Goal: Task Accomplishment & Management: Manage account settings

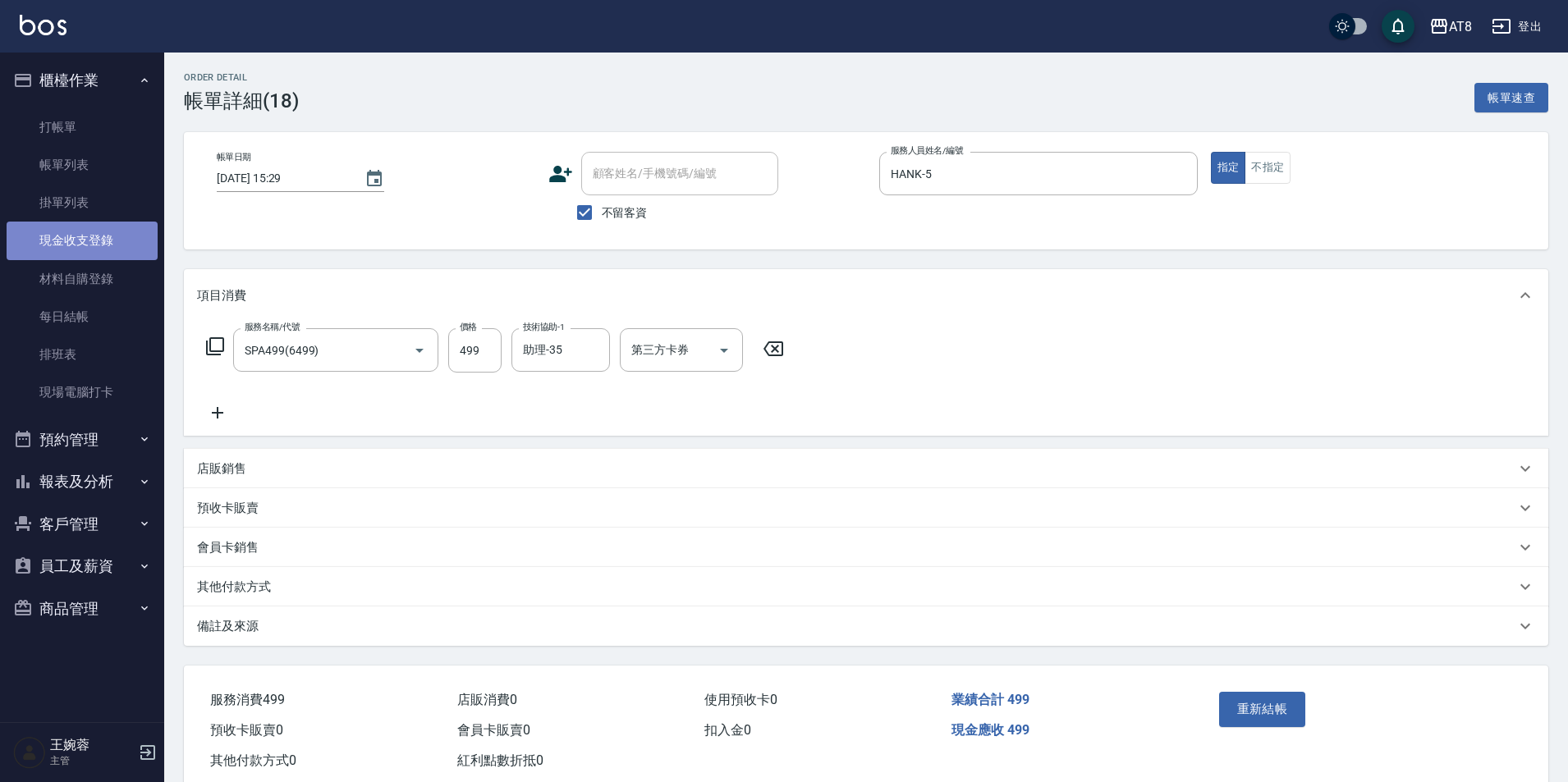
click at [139, 252] on link "現金收支登錄" at bounding box center [82, 240] width 151 height 38
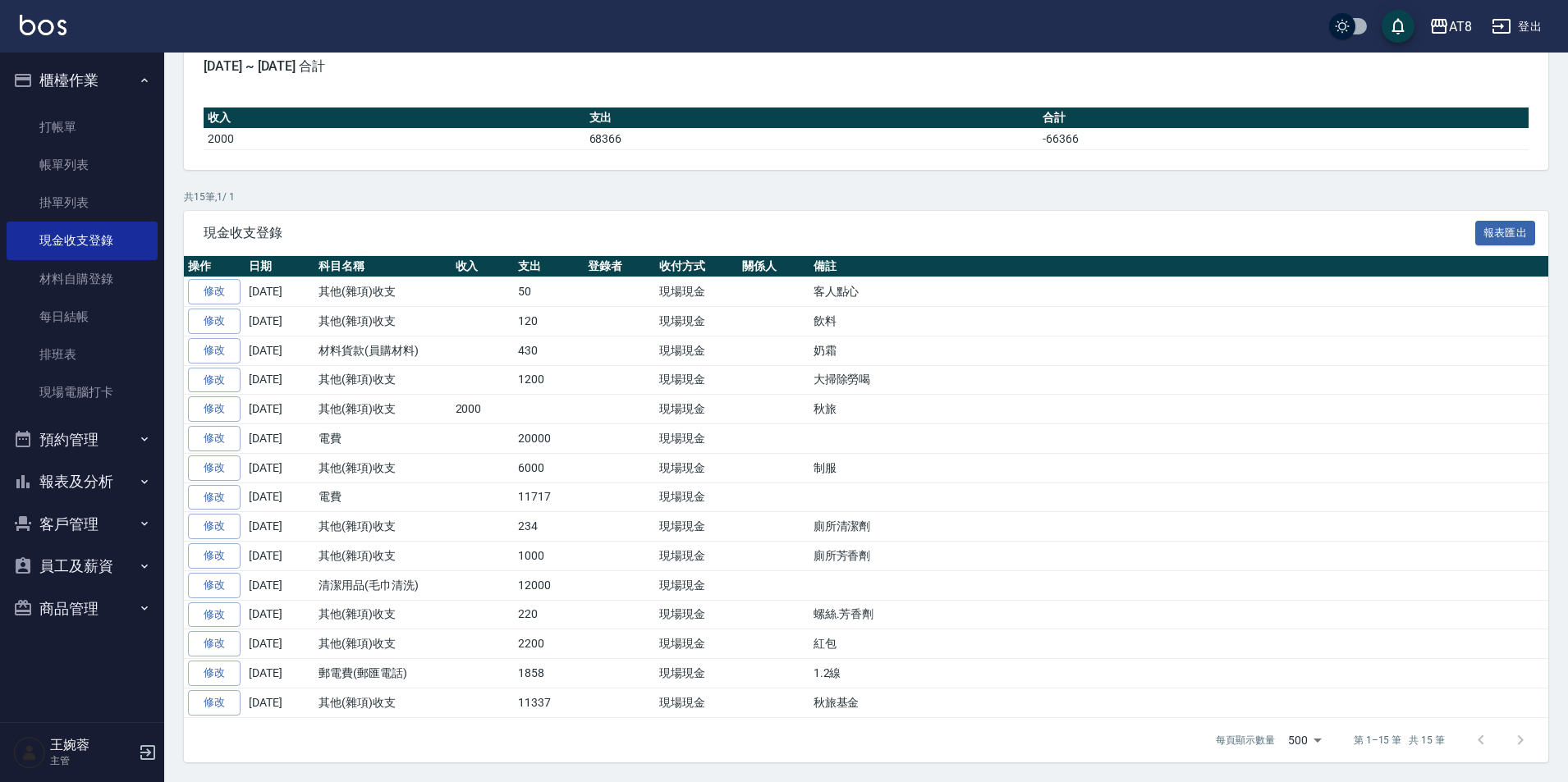
scroll to position [235, 0]
click at [48, 10] on div "AT8 登出" at bounding box center [784, 26] width 1568 height 52
click at [59, 135] on link "打帳單" at bounding box center [82, 127] width 151 height 38
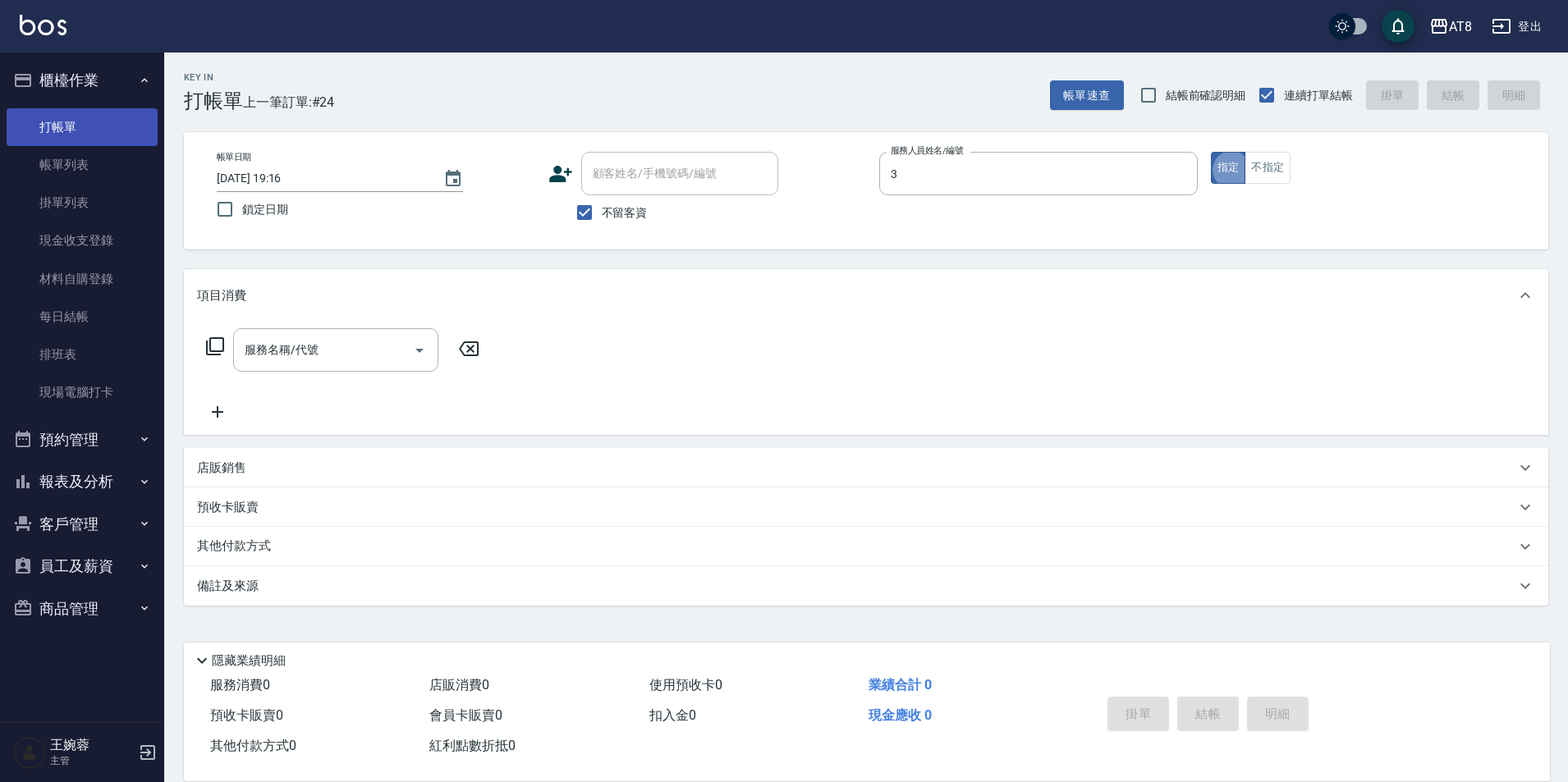
type input "[PERSON_NAME]-3"
type button "true"
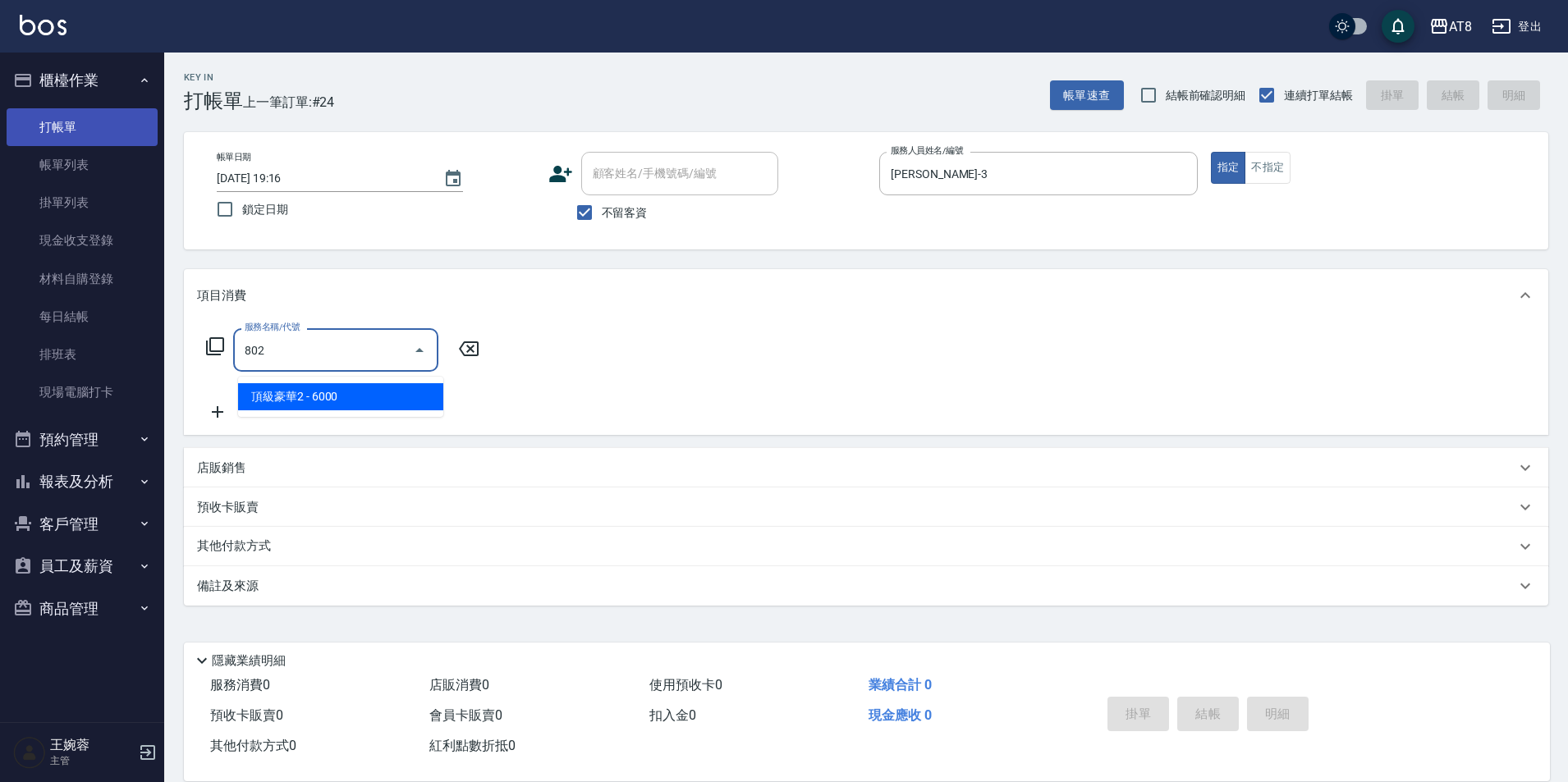
type input "頂級豪華2(802)"
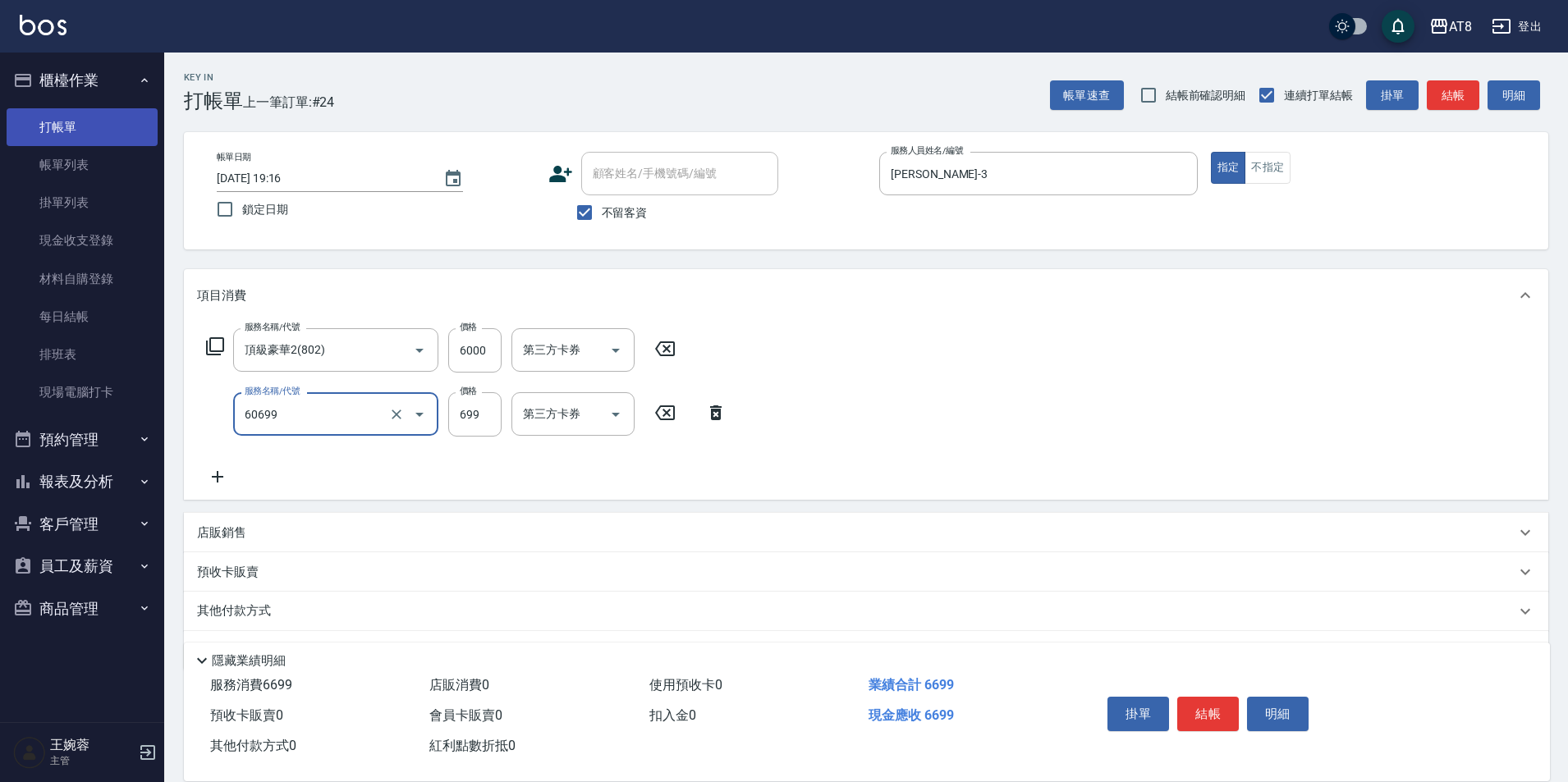
type input "入金SPA699(60699)"
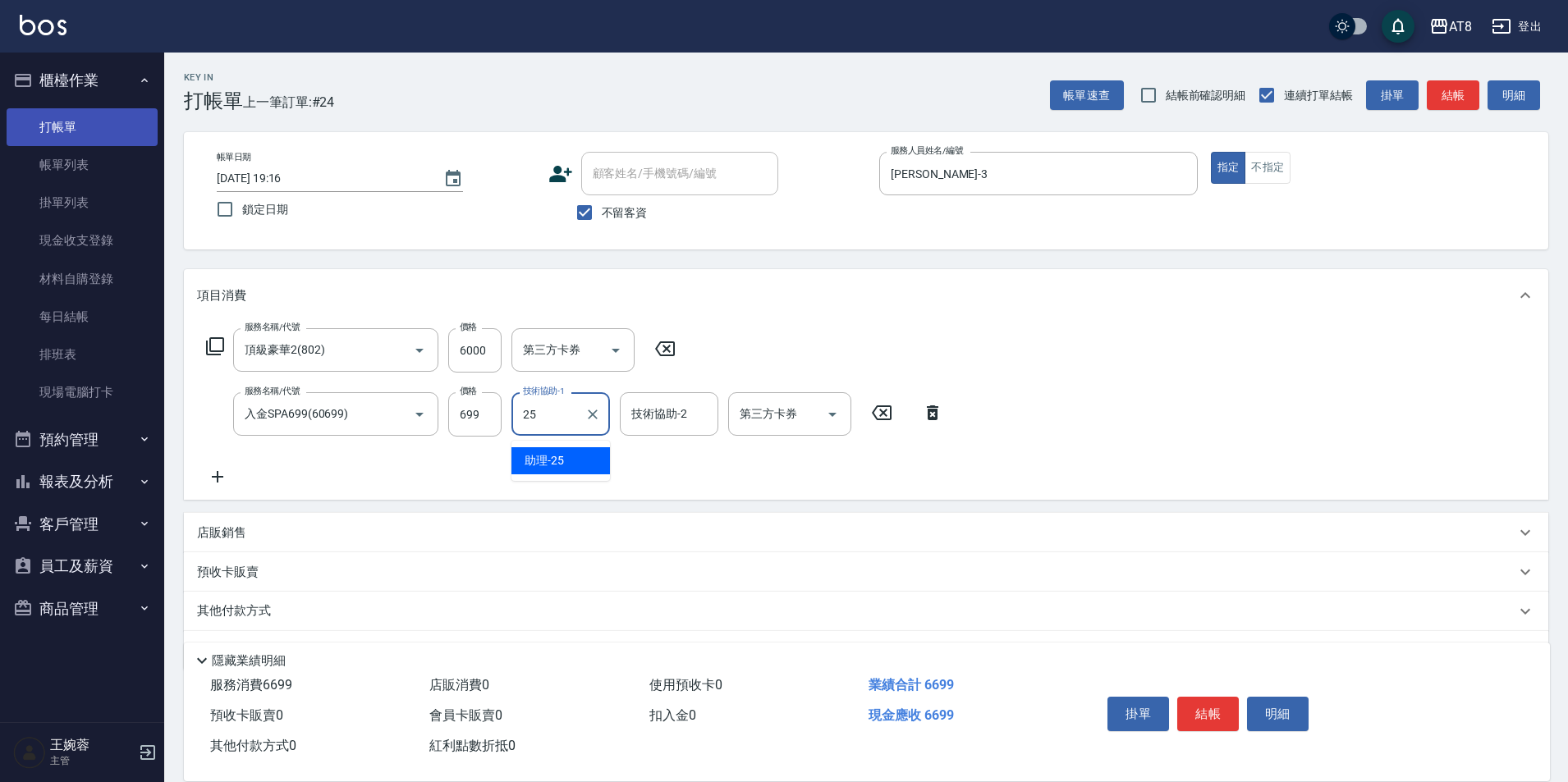
type input "助理-25"
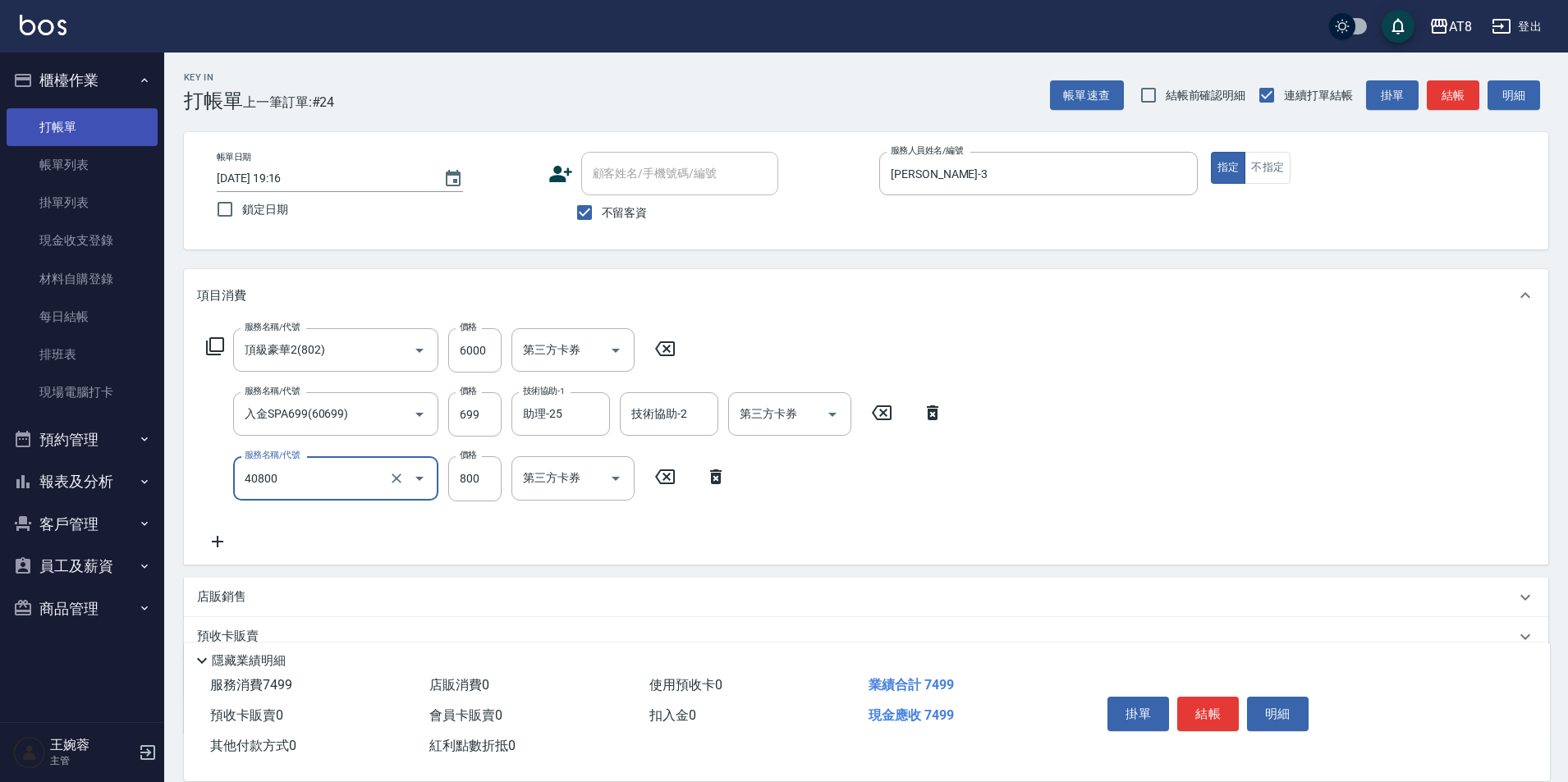
type input "入金染800(40800)"
type input "801"
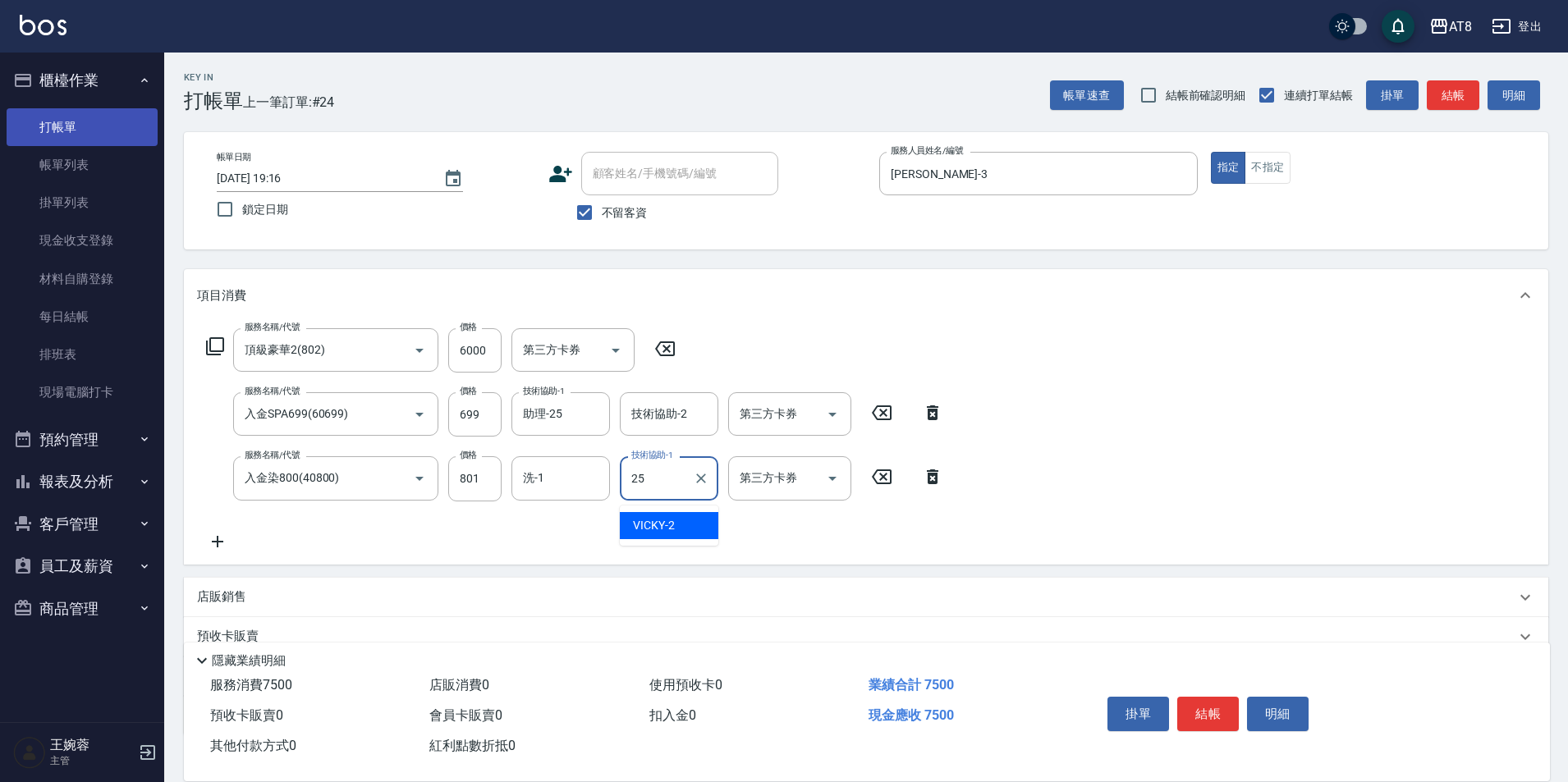
type input "助理-25"
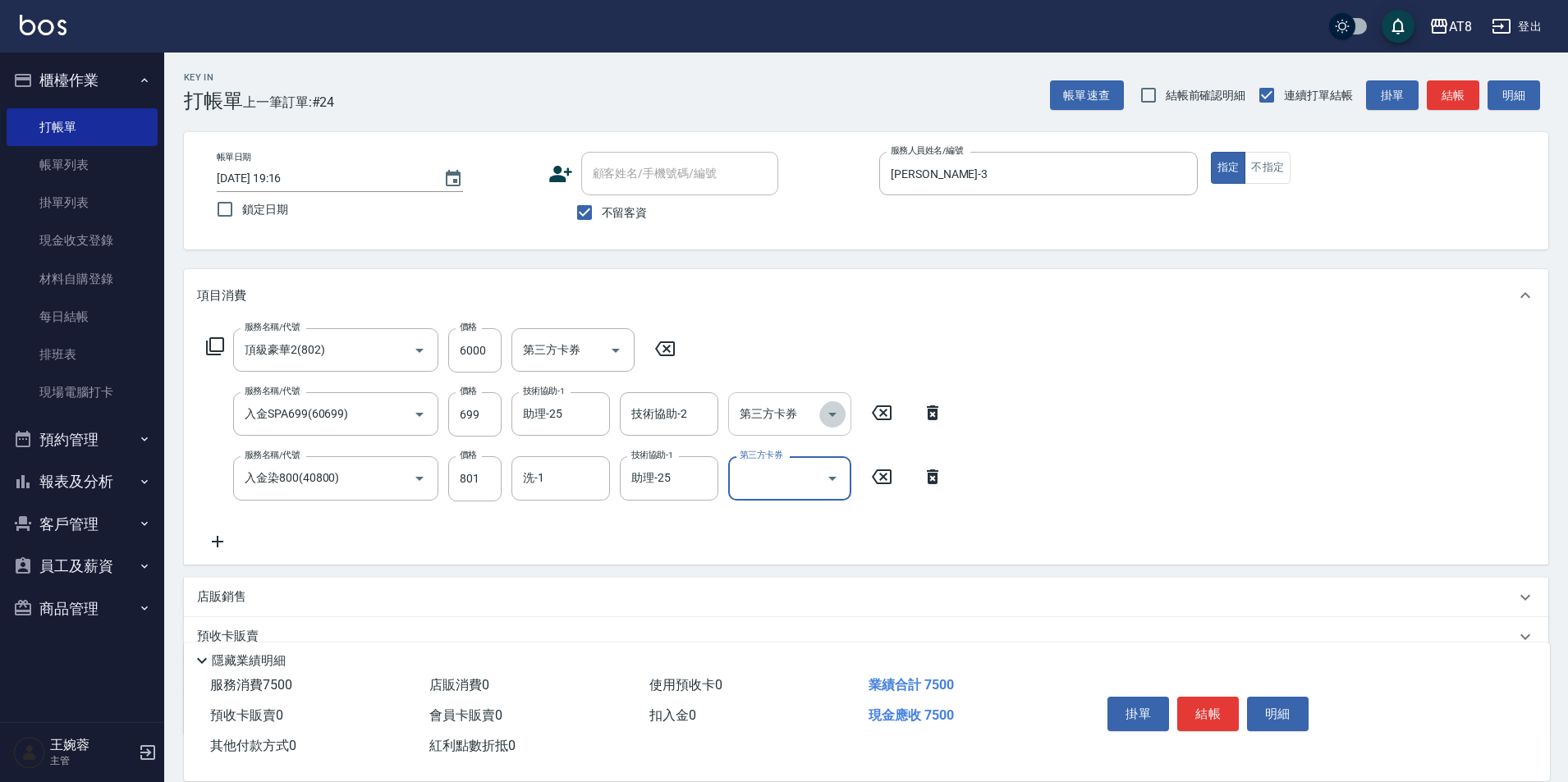
click at [834, 415] on icon "Open" at bounding box center [832, 414] width 19 height 19
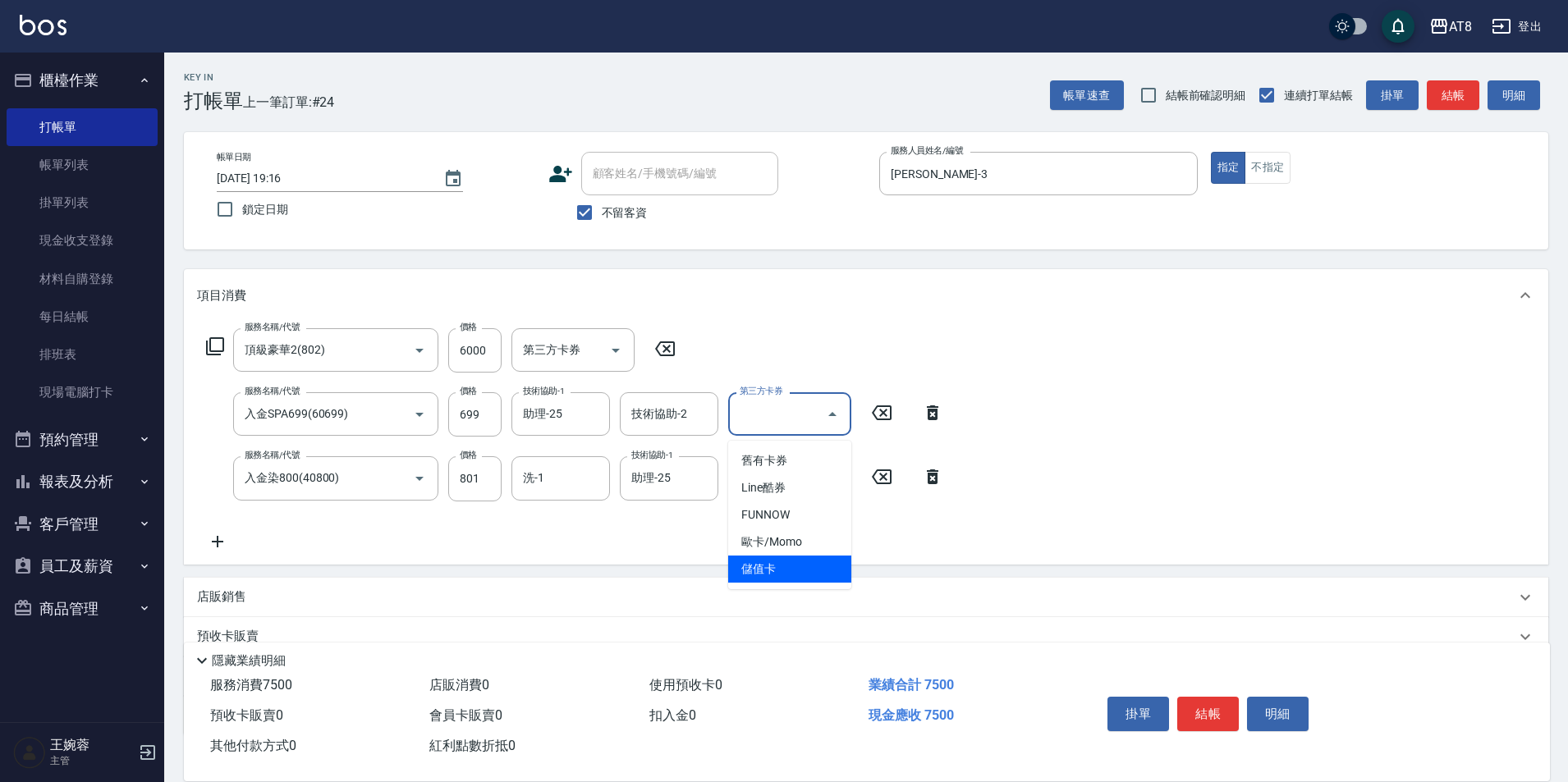
click at [793, 574] on span "儲值卡" at bounding box center [790, 569] width 123 height 27
type input "儲值卡"
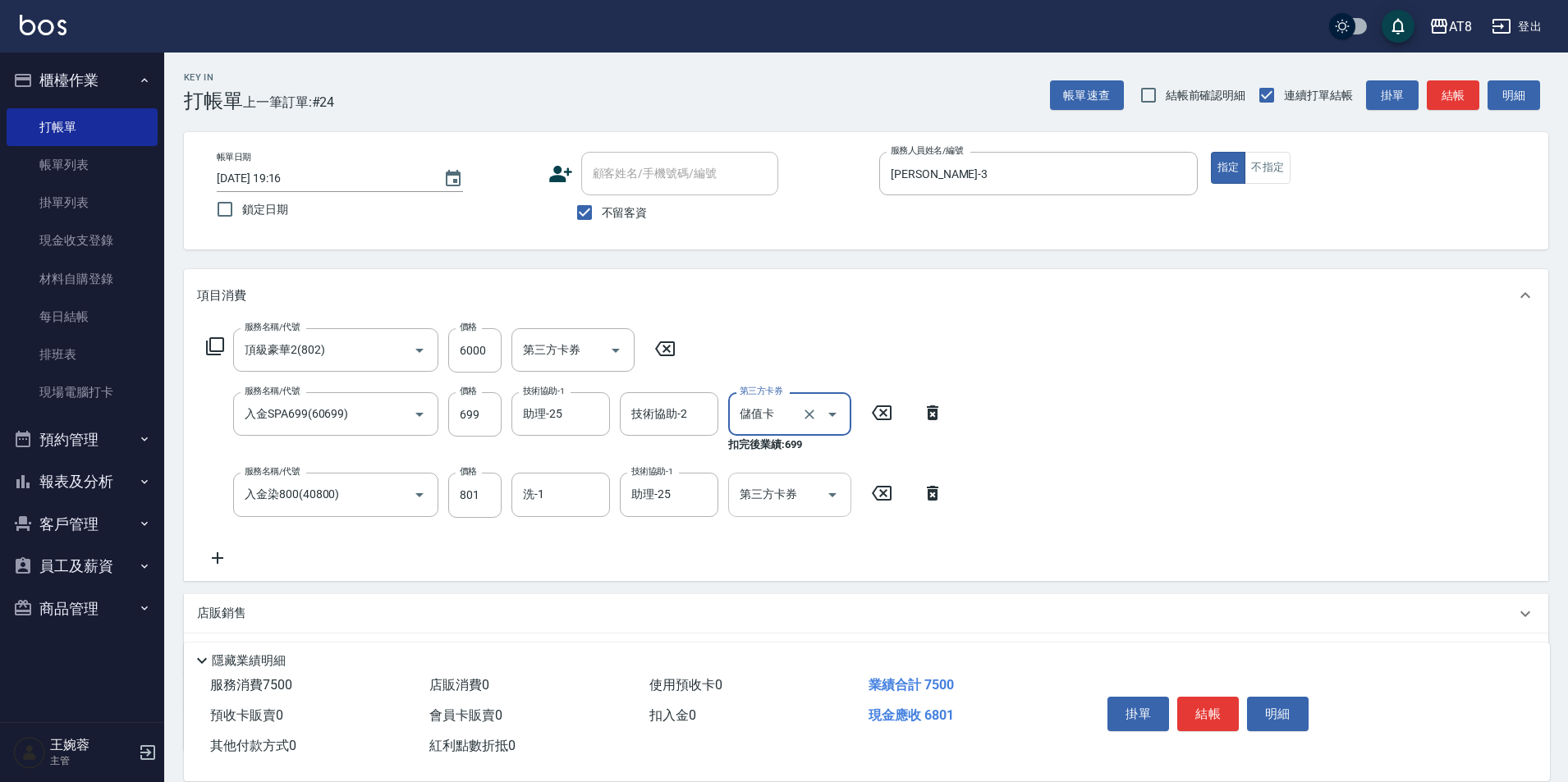
click at [840, 494] on icon "Open" at bounding box center [832, 494] width 19 height 19
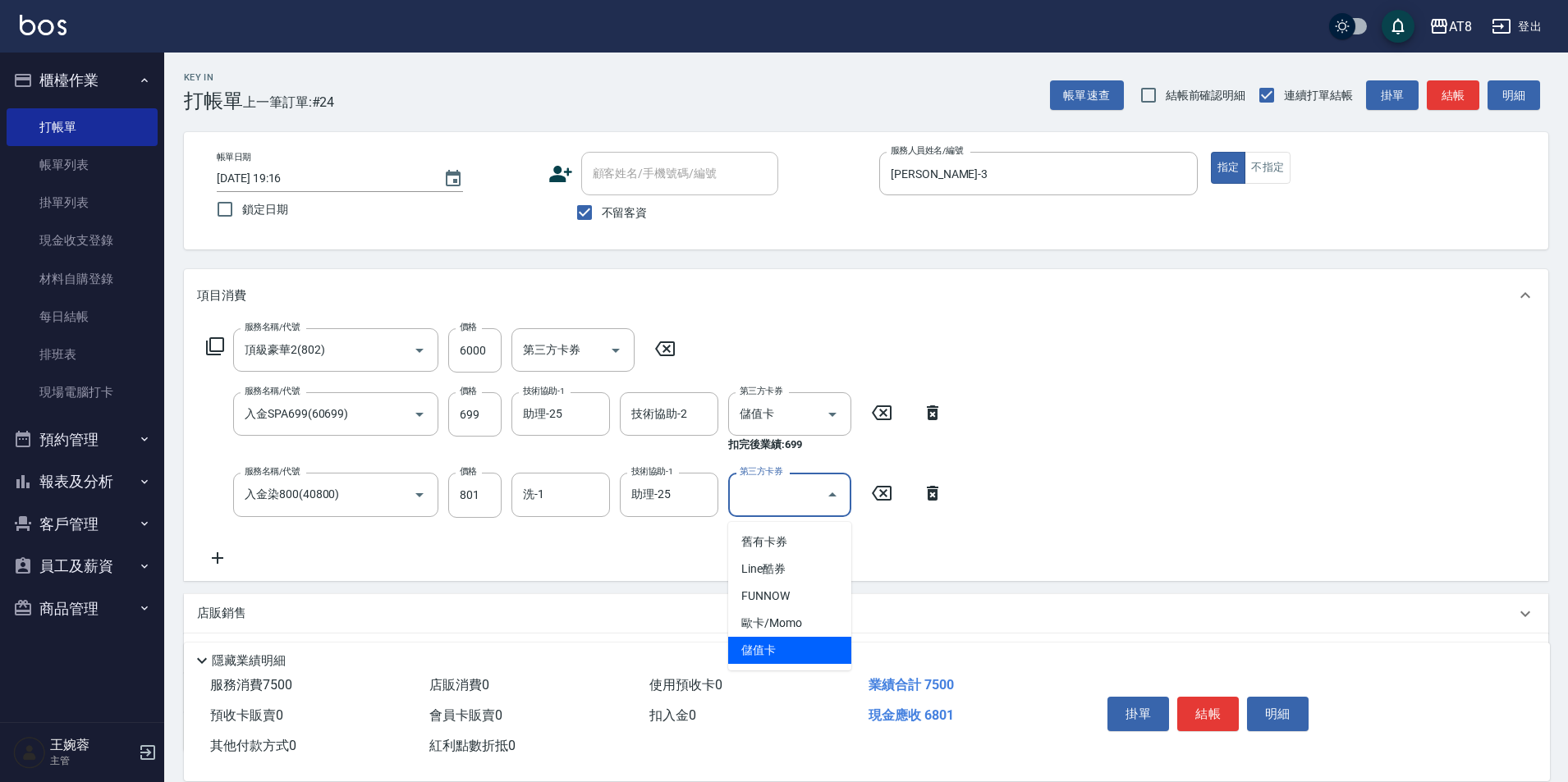
click at [796, 645] on span "儲值卡" at bounding box center [790, 650] width 123 height 27
type input "儲值卡"
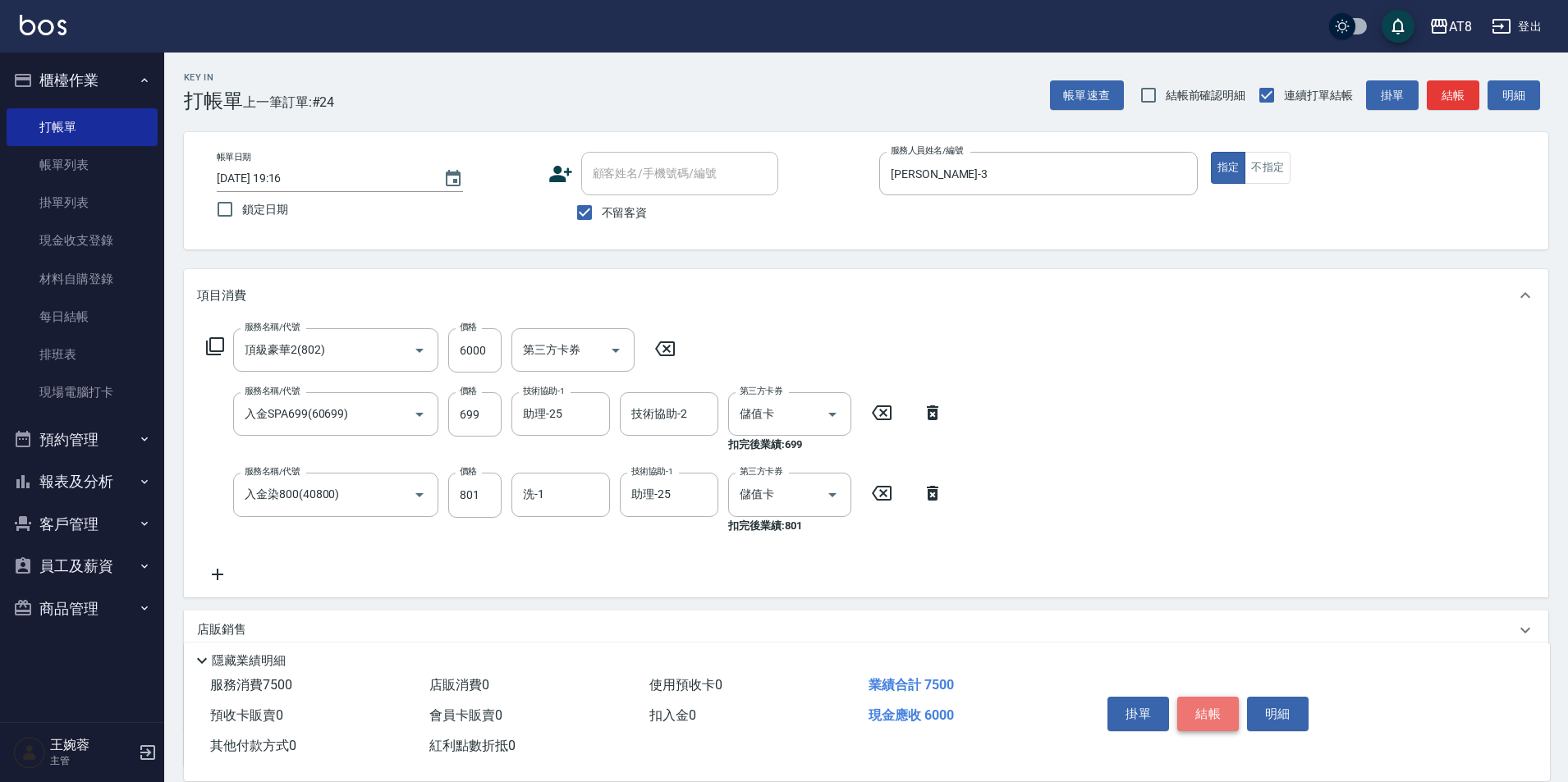
click at [1239, 697] on button "結帳" at bounding box center [1208, 714] width 61 height 34
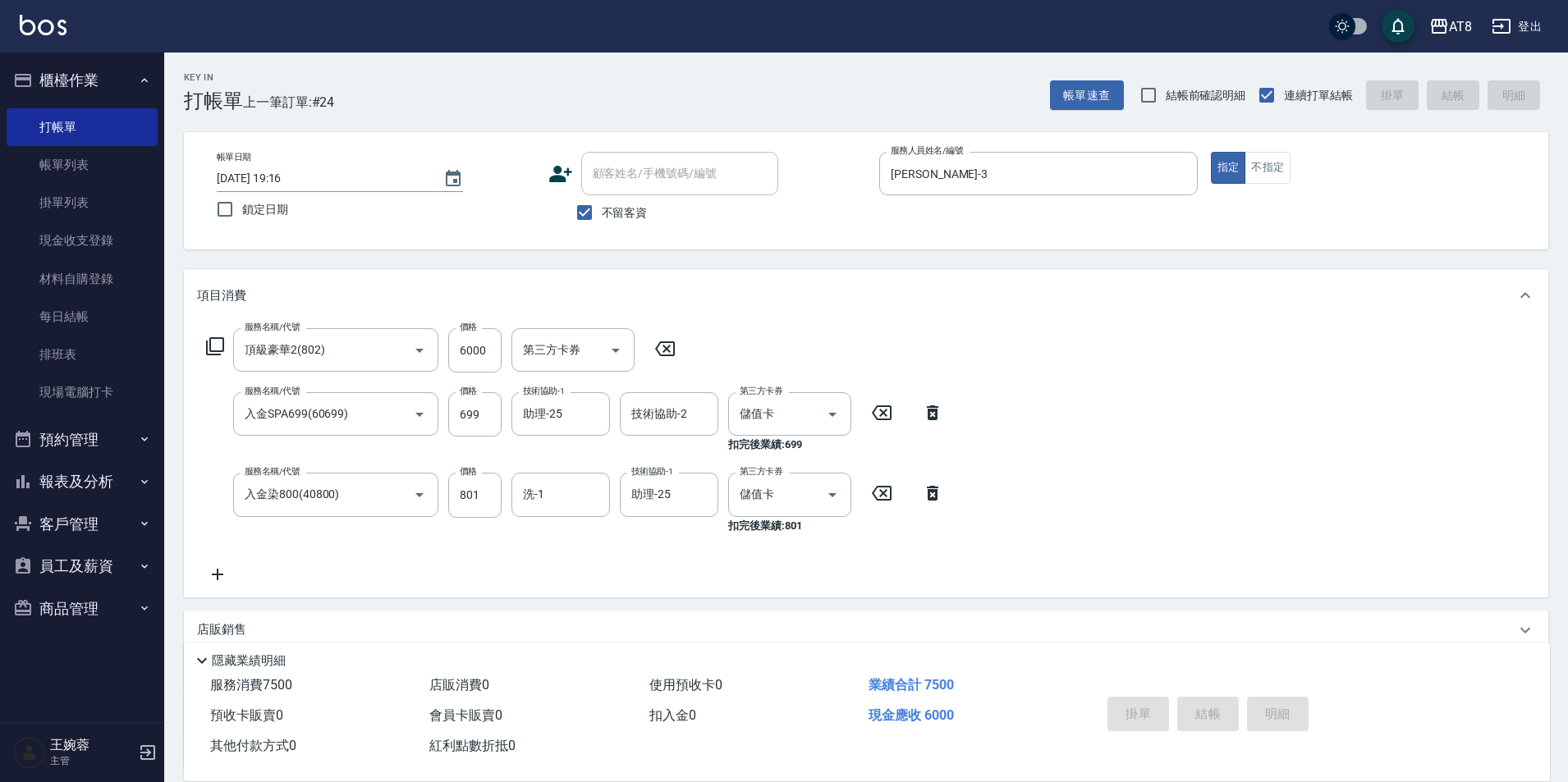
type input "[DATE] 19:17"
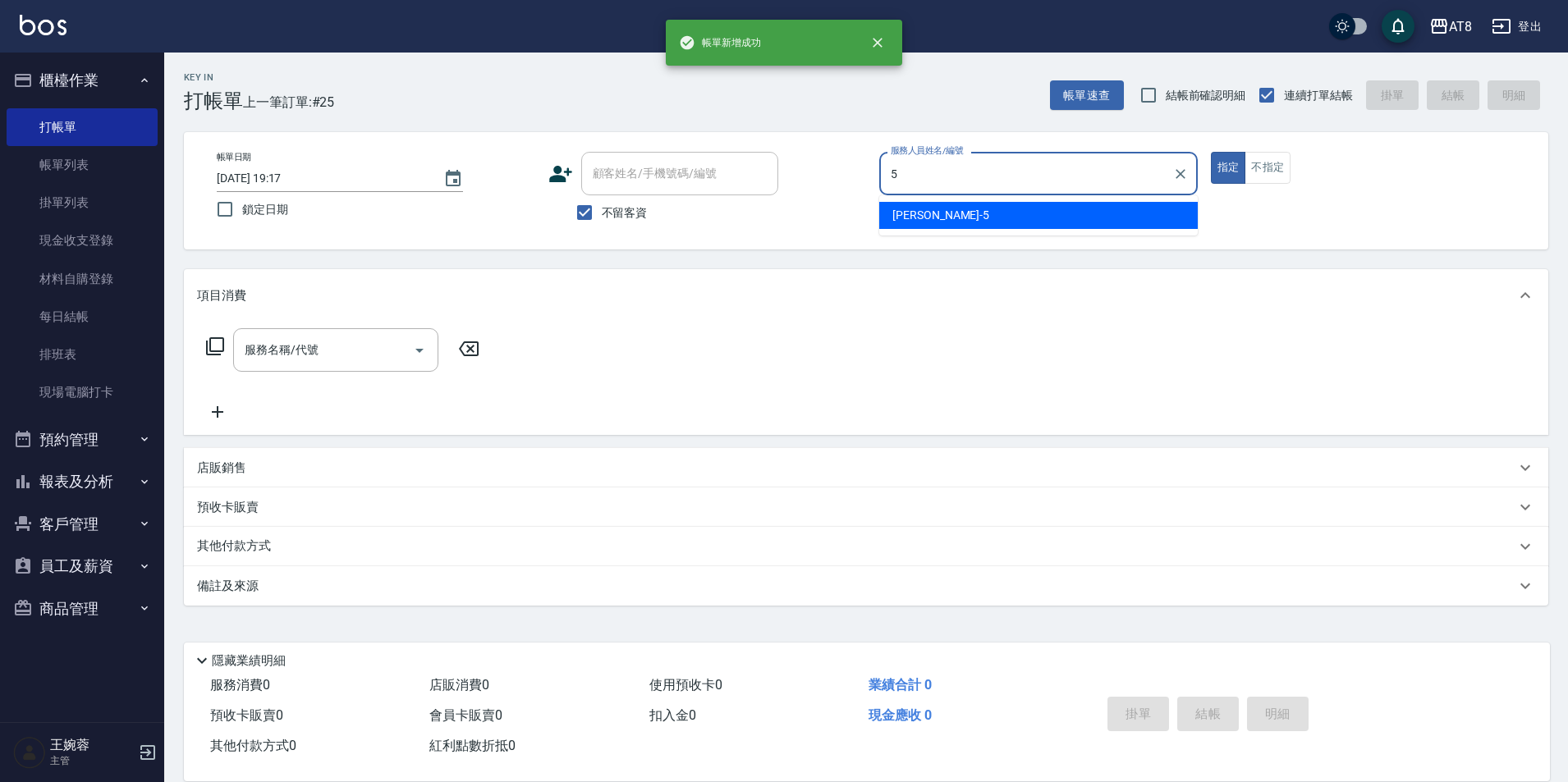
type input "HANK-5"
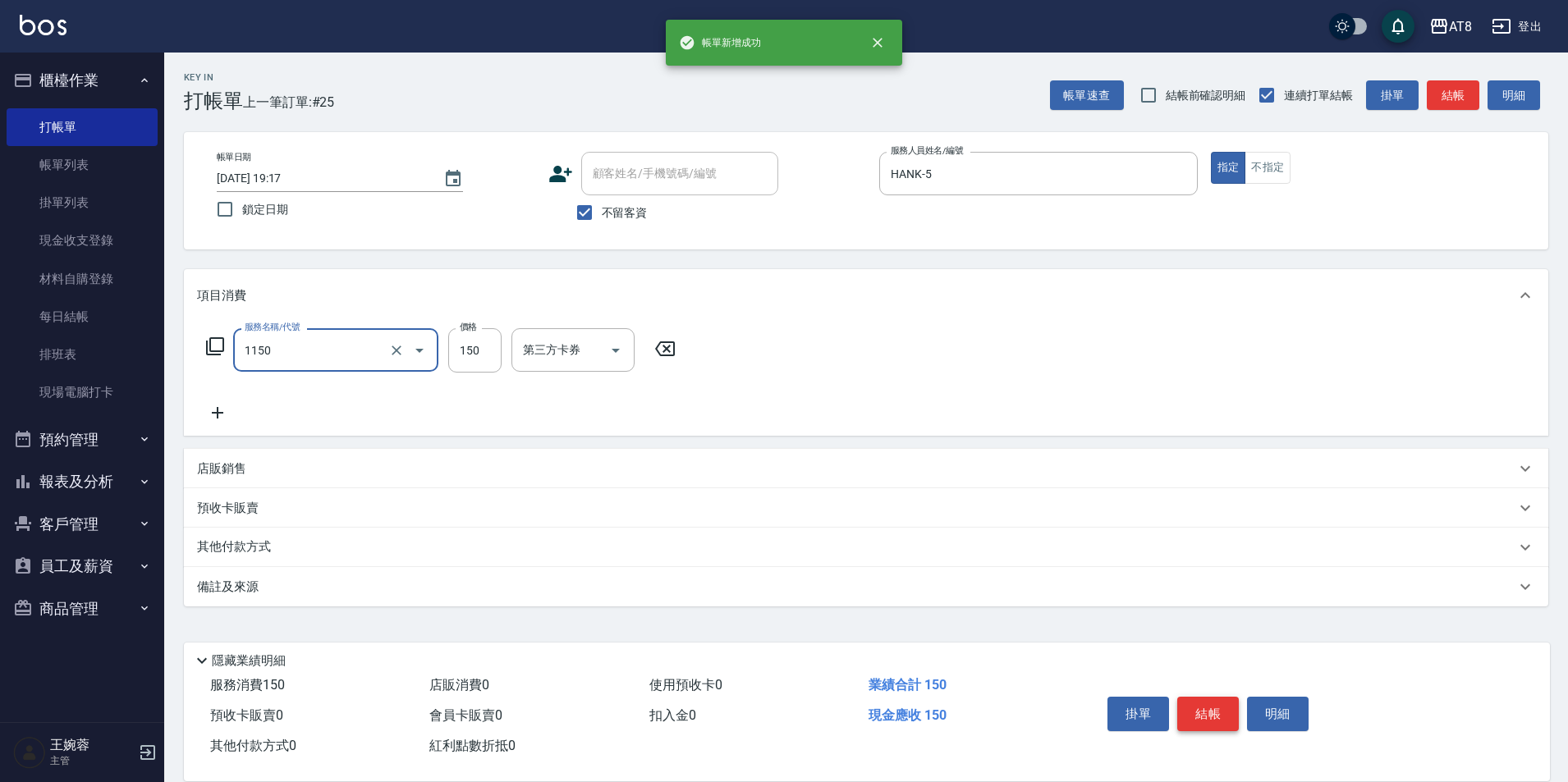
type input "洗髮(1150)"
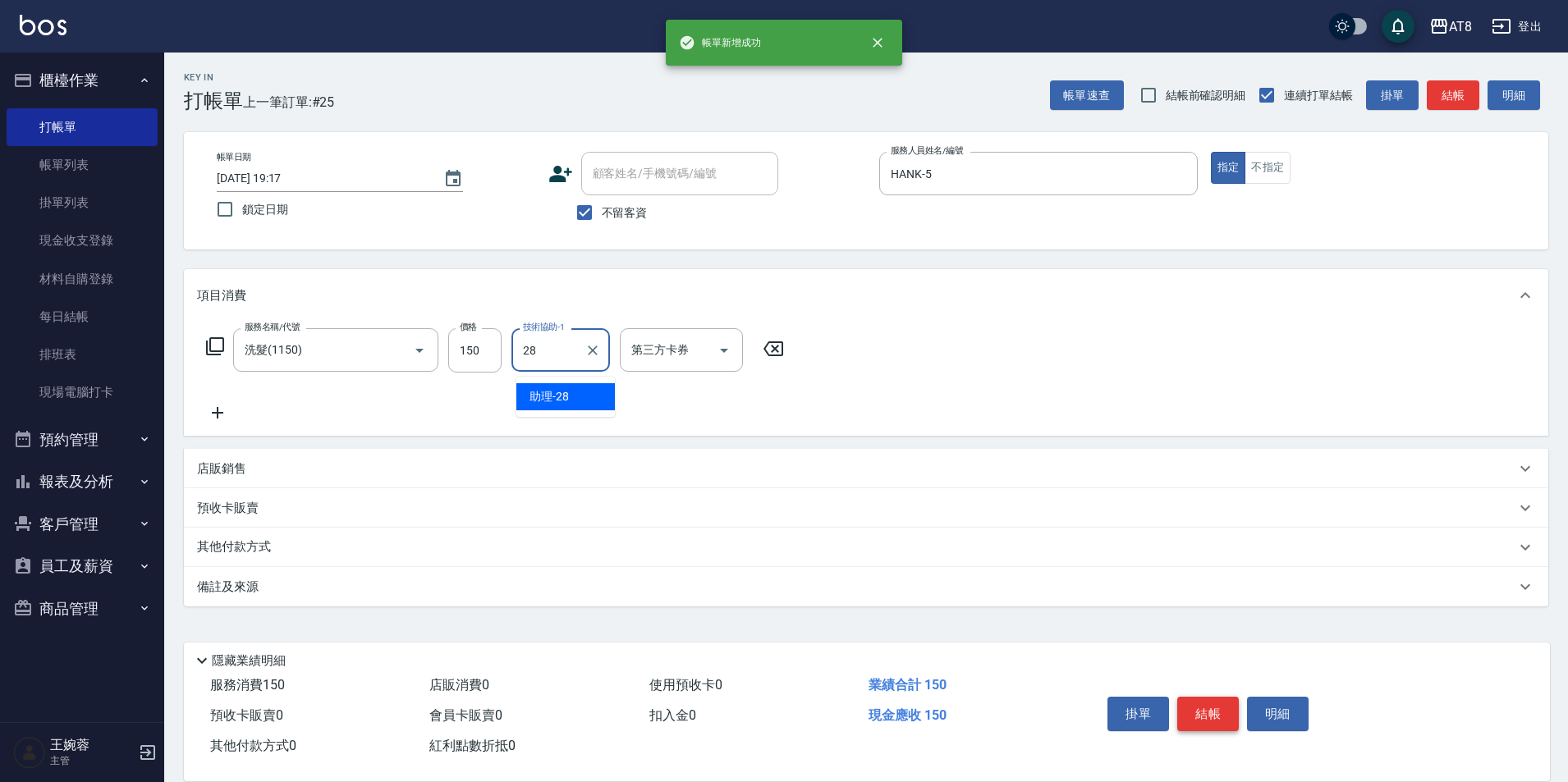
type input "助理-28"
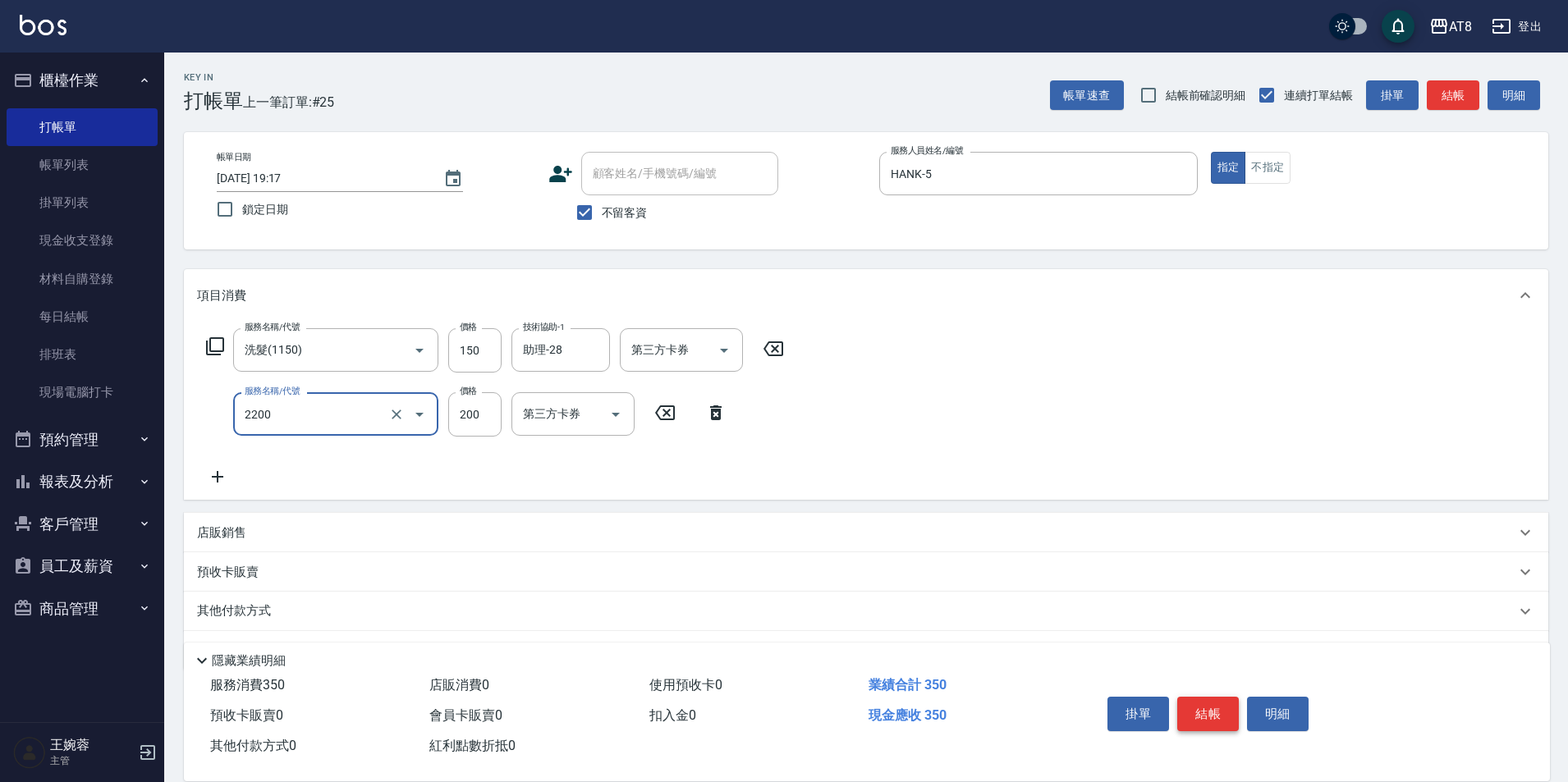
type input "剪髮(2200)"
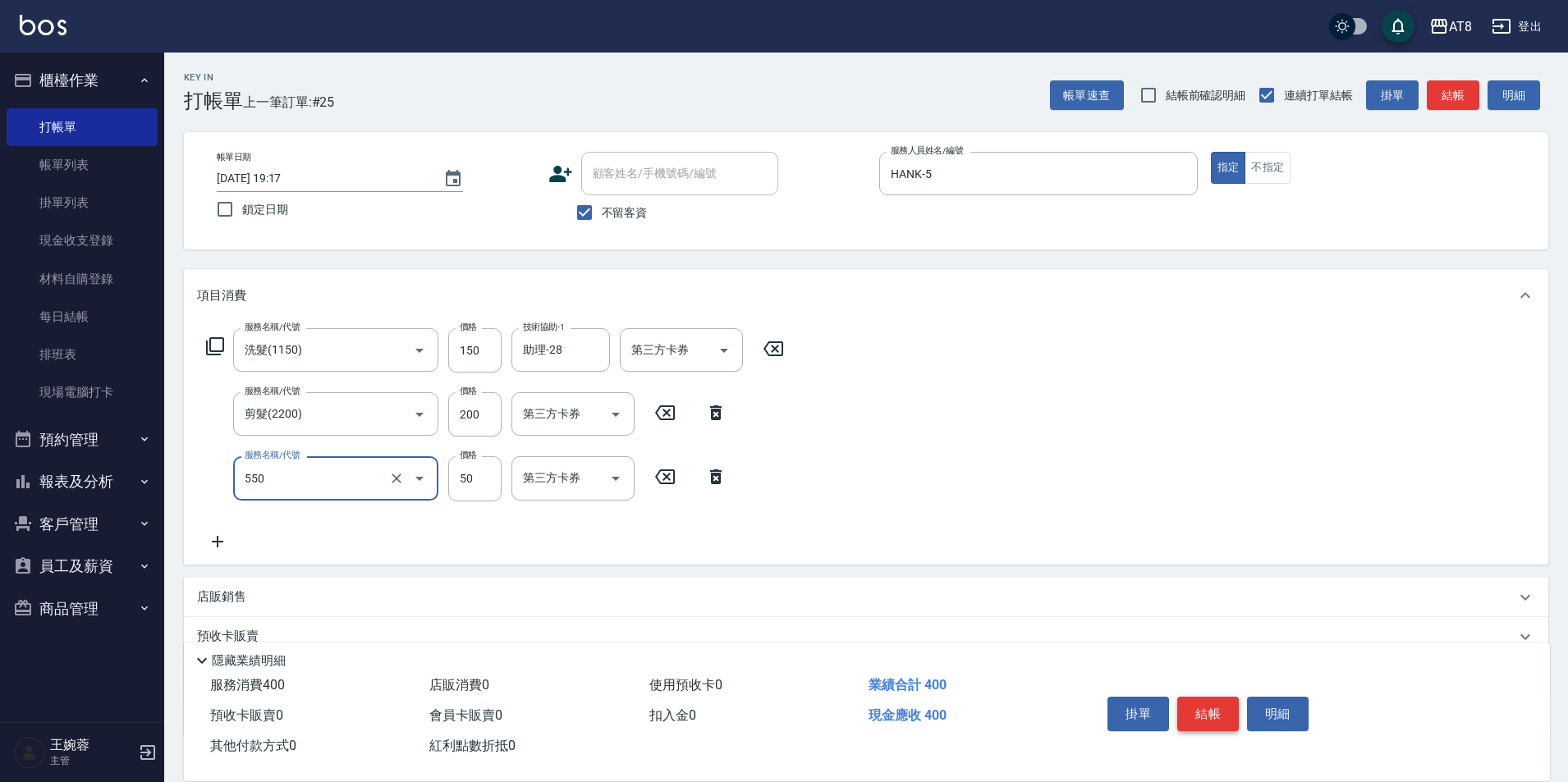
type input "精油或深層(550)"
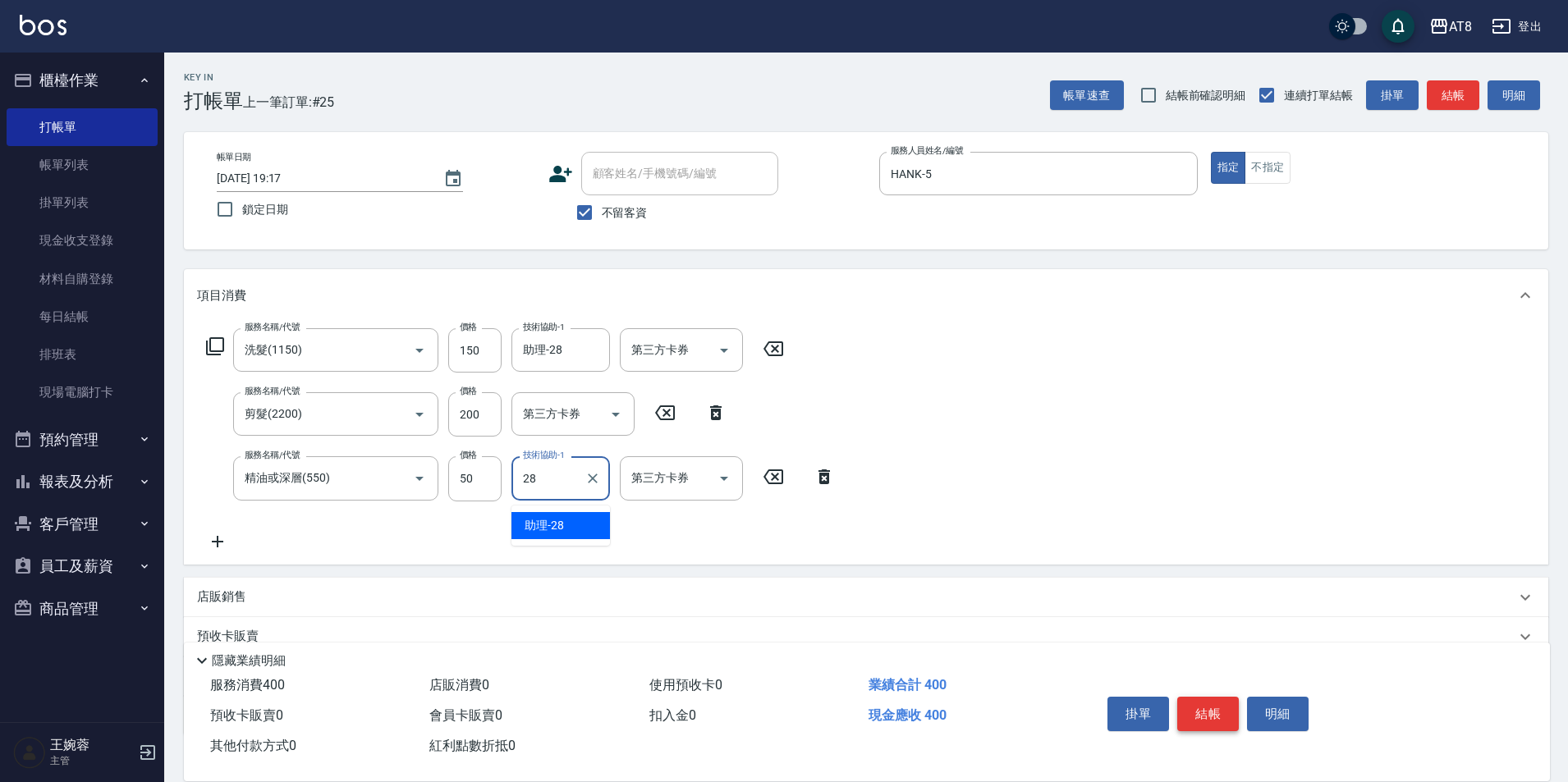
type input "助理-28"
click at [1239, 697] on button "結帳" at bounding box center [1208, 714] width 61 height 34
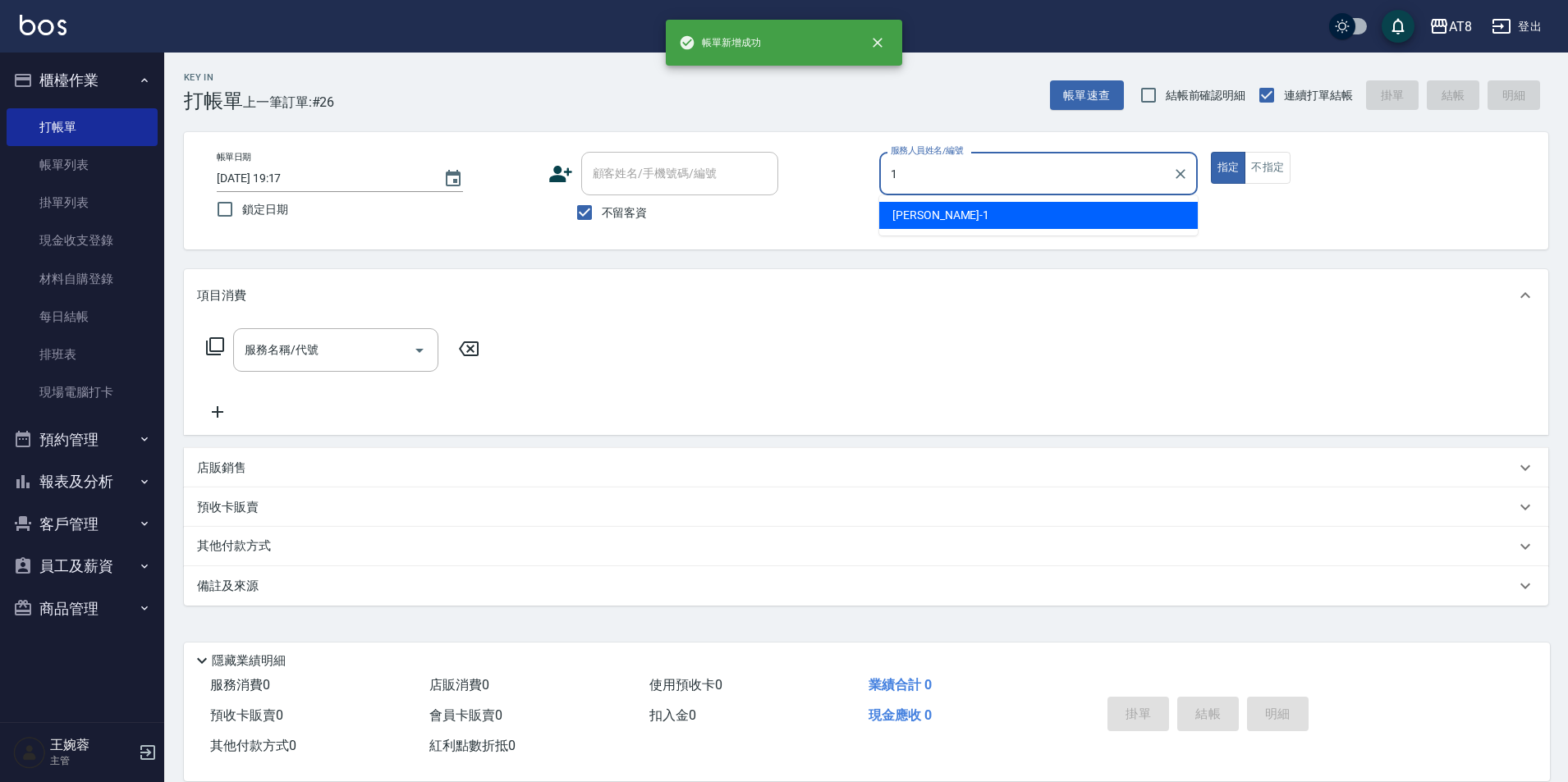
type input "YUKI-1"
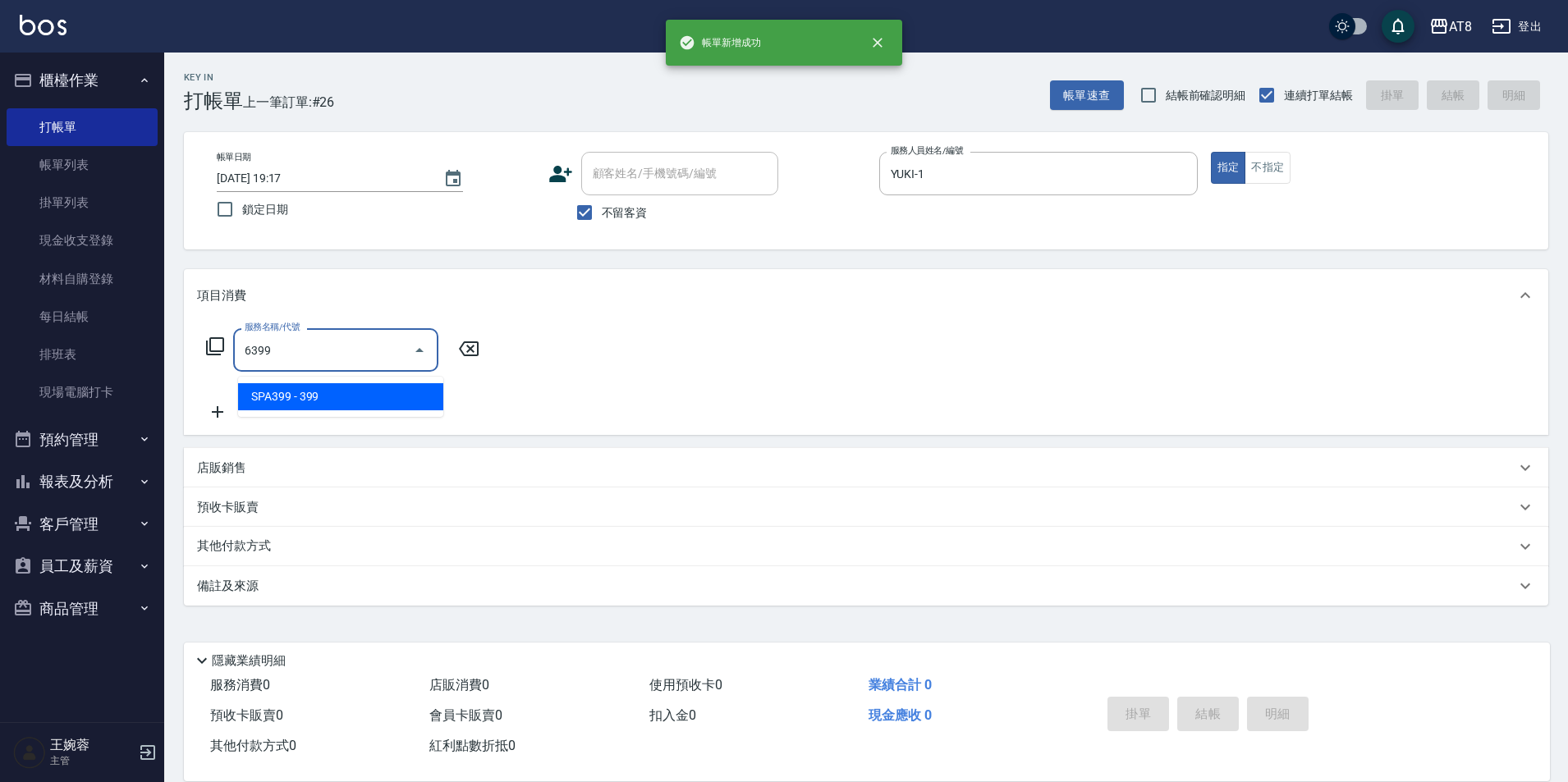
type input "SPA399(6399)"
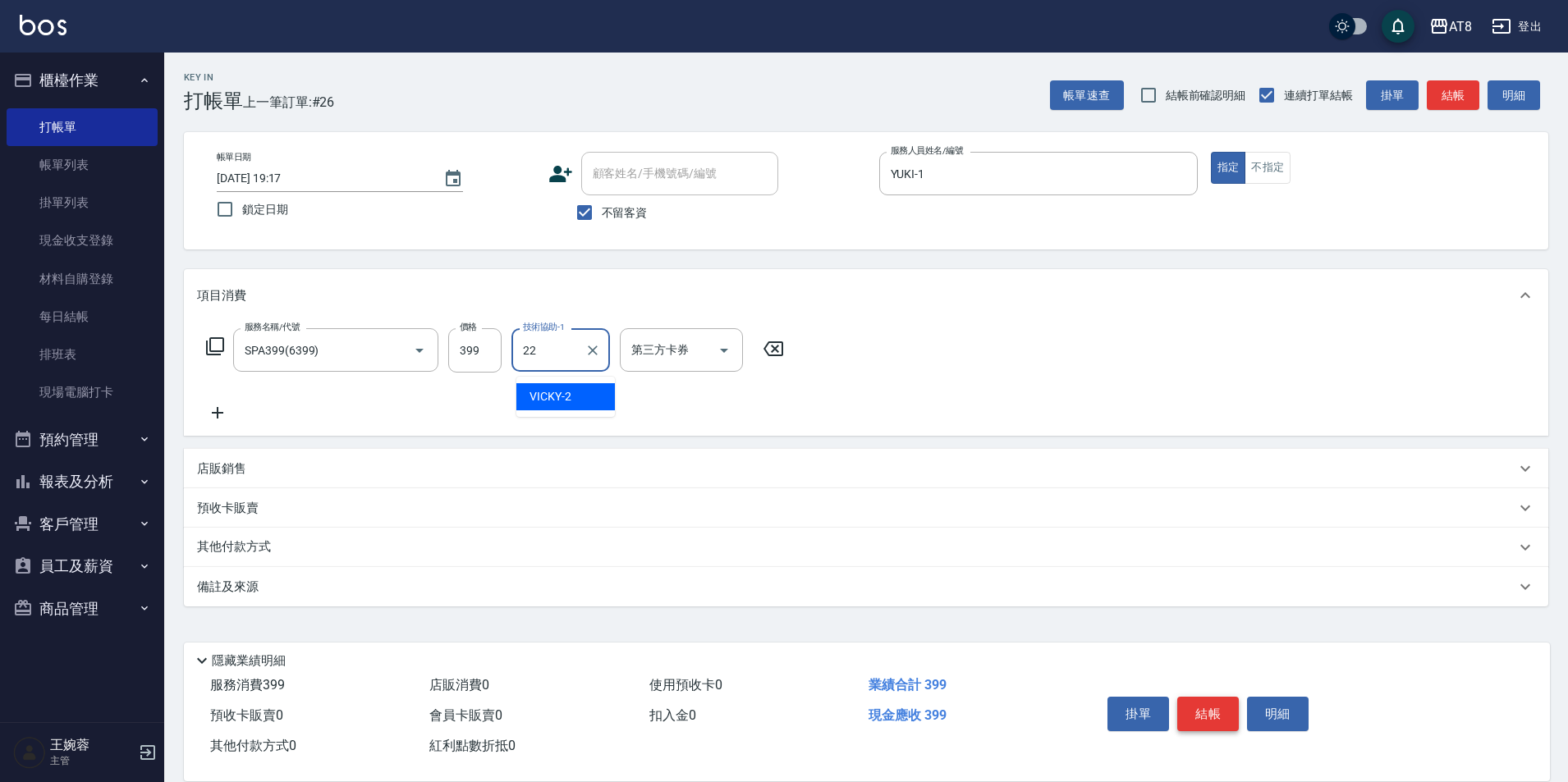
type input "助理-22"
click at [1239, 697] on button "結帳" at bounding box center [1208, 714] width 61 height 34
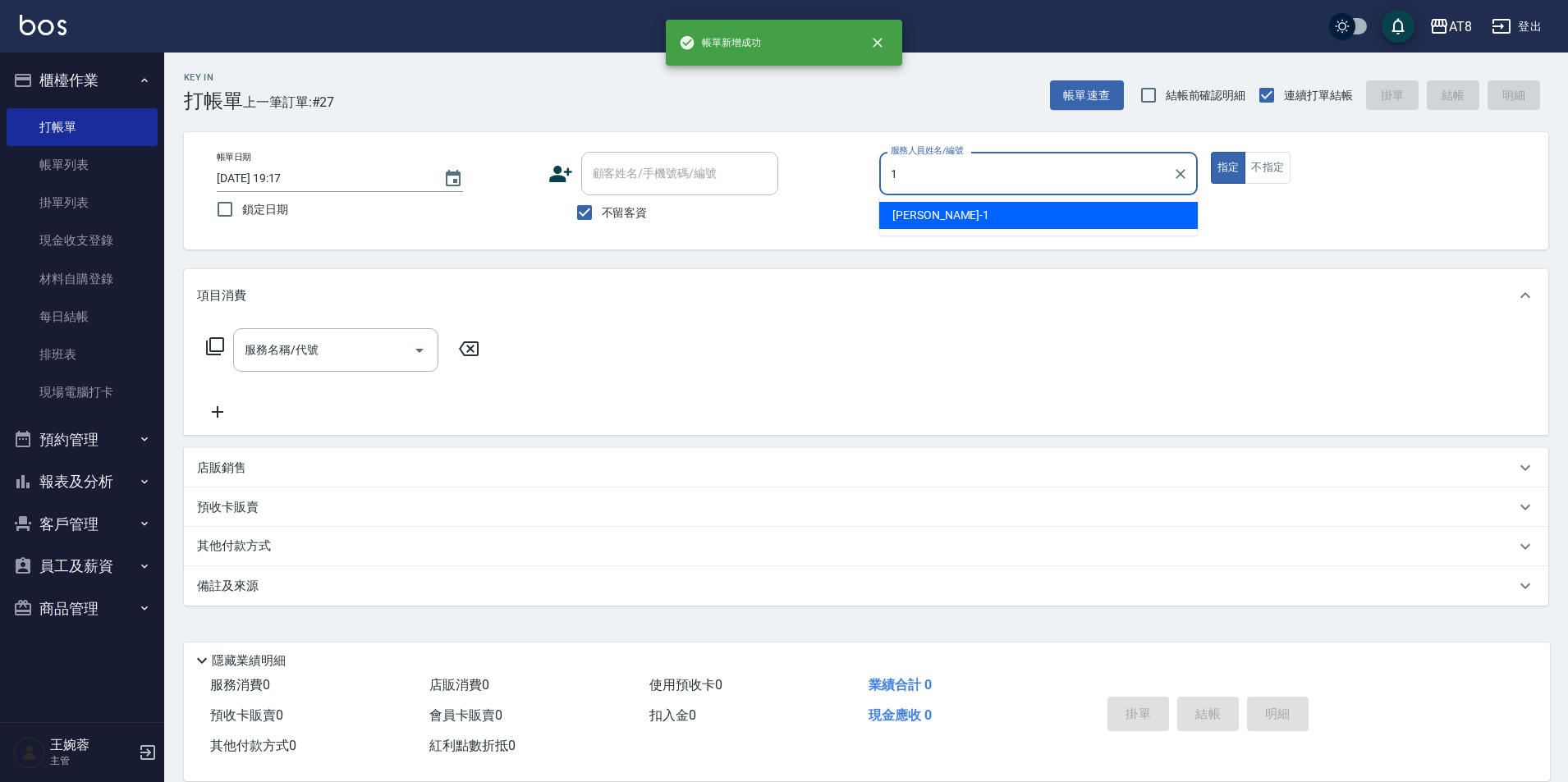
type input "YUKI-1"
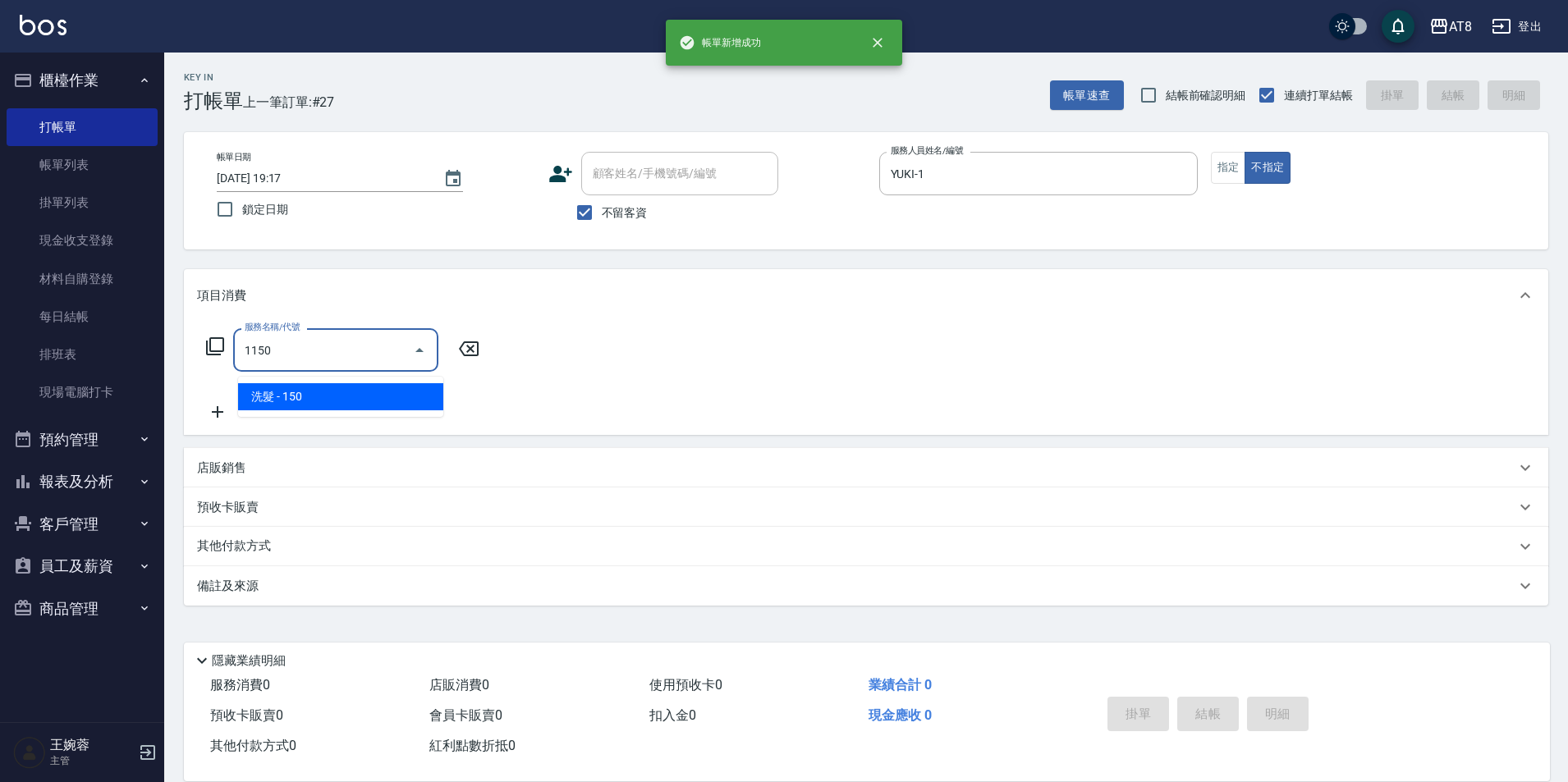
type input "洗髮(1150)"
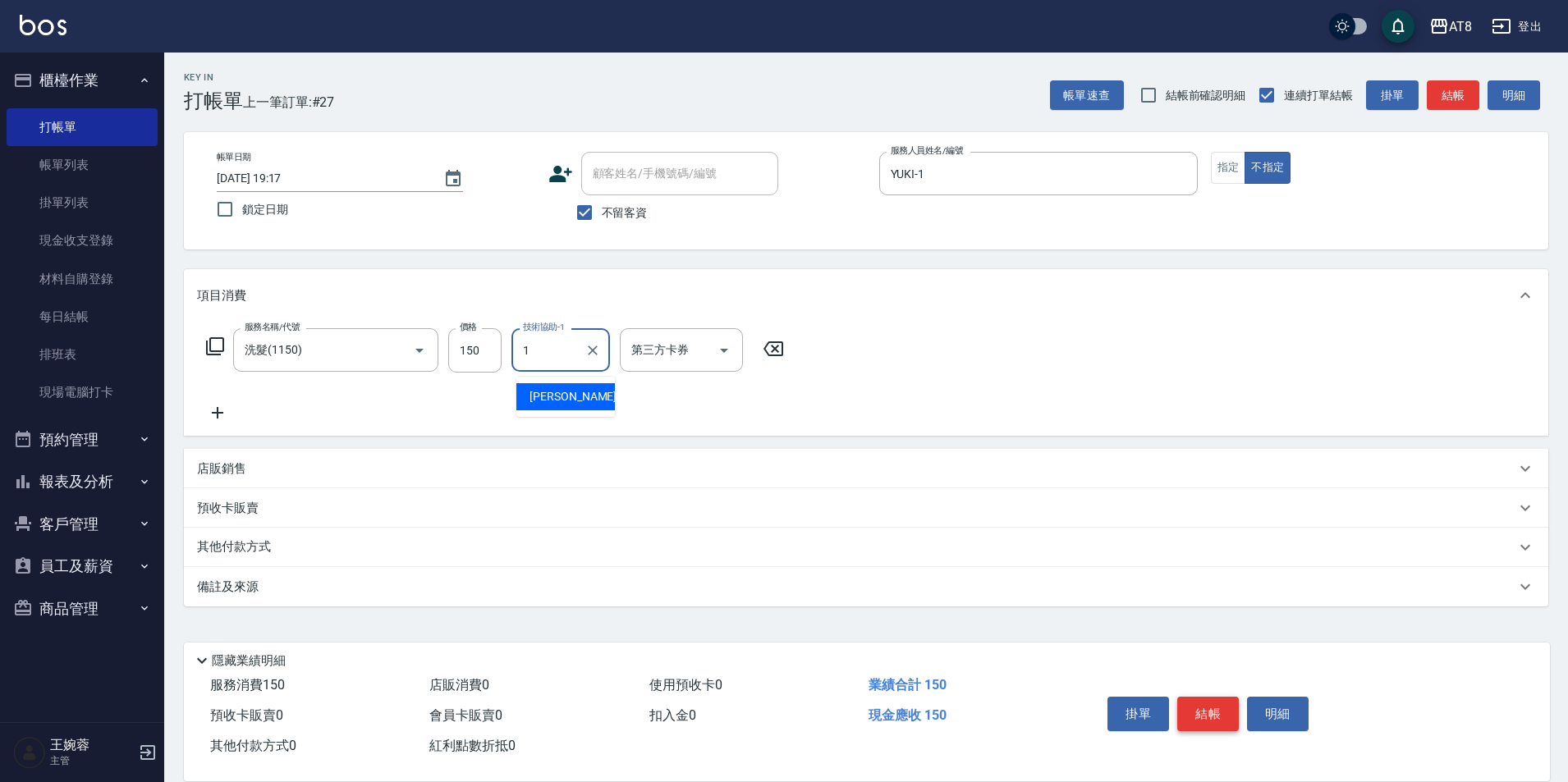
type input "YUKI-1"
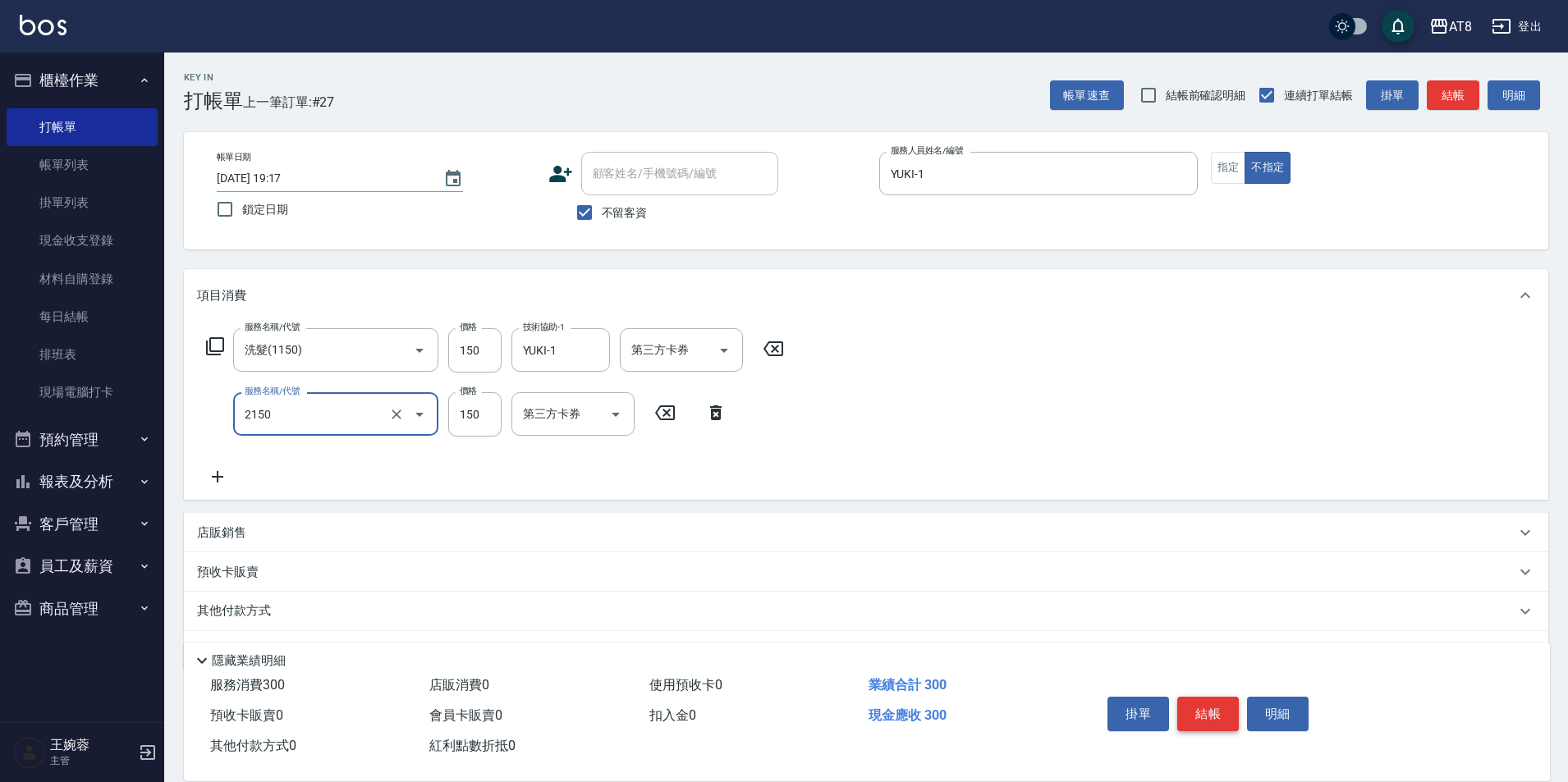
type input "剪髮(2150)"
click at [1239, 697] on button "結帳" at bounding box center [1208, 714] width 61 height 34
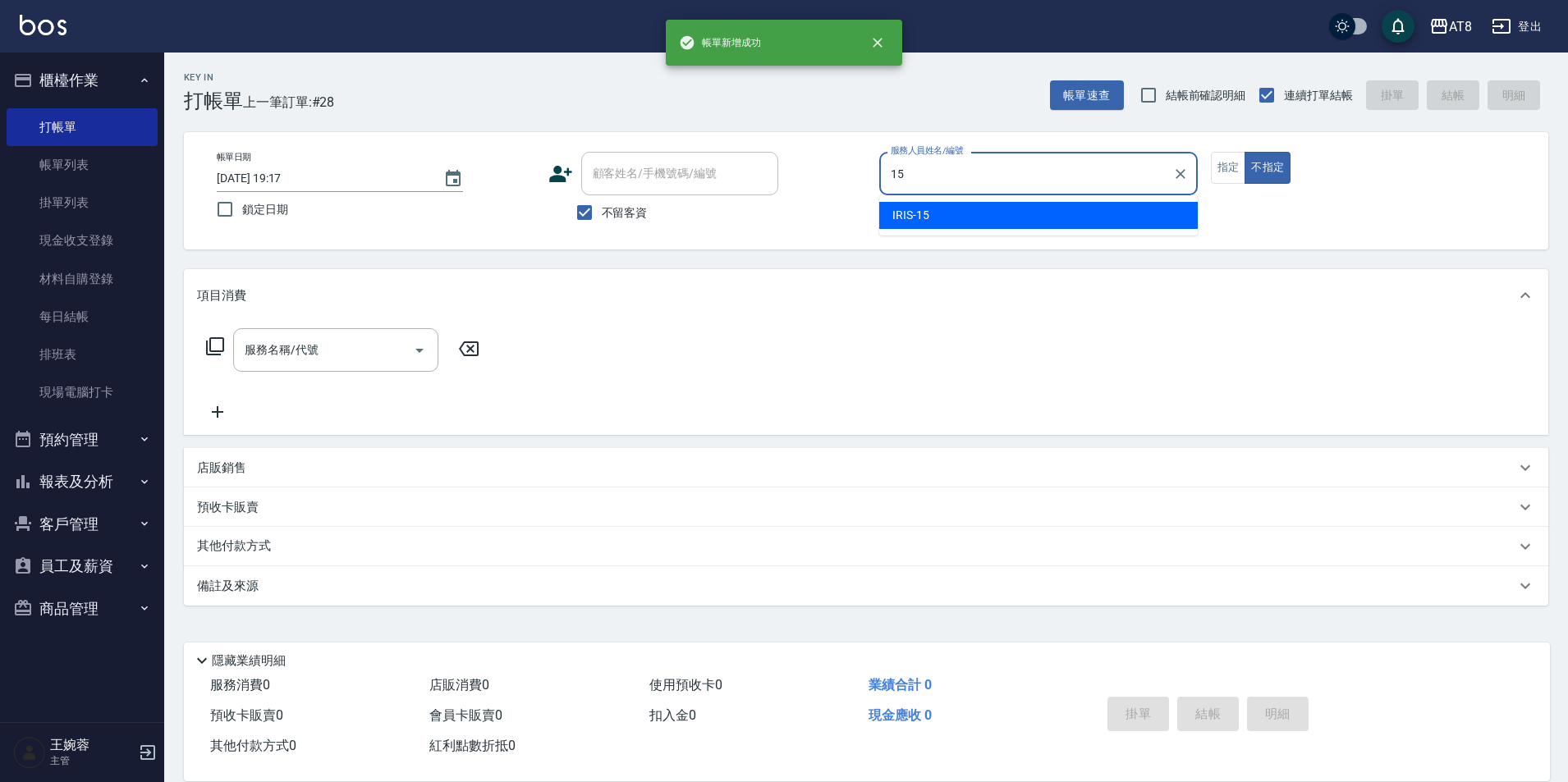
type input "IRIS-15"
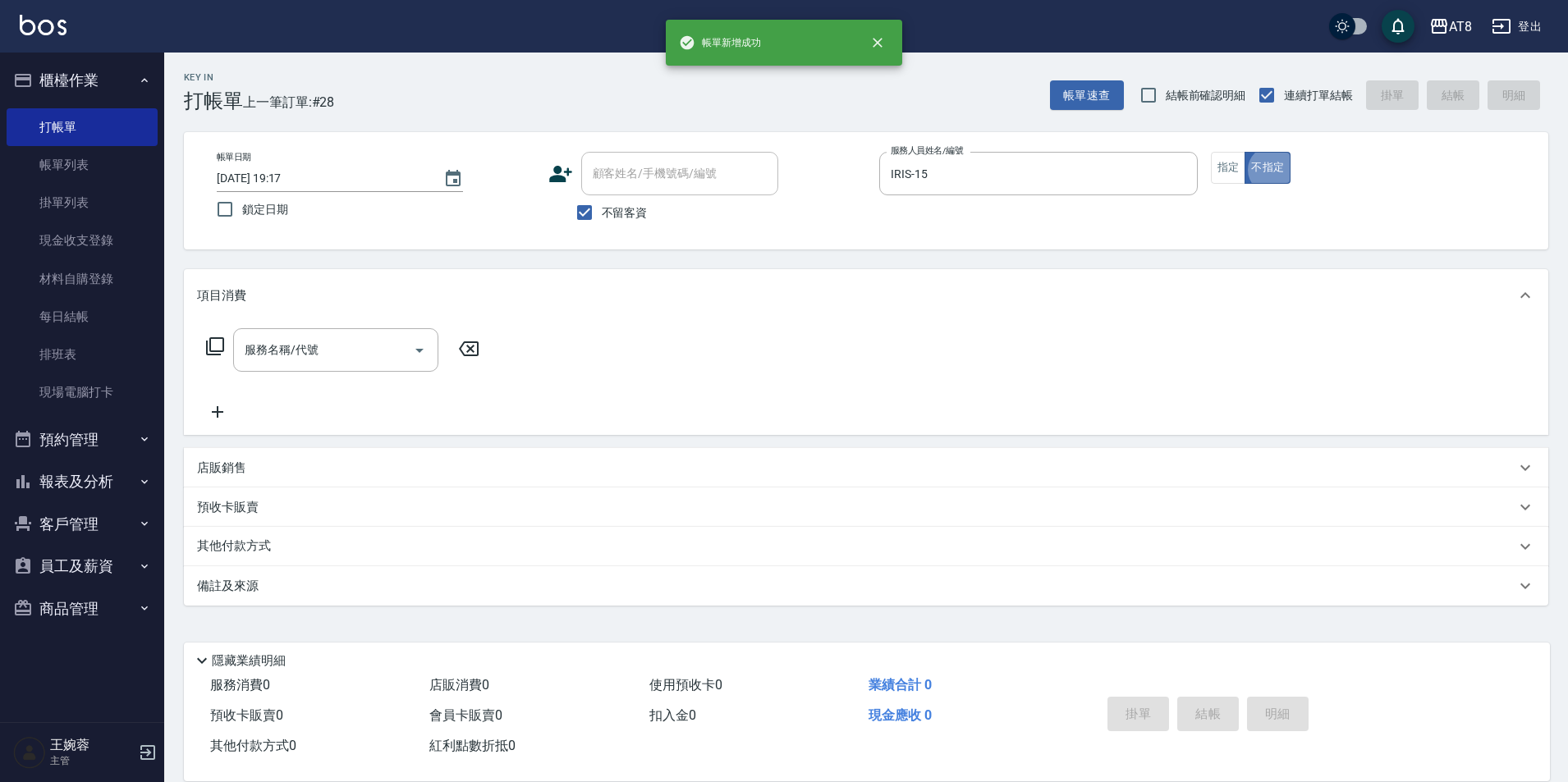
type button "false"
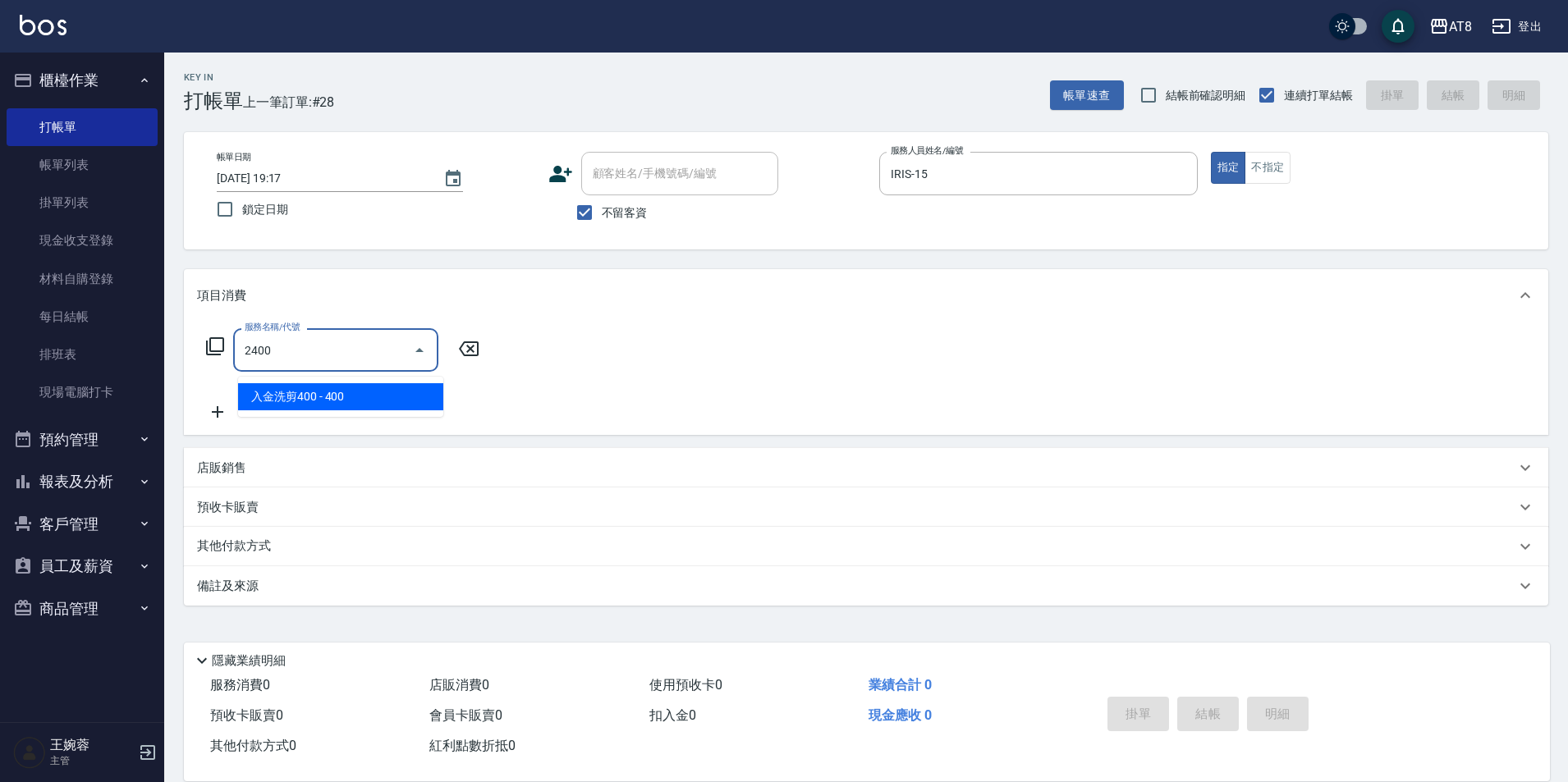
type input "入金洗剪400(2400)"
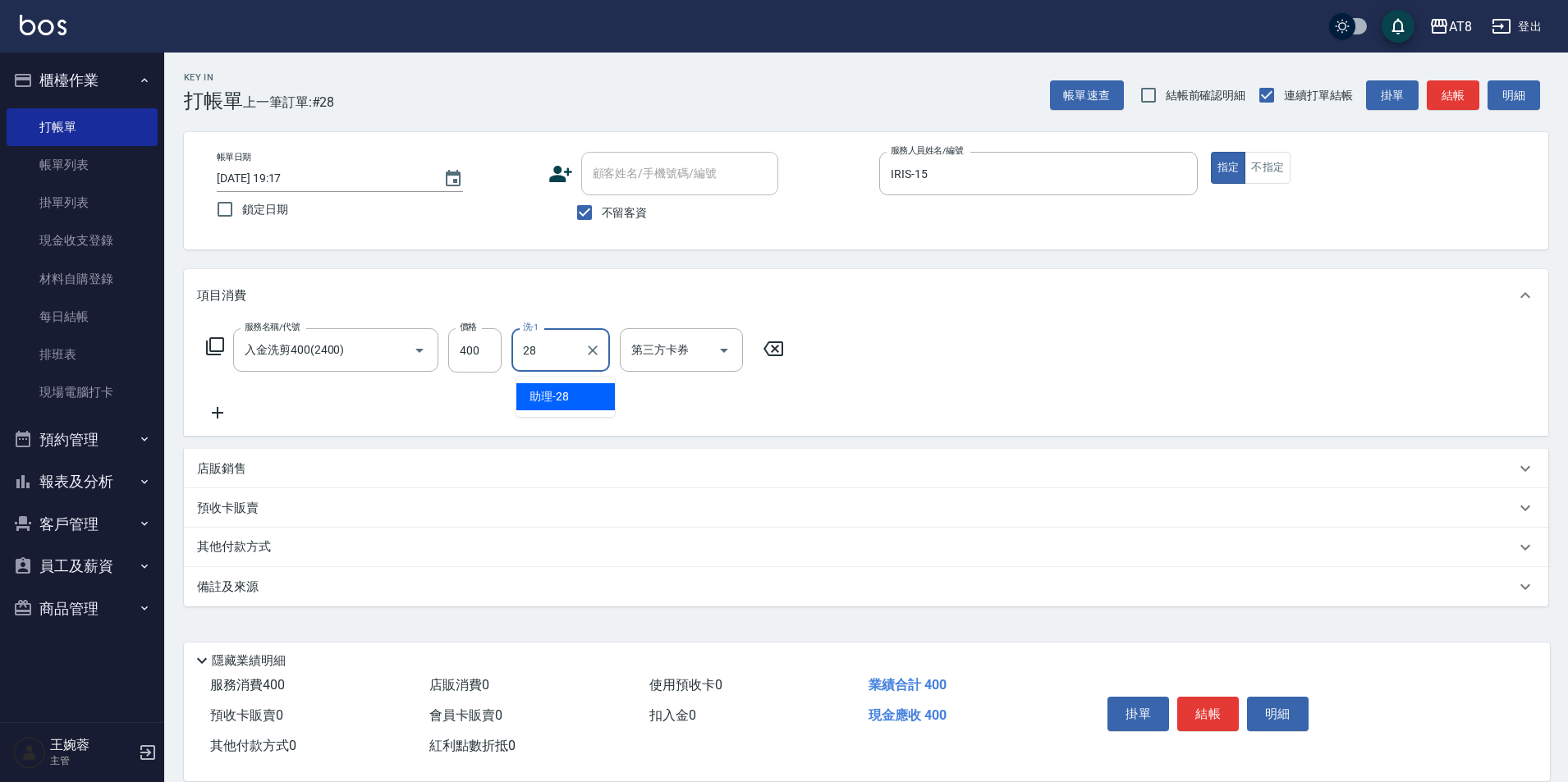
type input "助理-28"
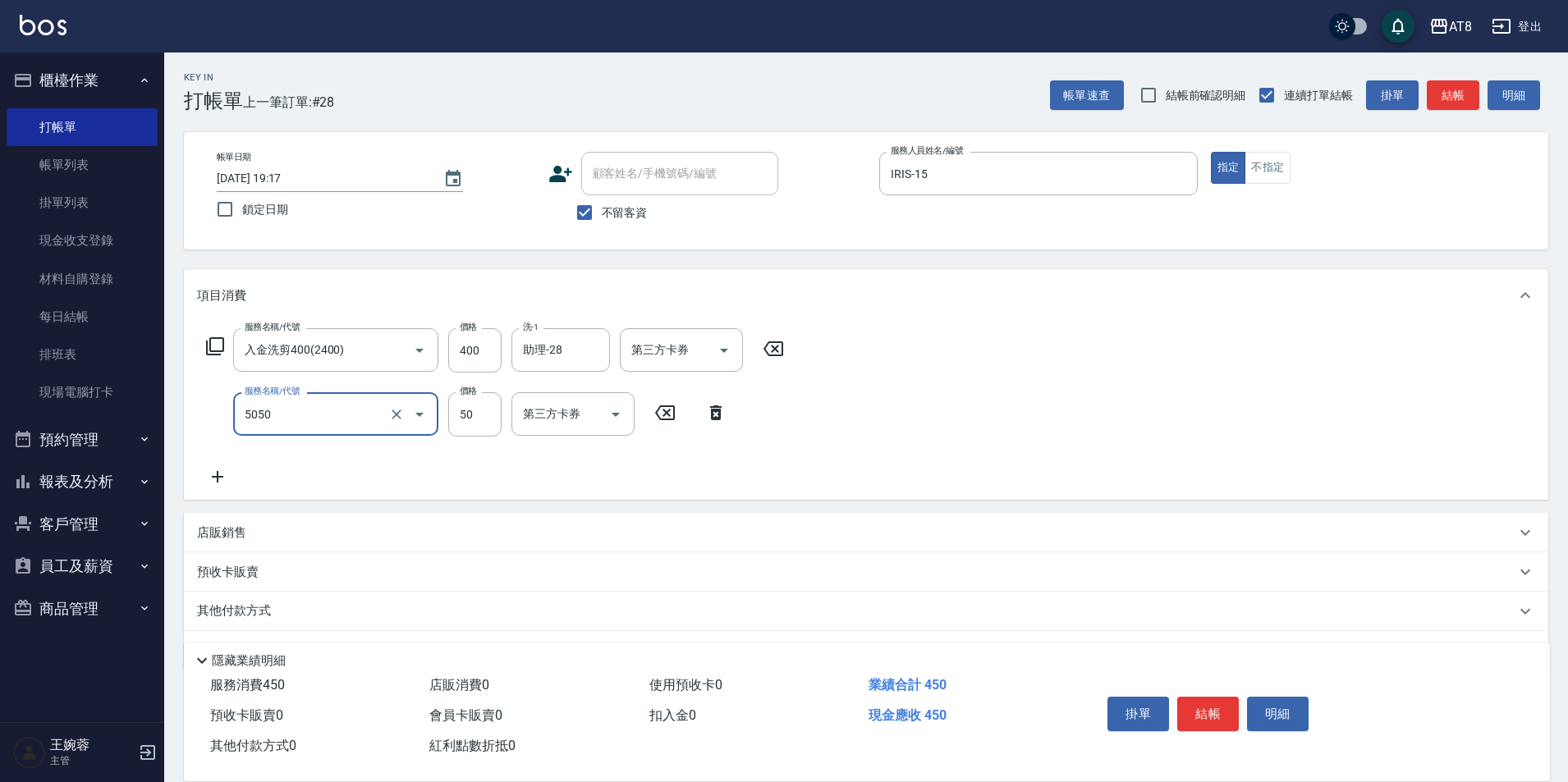
type input "入金精油50(5050)"
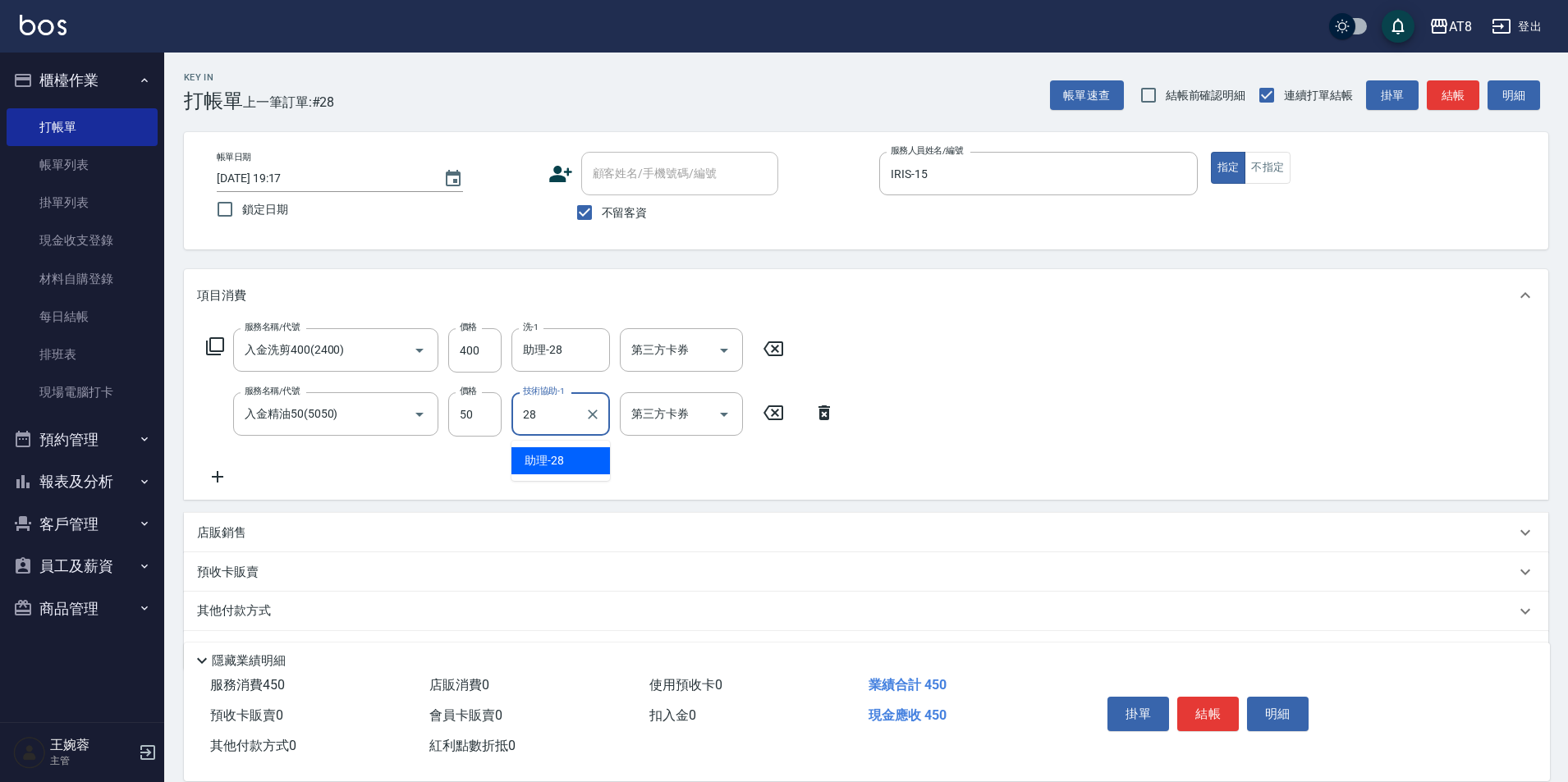
type input "助理-28"
click at [717, 361] on icon "Open" at bounding box center [723, 350] width 19 height 19
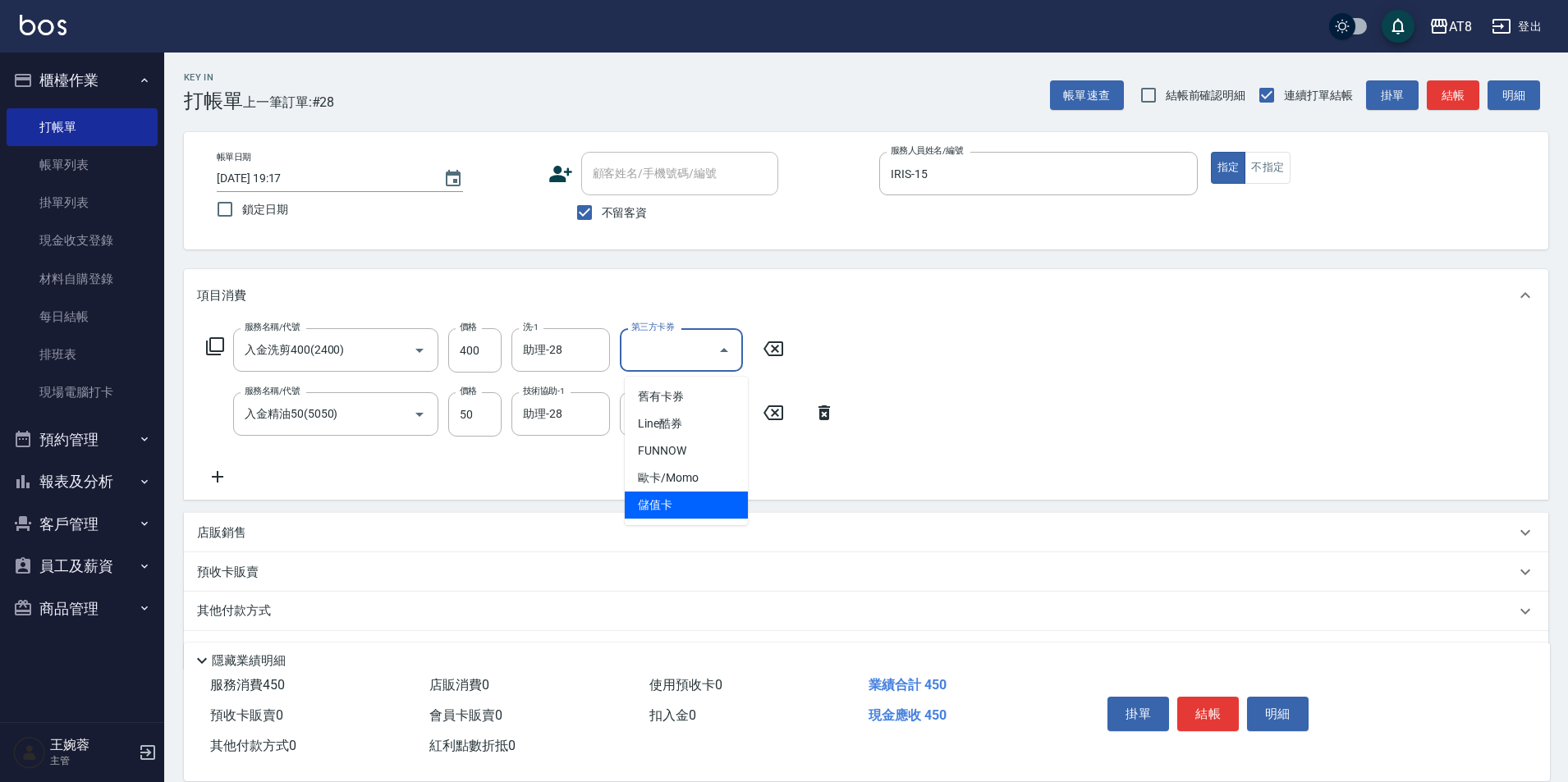
click at [698, 513] on span "儲值卡" at bounding box center [686, 505] width 123 height 27
type input "儲值卡"
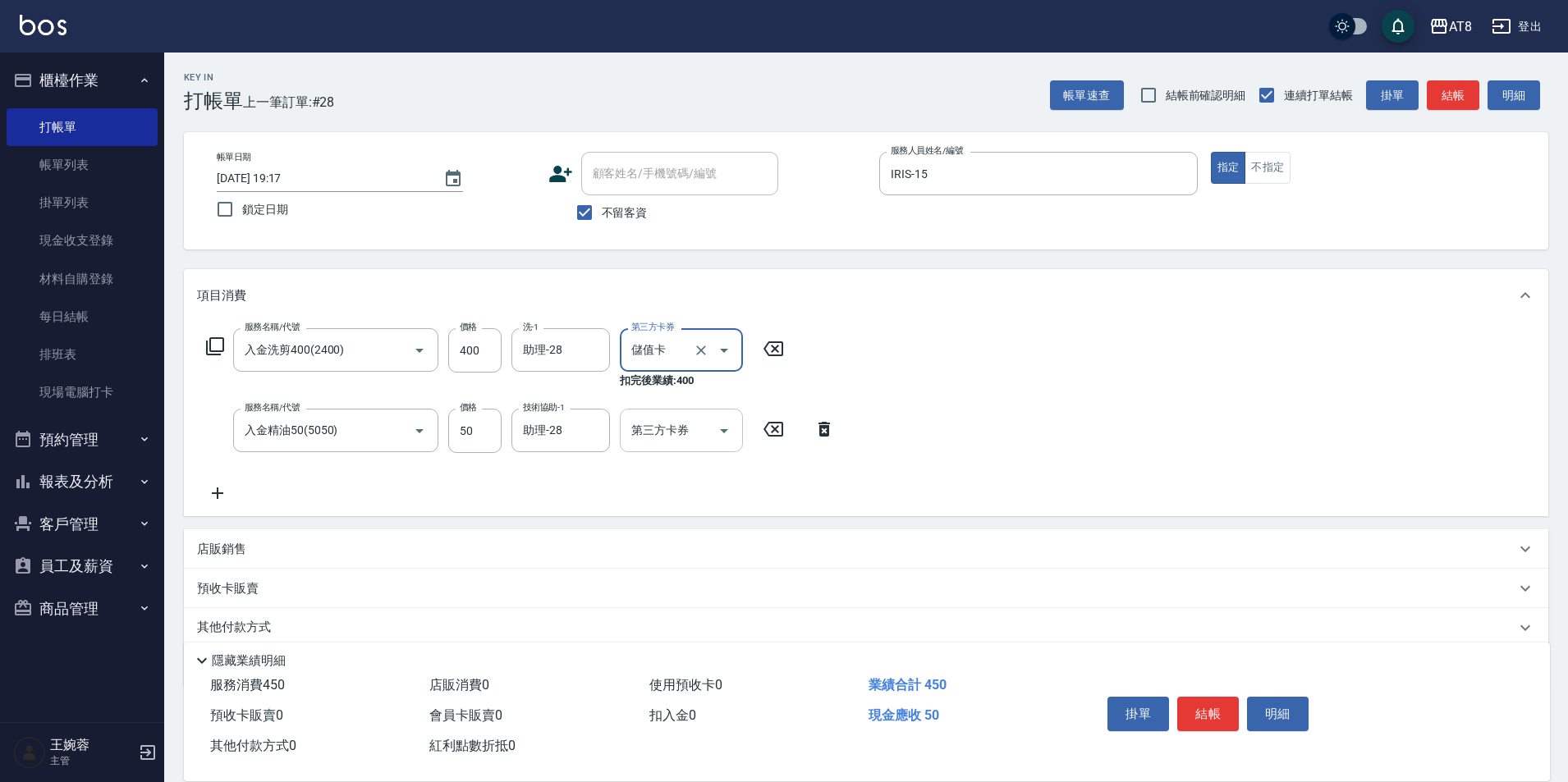
click at [726, 431] on icon "Open" at bounding box center [723, 431] width 19 height 19
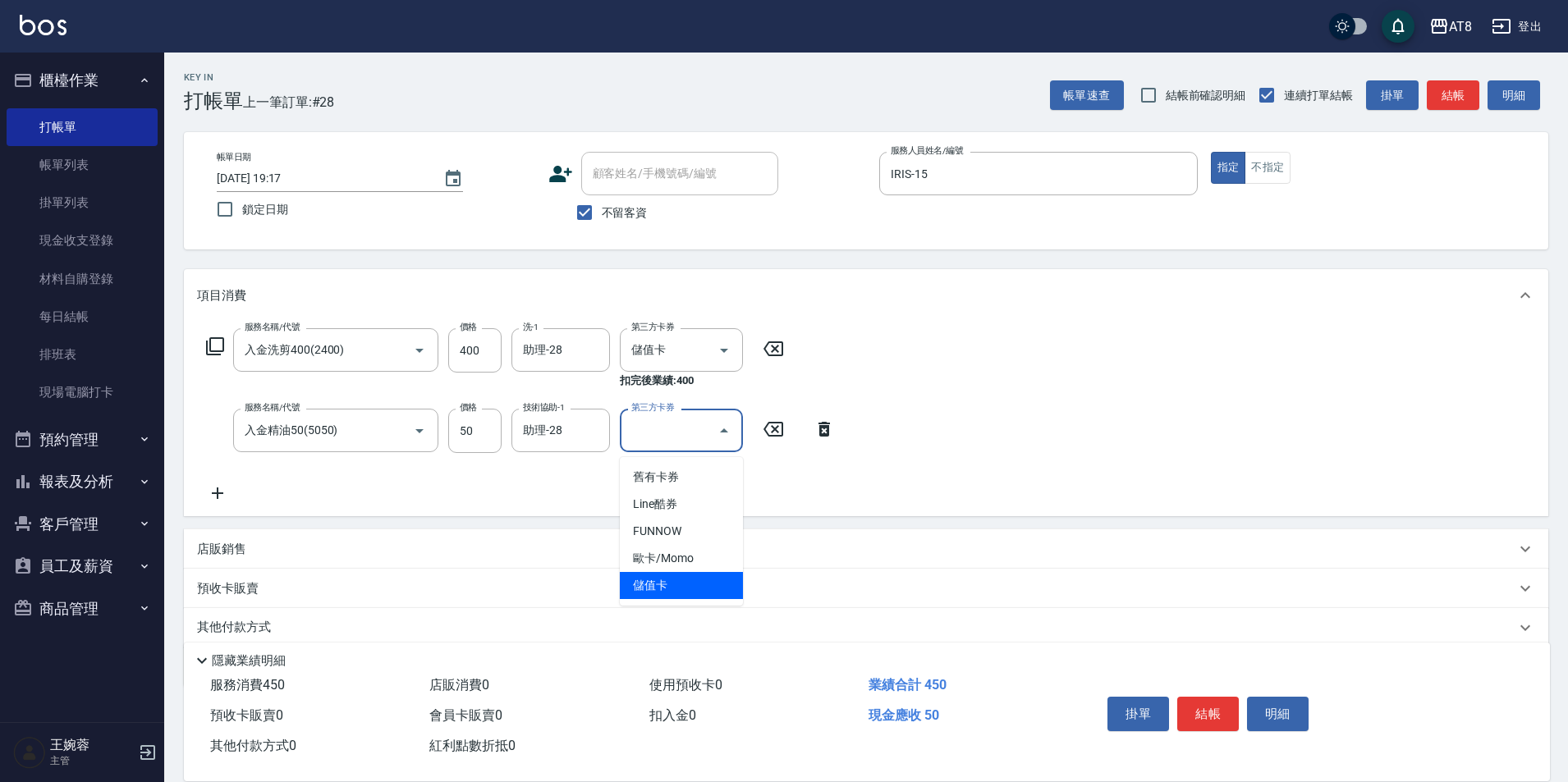
click at [712, 579] on span "儲值卡" at bounding box center [681, 585] width 123 height 27
type input "儲值卡"
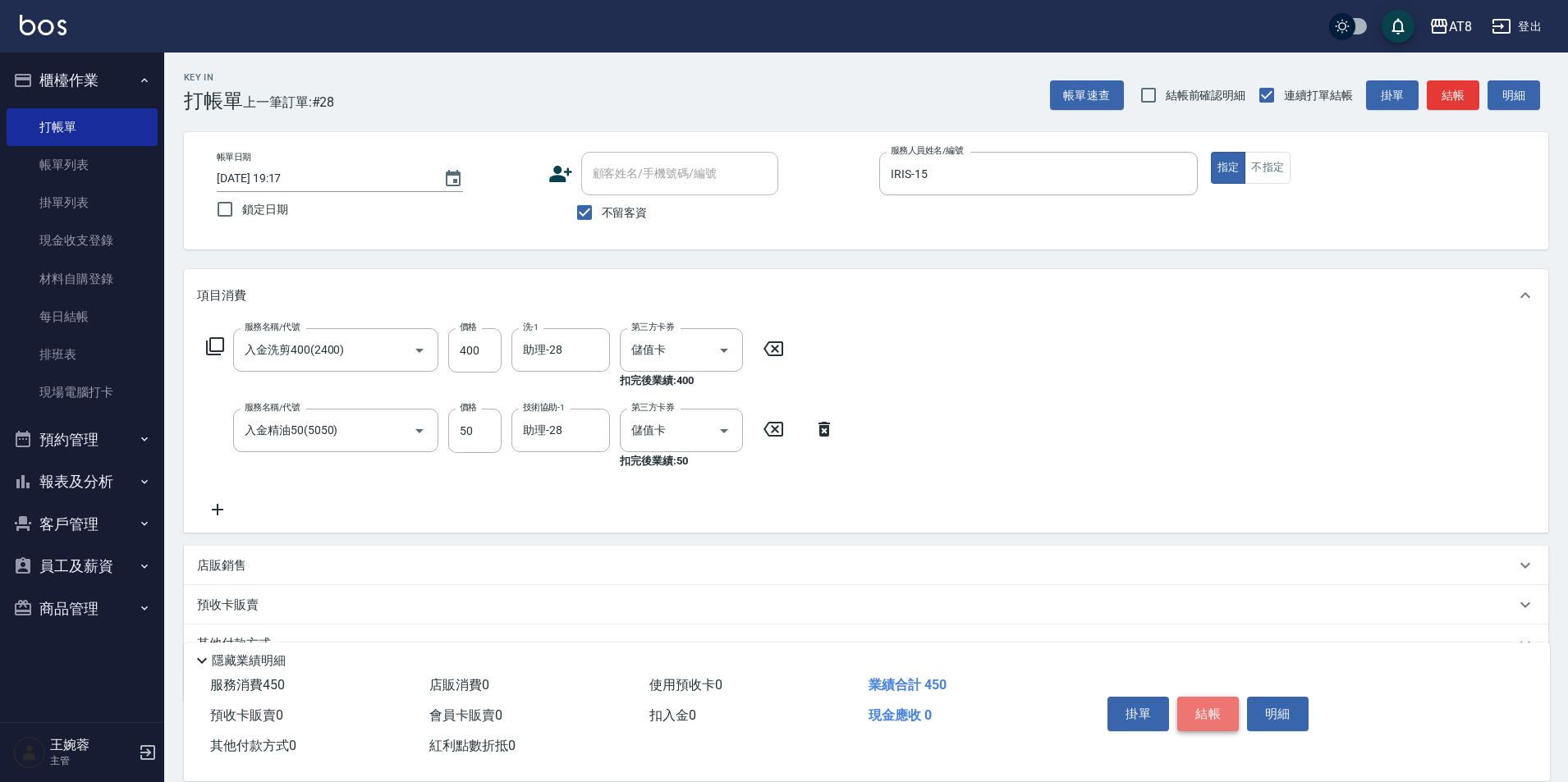
click at [1208, 697] on button "結帳" at bounding box center [1208, 714] width 61 height 34
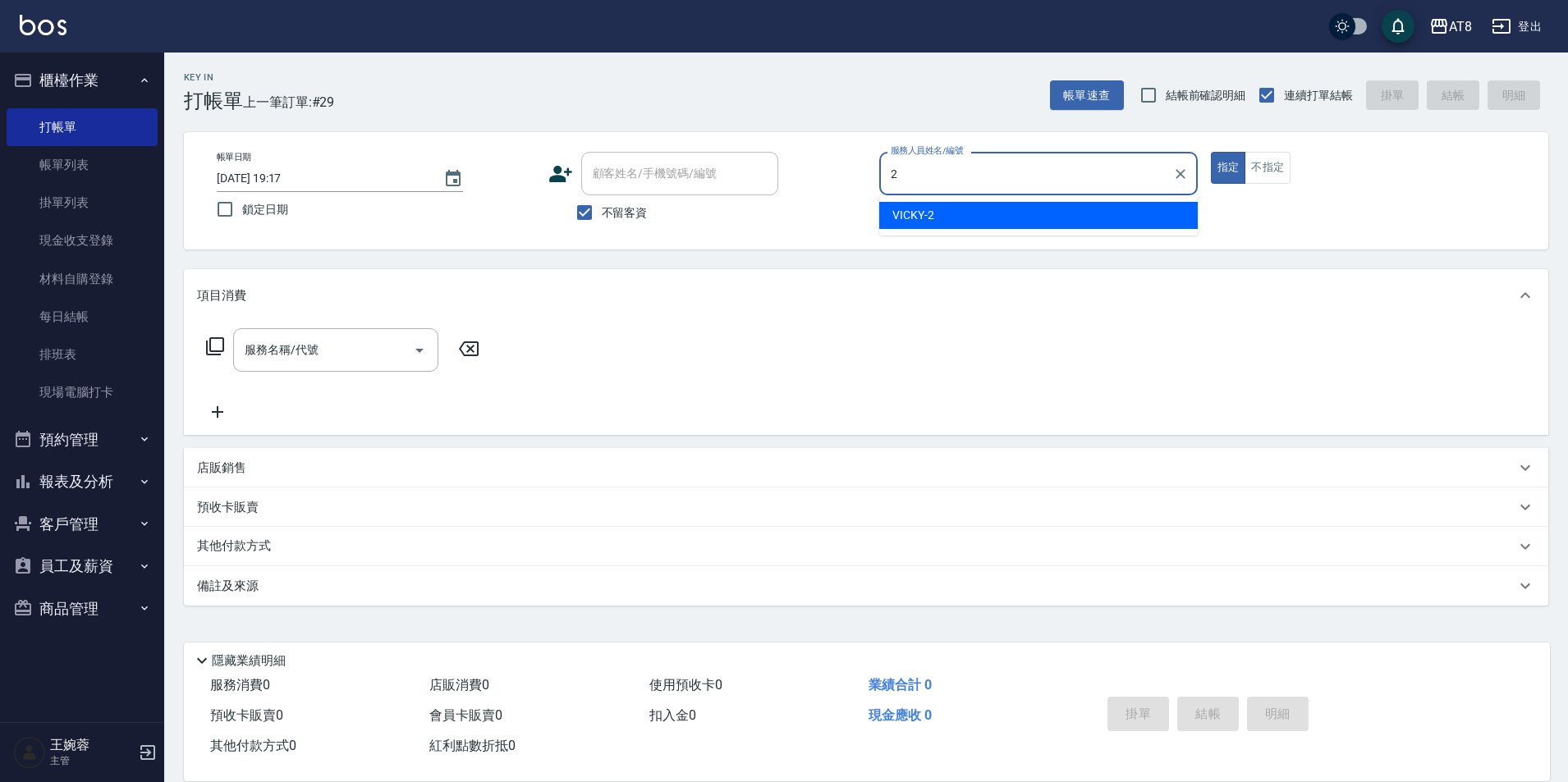
type input "VICKY-2"
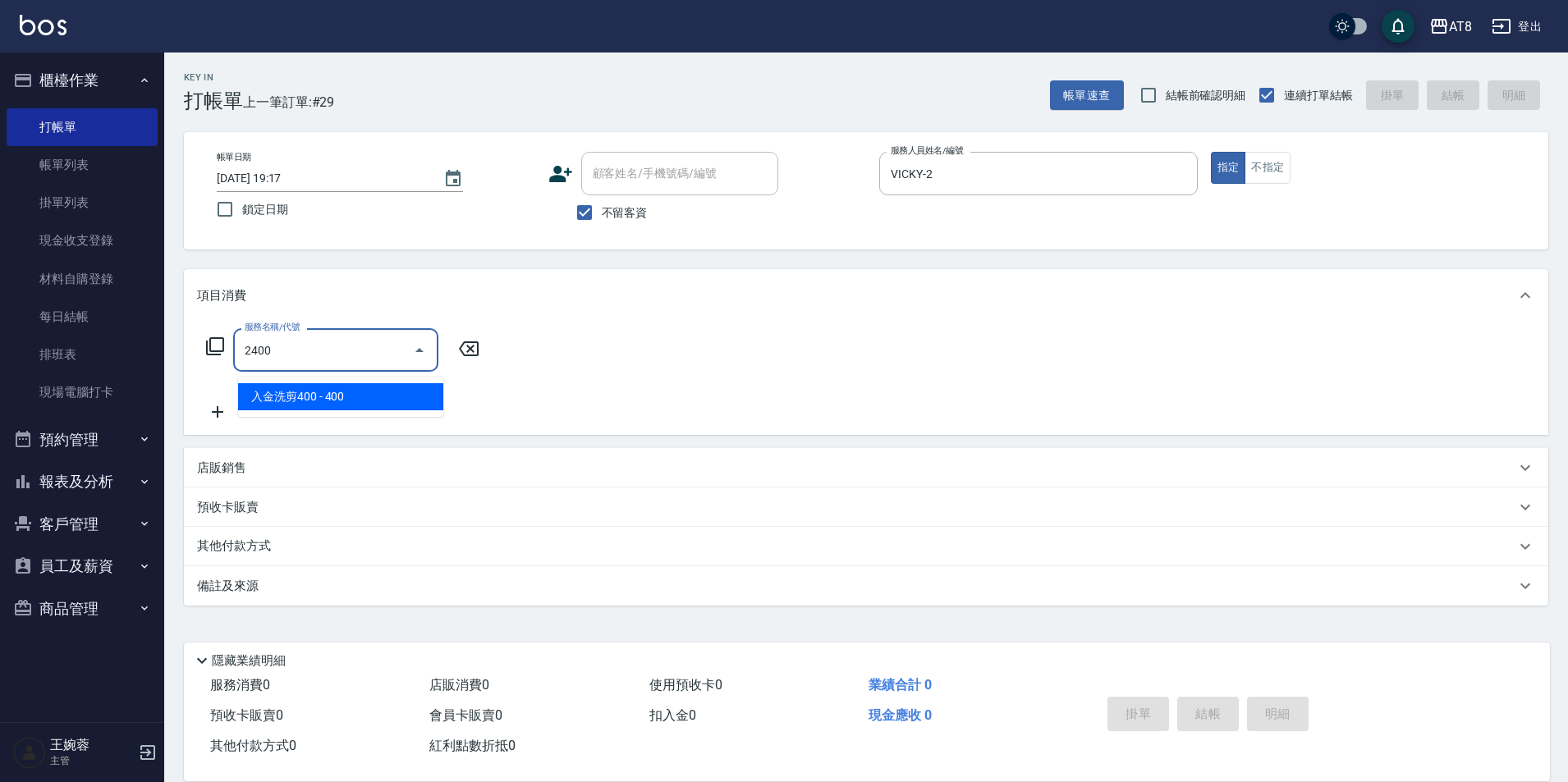
type input "入金洗剪400(2400)"
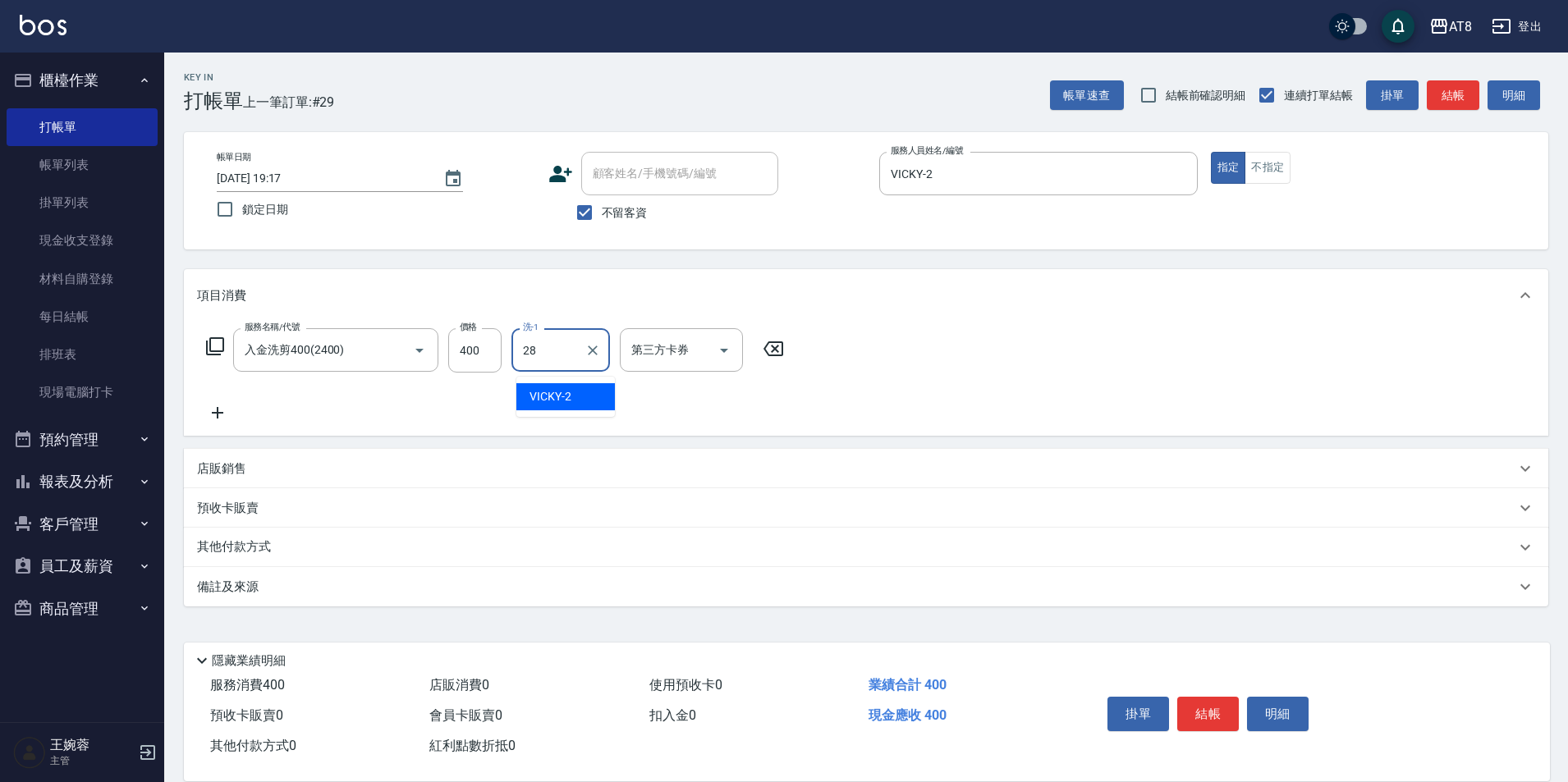
type input "助理-28"
click at [727, 348] on icon "Open" at bounding box center [723, 350] width 19 height 19
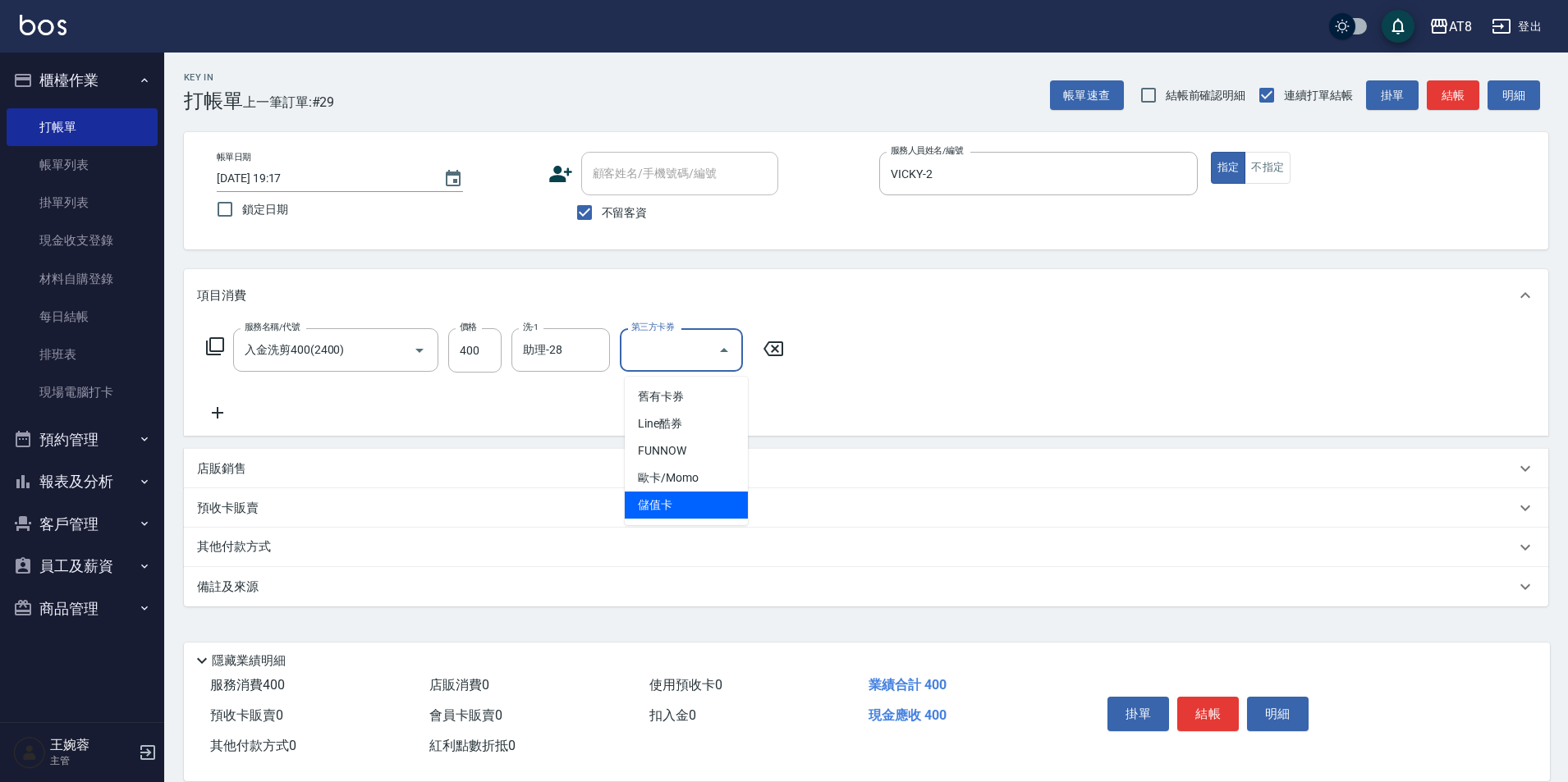
click at [714, 510] on span "儲值卡" at bounding box center [686, 505] width 123 height 27
type input "儲值卡"
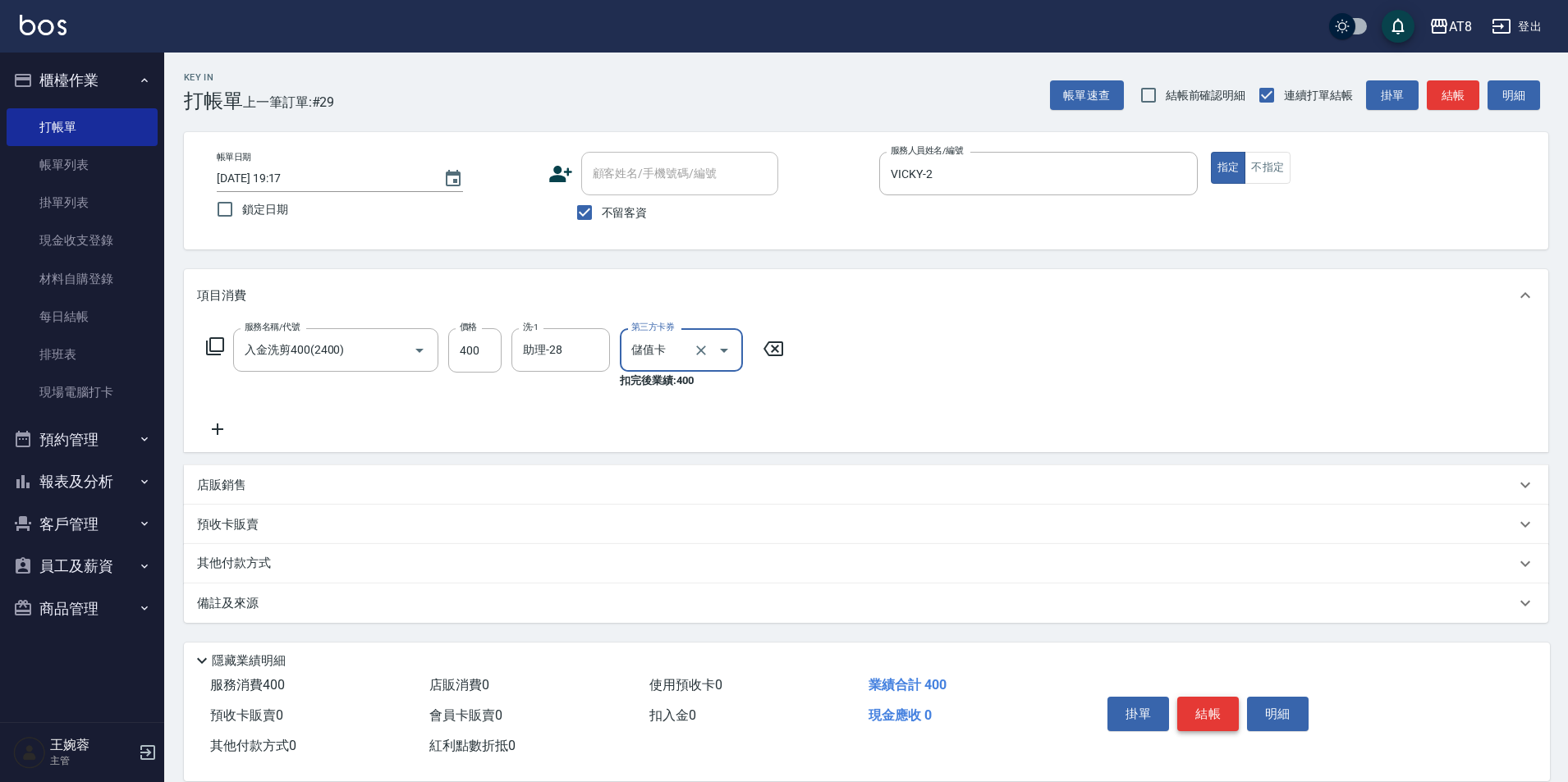
click at [1239, 697] on button "結帳" at bounding box center [1208, 714] width 61 height 34
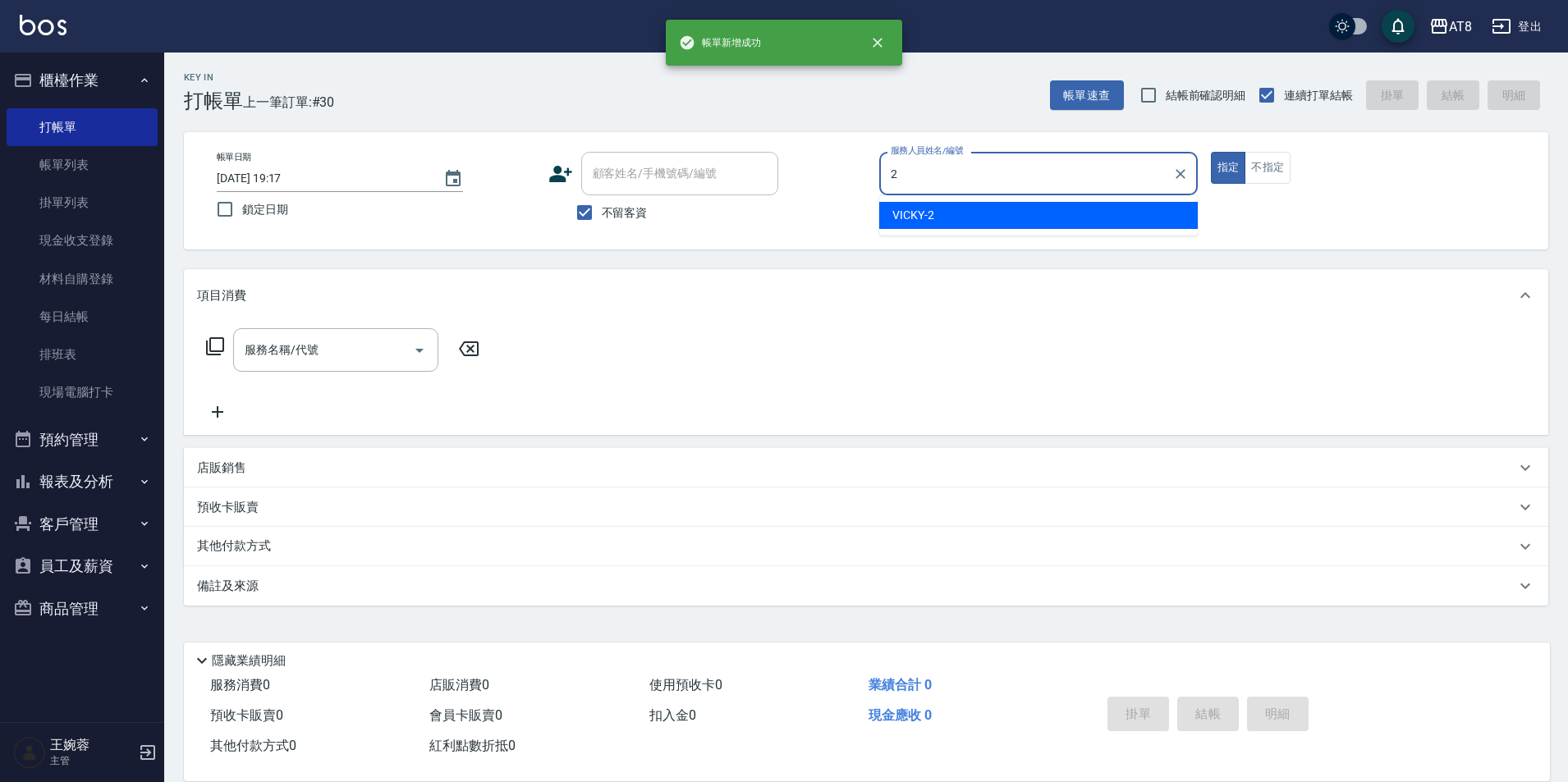
type input "VICKY-2"
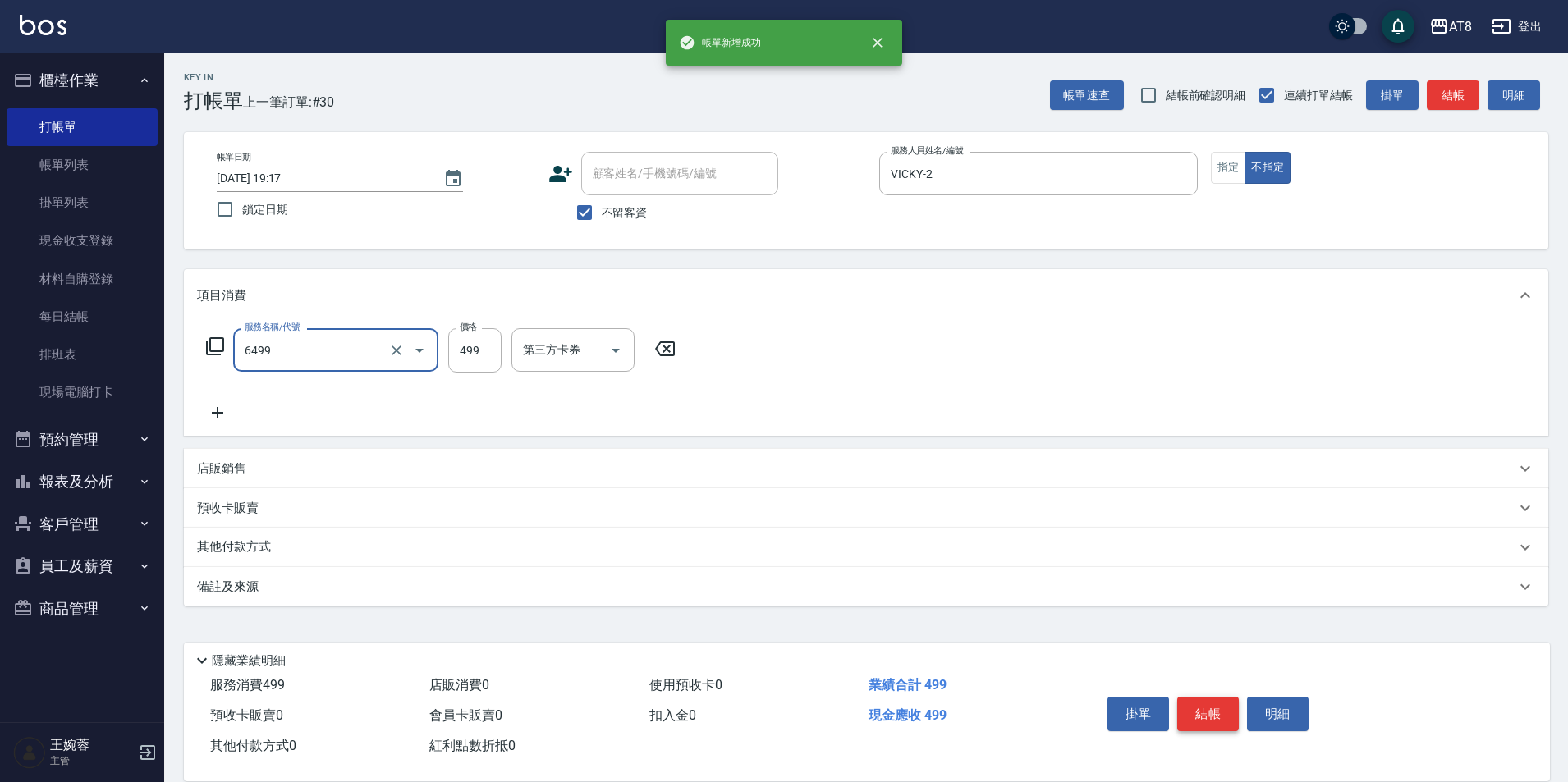
type input "SPA499(6499)"
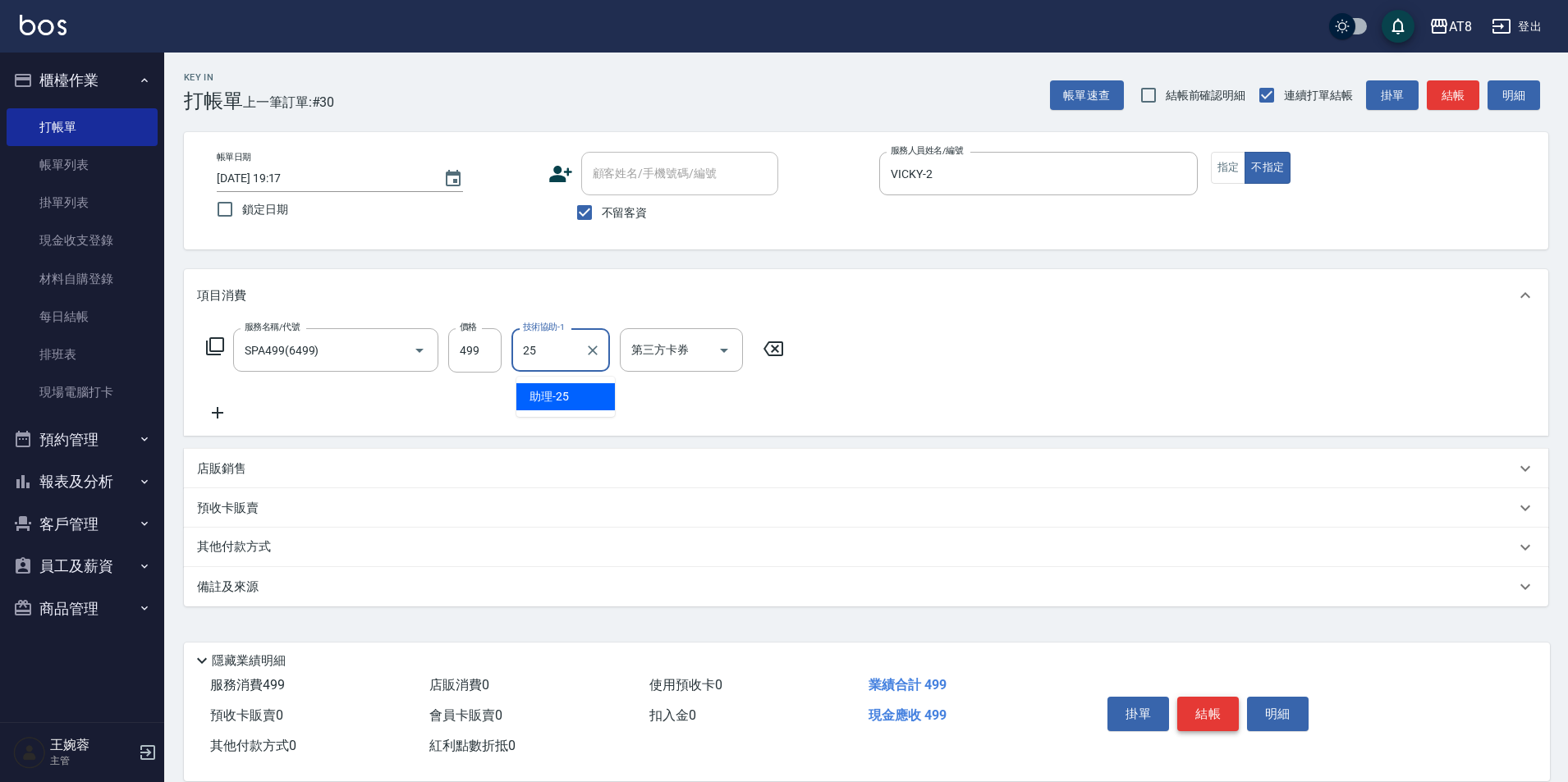
type input "助理-25"
click at [1239, 697] on button "結帳" at bounding box center [1208, 714] width 61 height 34
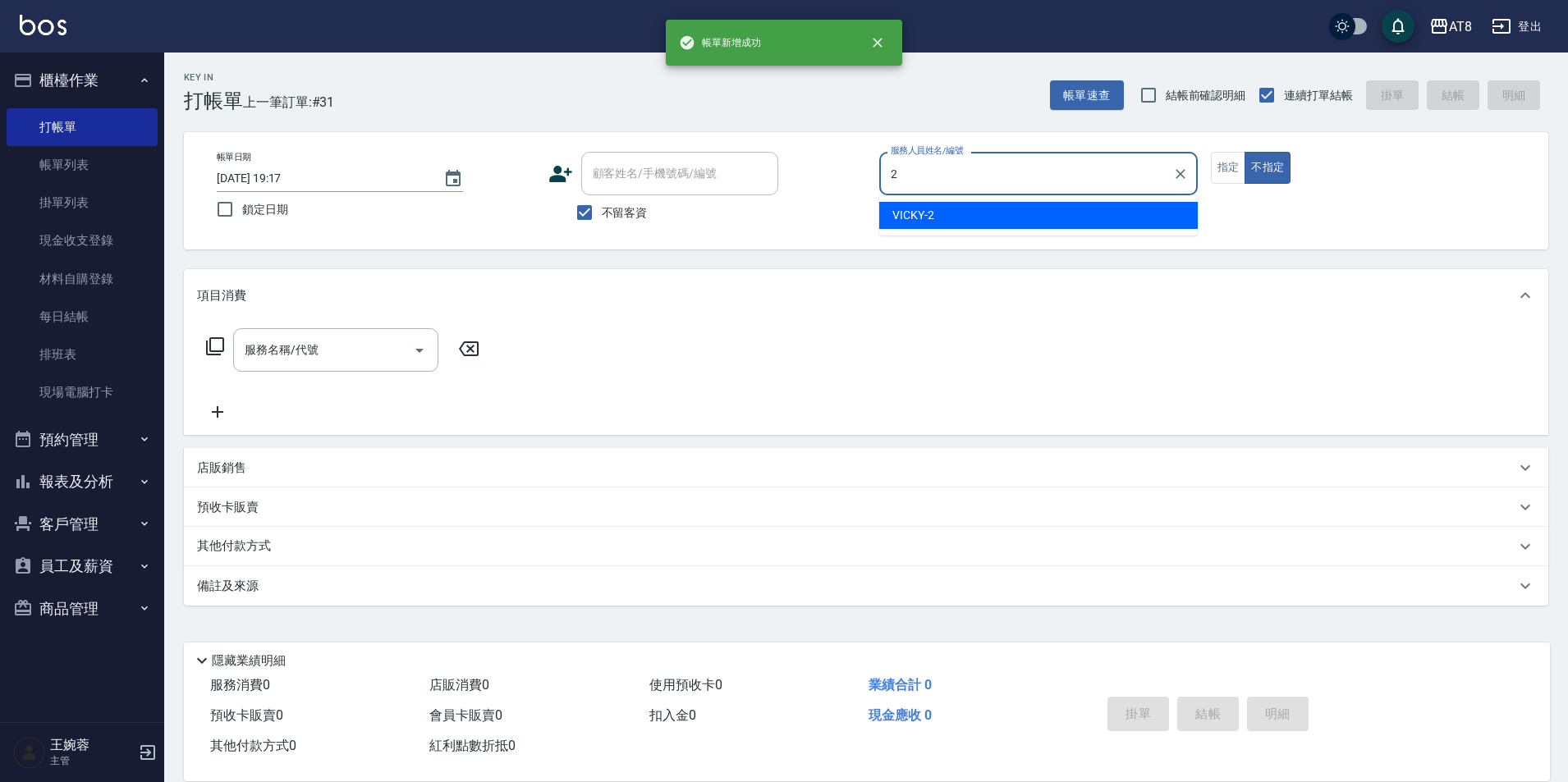
type input "VICKY-2"
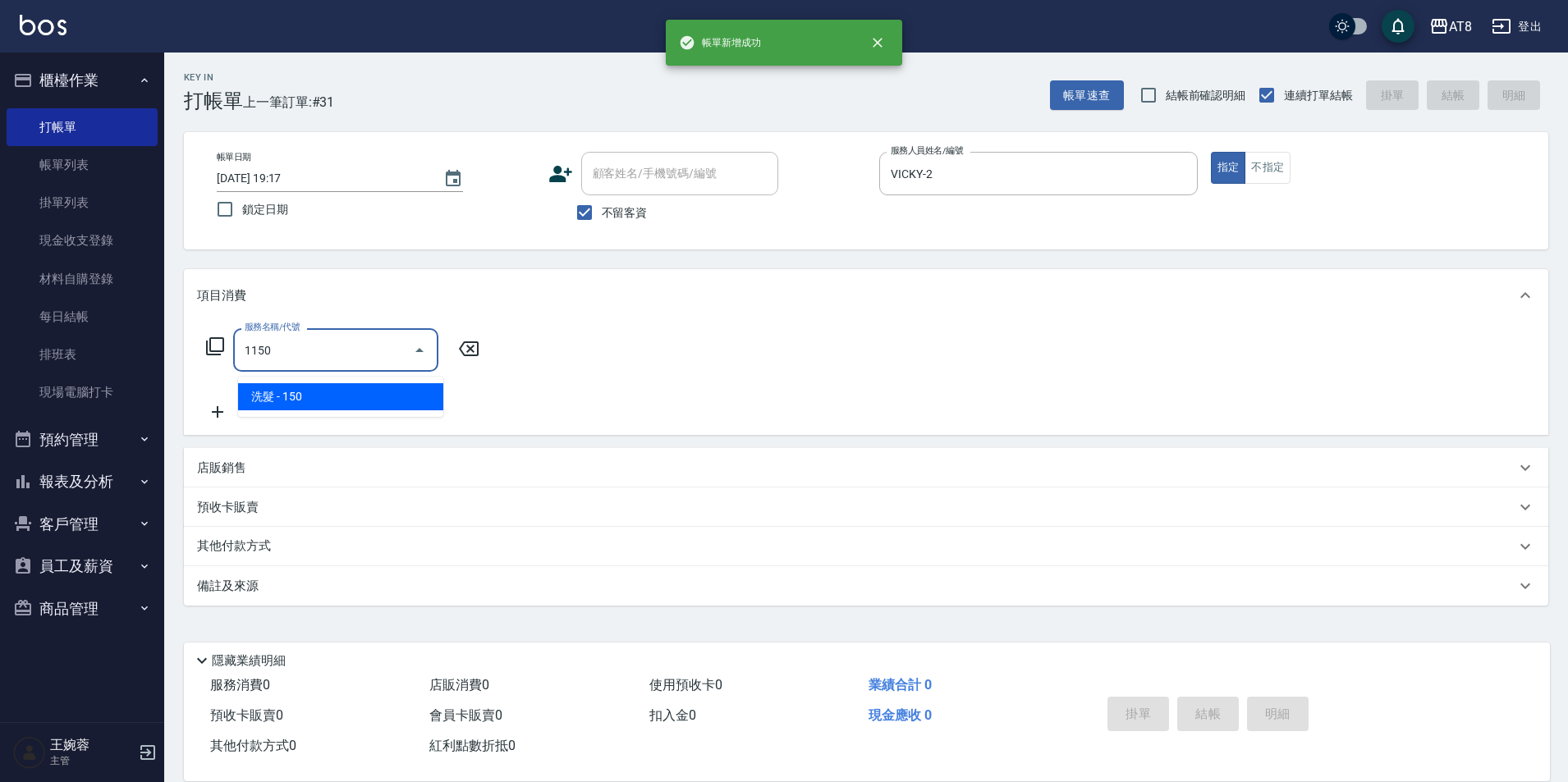
type input "洗髮(1150)"
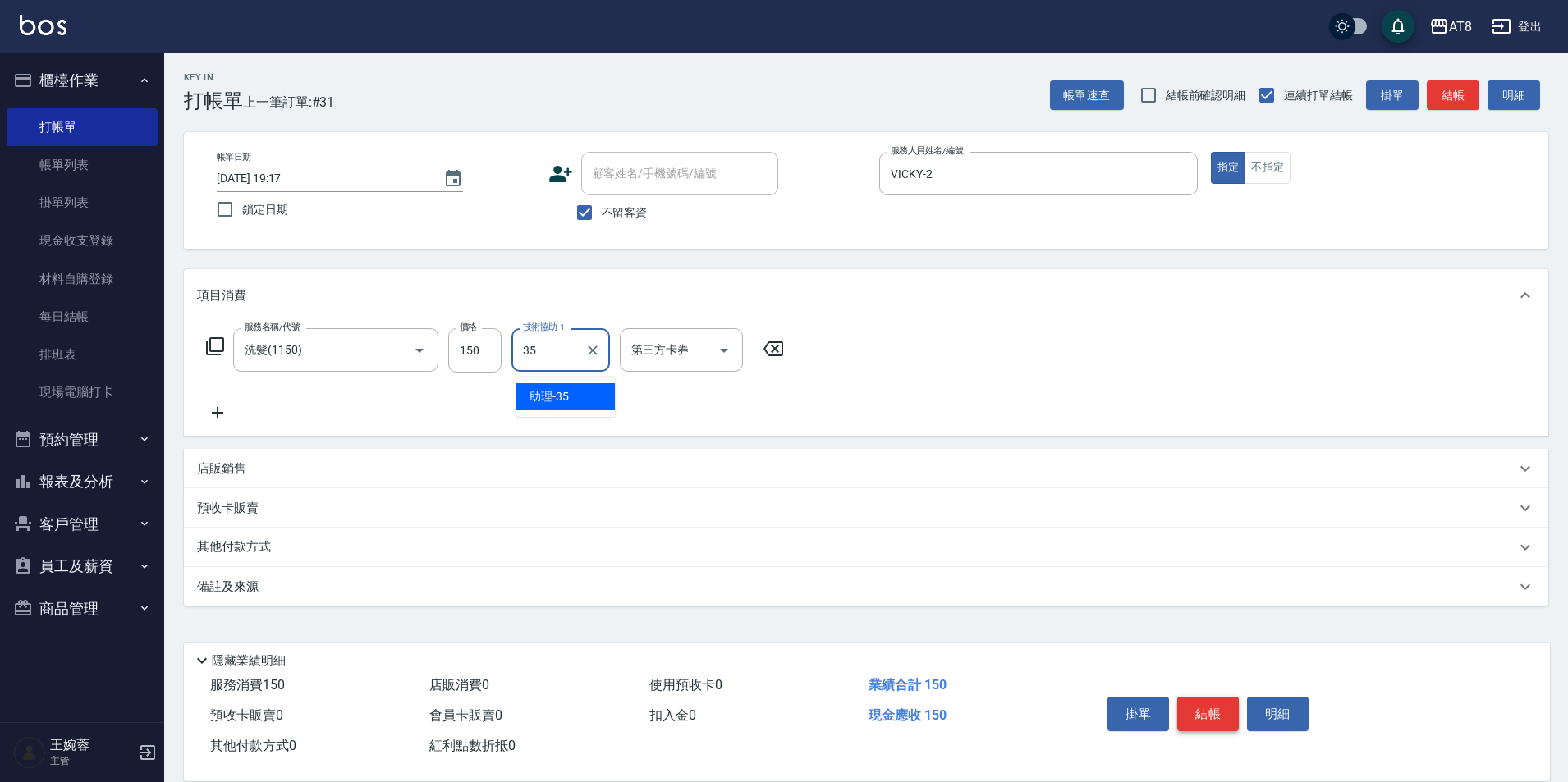
type input "助理-35"
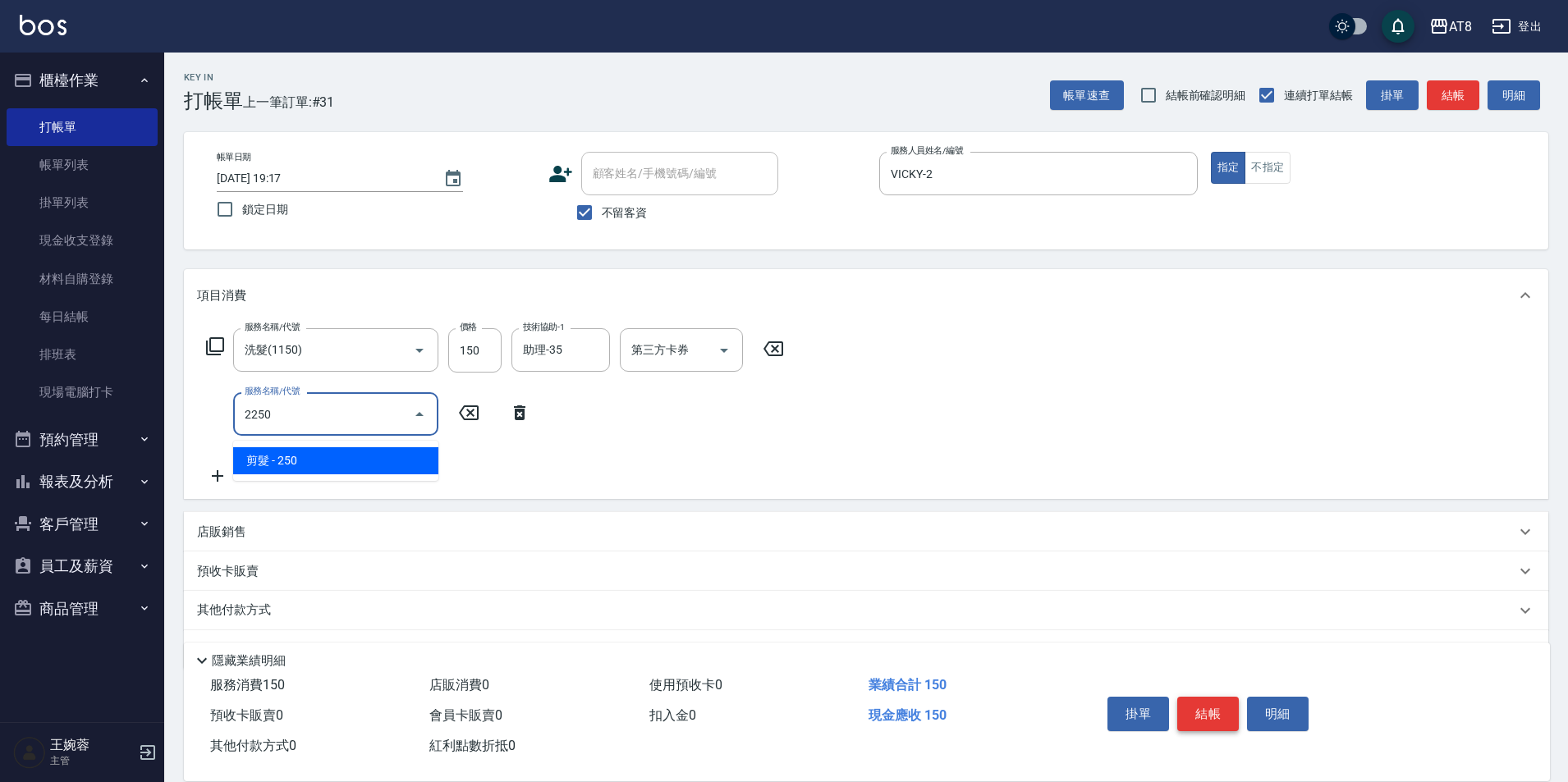
type input "剪髮(2250)"
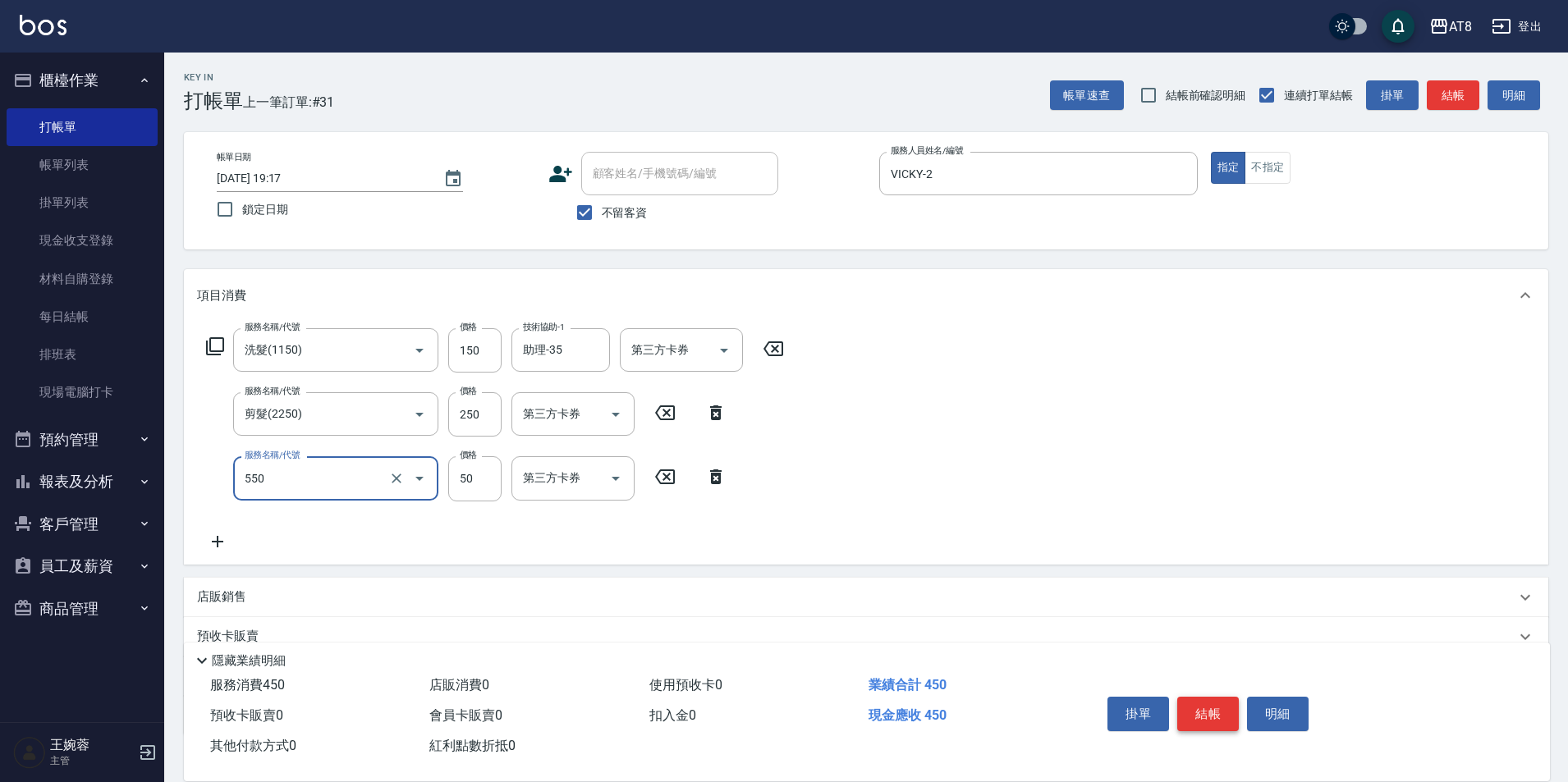
type input "精油或深層(550)"
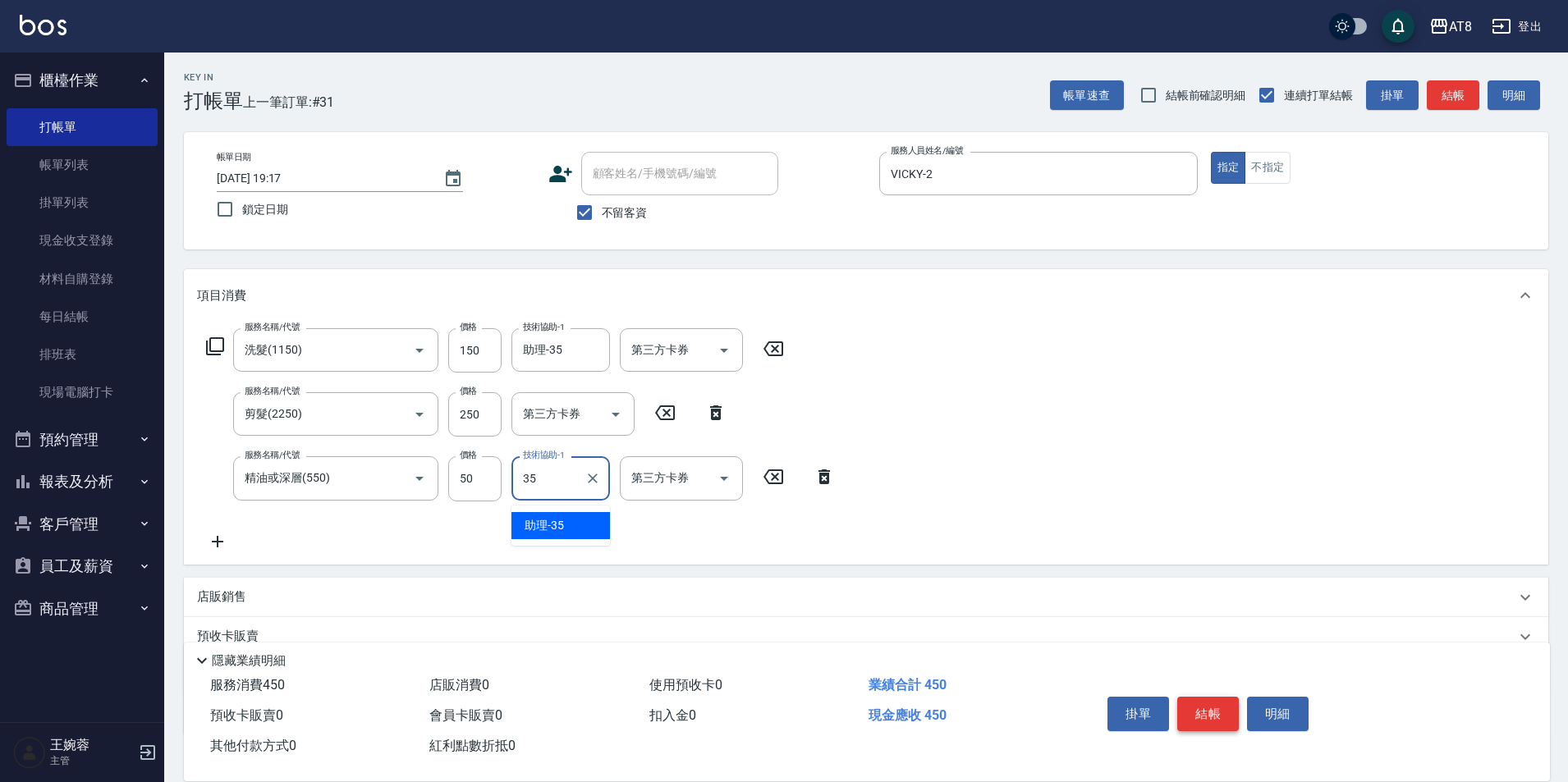
type input "助理-35"
click at [1239, 697] on button "結帳" at bounding box center [1208, 714] width 61 height 34
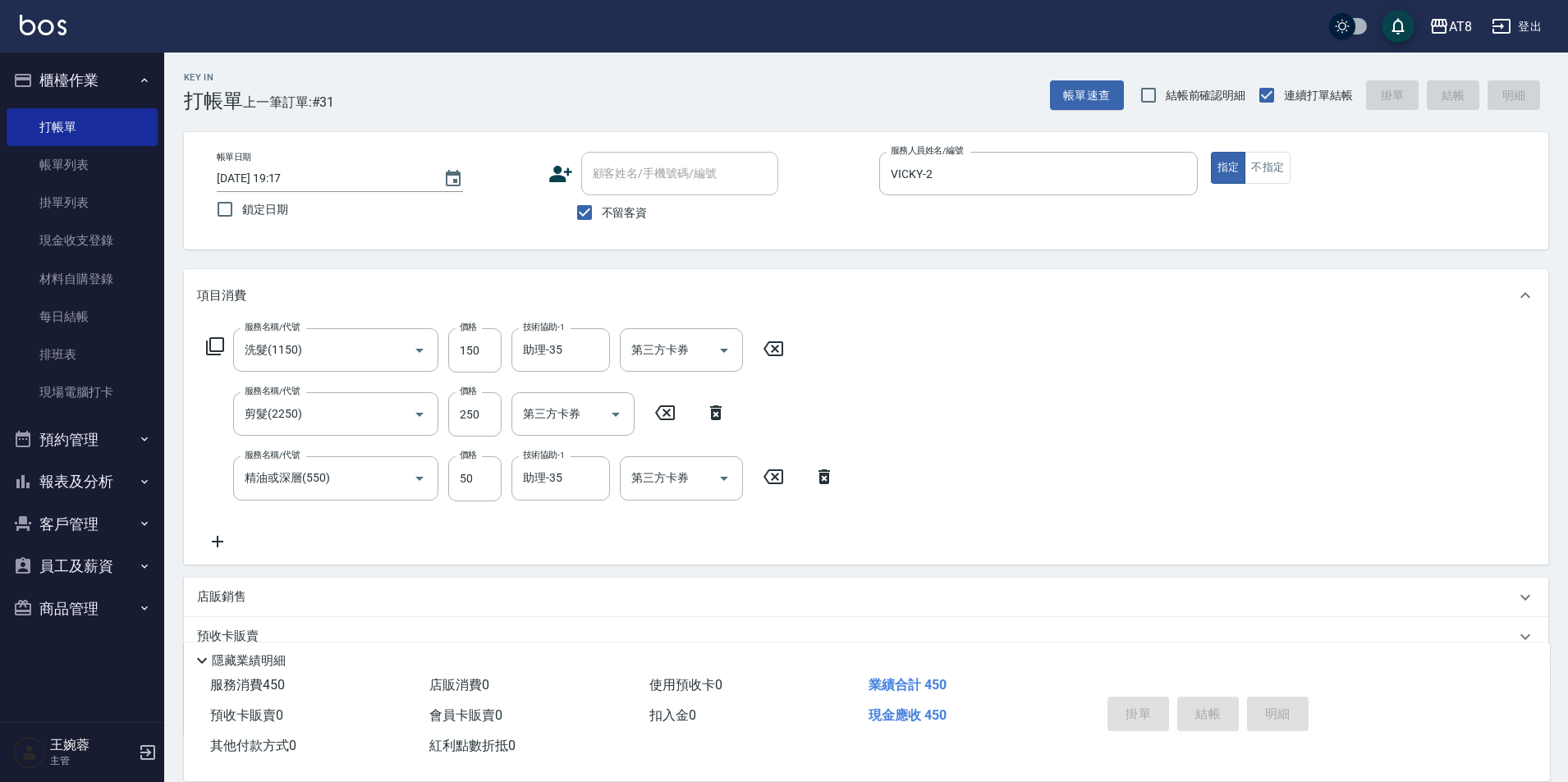
type input "[DATE] 19:18"
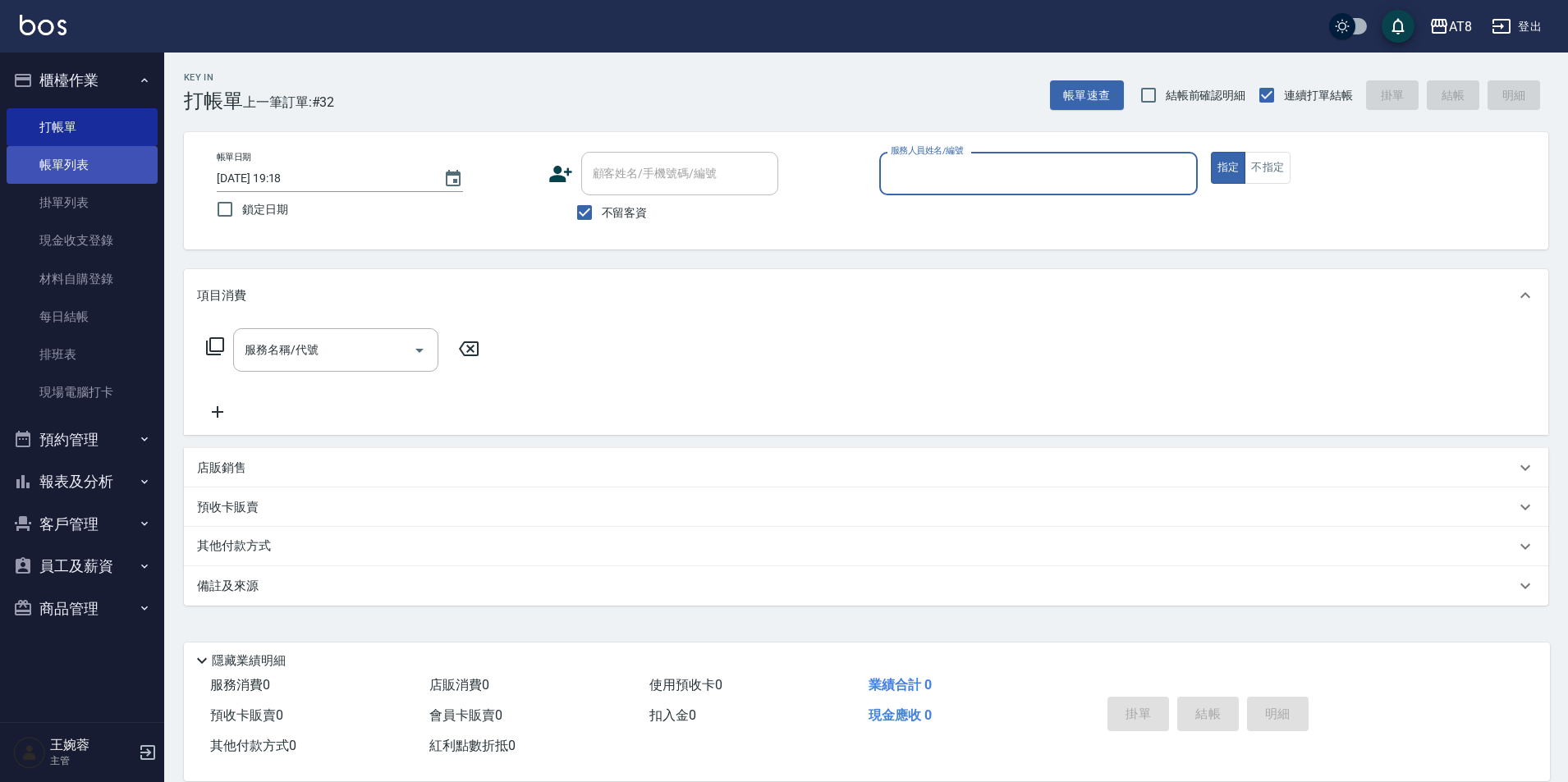
click at [110, 163] on link "帳單列表" at bounding box center [82, 165] width 151 height 38
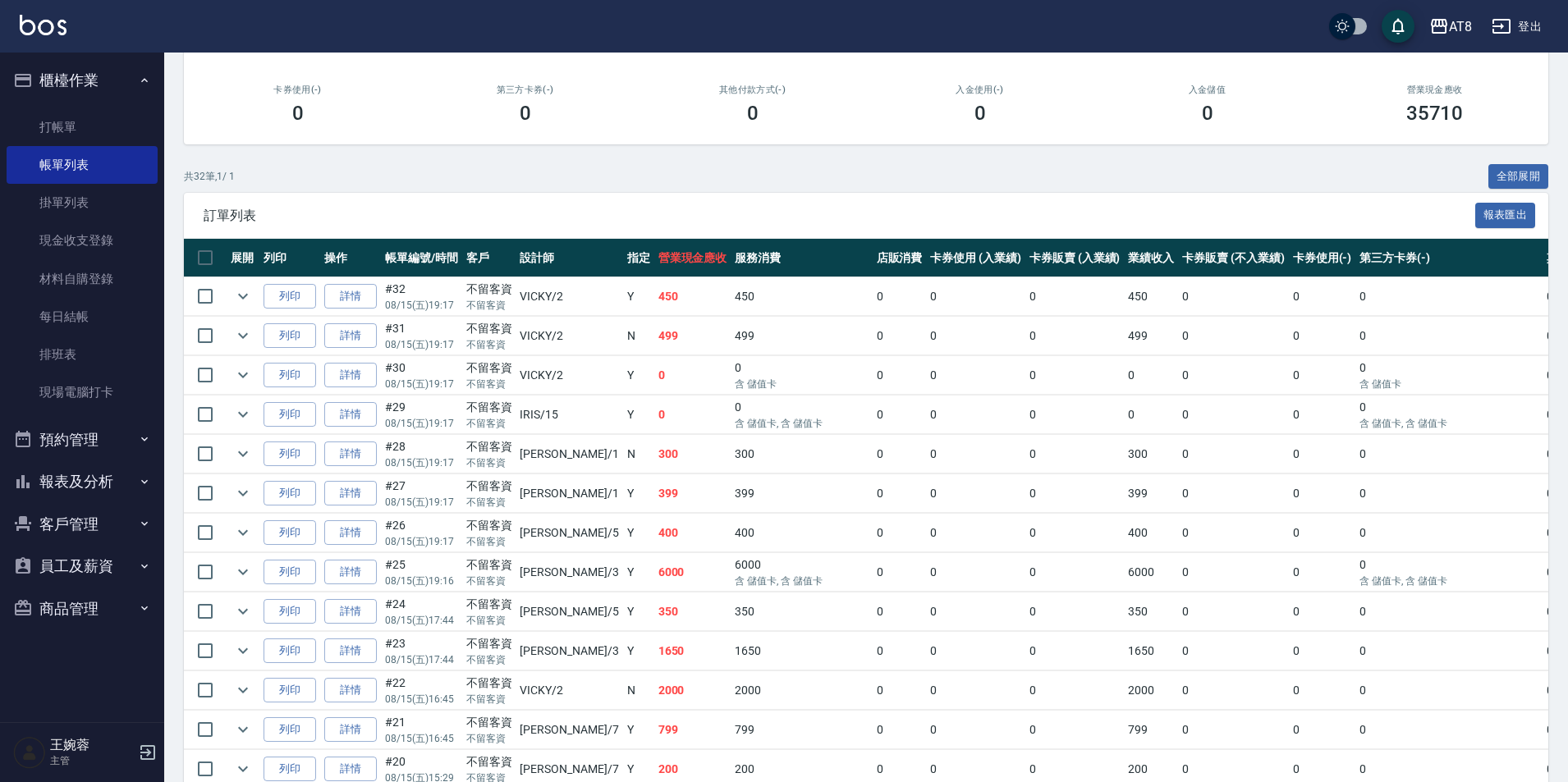
scroll to position [231, 0]
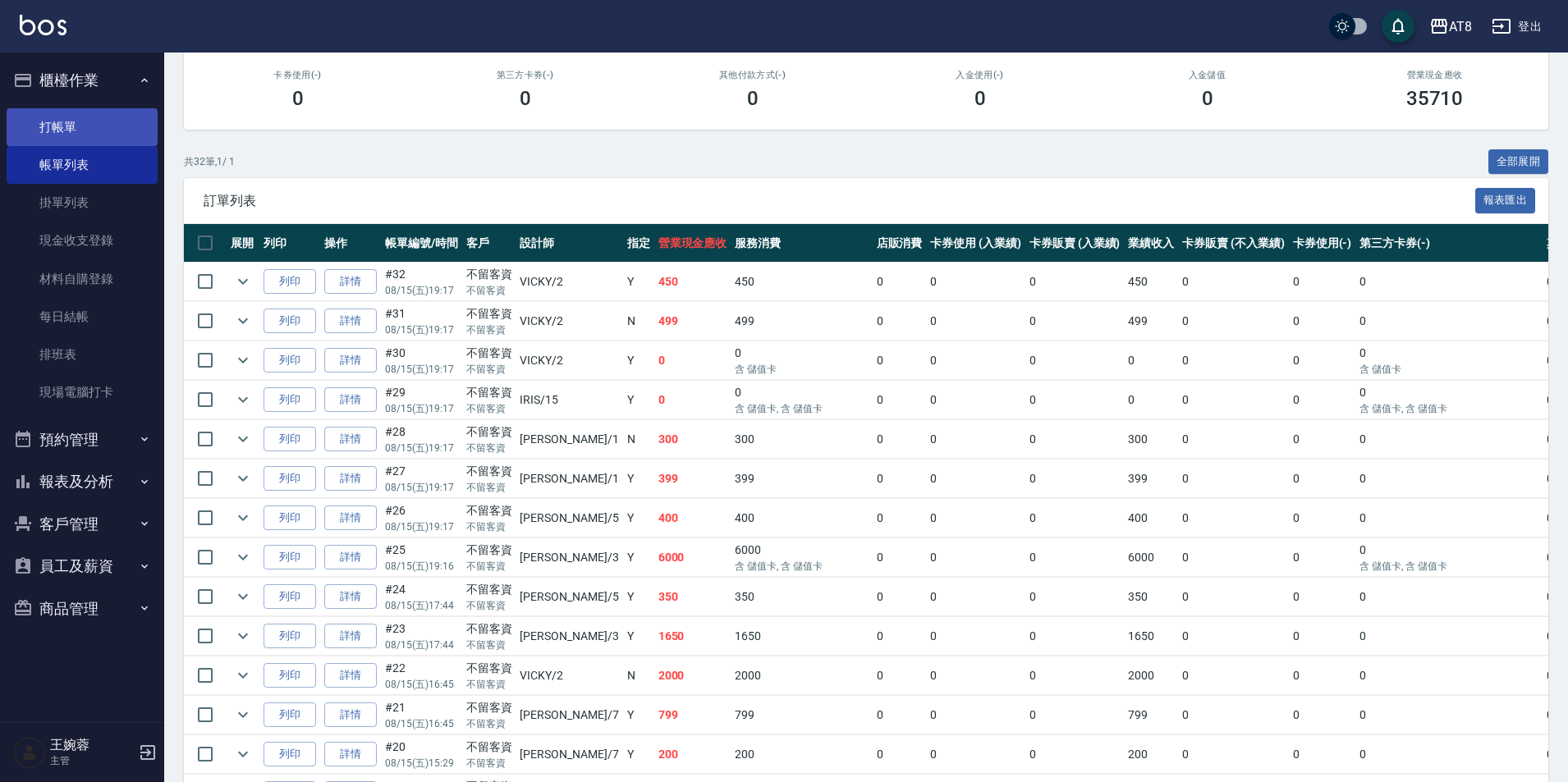
click at [116, 123] on link "打帳單" at bounding box center [82, 127] width 151 height 38
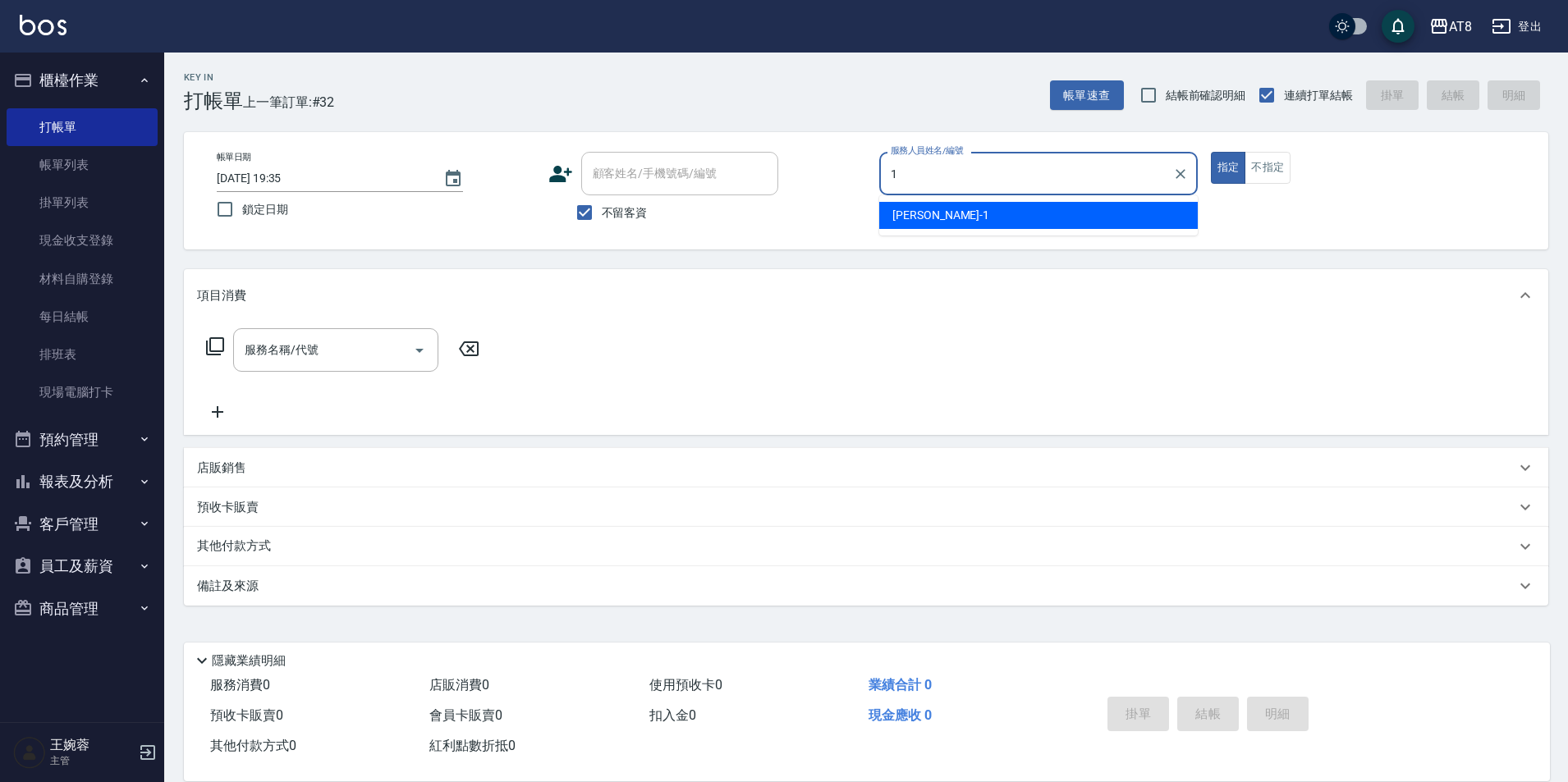
type input "YUKI-1"
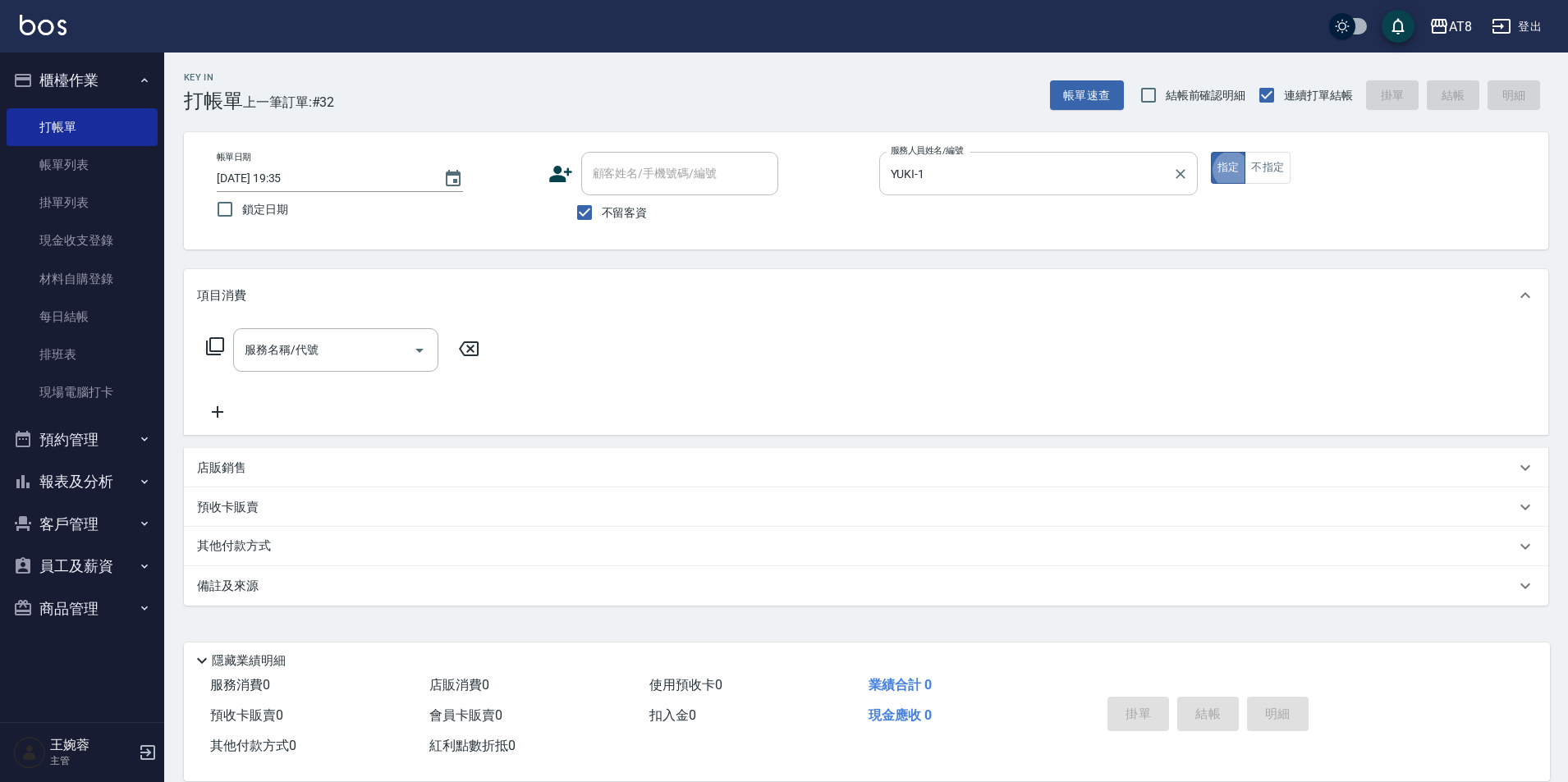
type button "true"
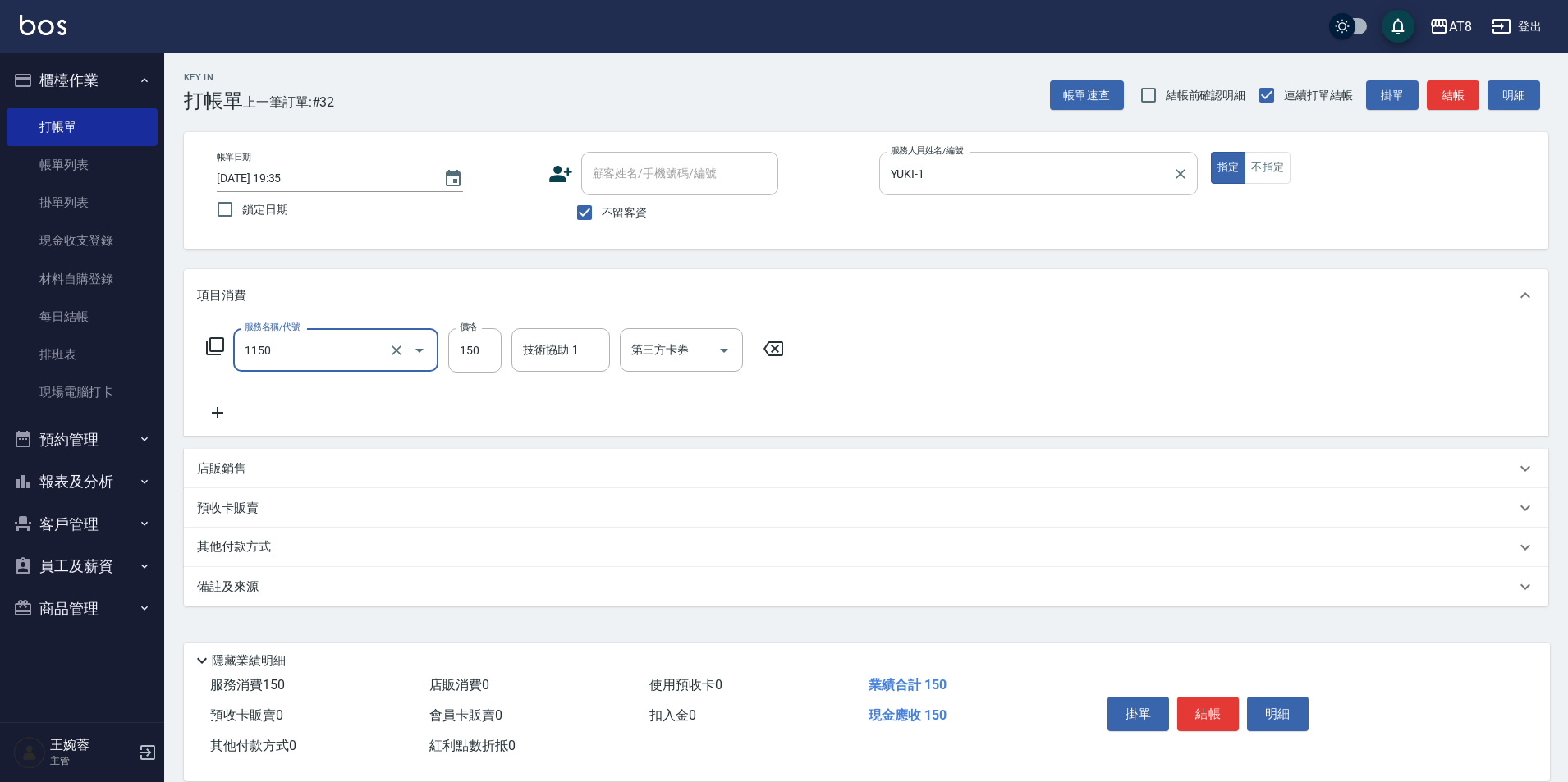
type input "洗髮(1150)"
type input "200"
type input "YUKI-1"
click at [1209, 700] on button "結帳" at bounding box center [1208, 714] width 61 height 34
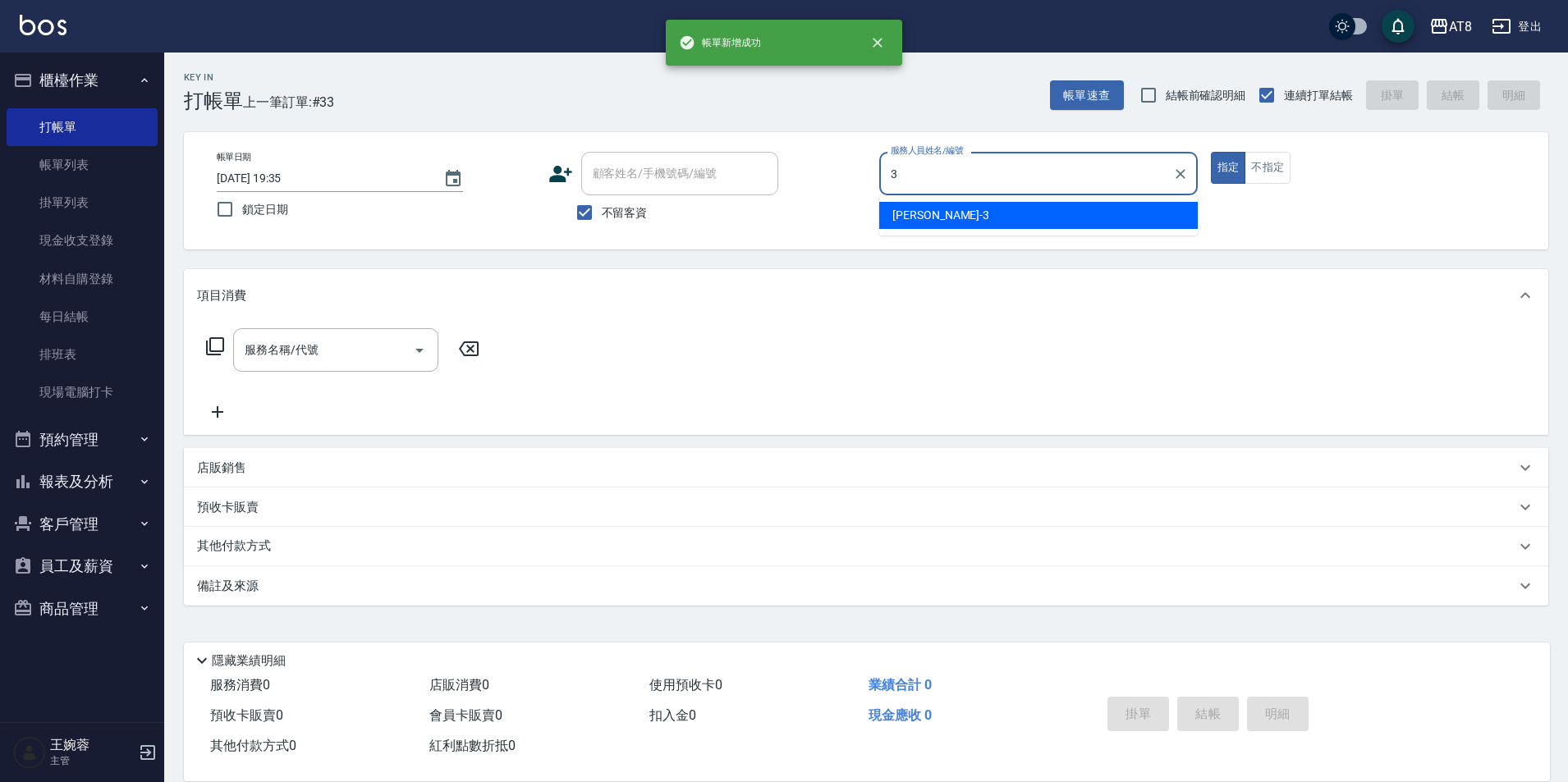
type input "[PERSON_NAME]-3"
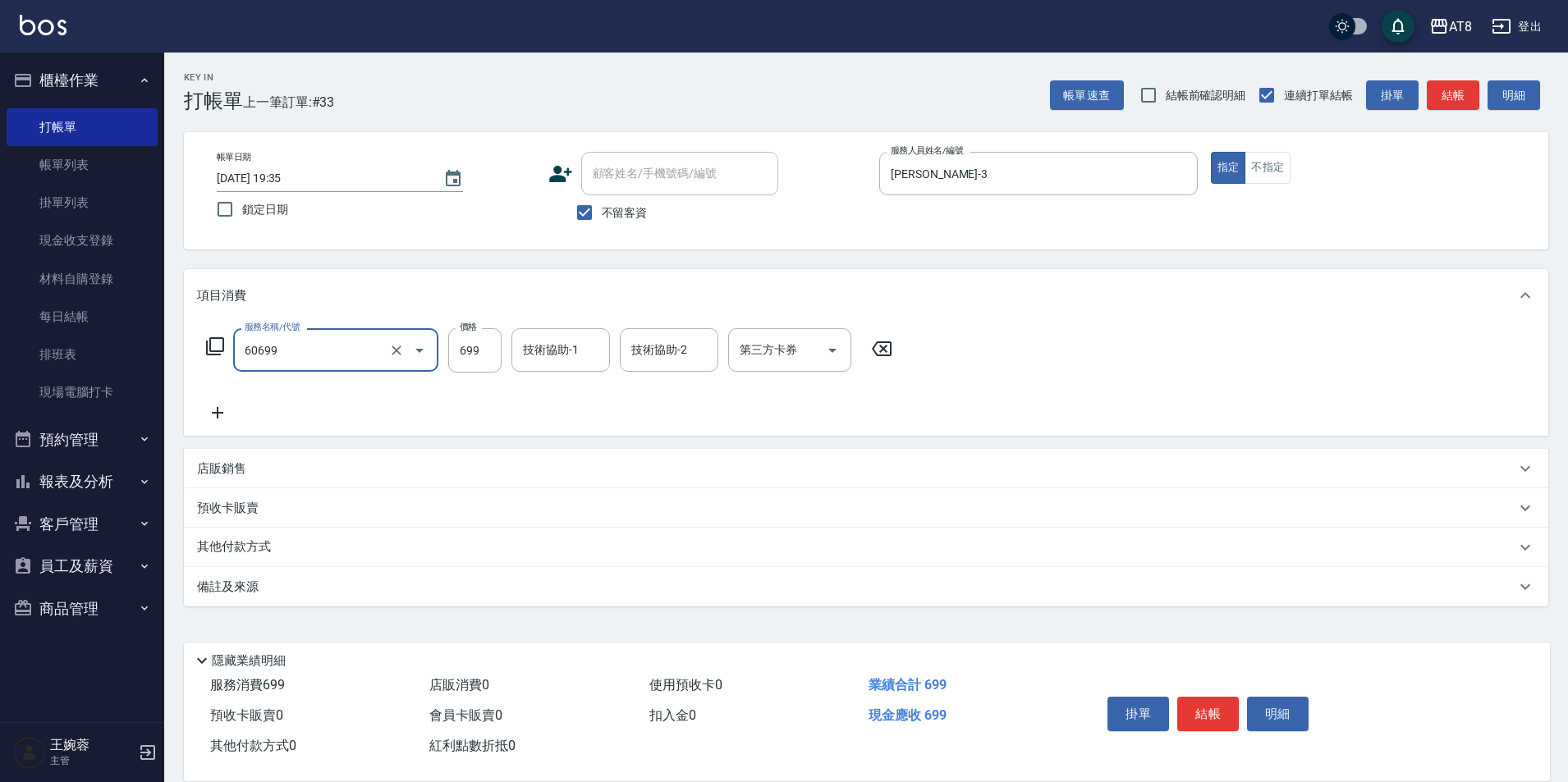
type input "入金SPA699(60699)"
type input "助理-28"
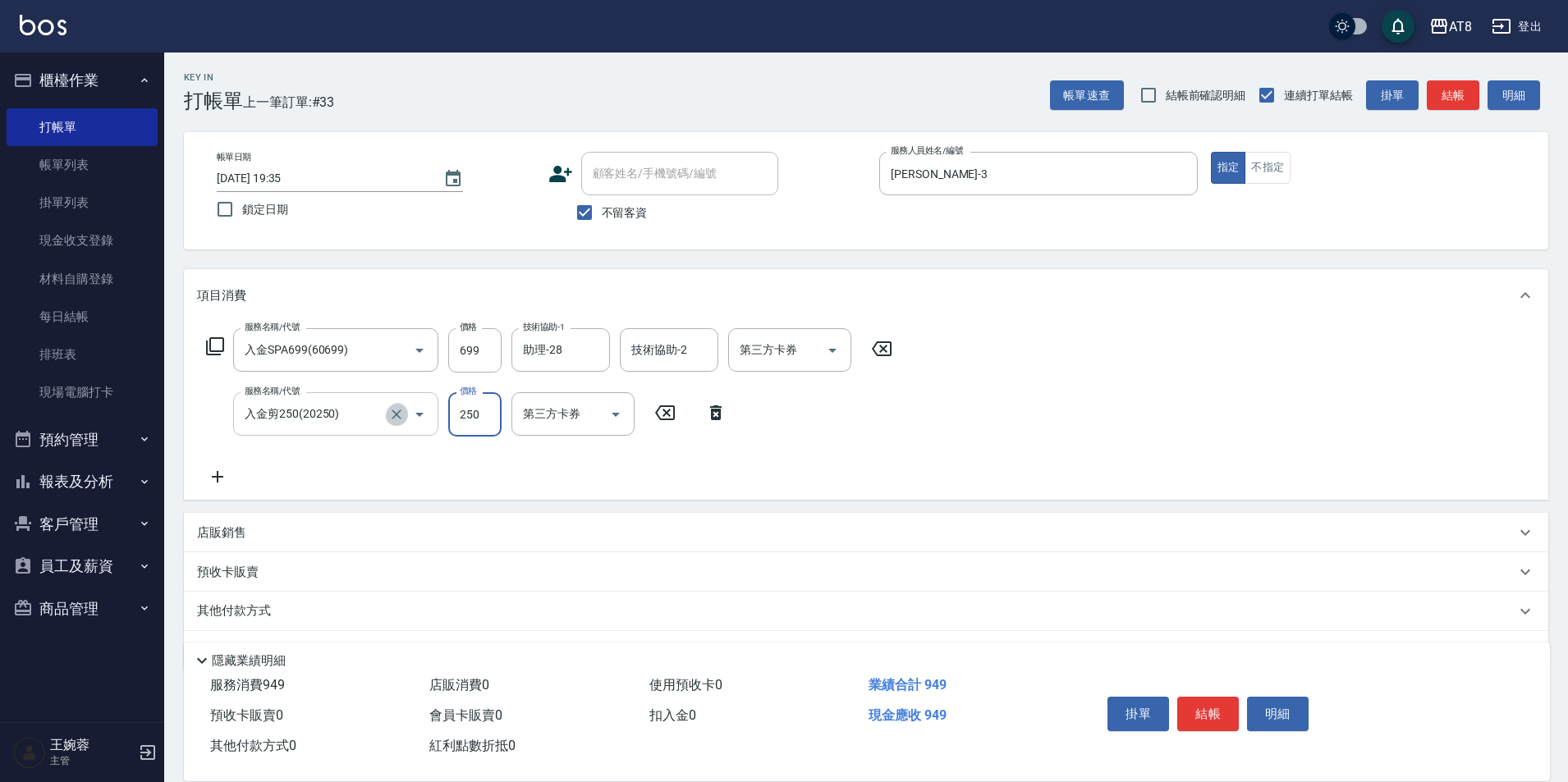
click at [395, 421] on icon "Clear" at bounding box center [397, 415] width 17 height 17
type input "入金剪250(20250)"
click at [395, 420] on icon "Clear" at bounding box center [397, 415] width 17 height 17
type input "入金剪髮300(20300)"
type input "350"
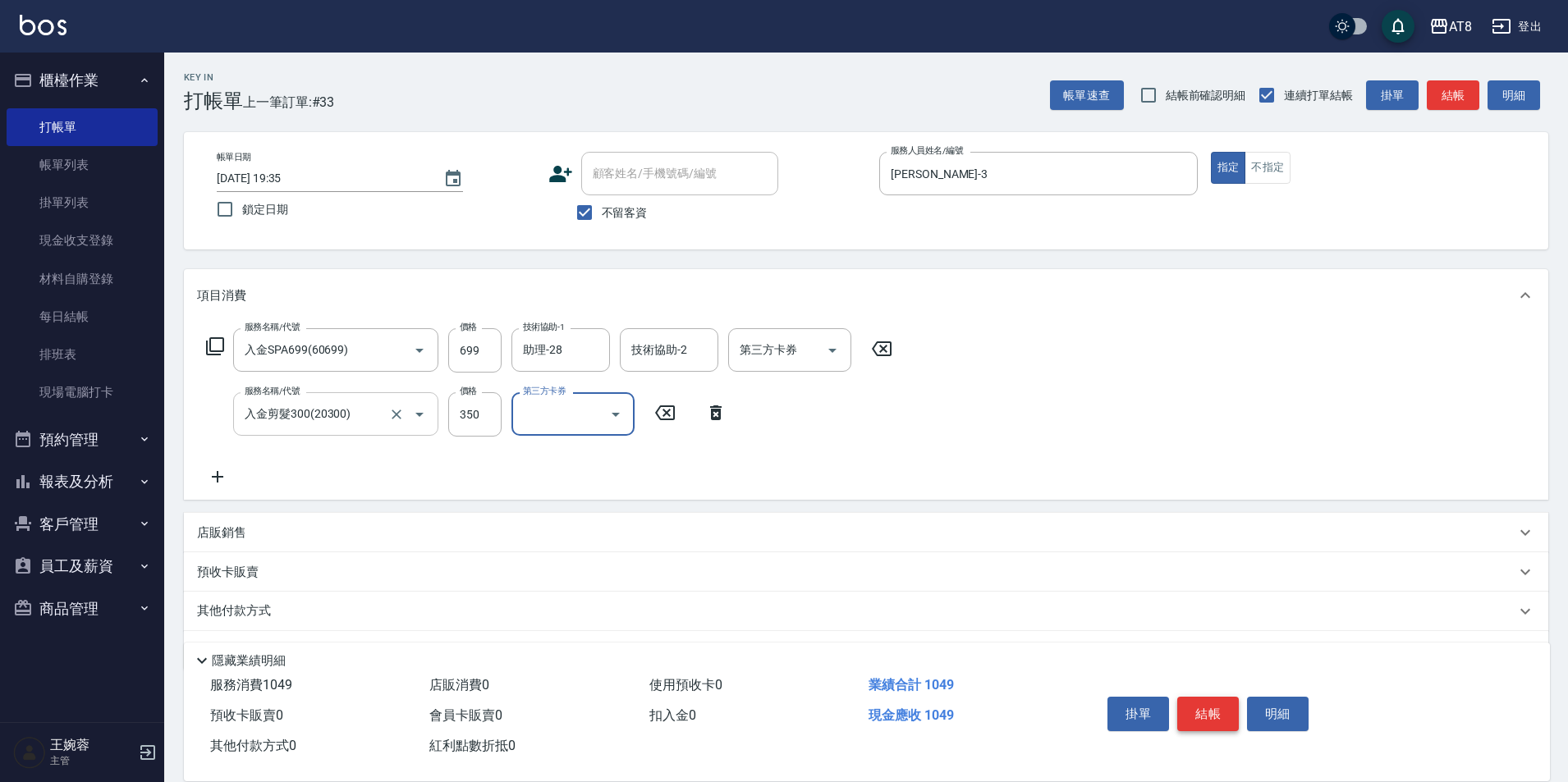
click at [1239, 702] on button "結帳" at bounding box center [1208, 714] width 61 height 34
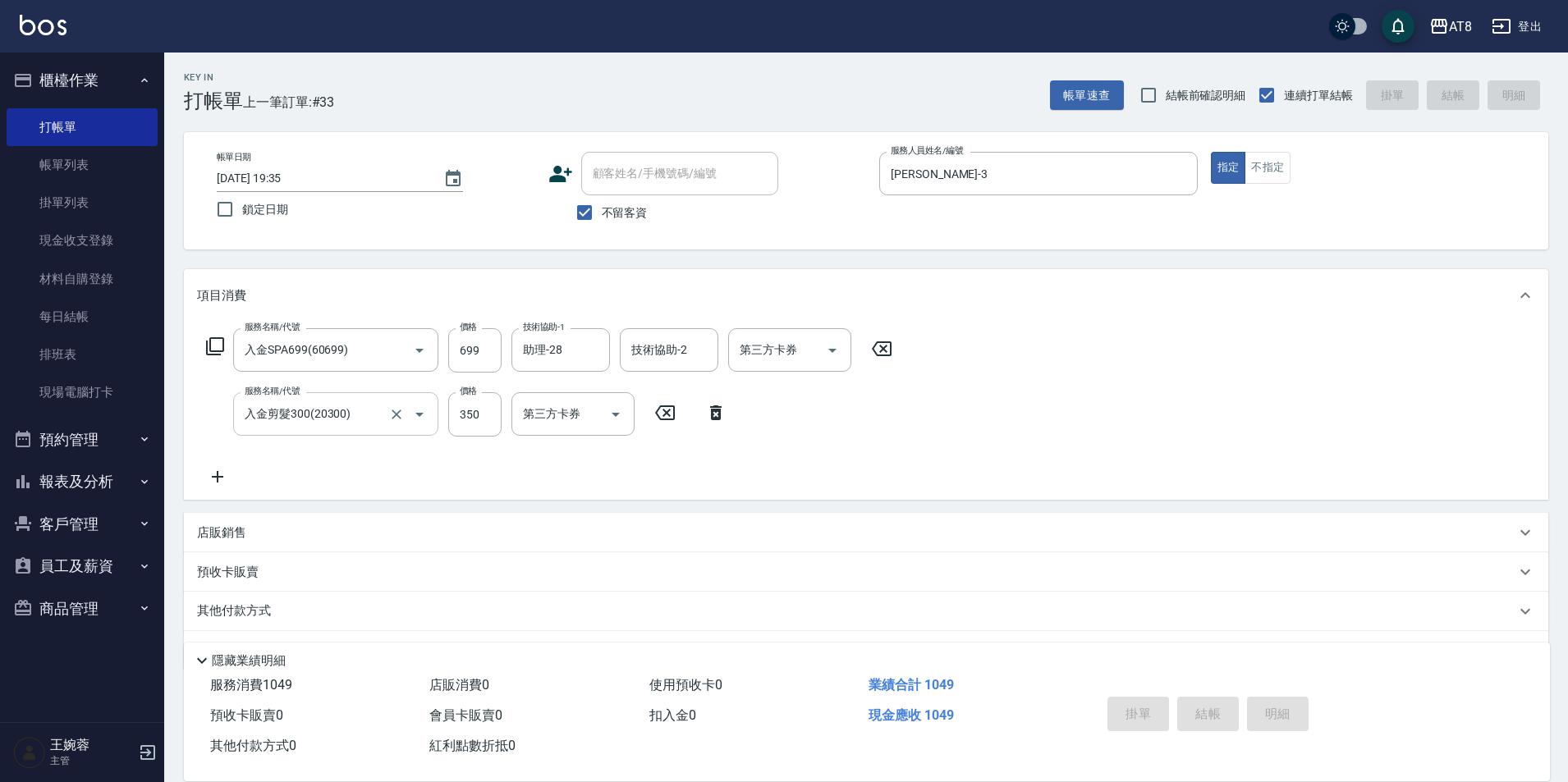
type input "[DATE] 19:36"
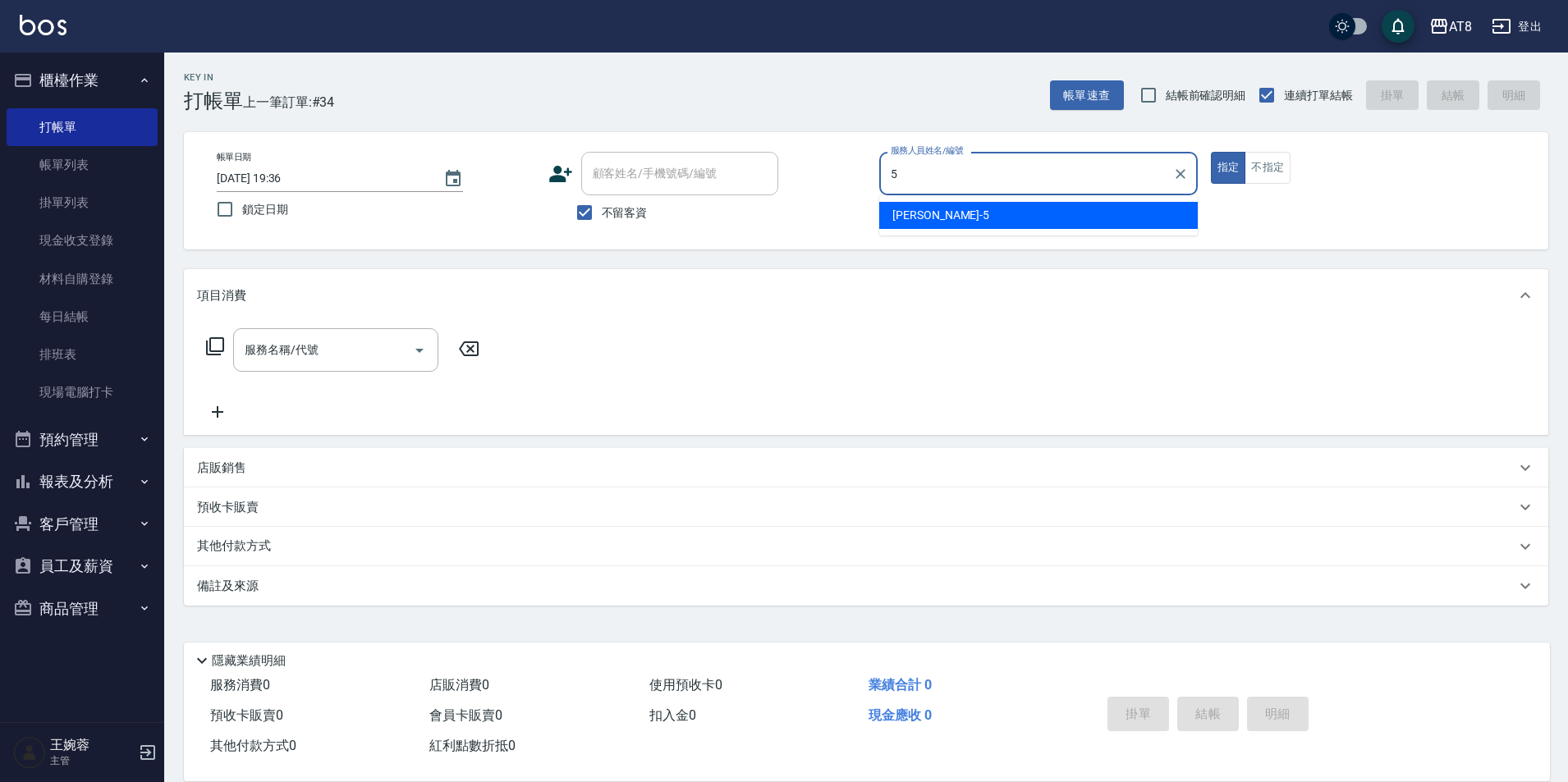
type input "HANK-5"
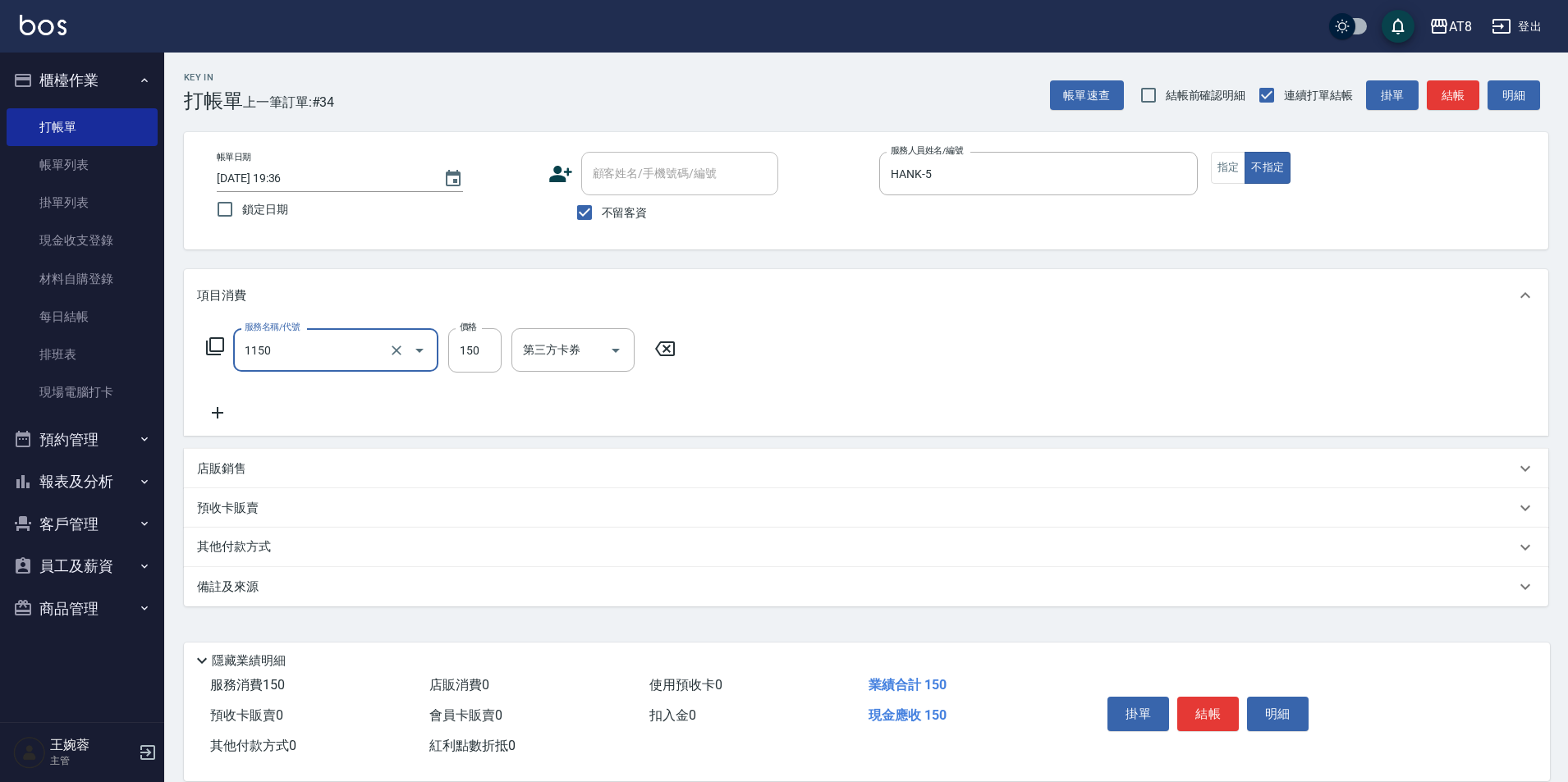
type input "洗髮(1150)"
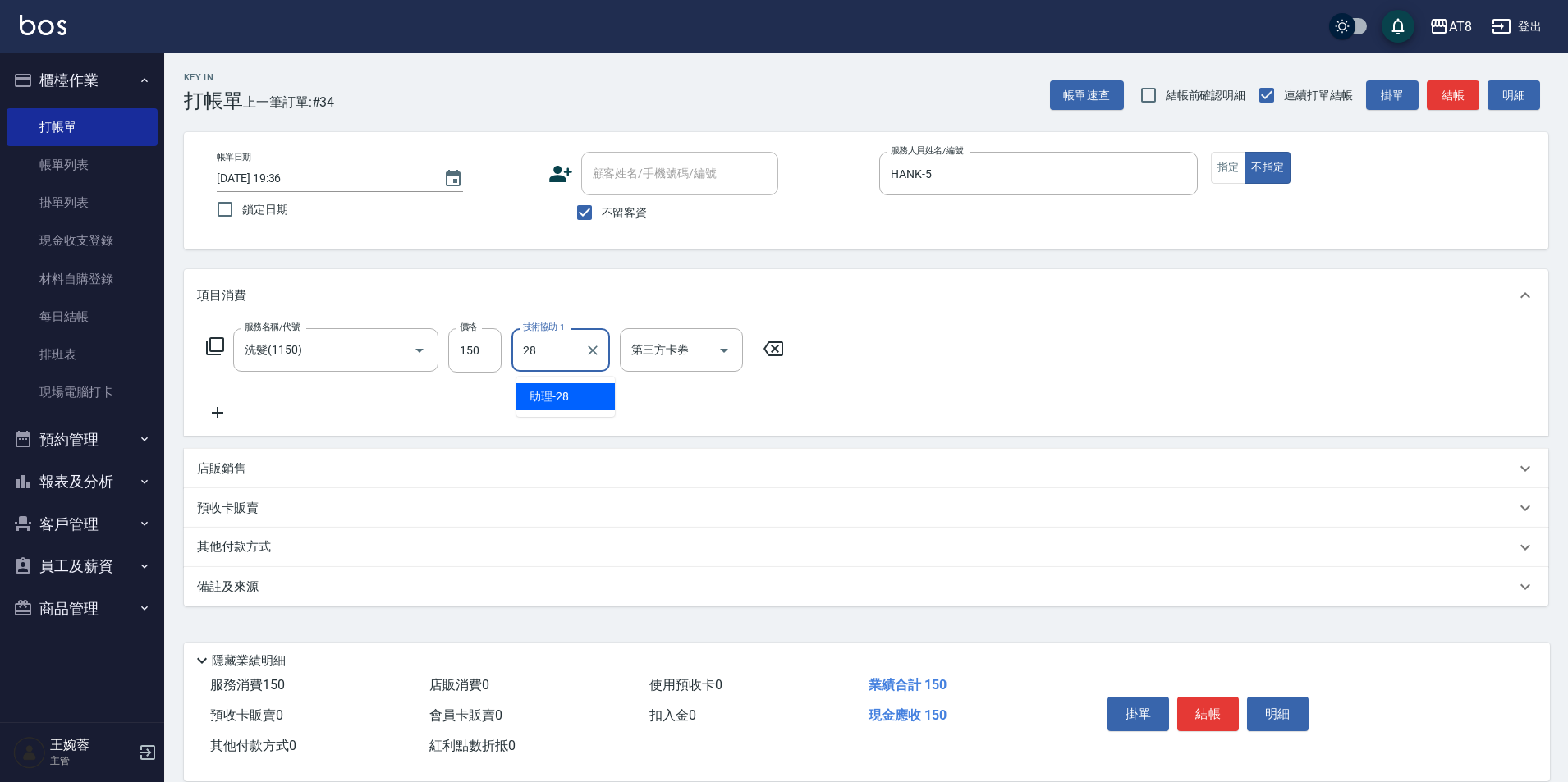
type input "助理-28"
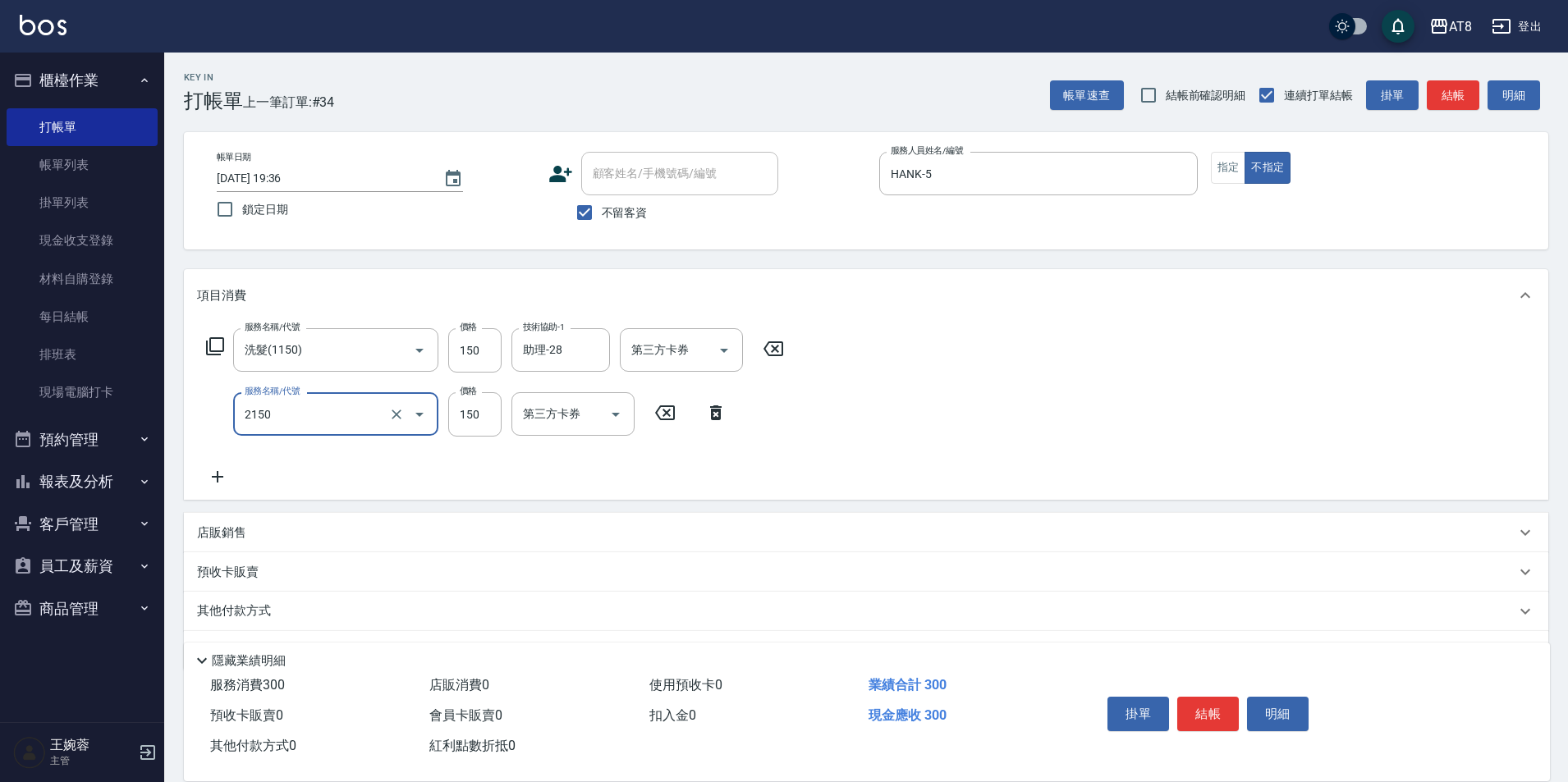
type input "剪髮(2150)"
click at [1232, 705] on button "結帳" at bounding box center [1208, 714] width 61 height 34
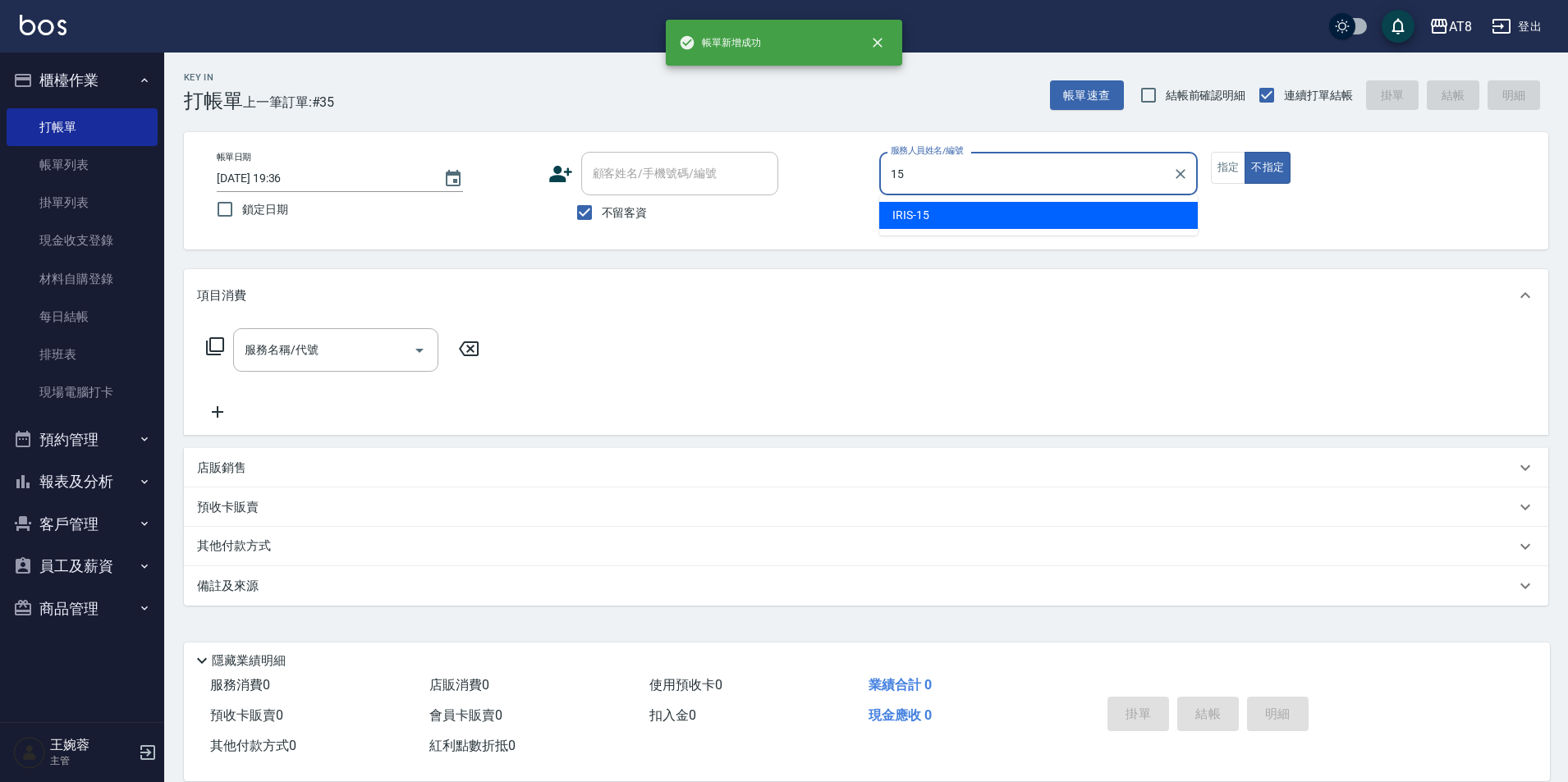
type input "IRIS-15"
type button "false"
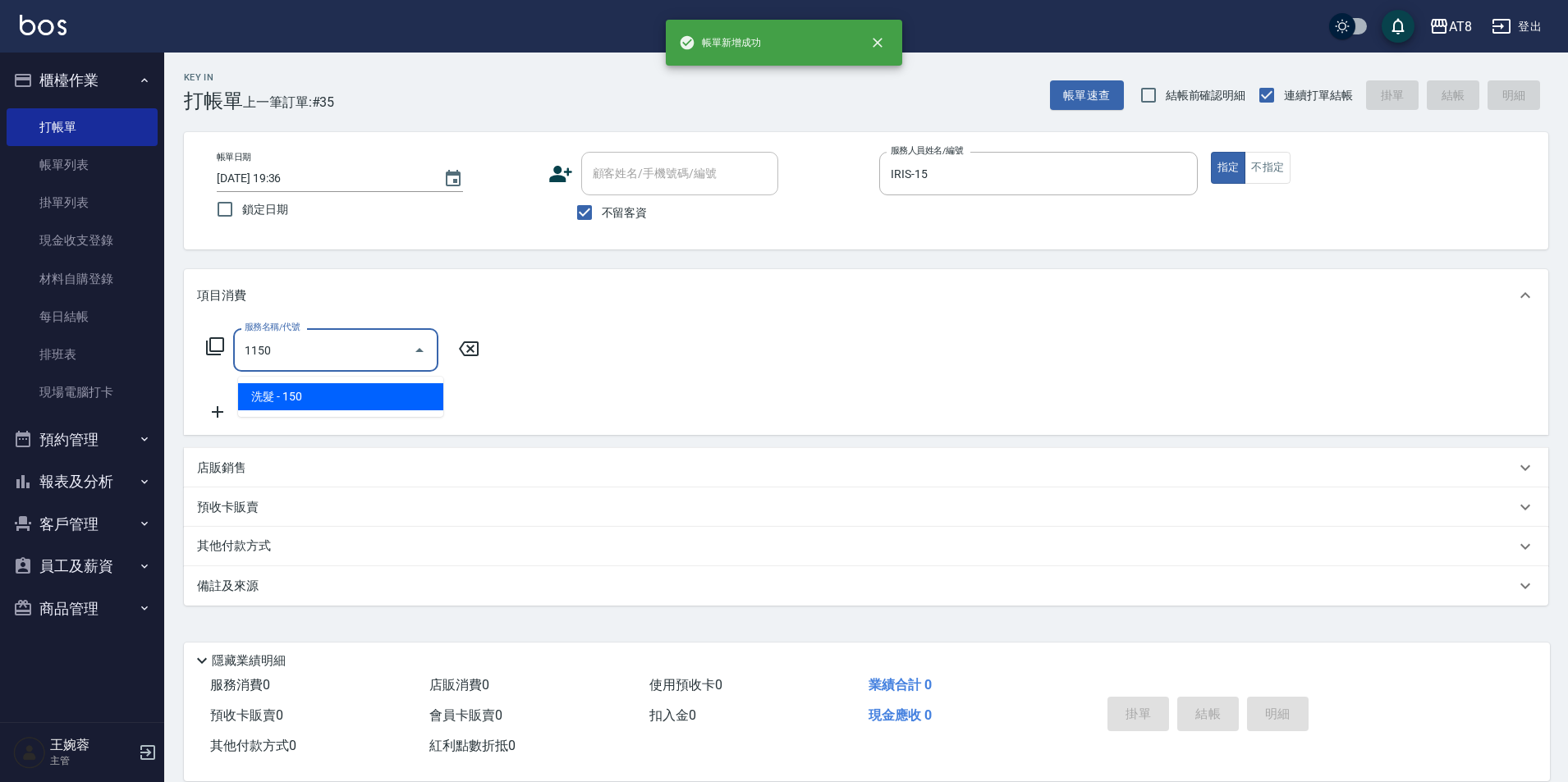
type input "洗髮(1150)"
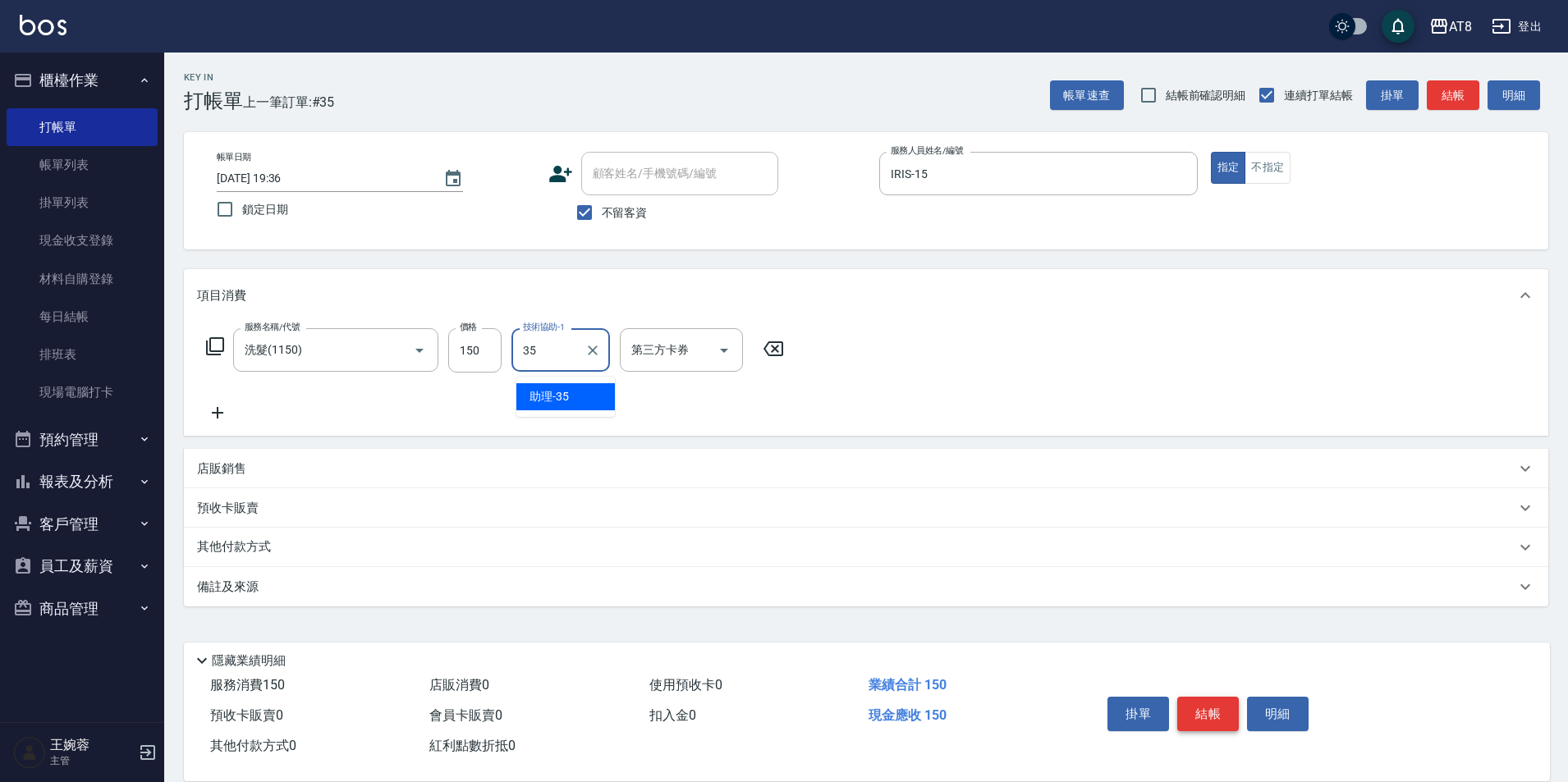
type input "助理-35"
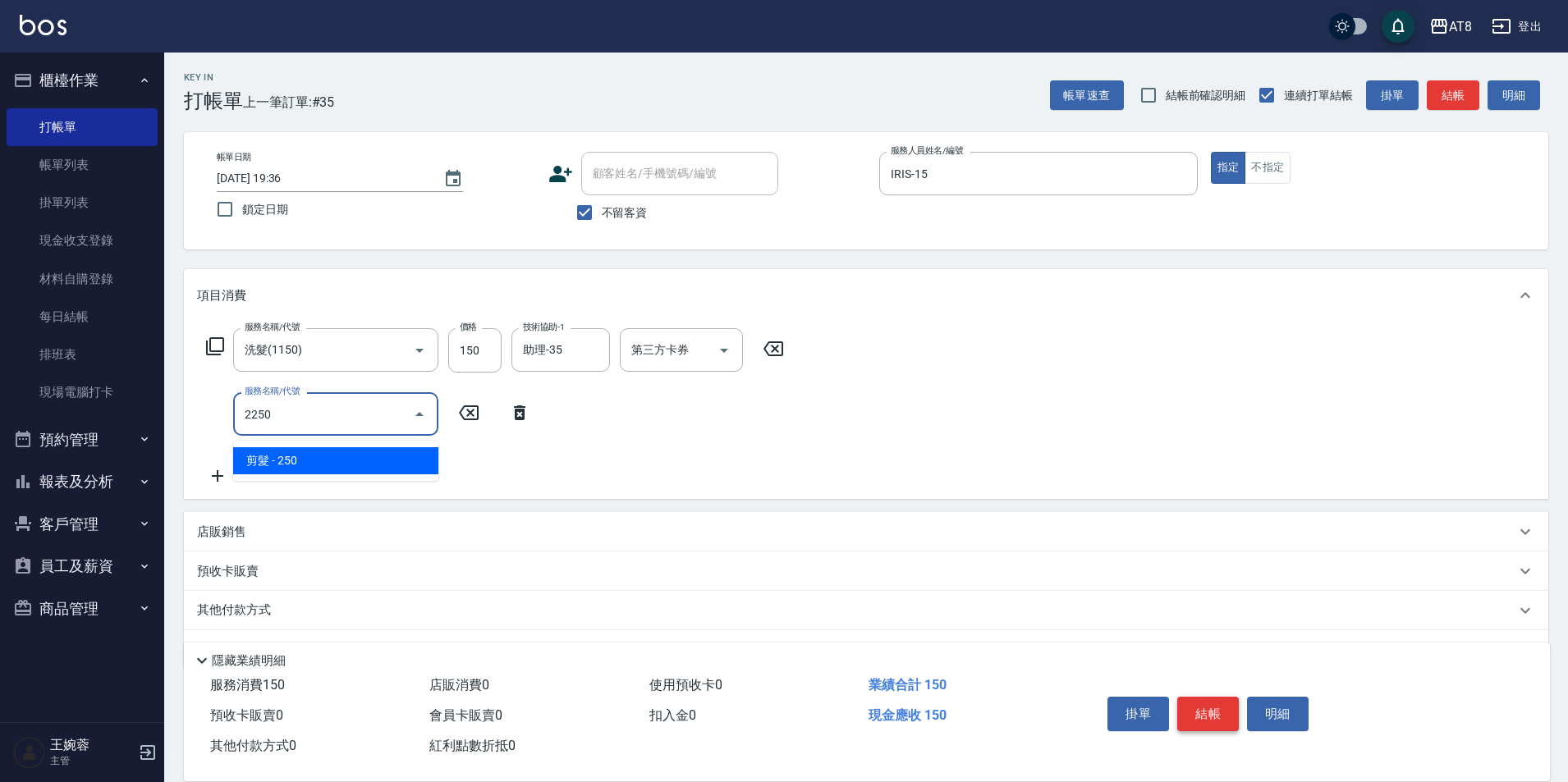
type input "剪髮(2250)"
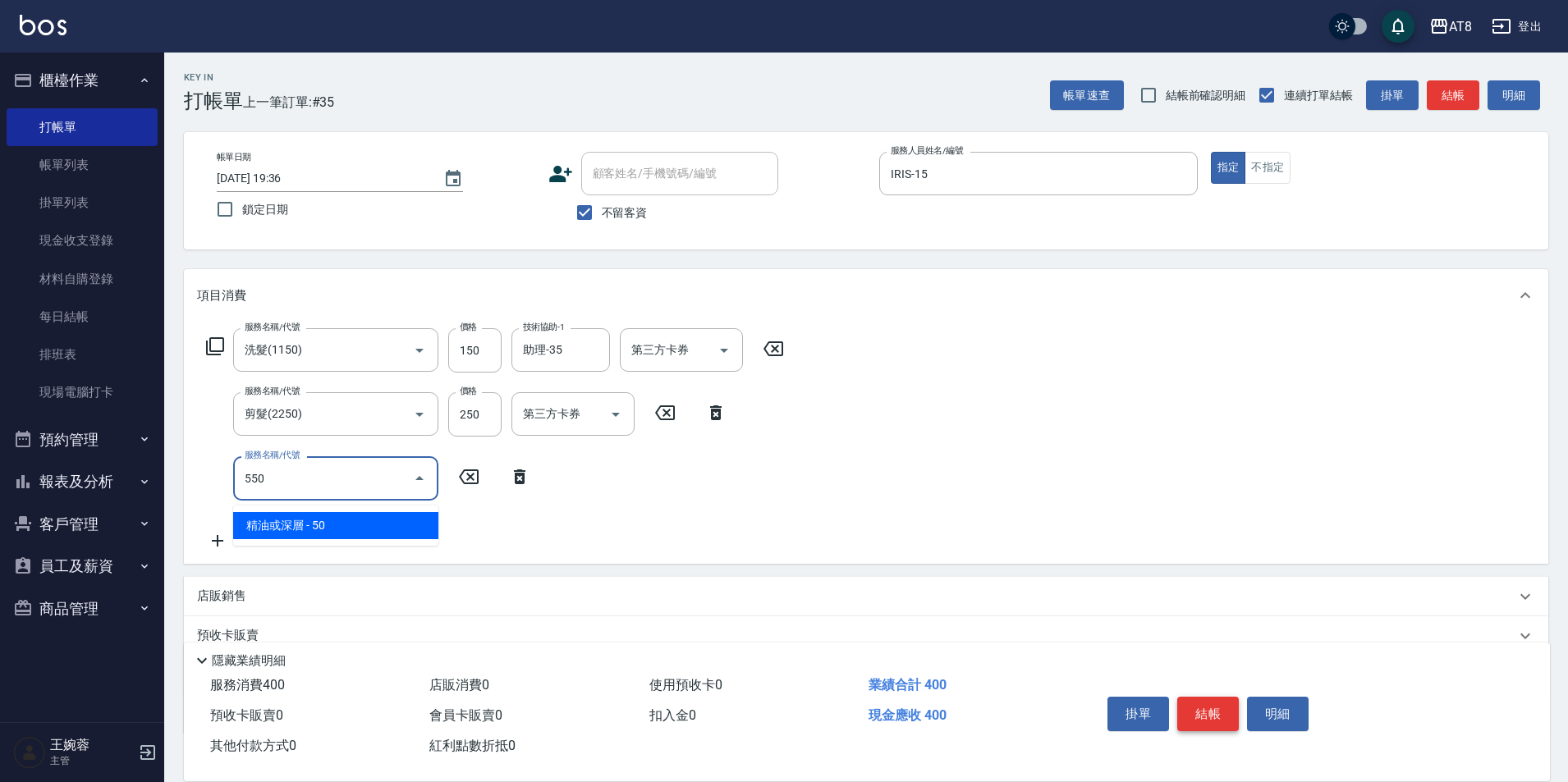
type input "精油或深層(550)"
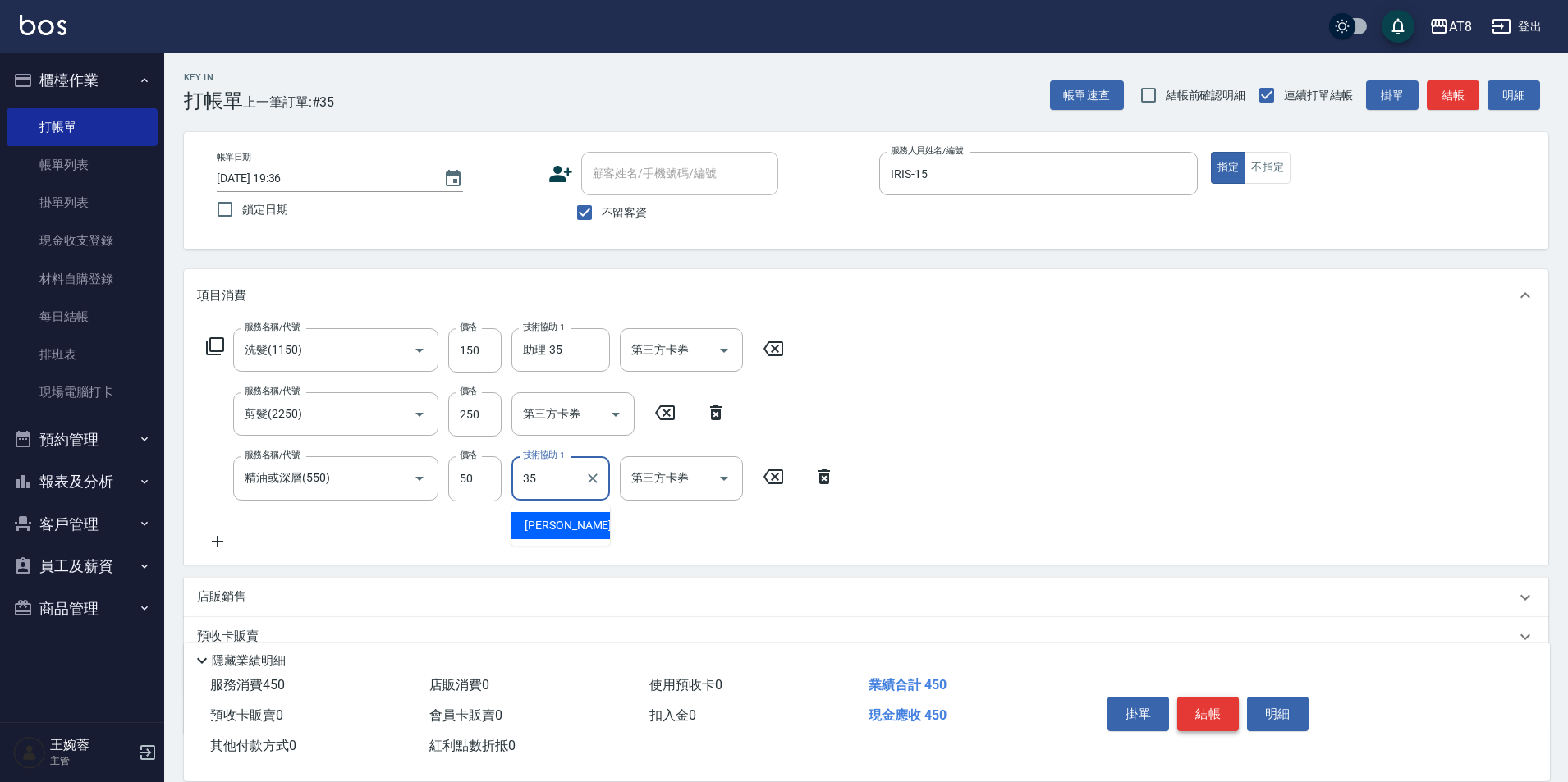
type input "助理-35"
click at [1232, 705] on button "結帳" at bounding box center [1208, 714] width 61 height 34
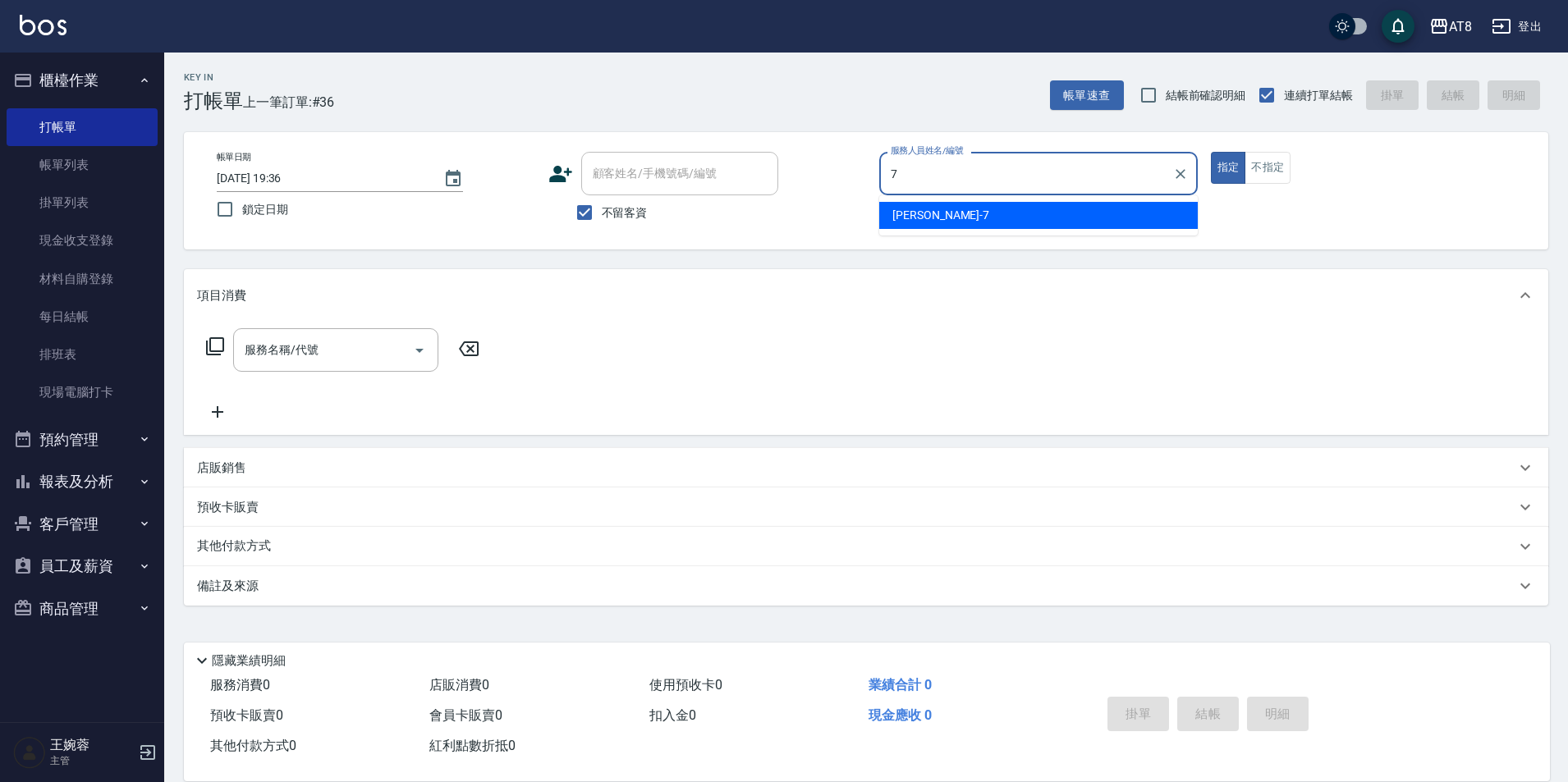
type input "[PERSON_NAME]-7"
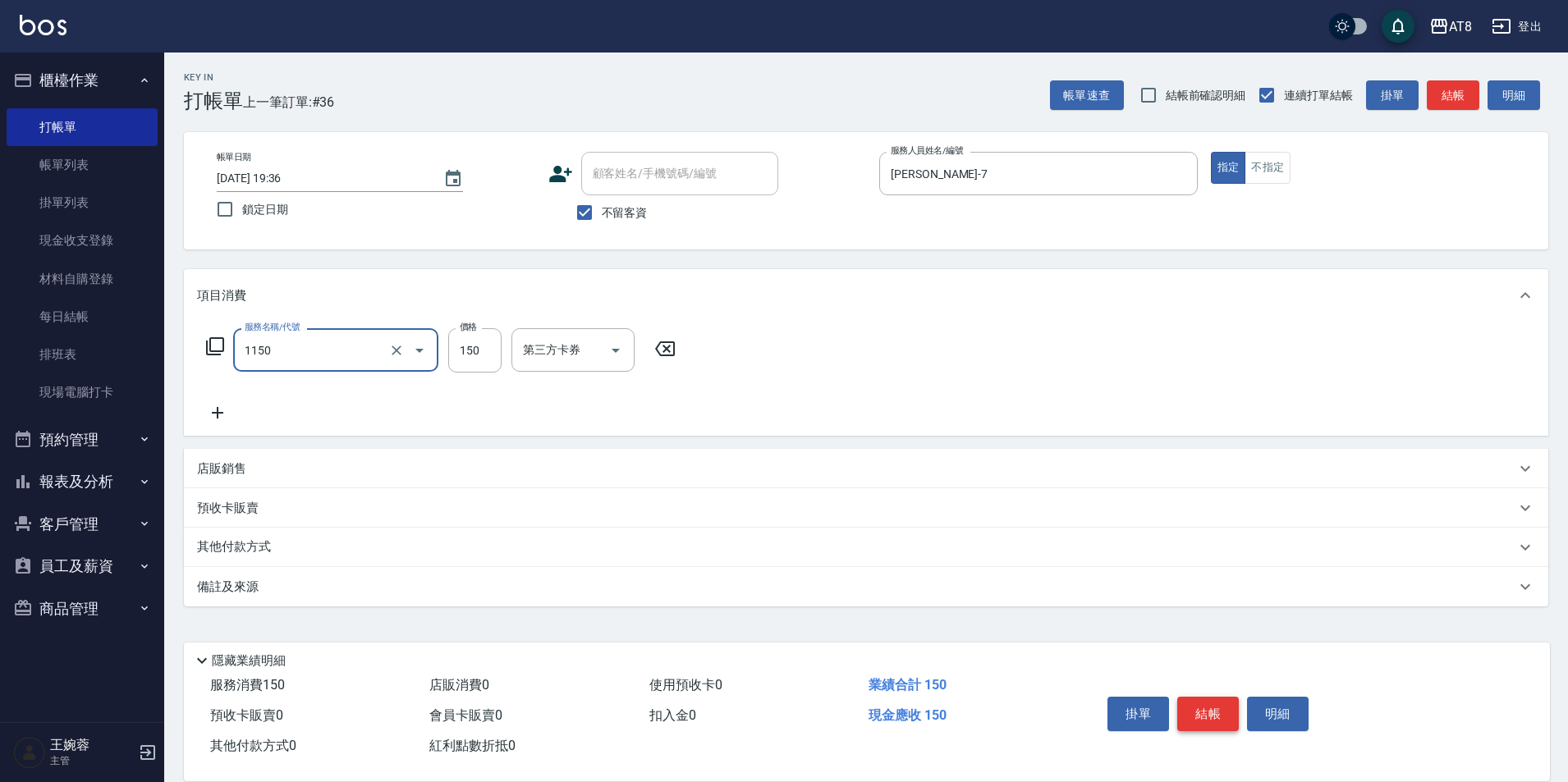
type input "洗髮(1150)"
click at [494, 367] on input "35" at bounding box center [474, 350] width 53 height 45
type input "150"
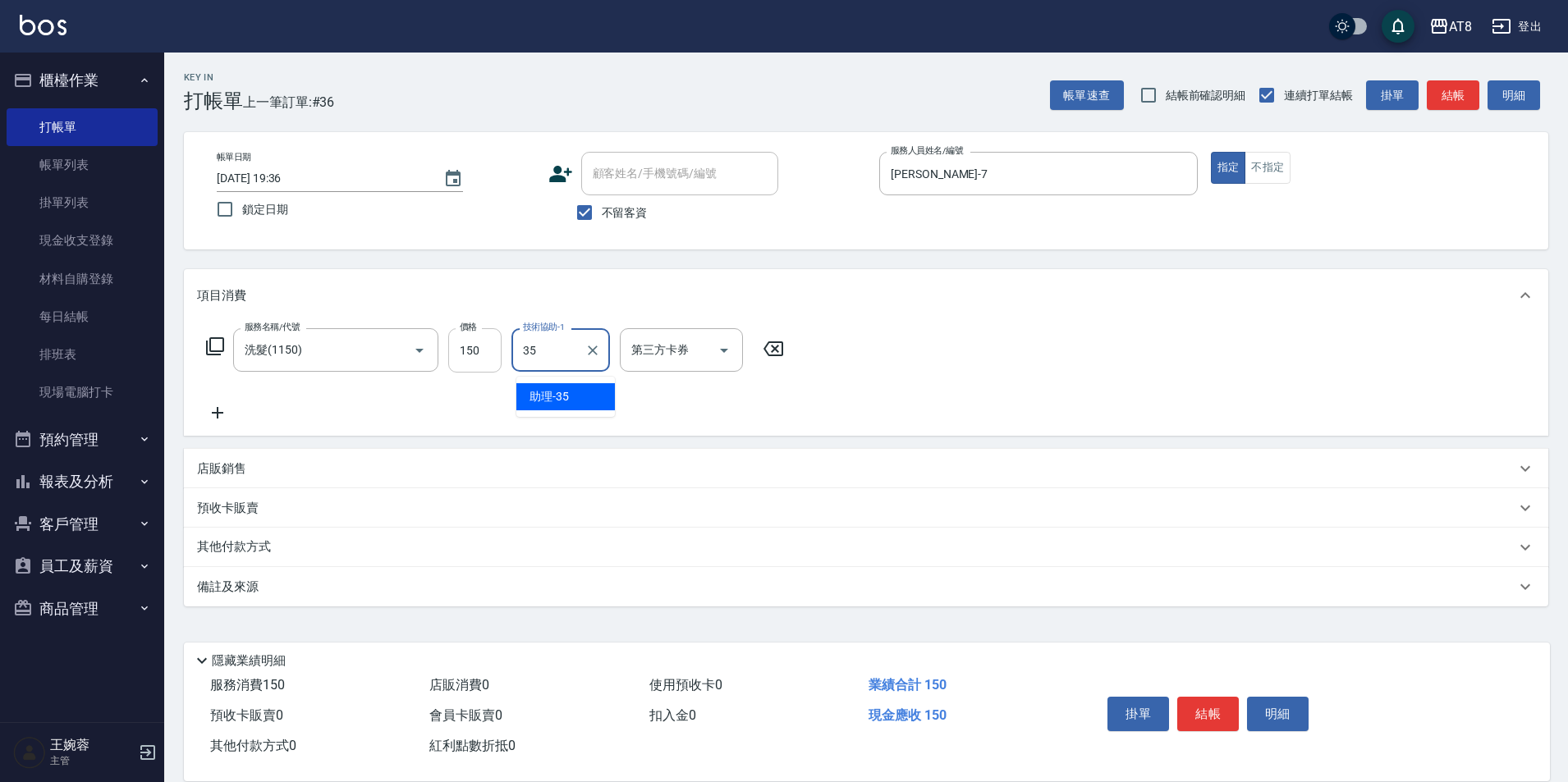
type input "助理-35"
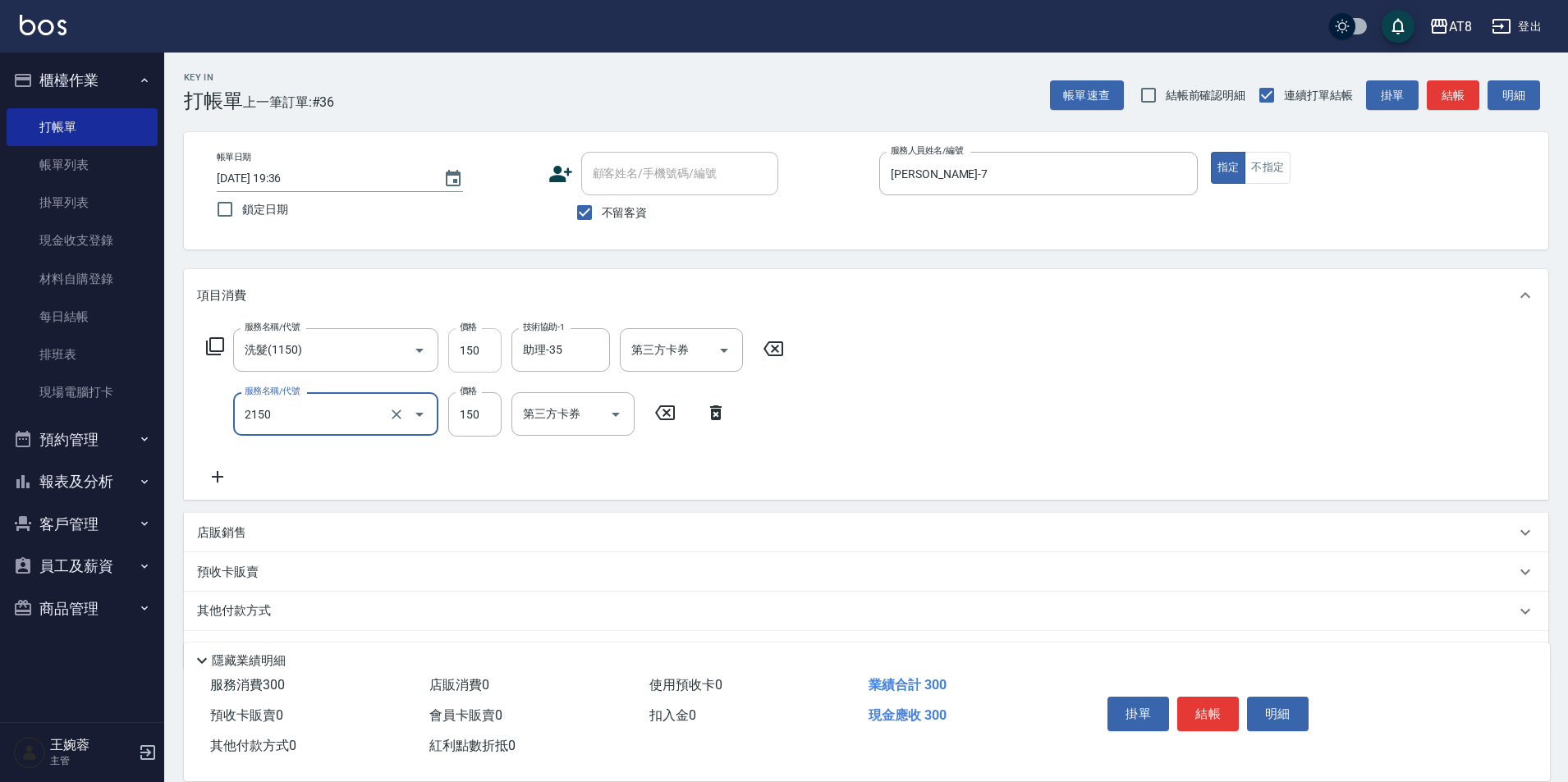
type input "剪髮(2150)"
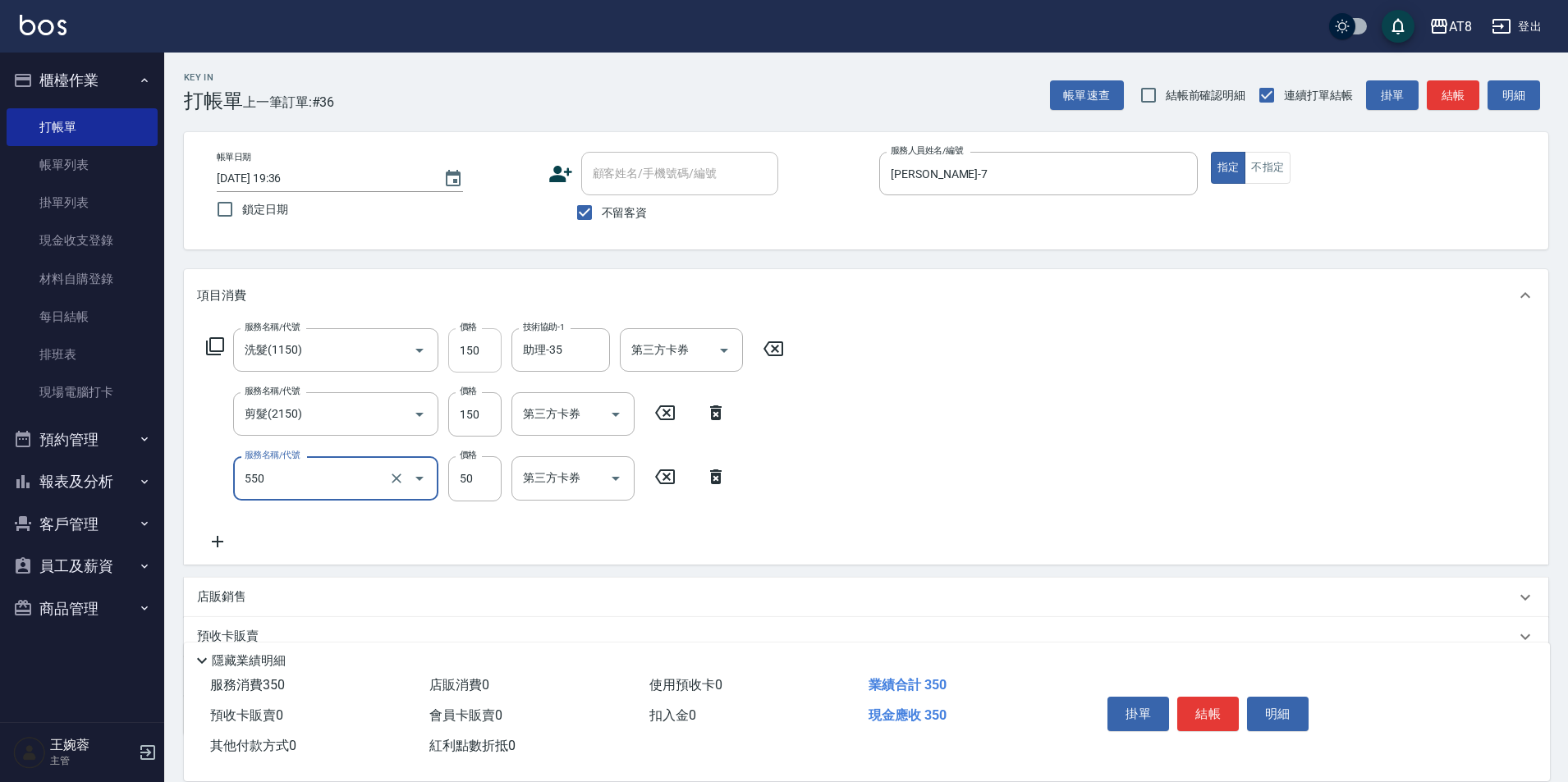
type input "精油或深層(550)"
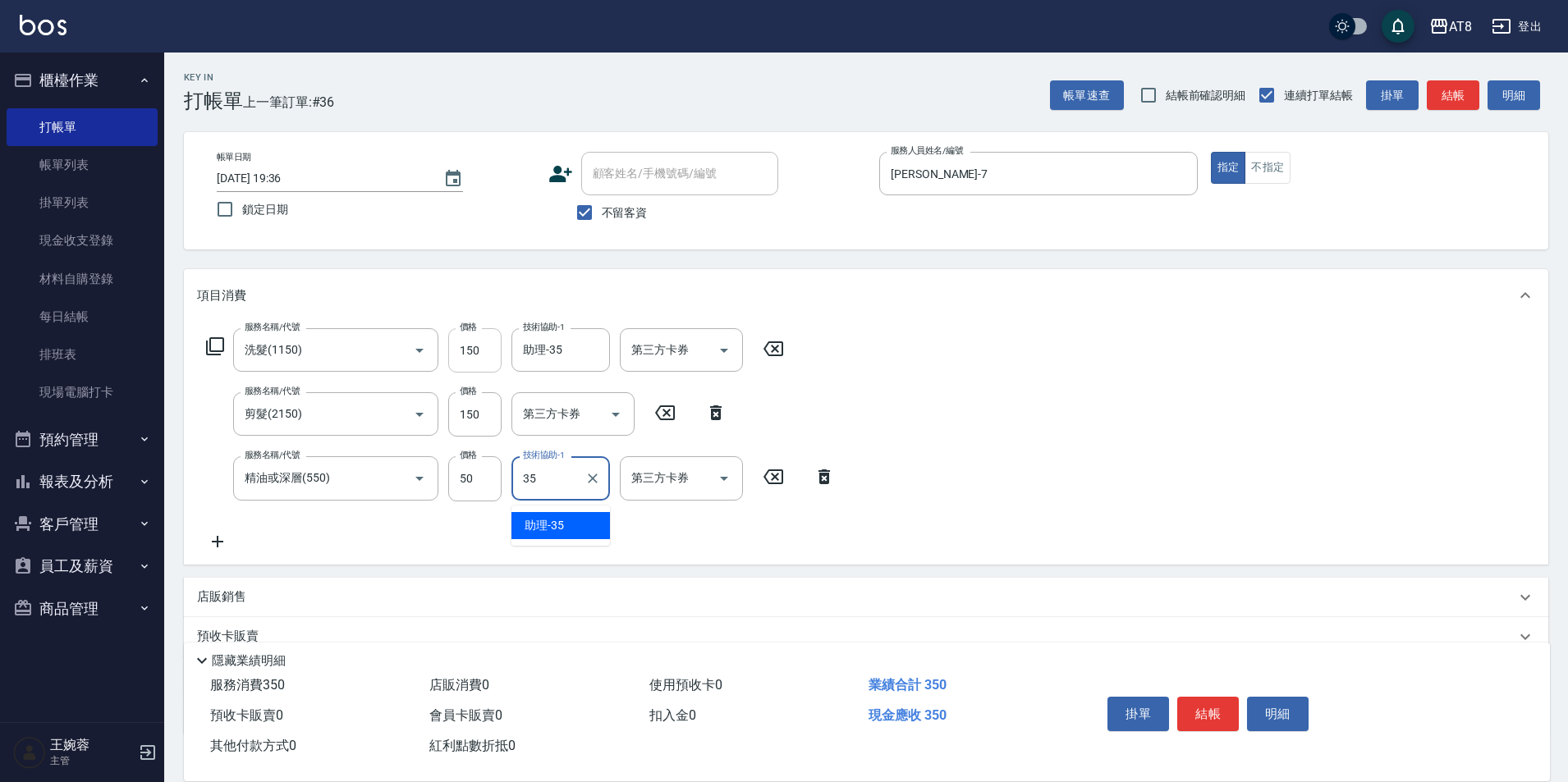
type input "助理-35"
click at [1204, 699] on button "結帳" at bounding box center [1208, 714] width 61 height 34
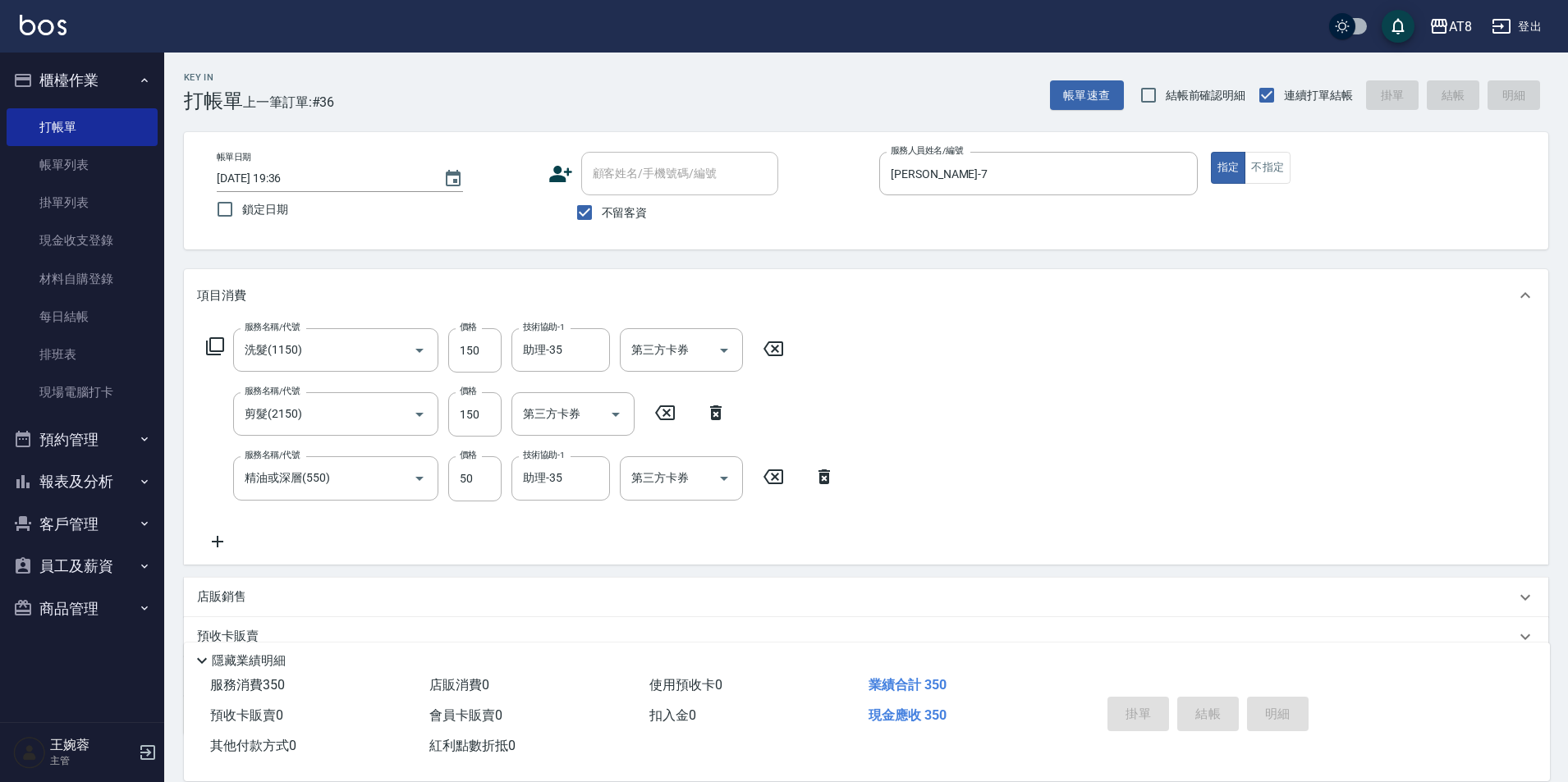
type input "[DATE] 19:37"
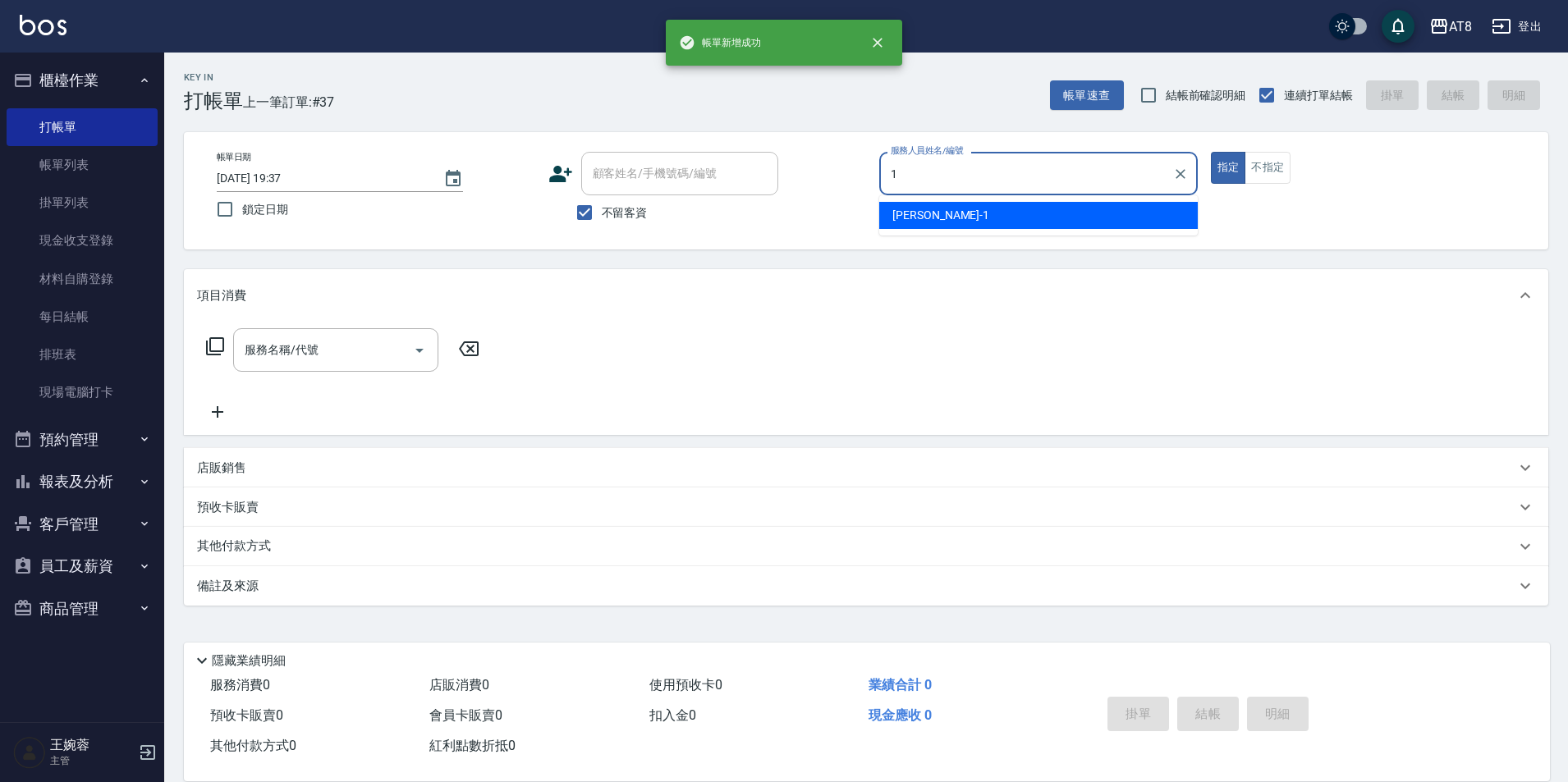
type input "YUKI-1"
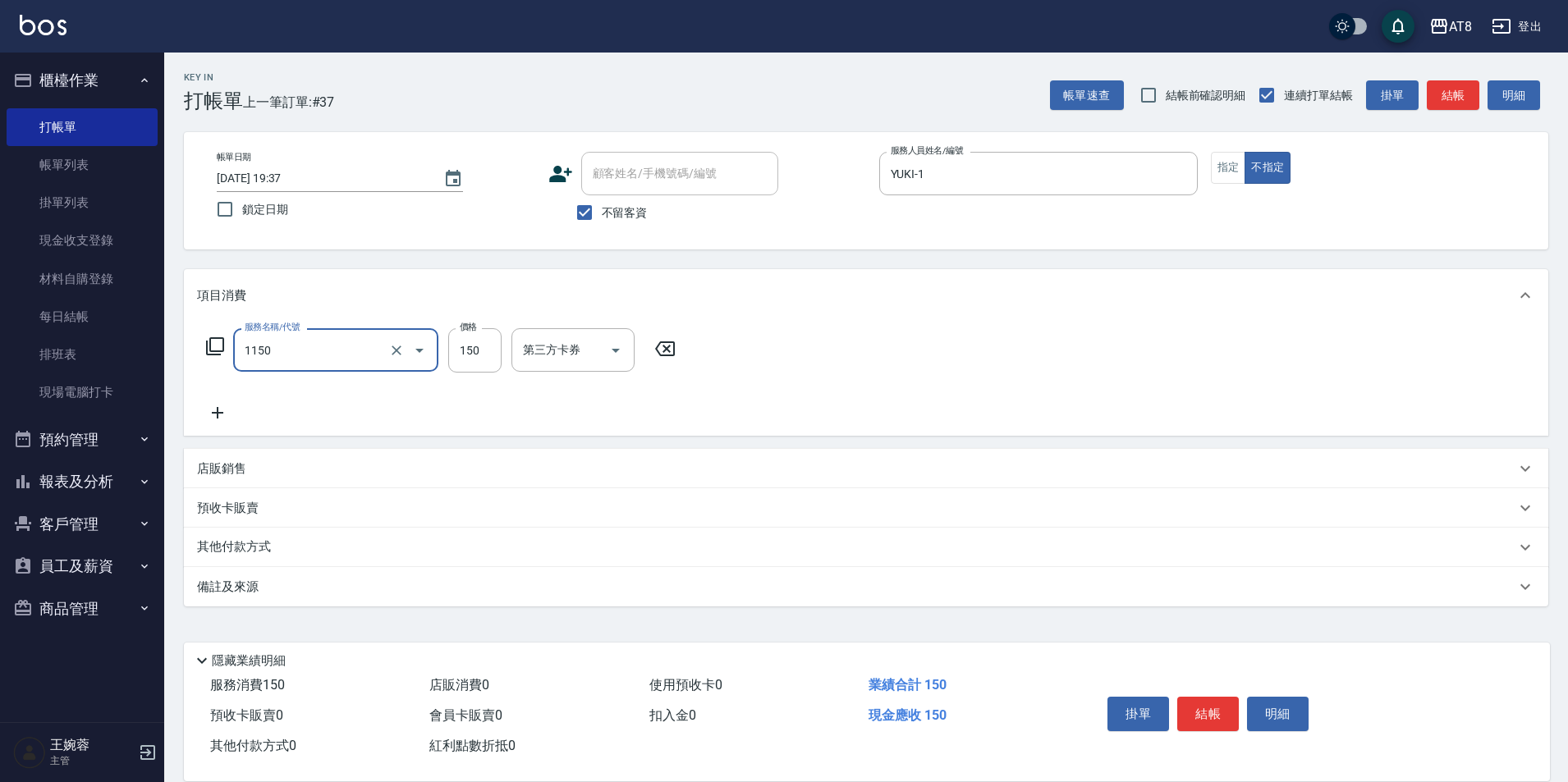
type input "洗髮(1150)"
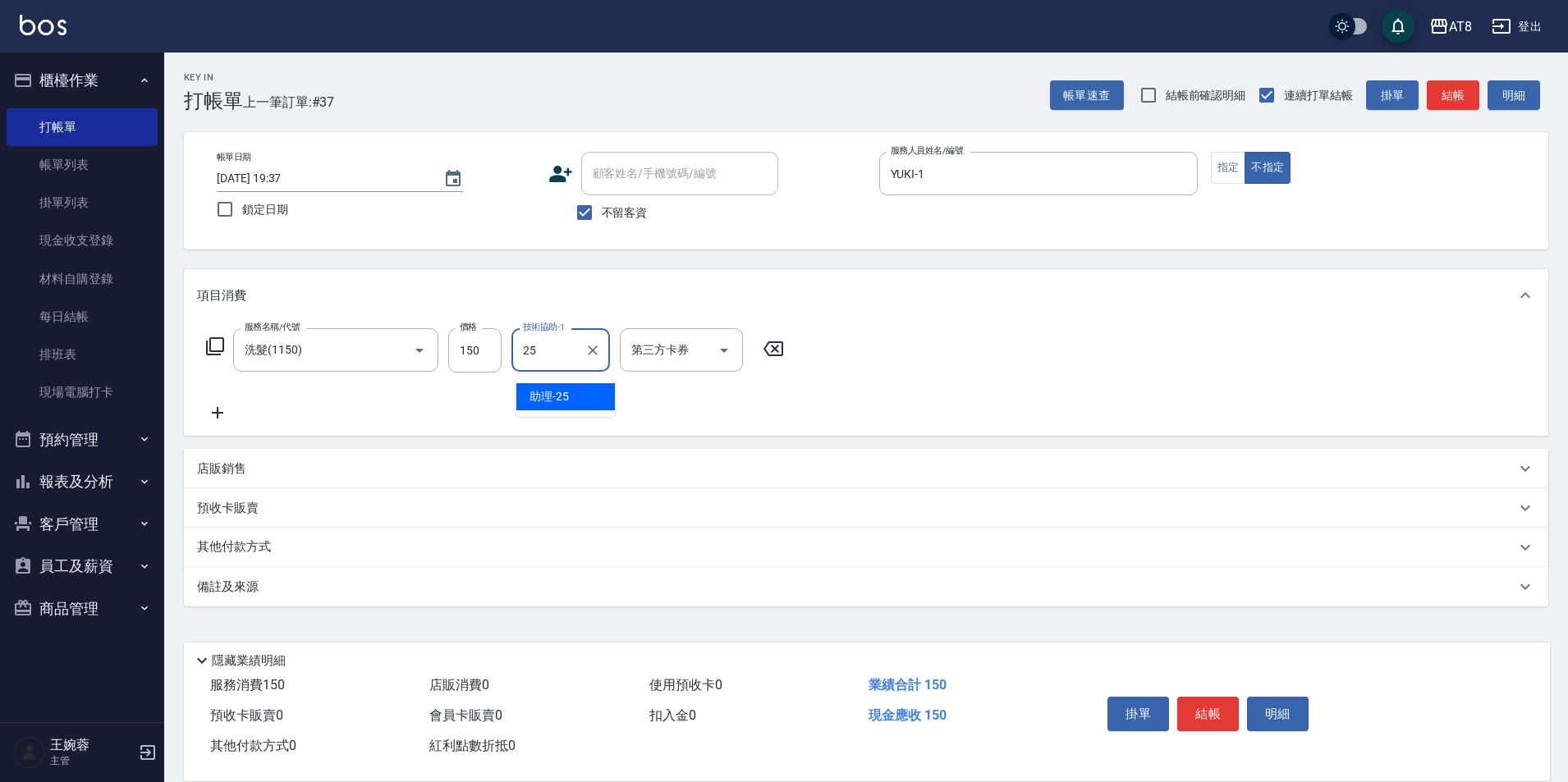
type input "助理-25"
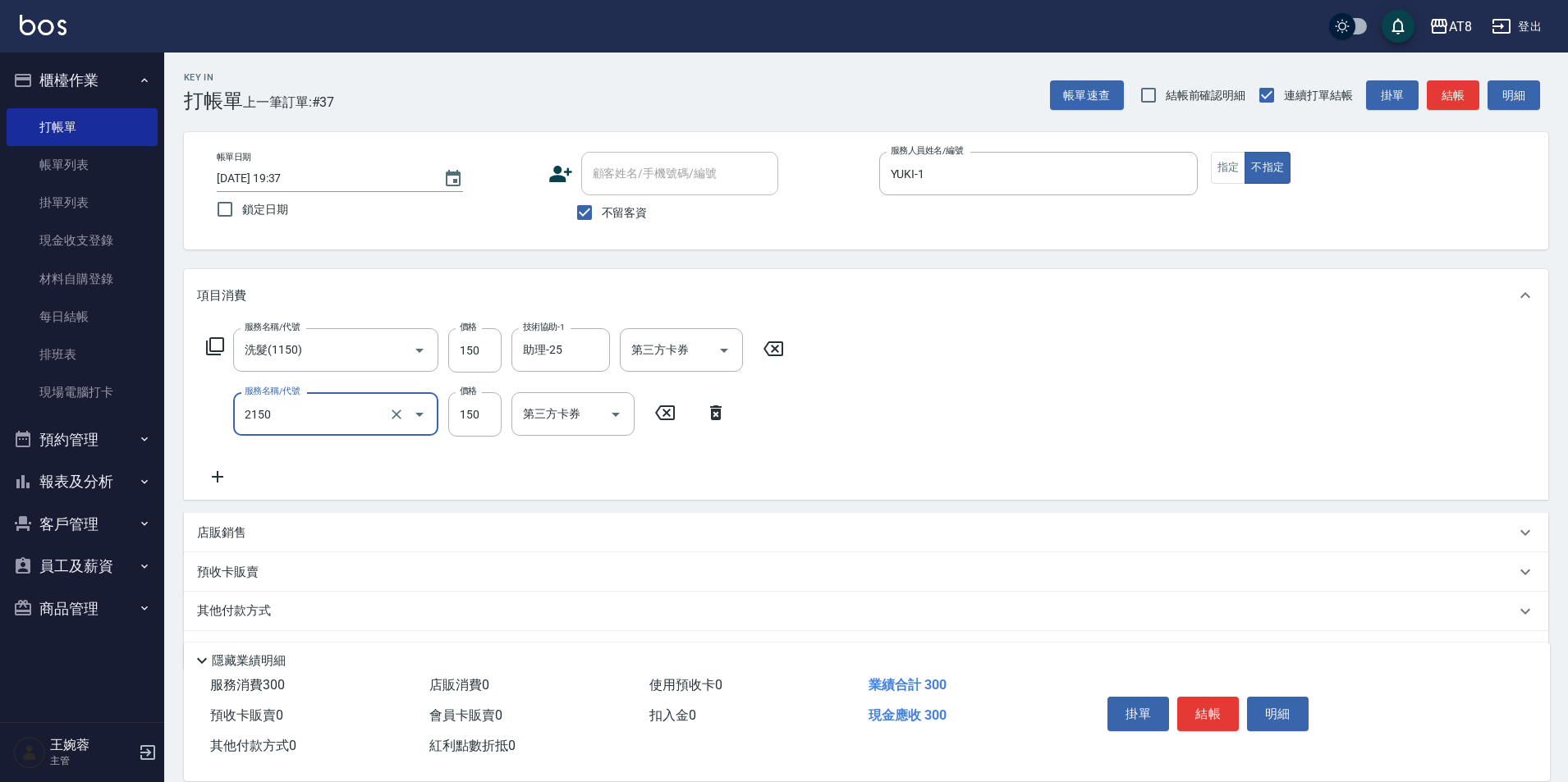
type input "剪髮(2150)"
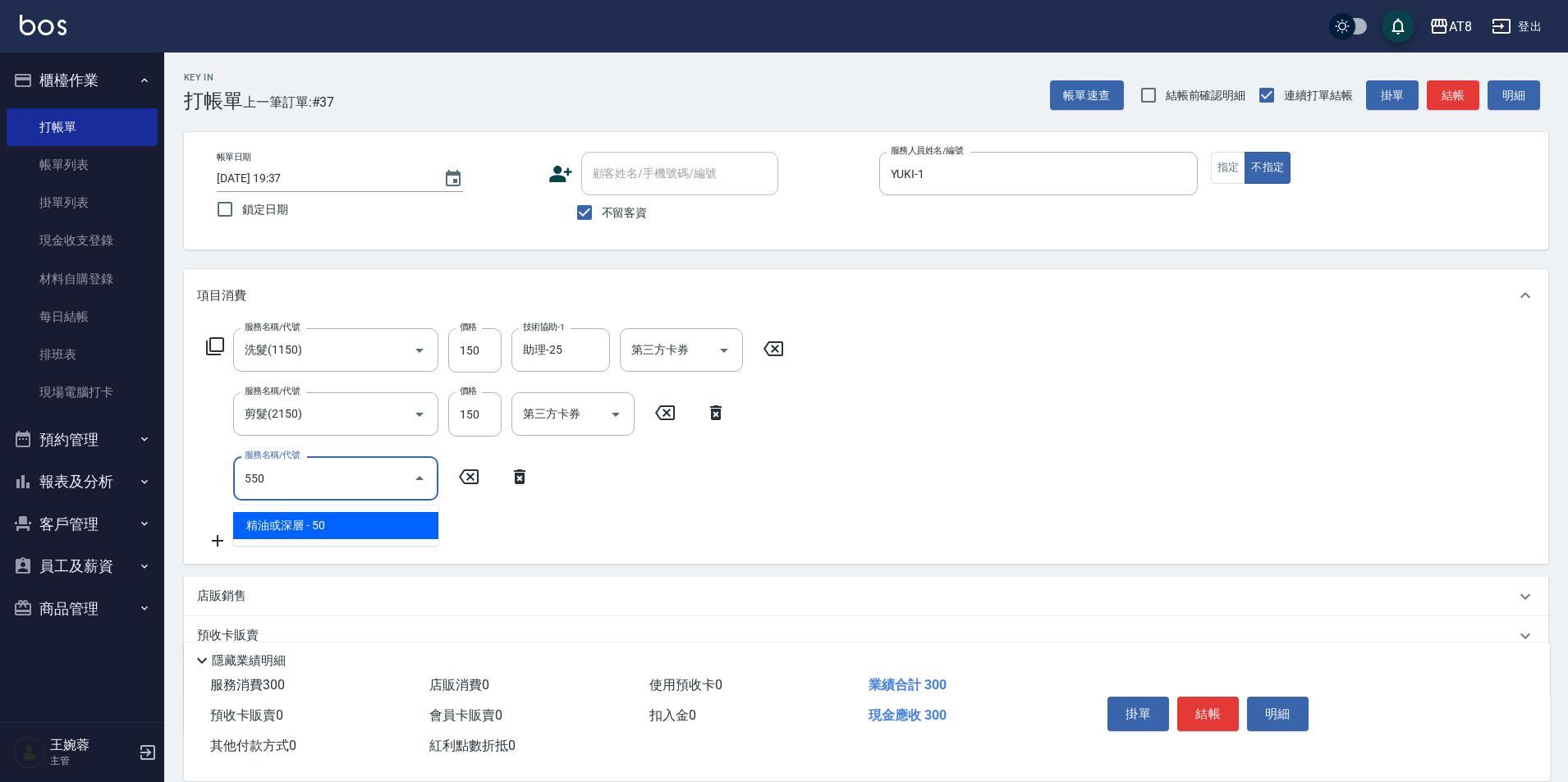
type input "精油或深層(550)"
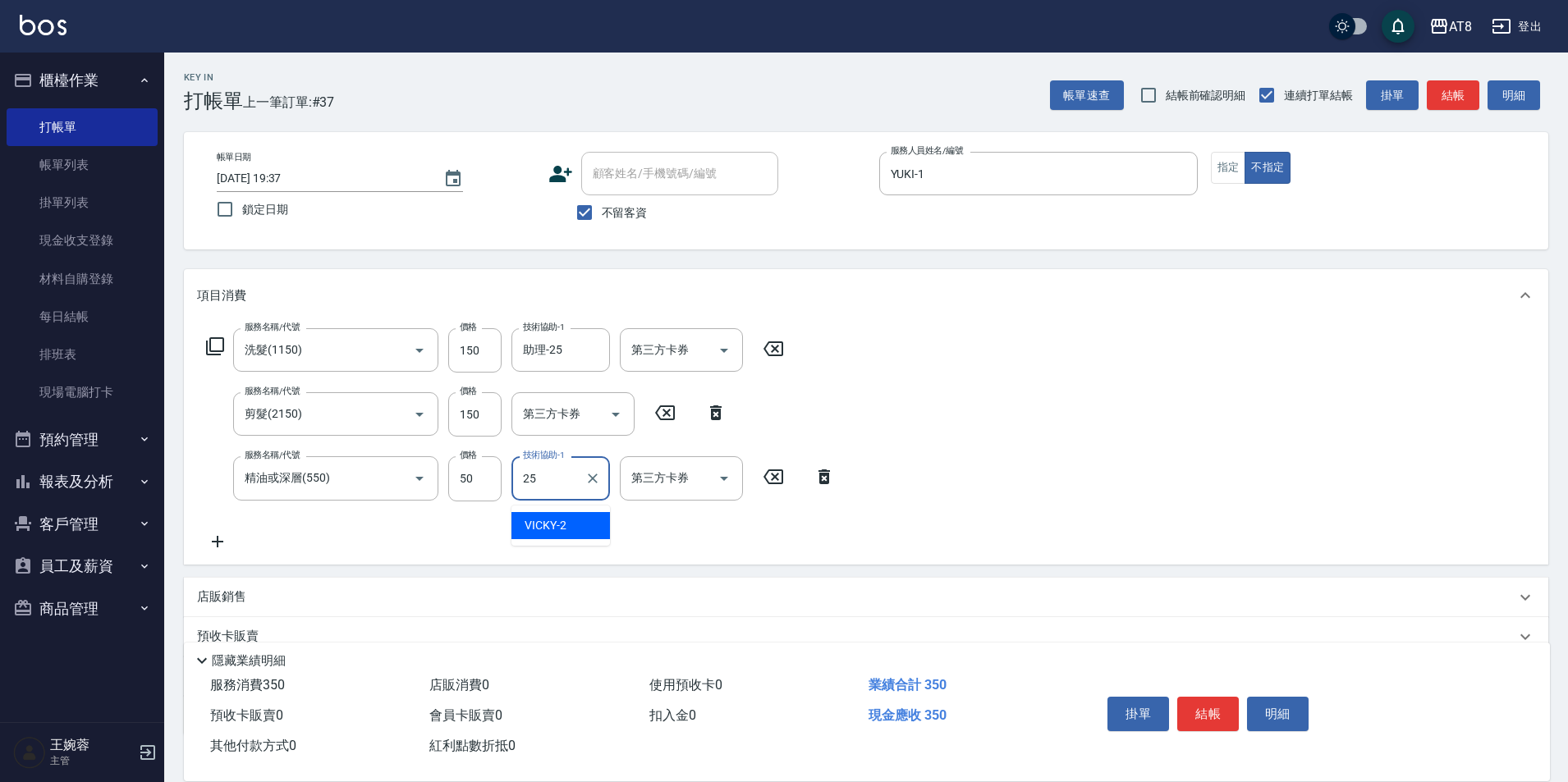
type input "助理-25"
click at [1204, 699] on button "結帳" at bounding box center [1208, 714] width 61 height 34
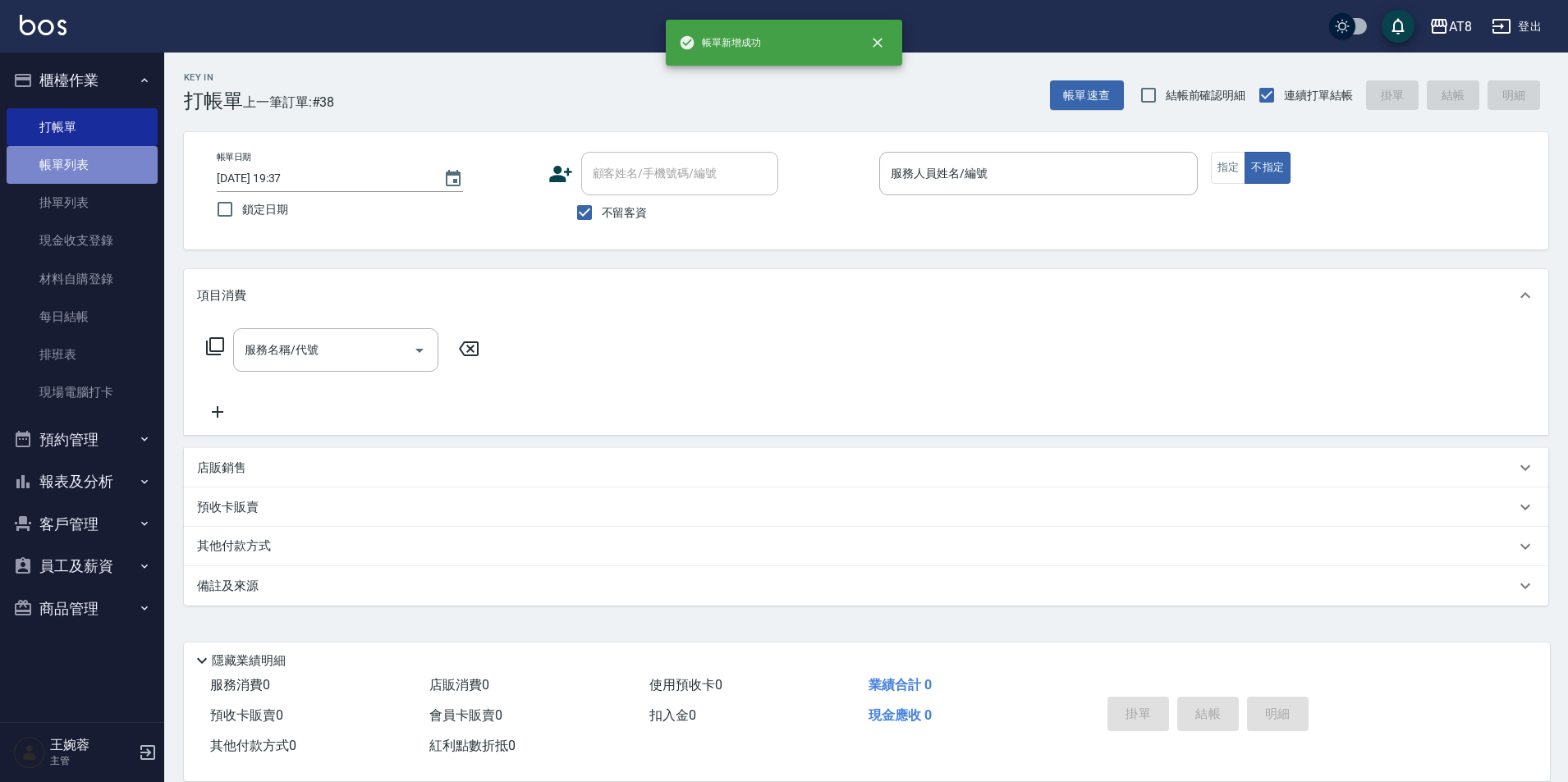
click at [84, 151] on link "帳單列表" at bounding box center [82, 165] width 151 height 38
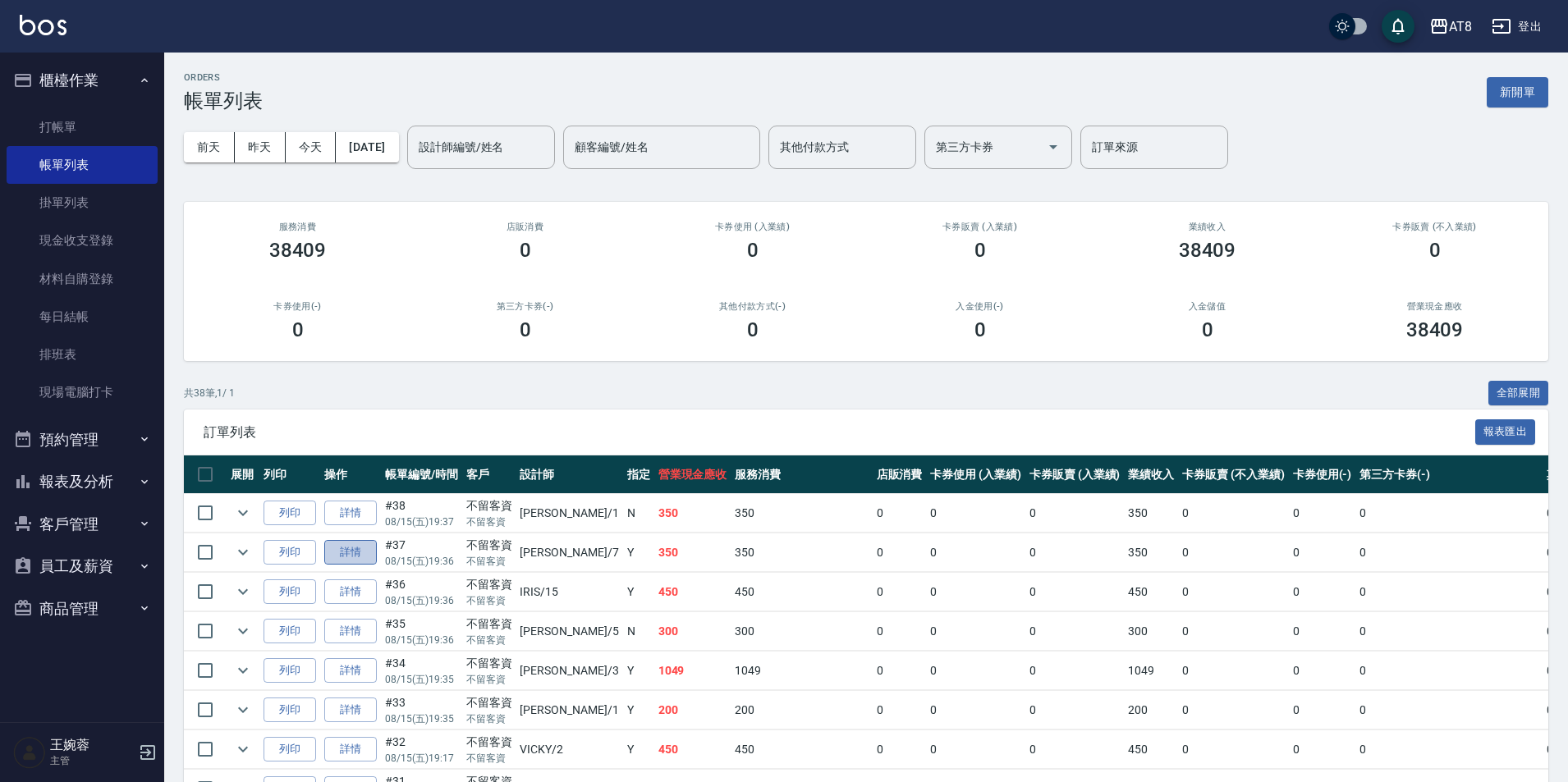
click at [352, 566] on link "詳情" at bounding box center [351, 552] width 52 height 25
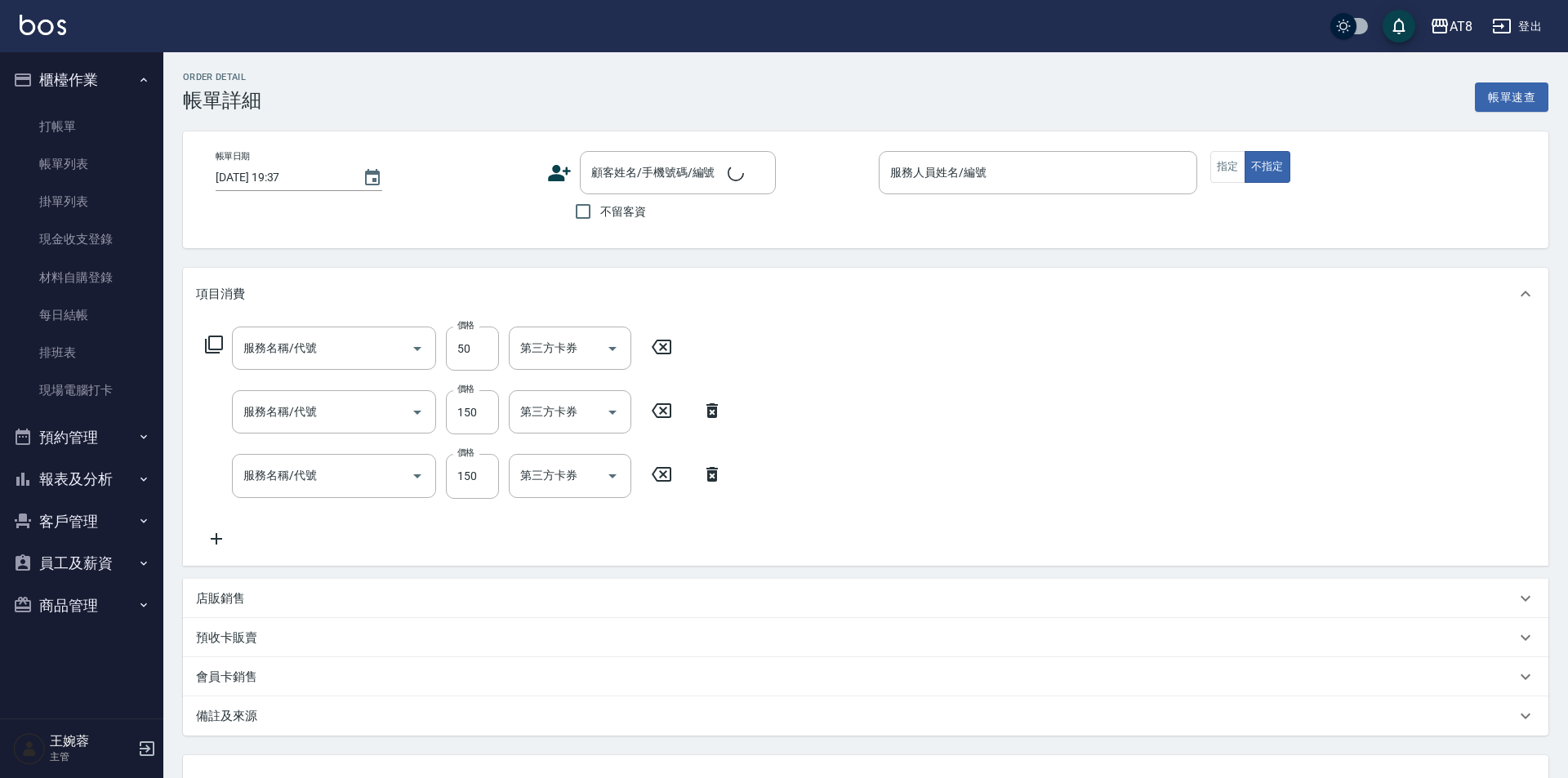
type input "[DATE] 19:36"
checkbox input "true"
type input "[PERSON_NAME]-7"
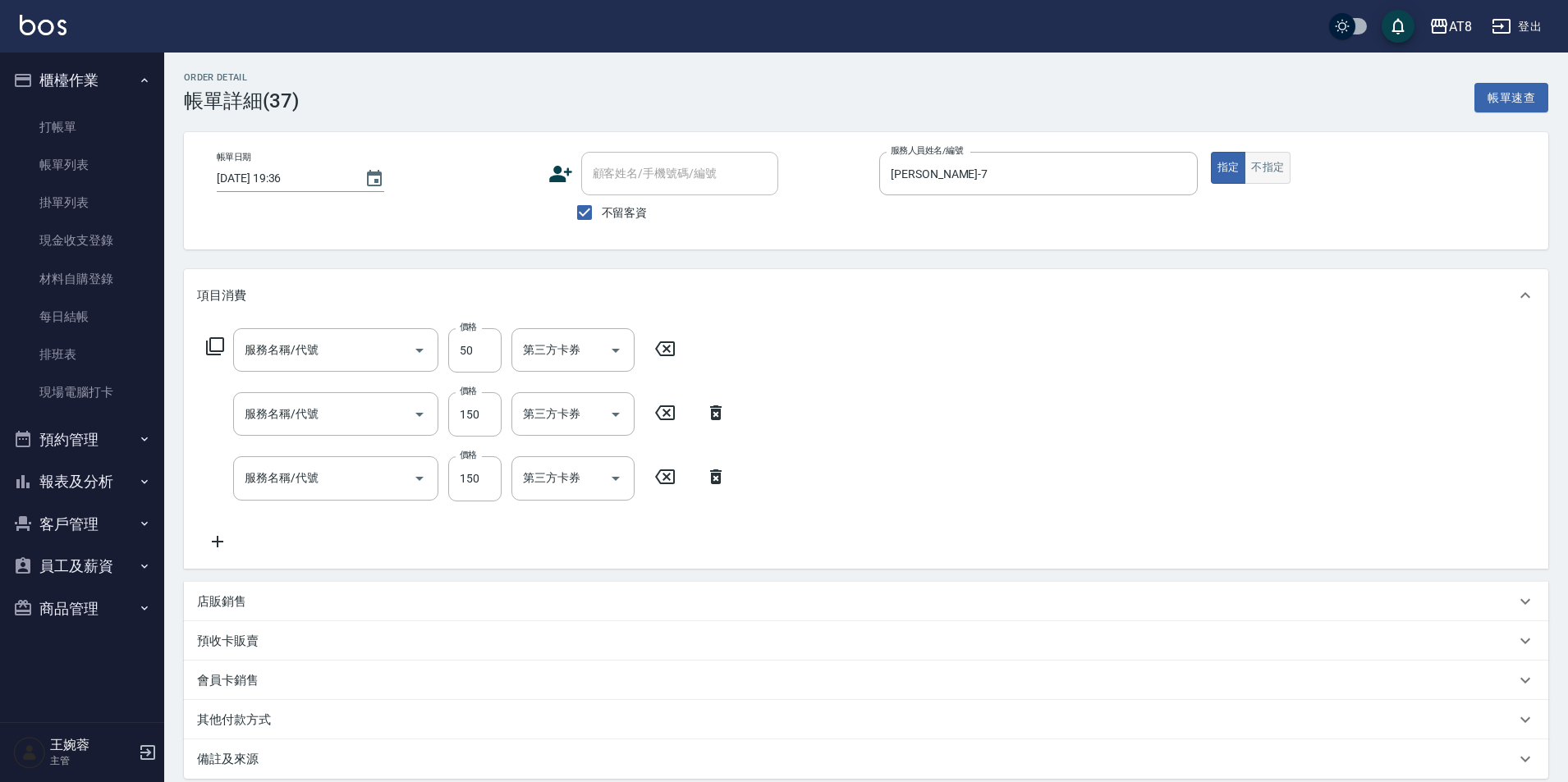
type input "精油或深層(550)"
type input "剪髮(2150)"
type input "洗髮(1150)"
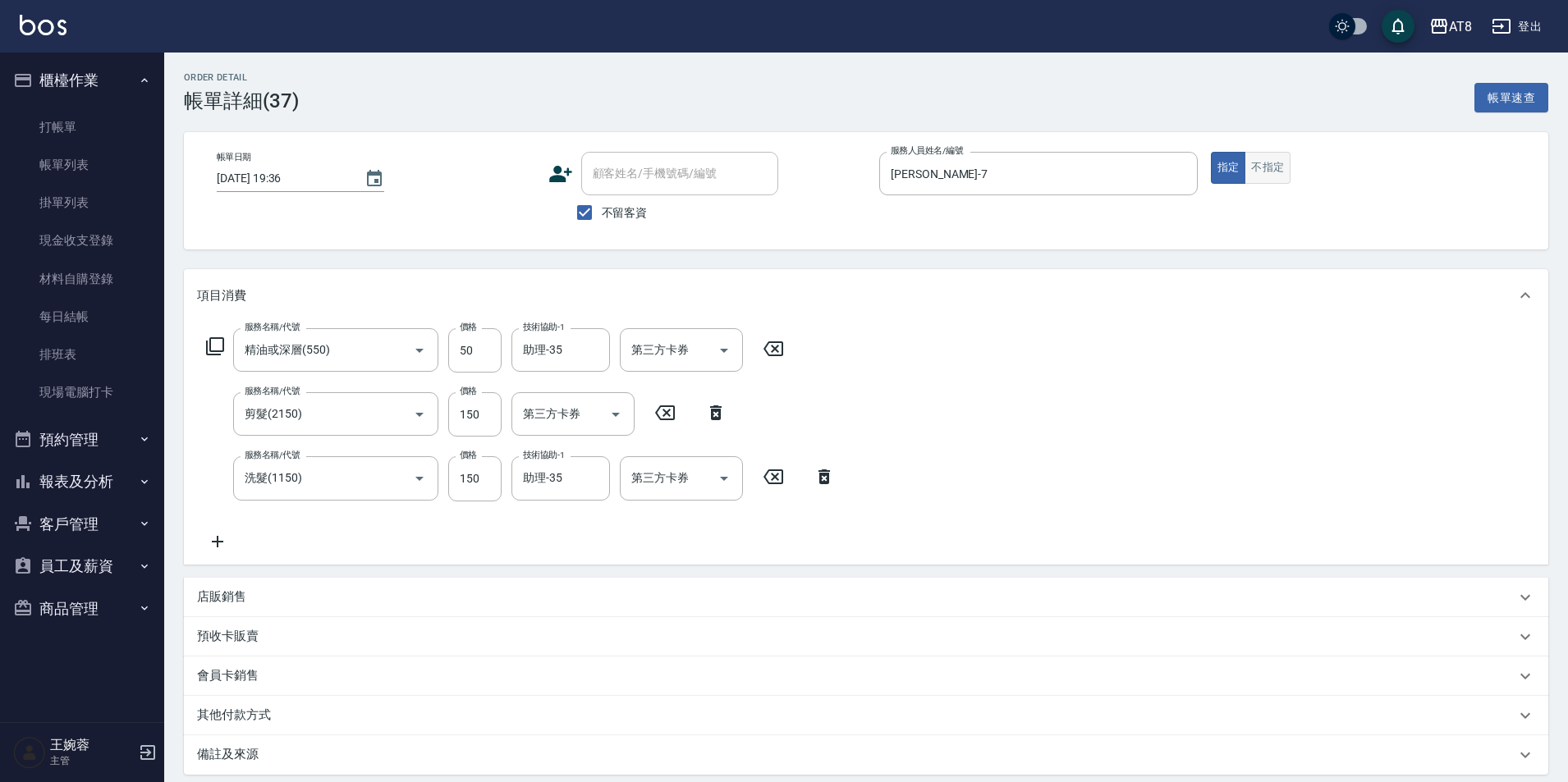
click at [1289, 166] on button "不指定" at bounding box center [1268, 168] width 46 height 32
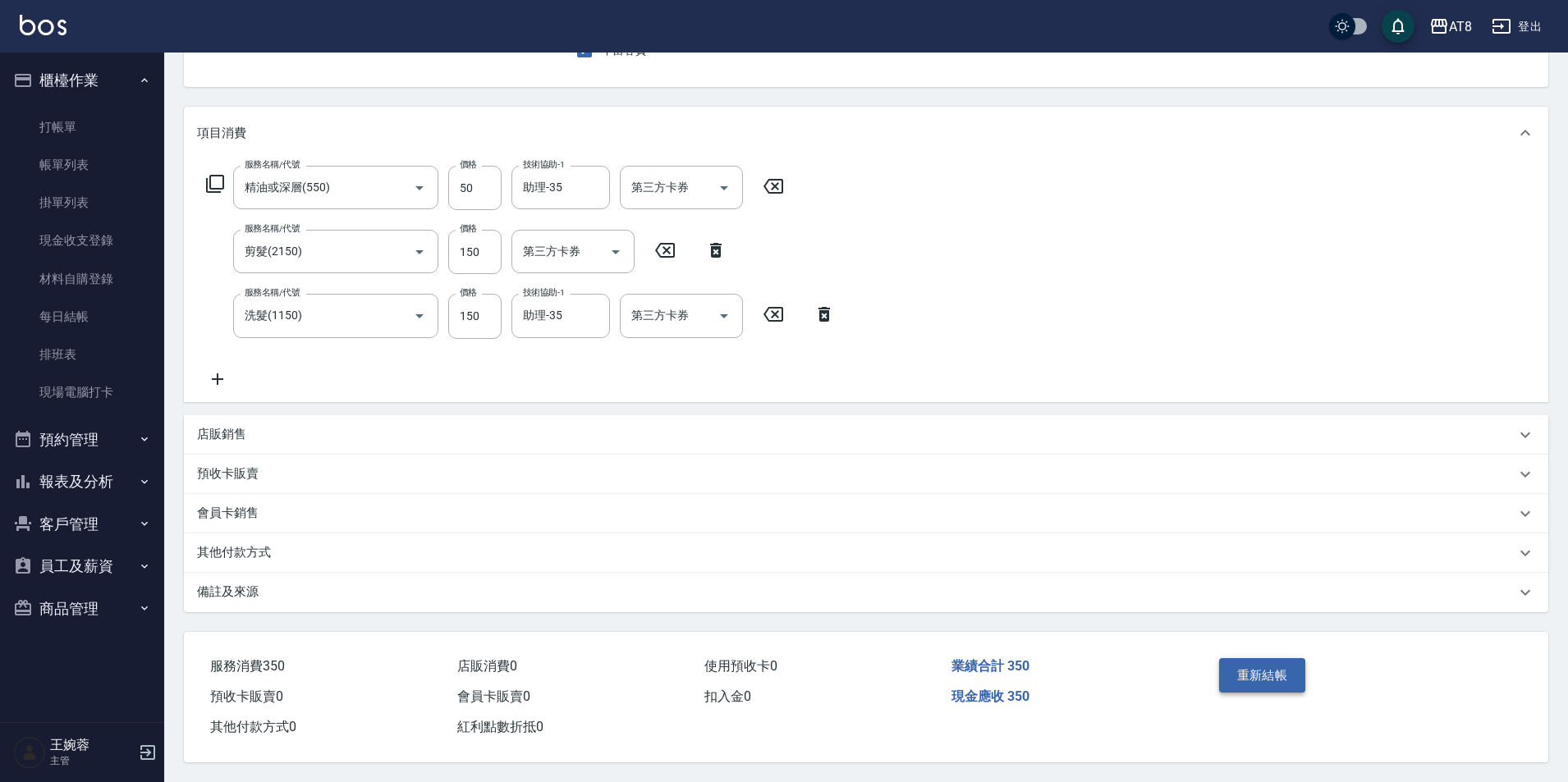
click at [1237, 658] on button "重新結帳" at bounding box center [1263, 675] width 87 height 34
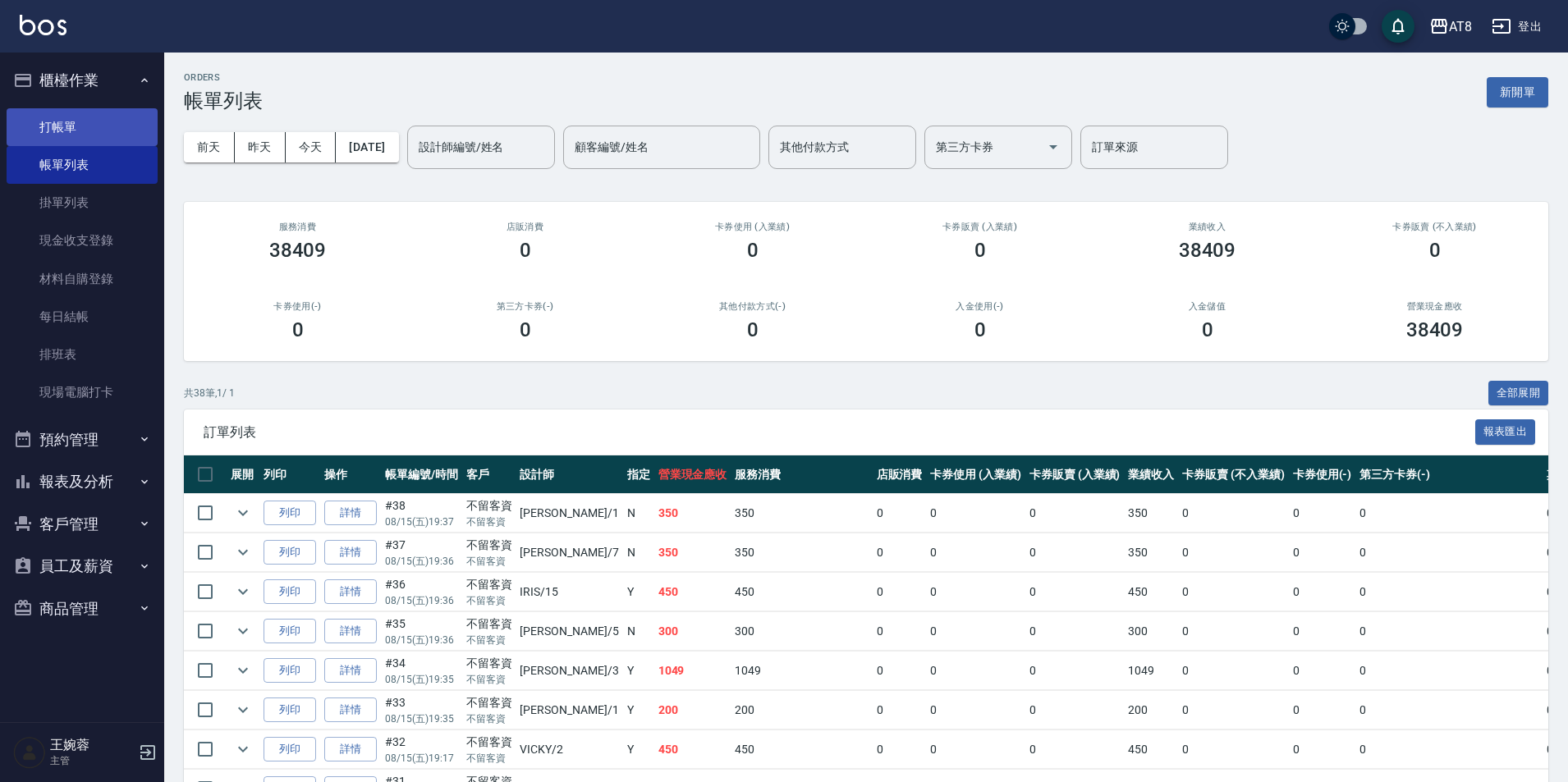
click at [70, 115] on link "打帳單" at bounding box center [82, 127] width 151 height 38
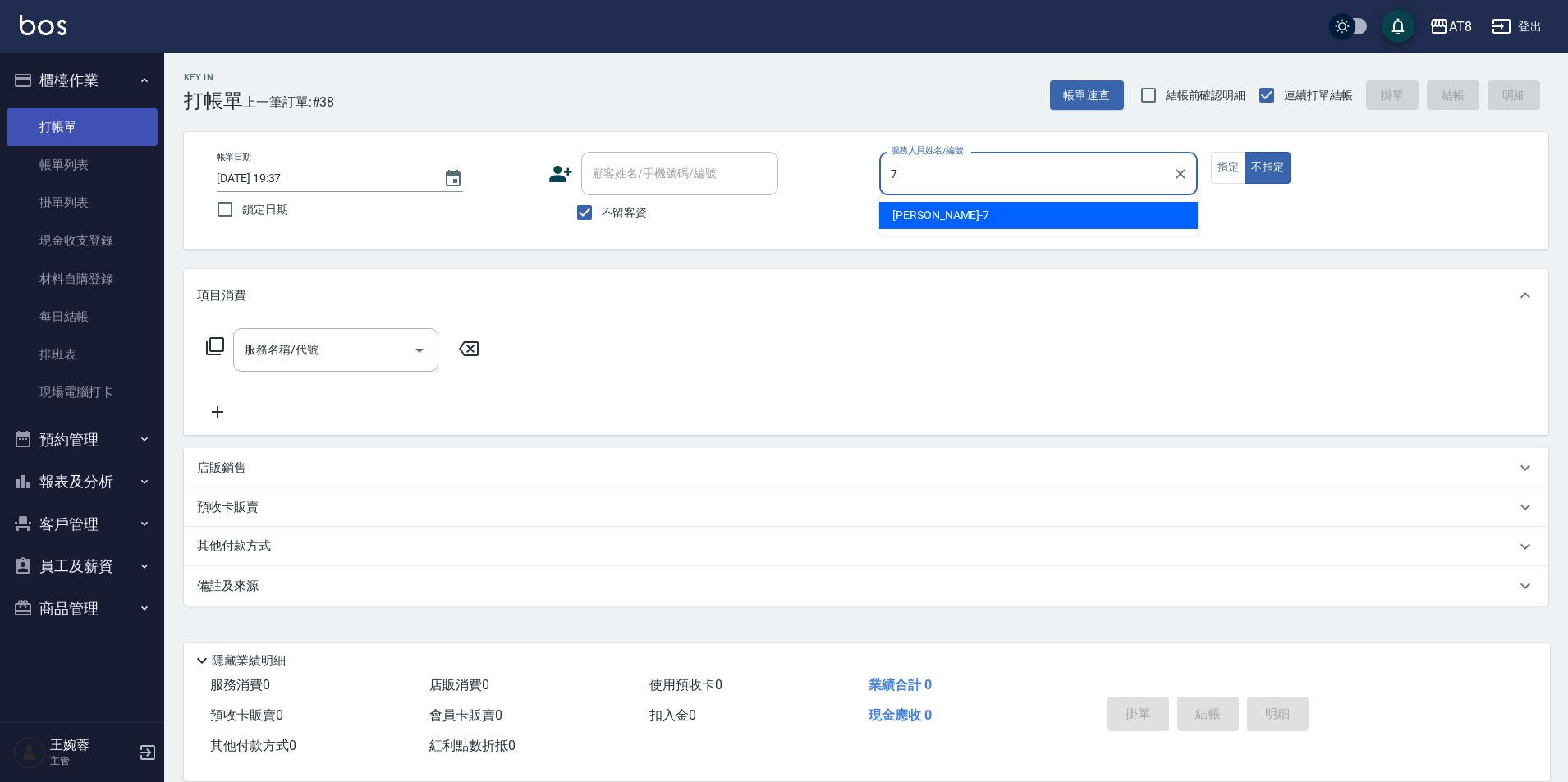
type input "[PERSON_NAME]-7"
type button "false"
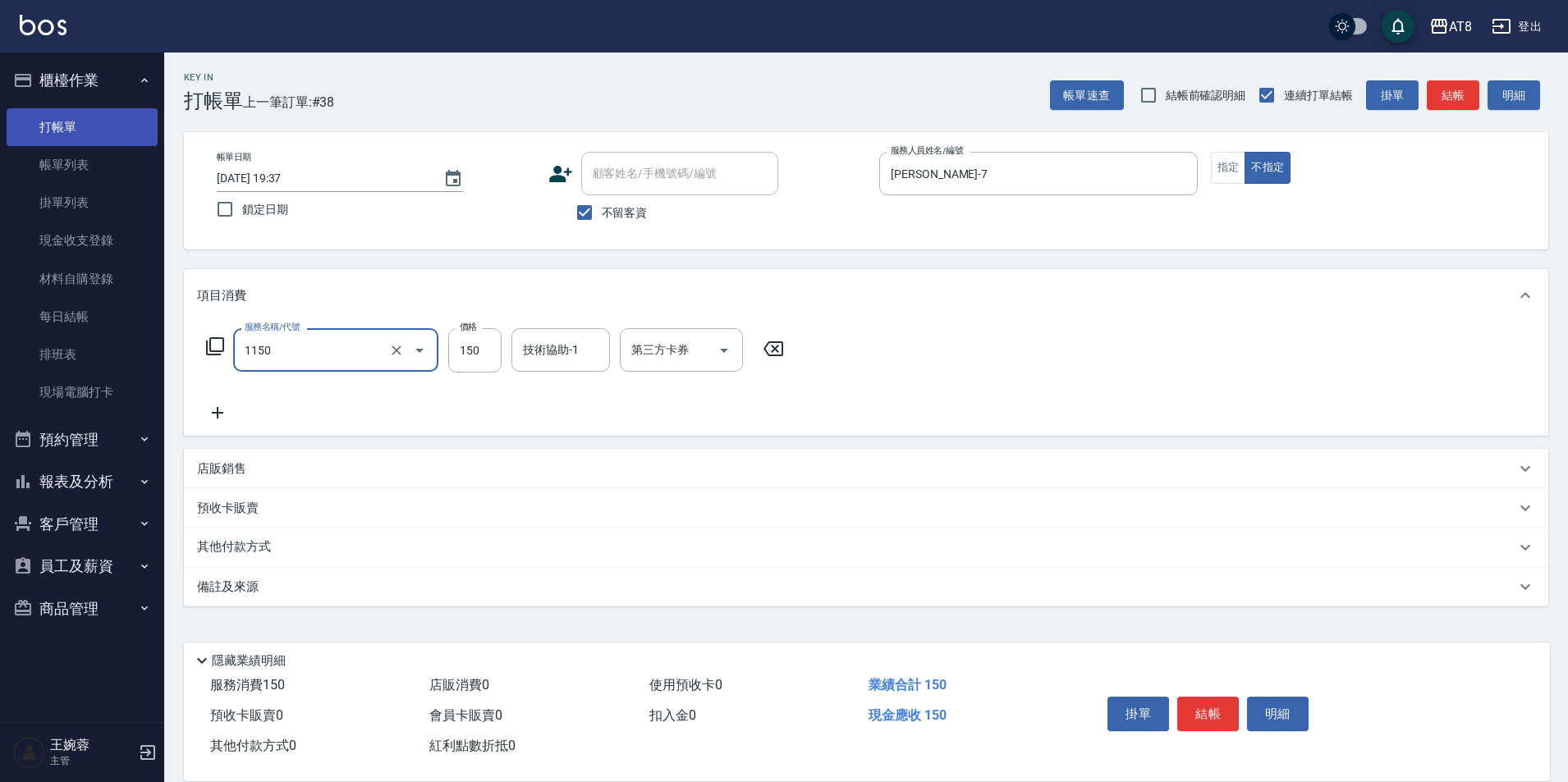
type input "洗髮(1150)"
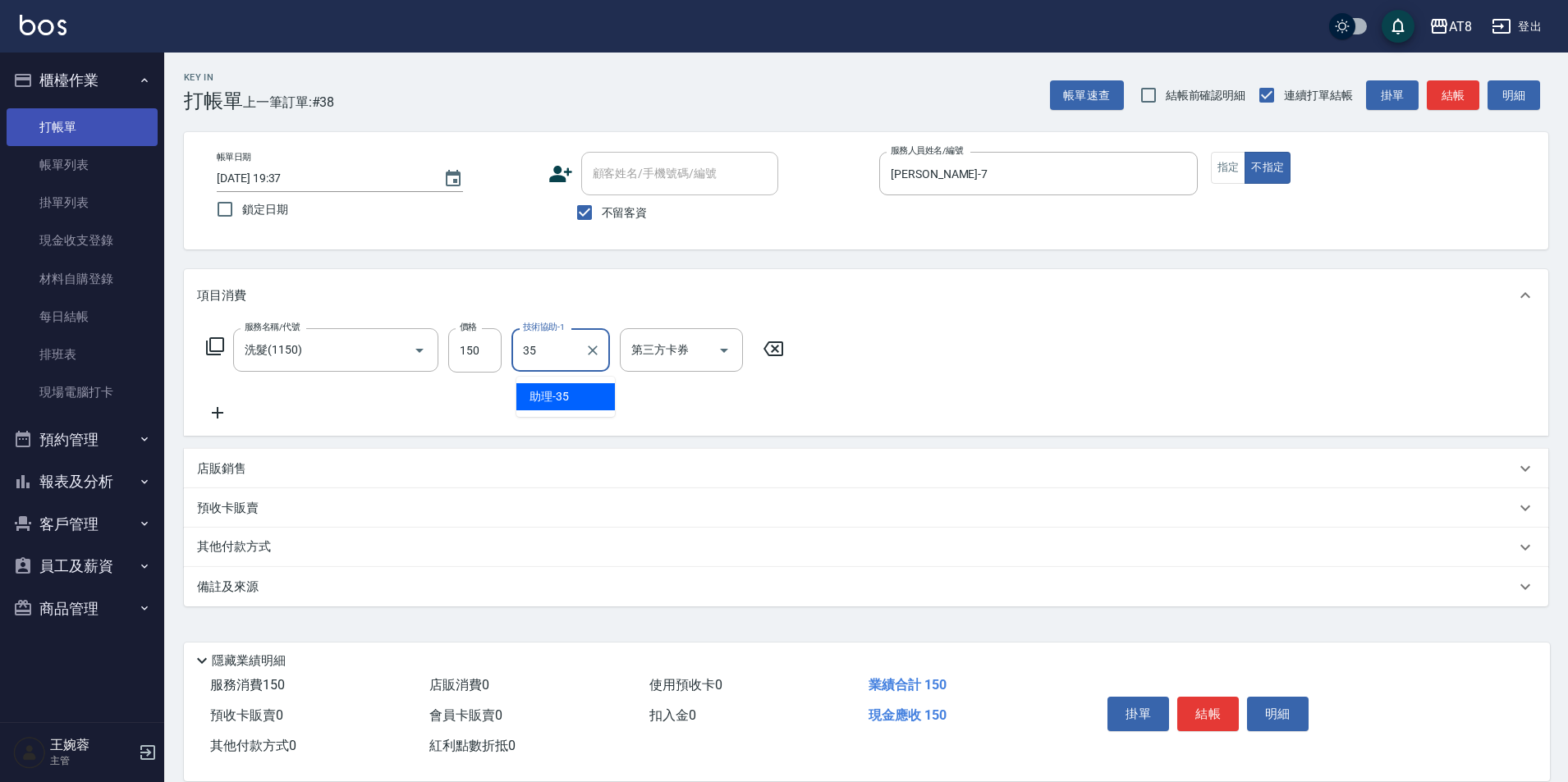
type input "助理-35"
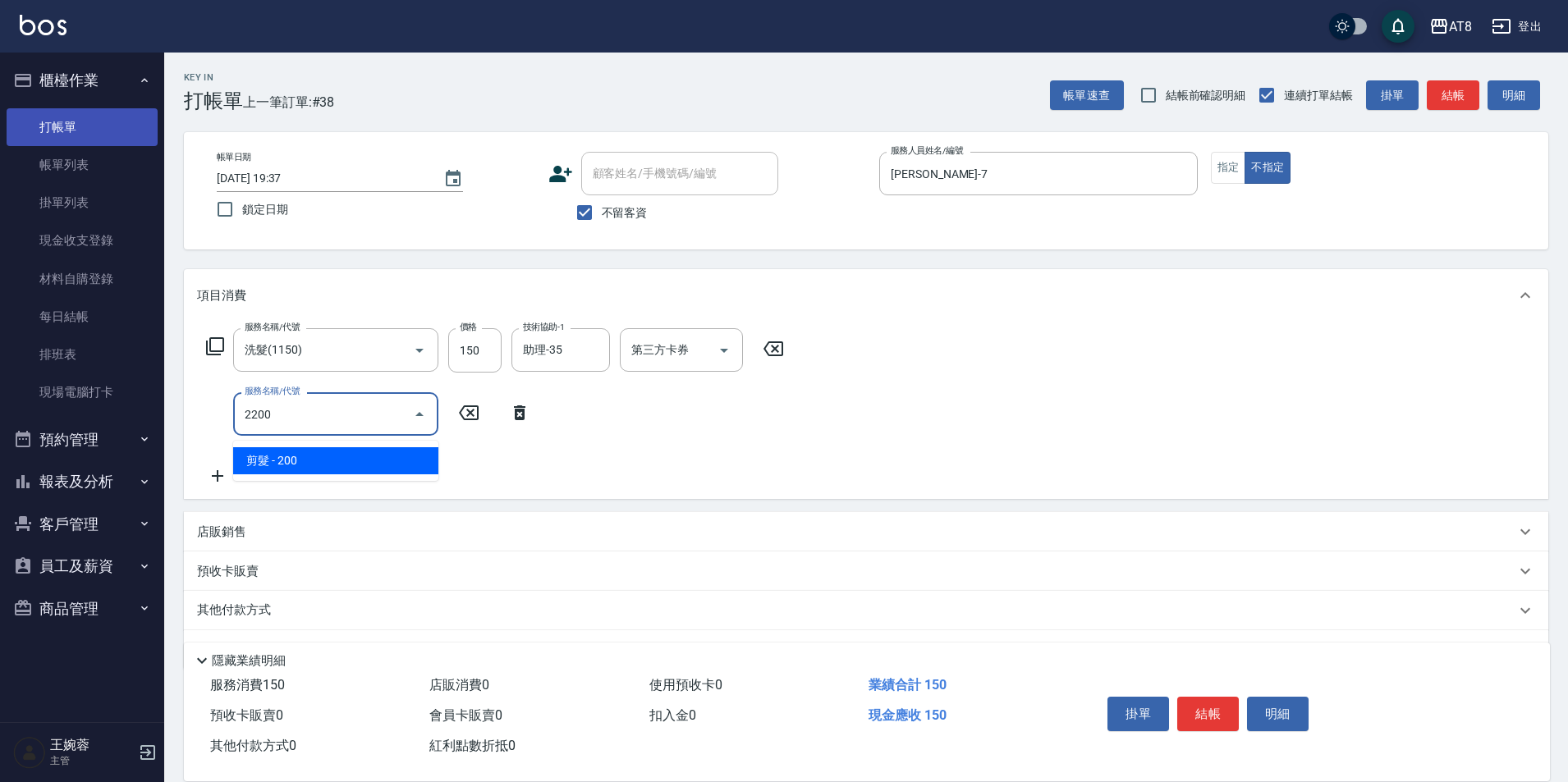
type input "剪髮(2200)"
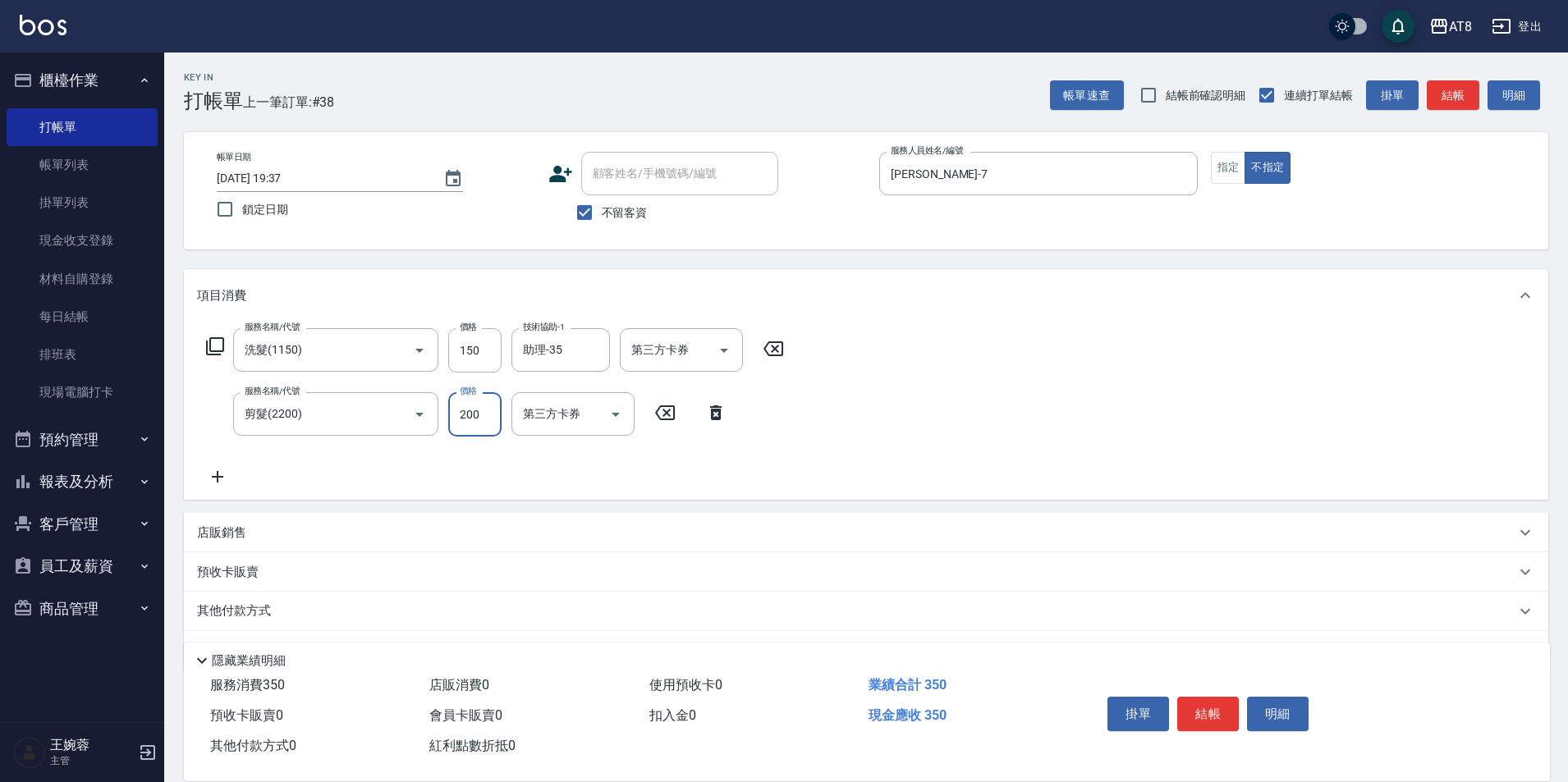
click at [1212, 697] on button "結帳" at bounding box center [1208, 714] width 61 height 34
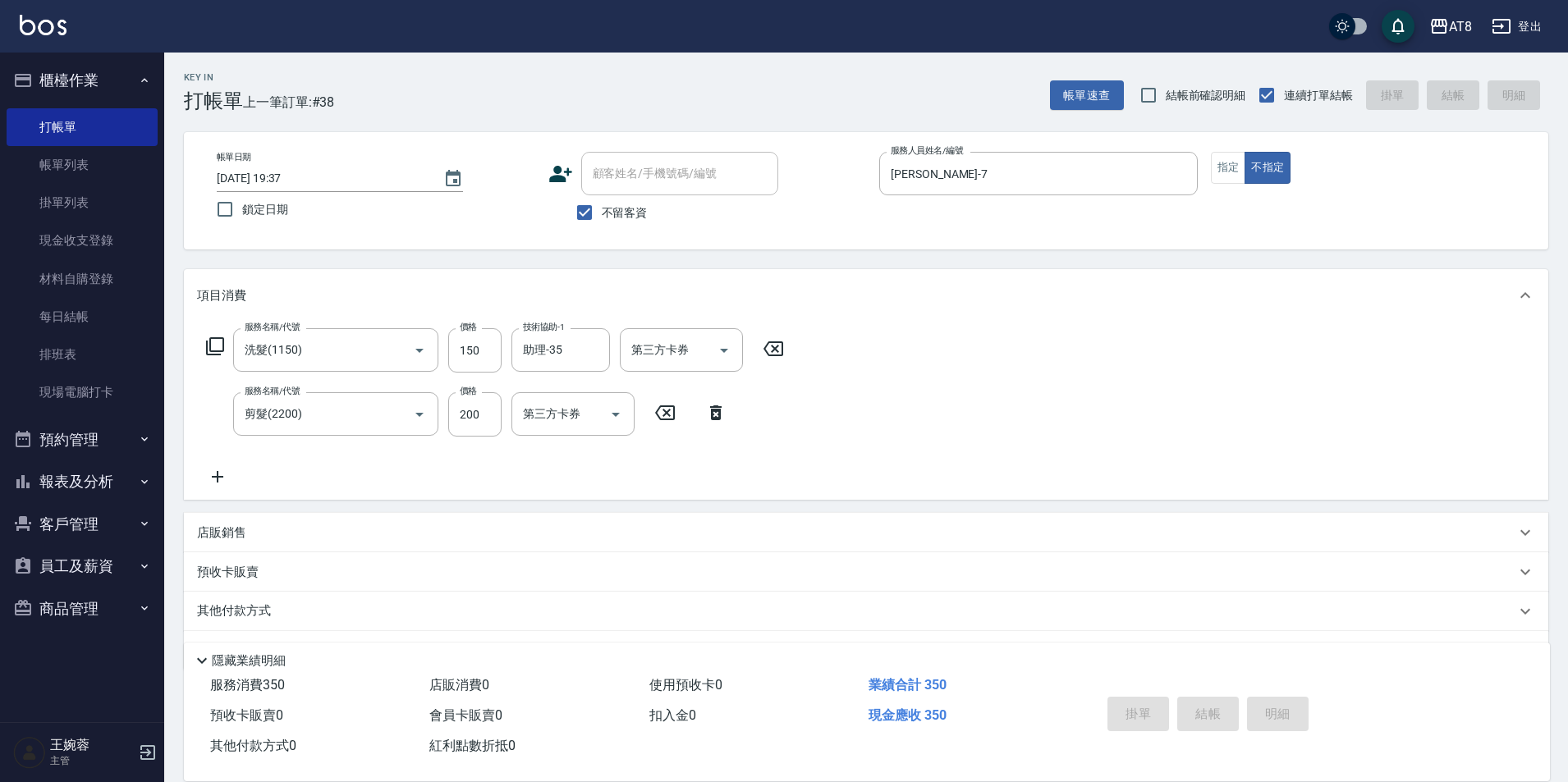
type input "[DATE] 19:38"
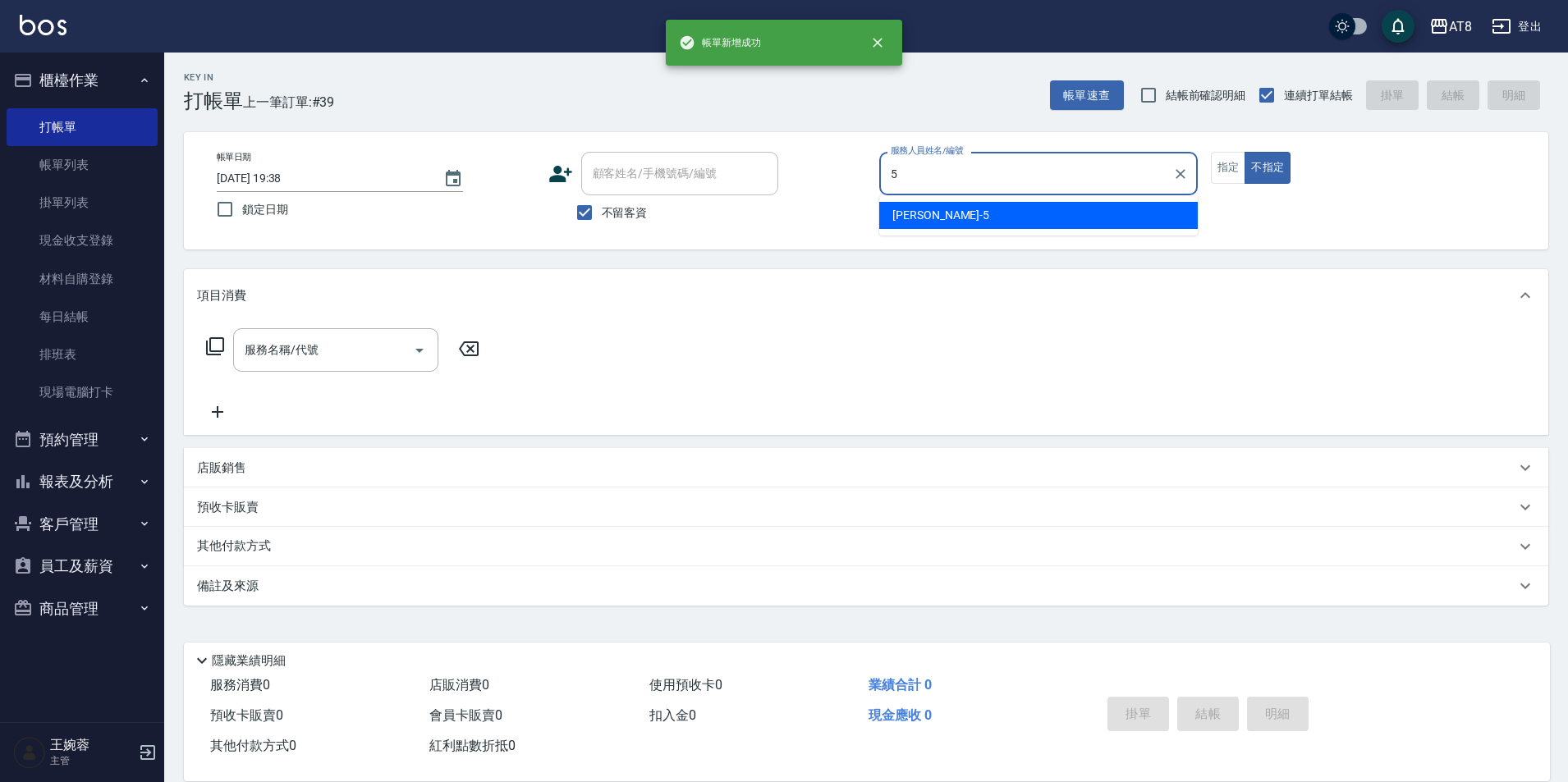
type input "HANK-5"
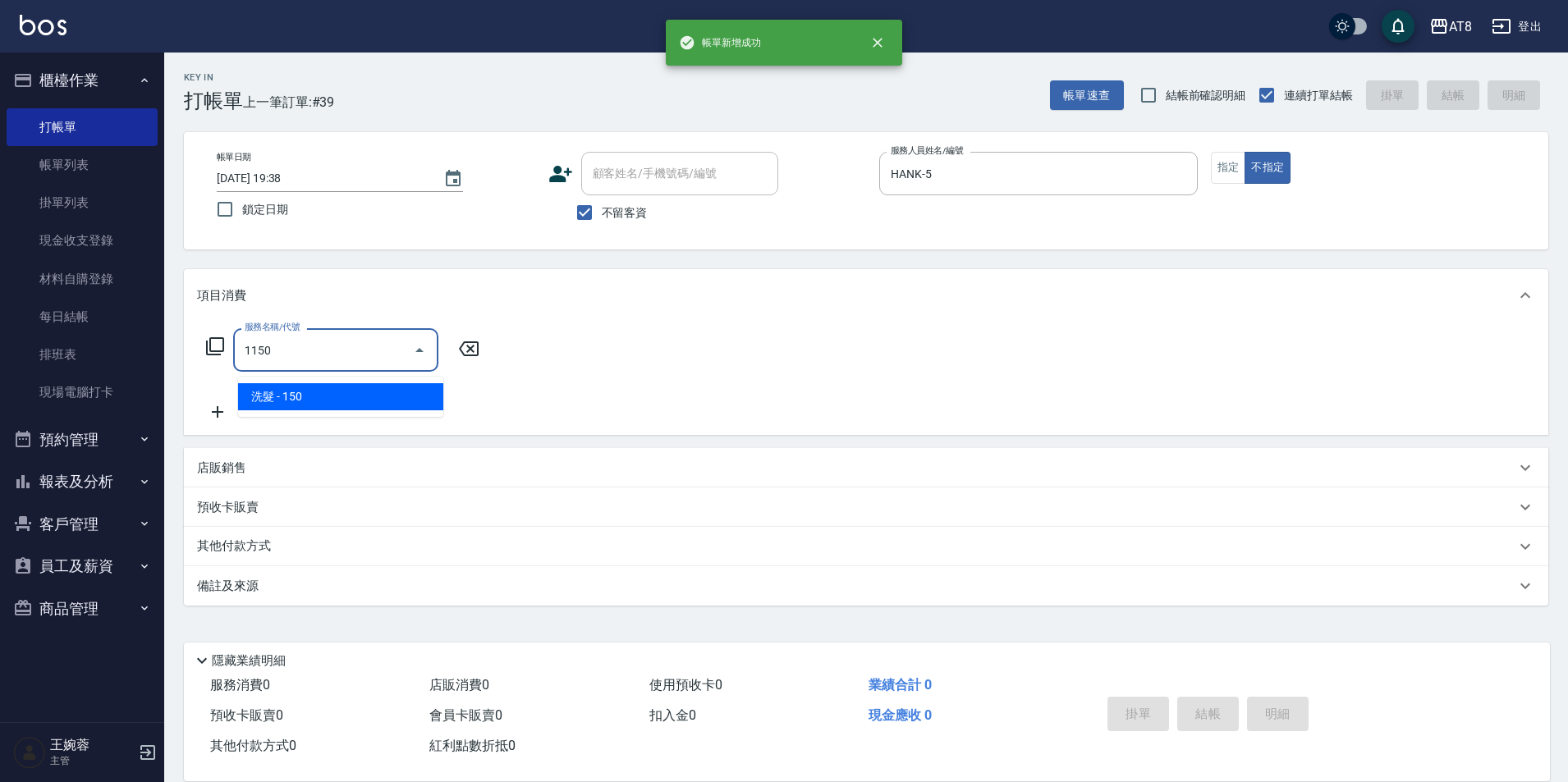
type input "洗髮(1150)"
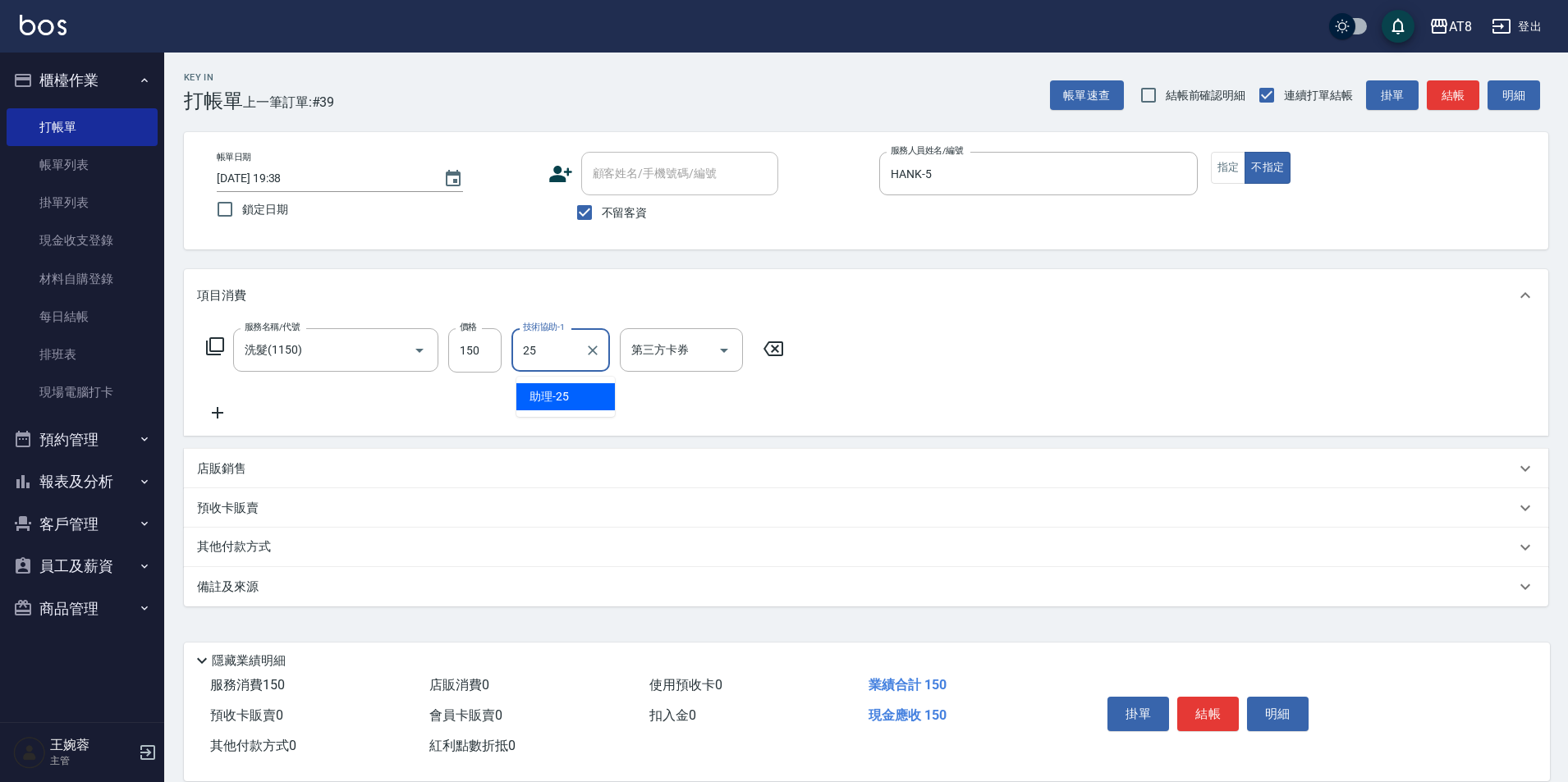
type input "助理-25"
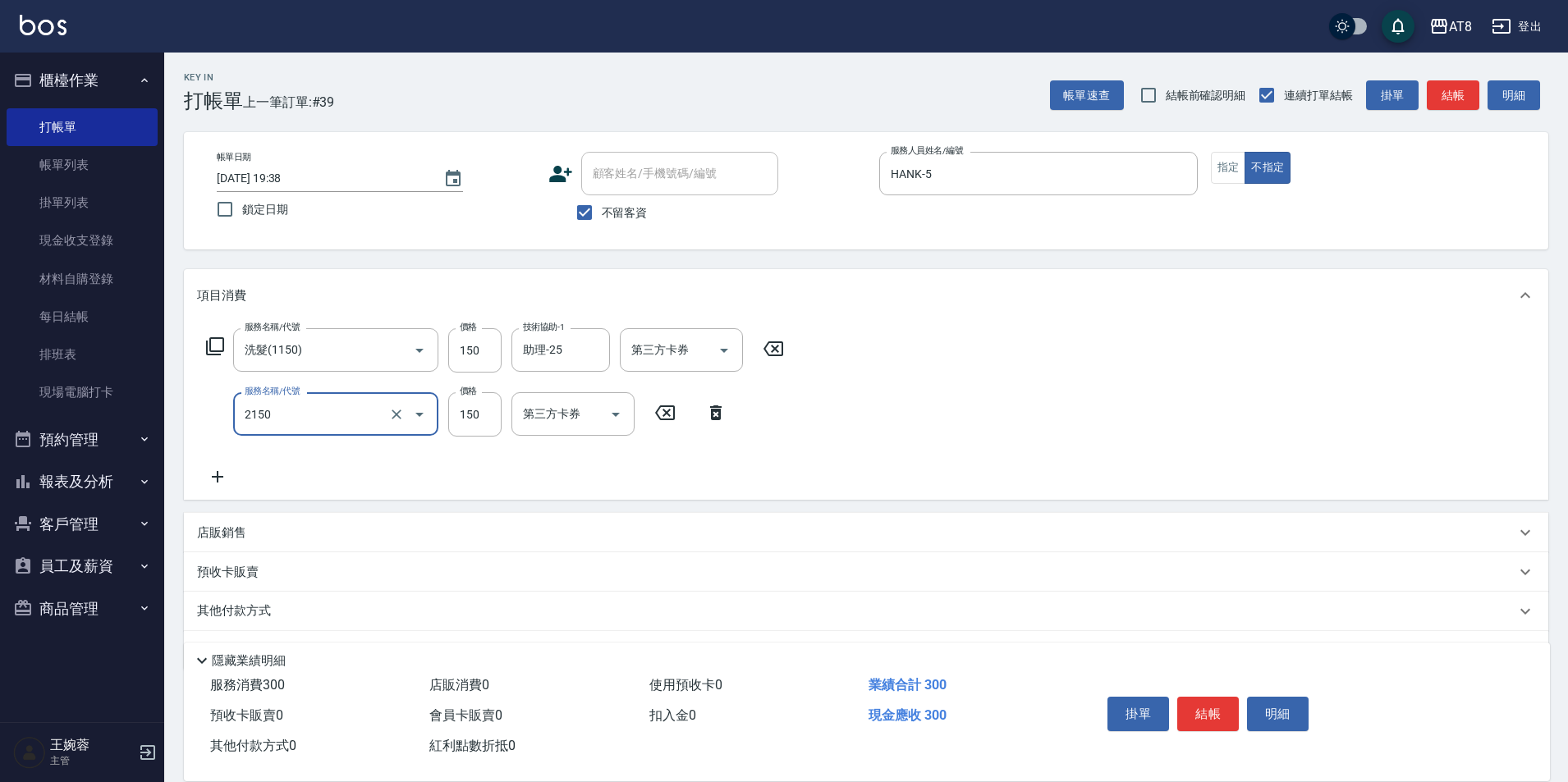
type input "剪髮(2150)"
click at [1212, 697] on button "結帳" at bounding box center [1208, 714] width 61 height 34
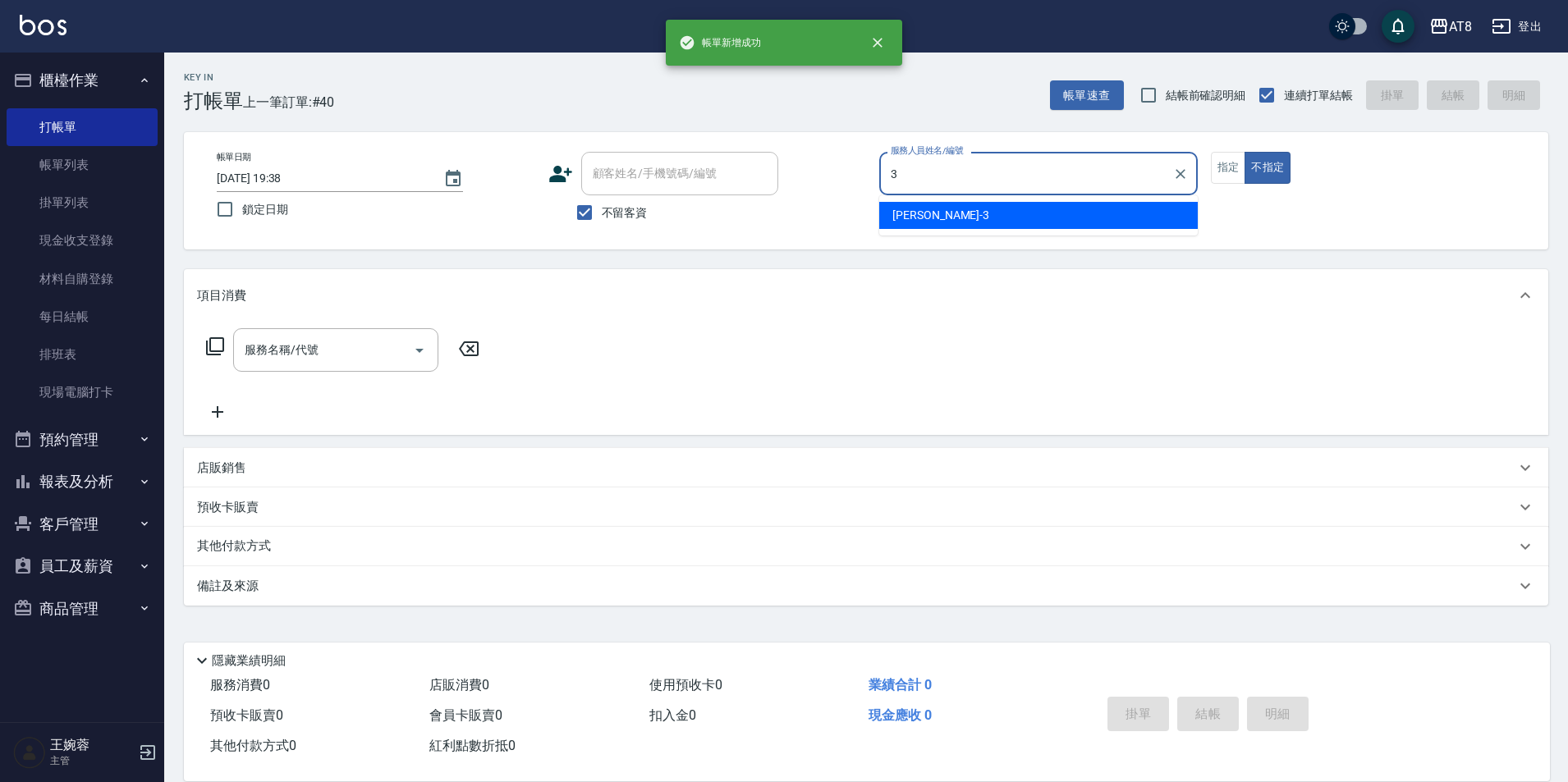
type input "[PERSON_NAME]-3"
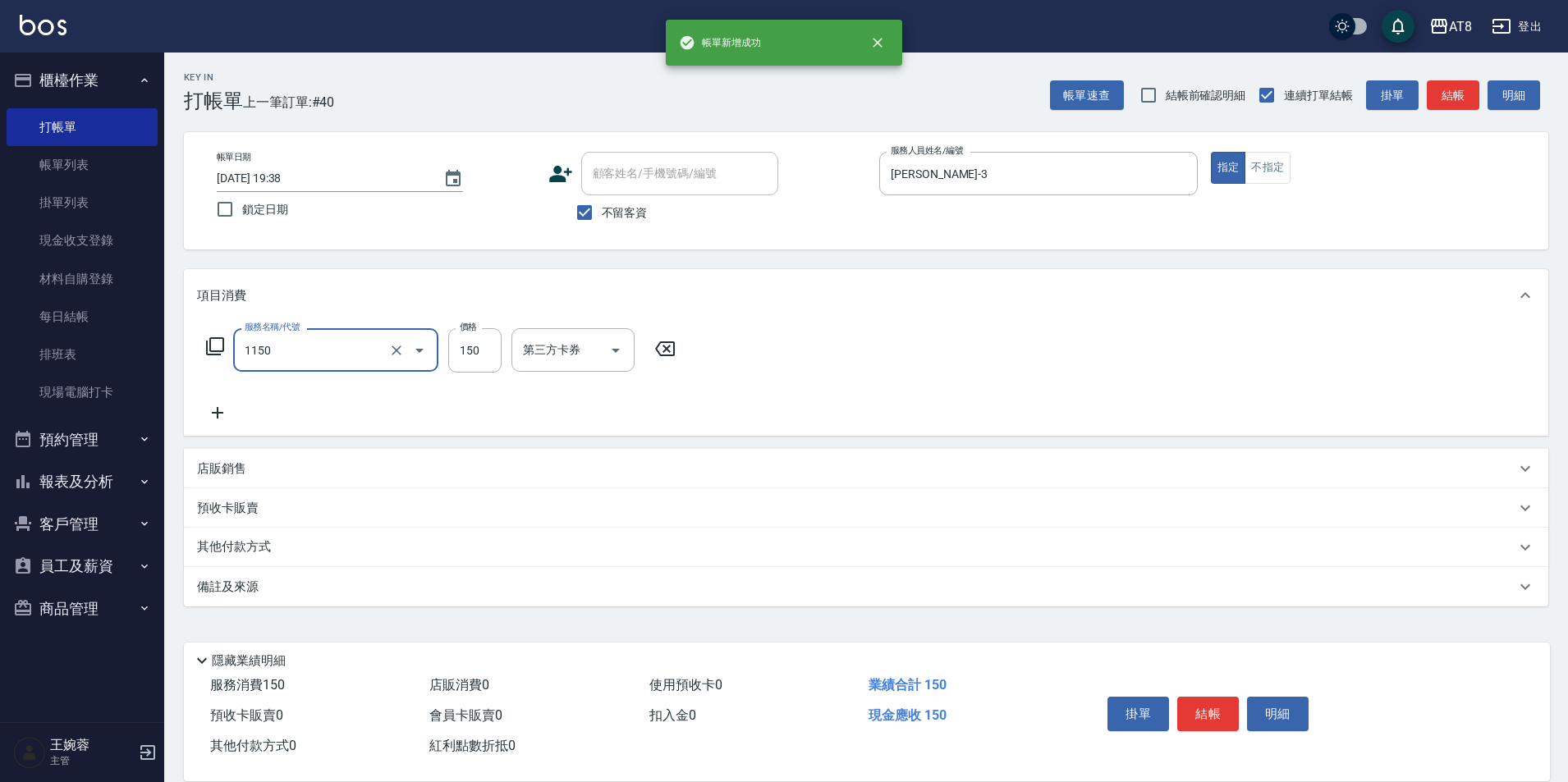
type input "洗髮(1150)"
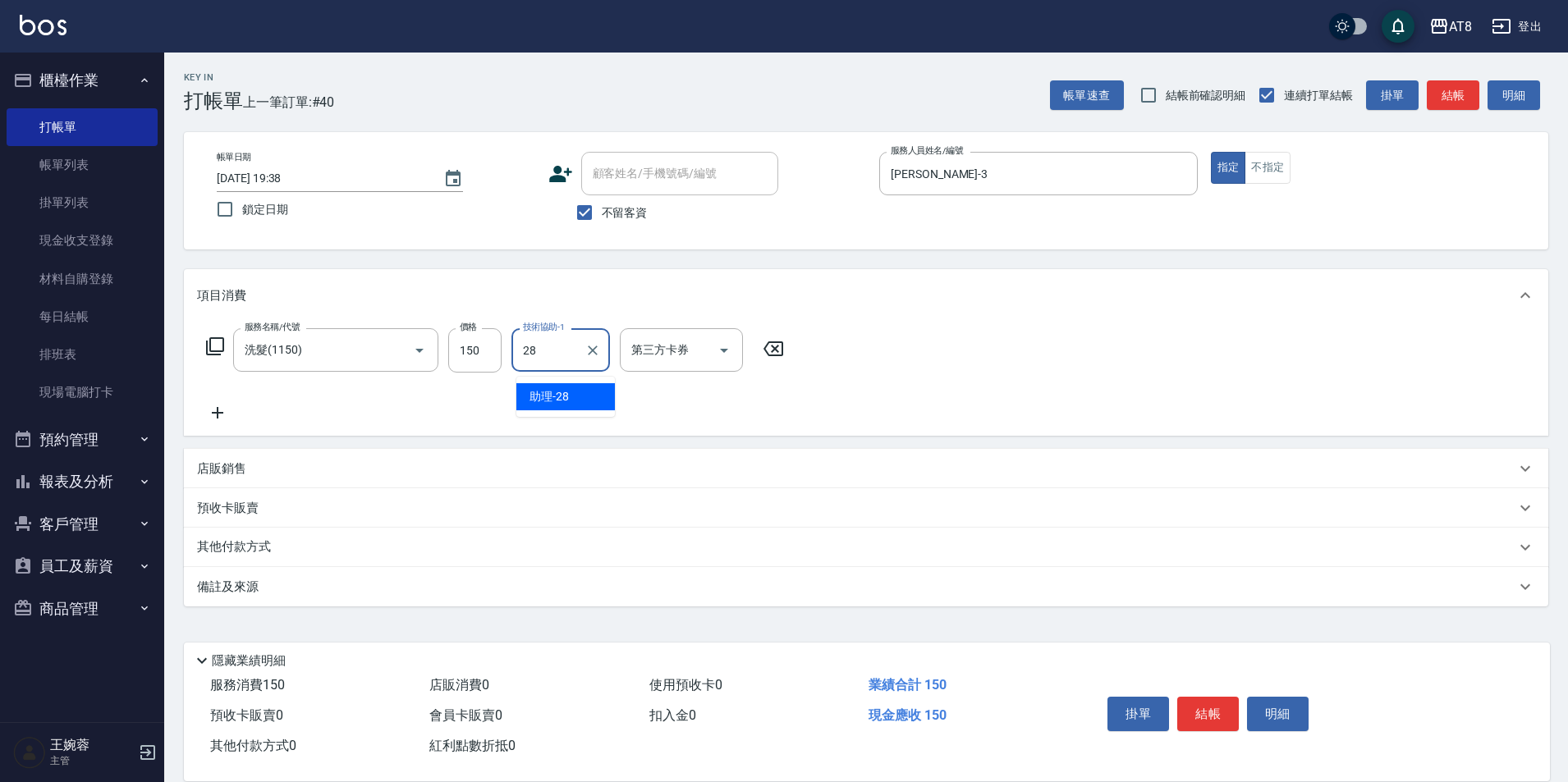
type input "助理-28"
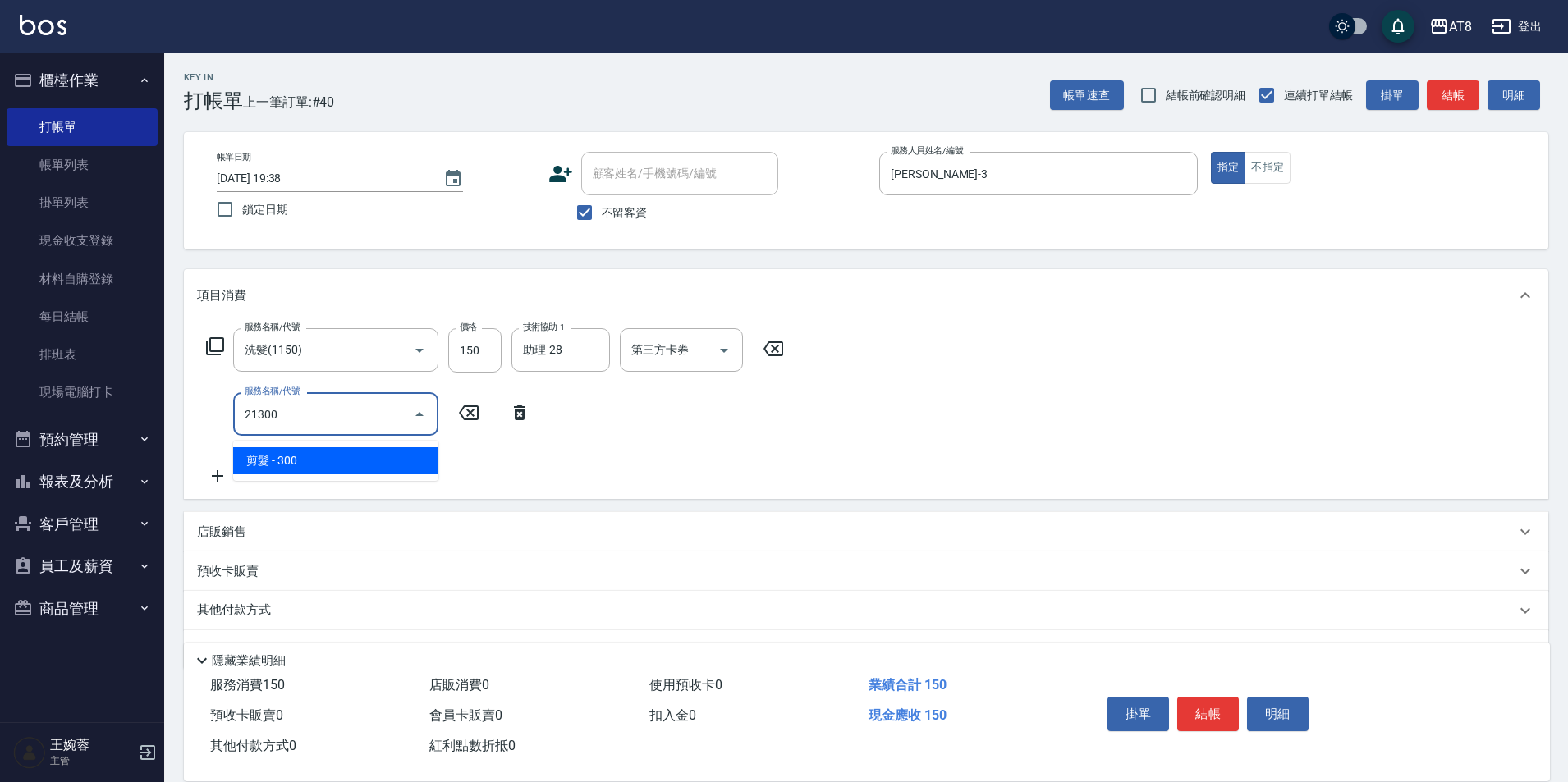
type input "剪髮(21300)"
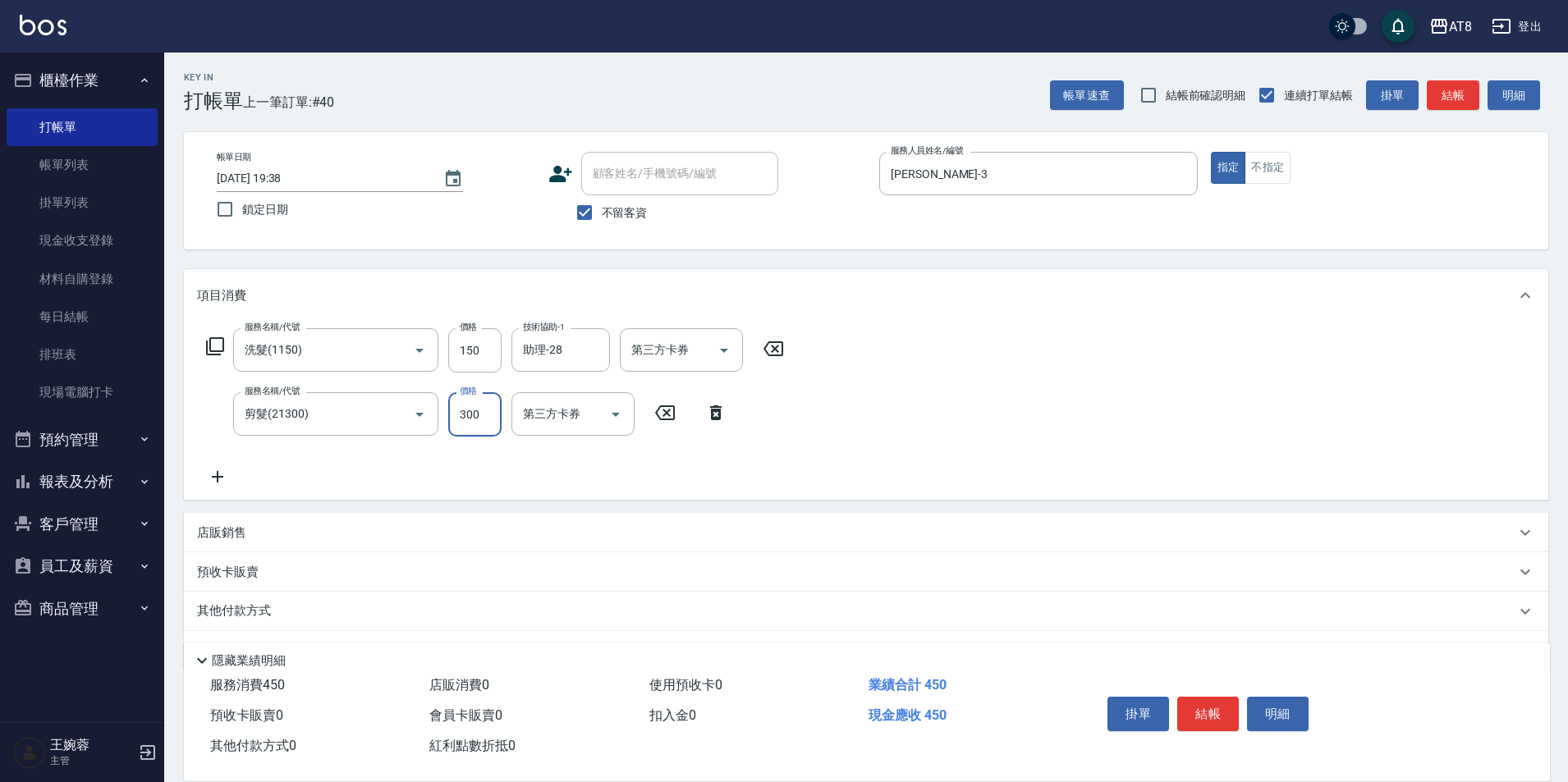
click at [1212, 697] on button "結帳" at bounding box center [1208, 714] width 61 height 34
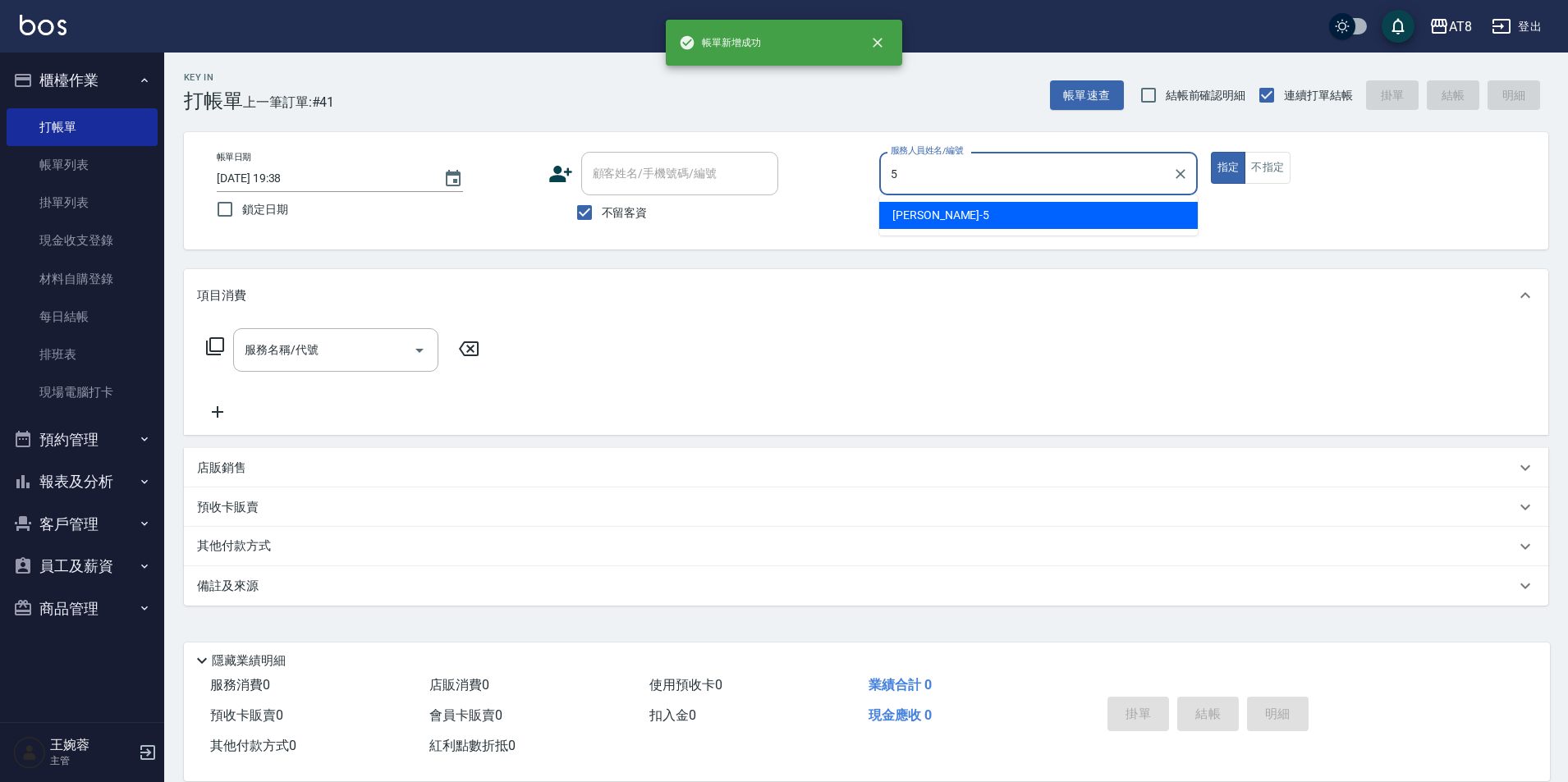
type input "HANK-5"
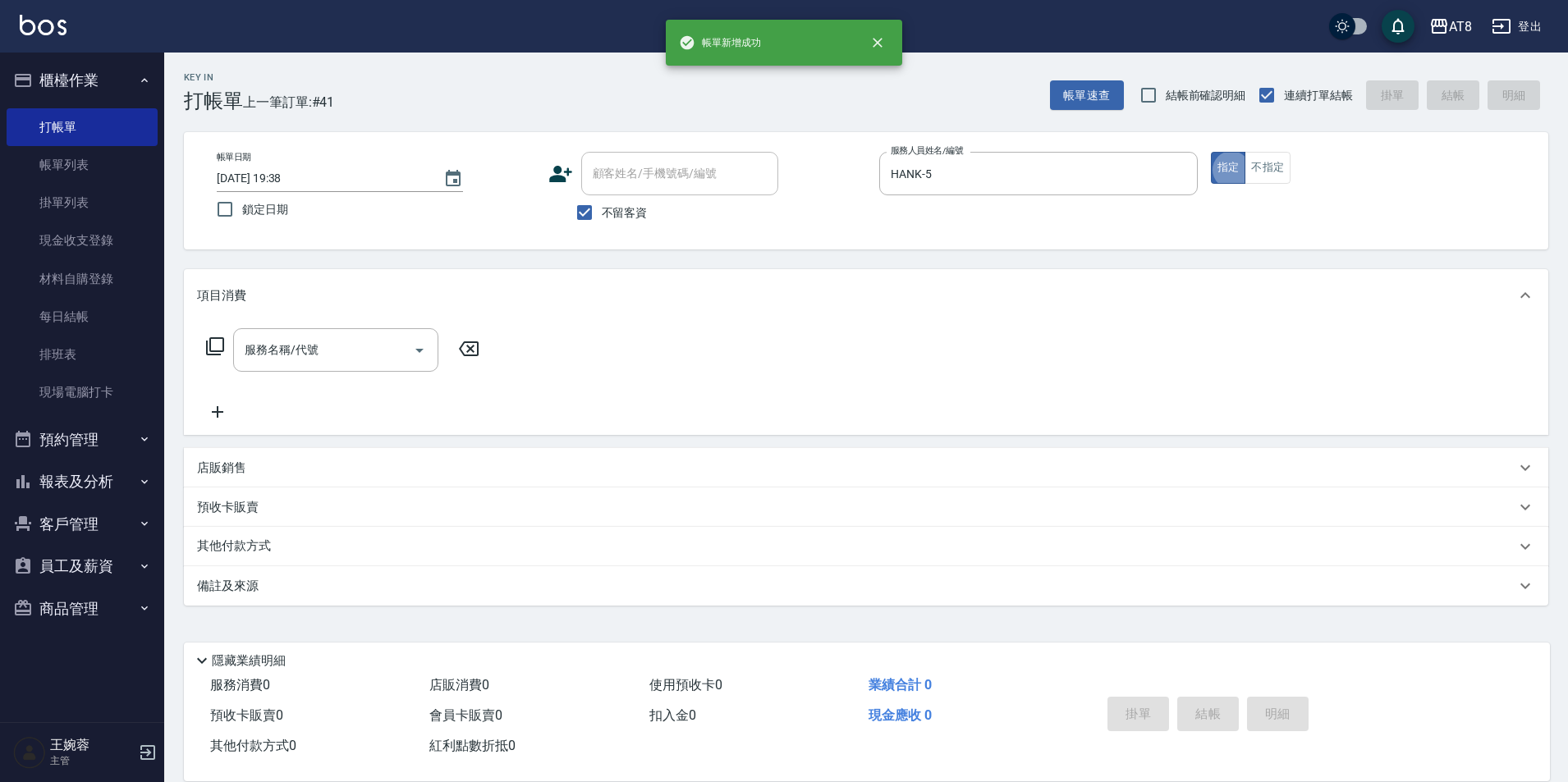
type button "true"
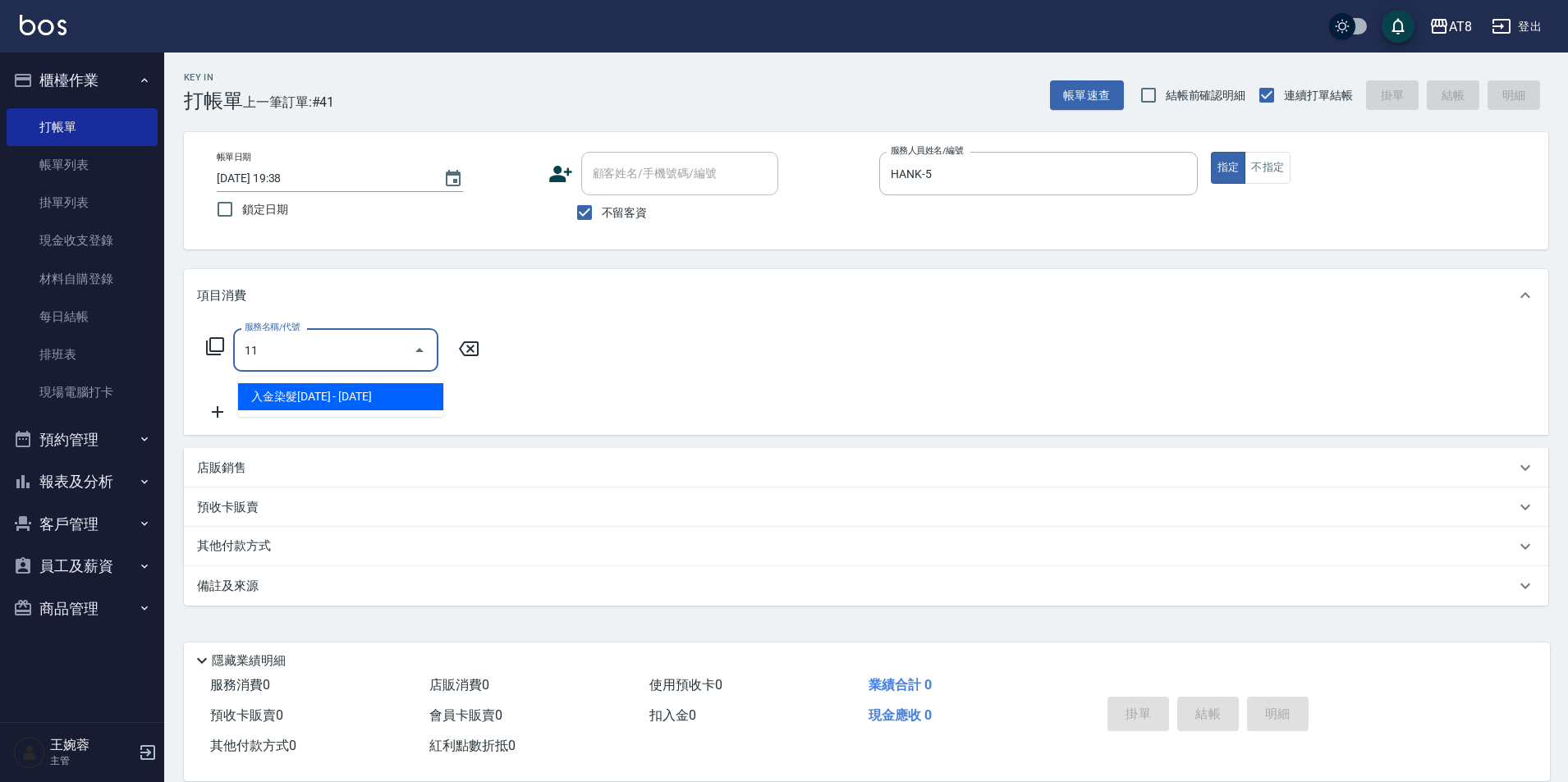
type input "1"
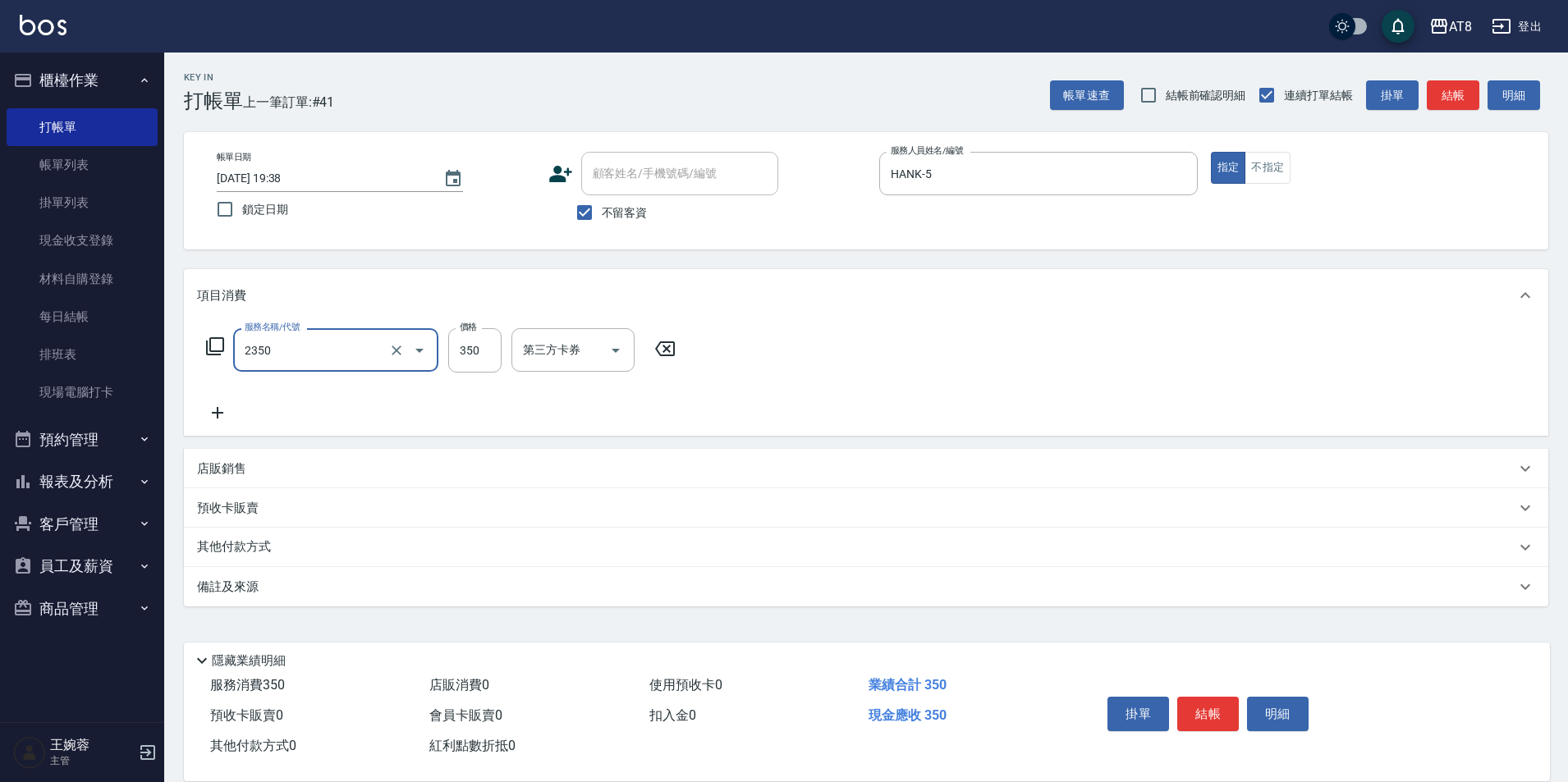
type input "入金洗剪350(2350)"
click at [51, 477] on button "報表及分析" at bounding box center [82, 482] width 151 height 43
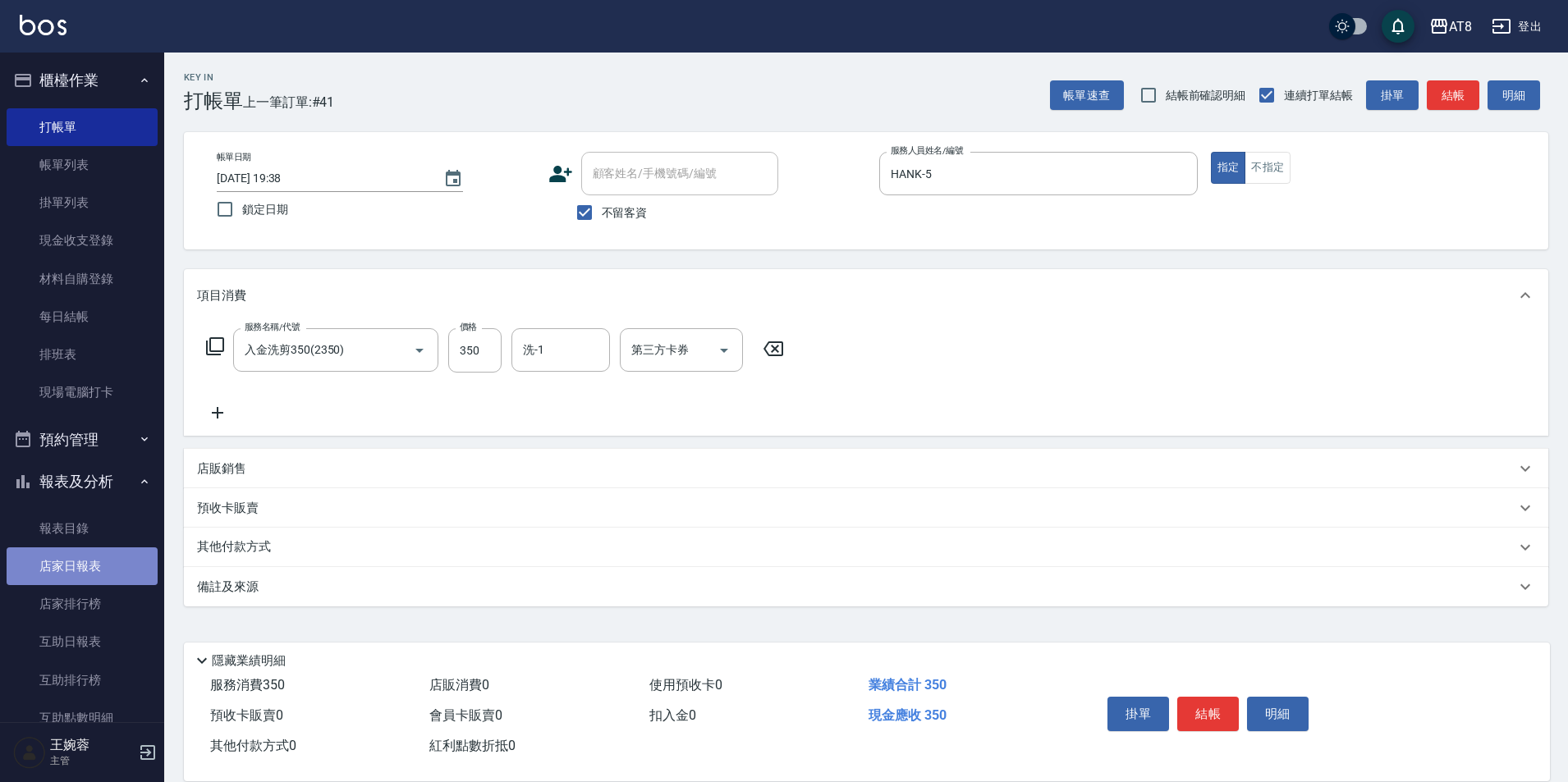
click at [88, 572] on link "店家日報表" at bounding box center [82, 566] width 151 height 38
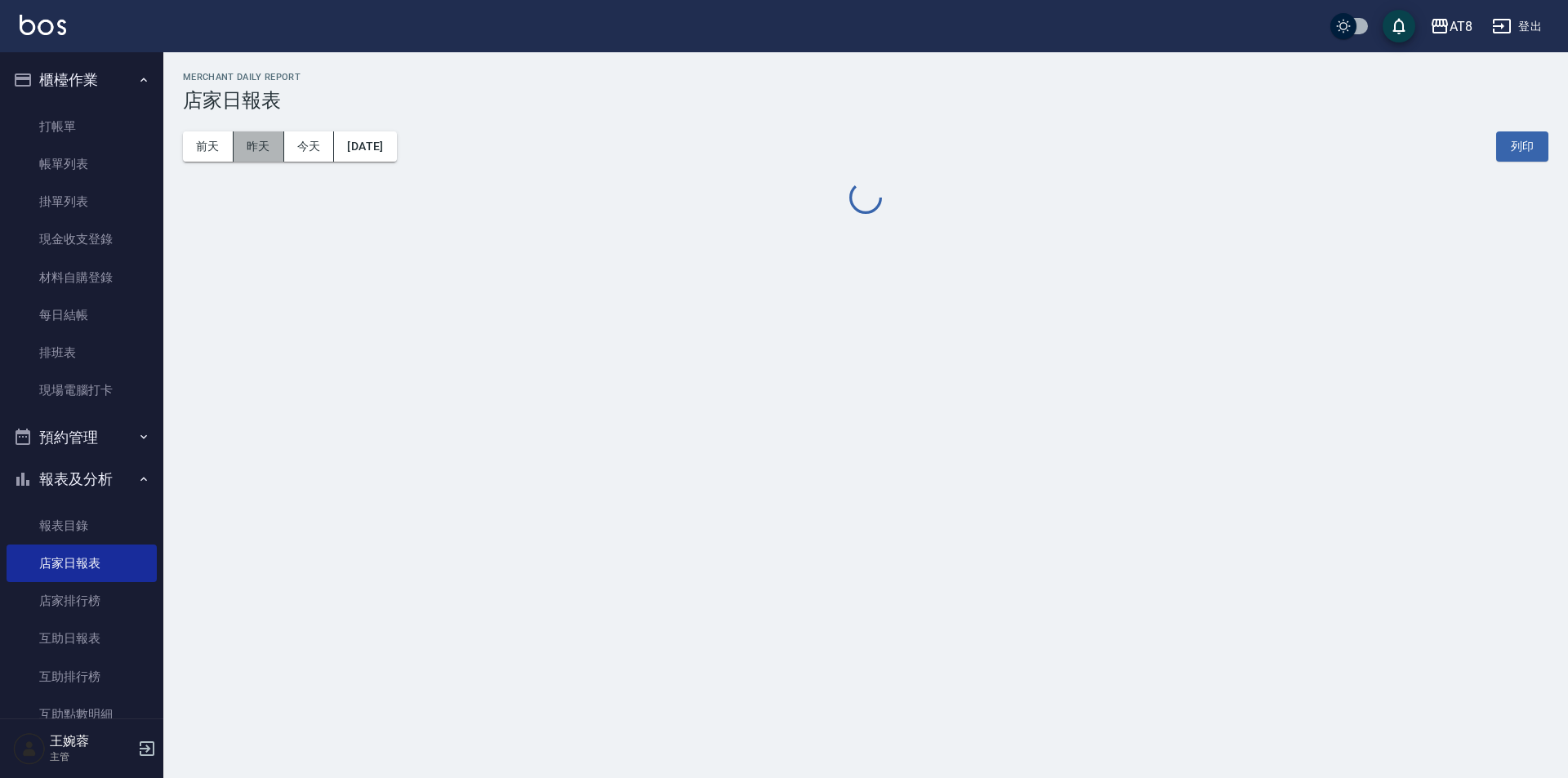
click at [276, 153] on button "昨天" at bounding box center [259, 146] width 51 height 30
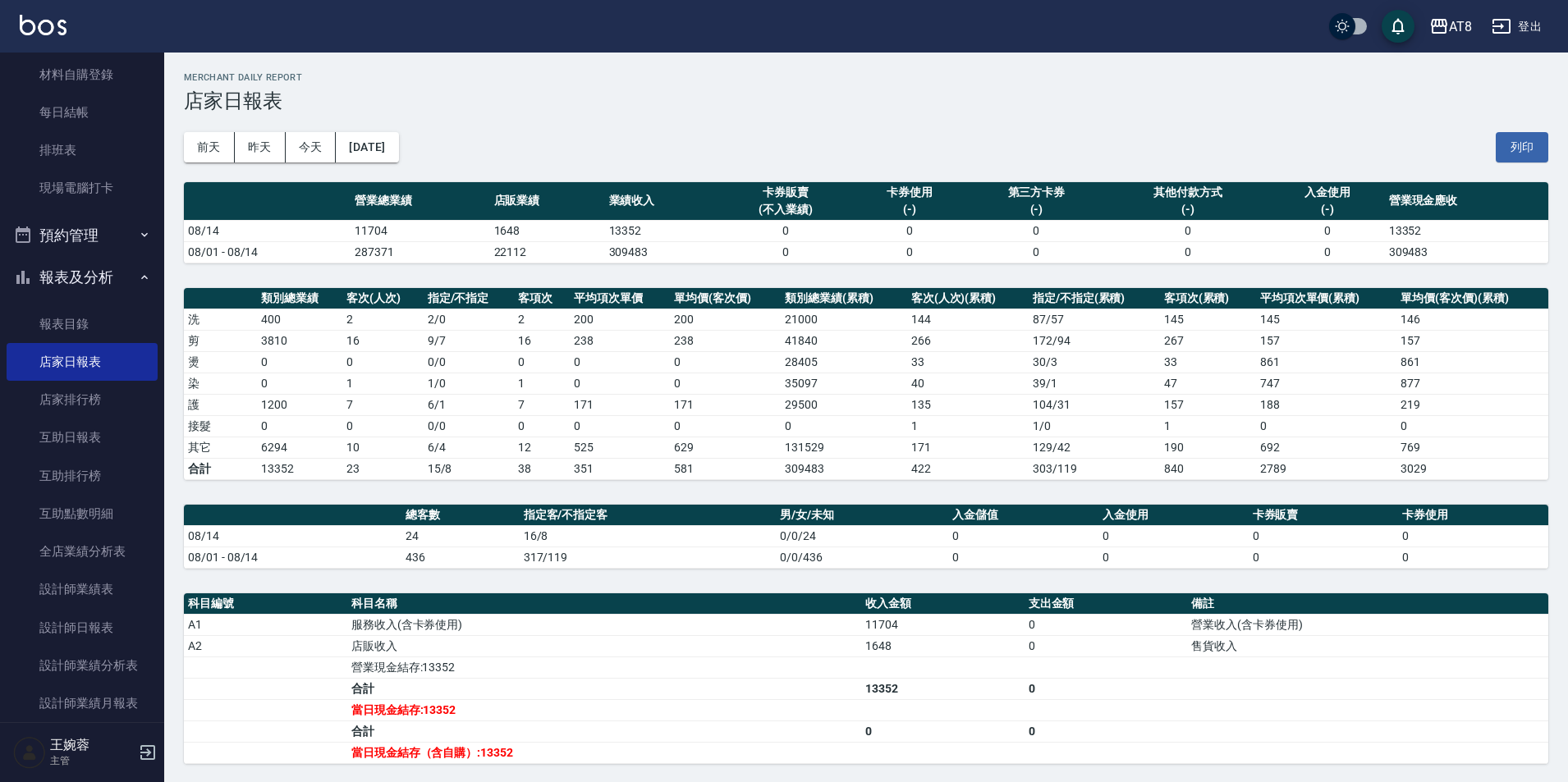
scroll to position [208, 0]
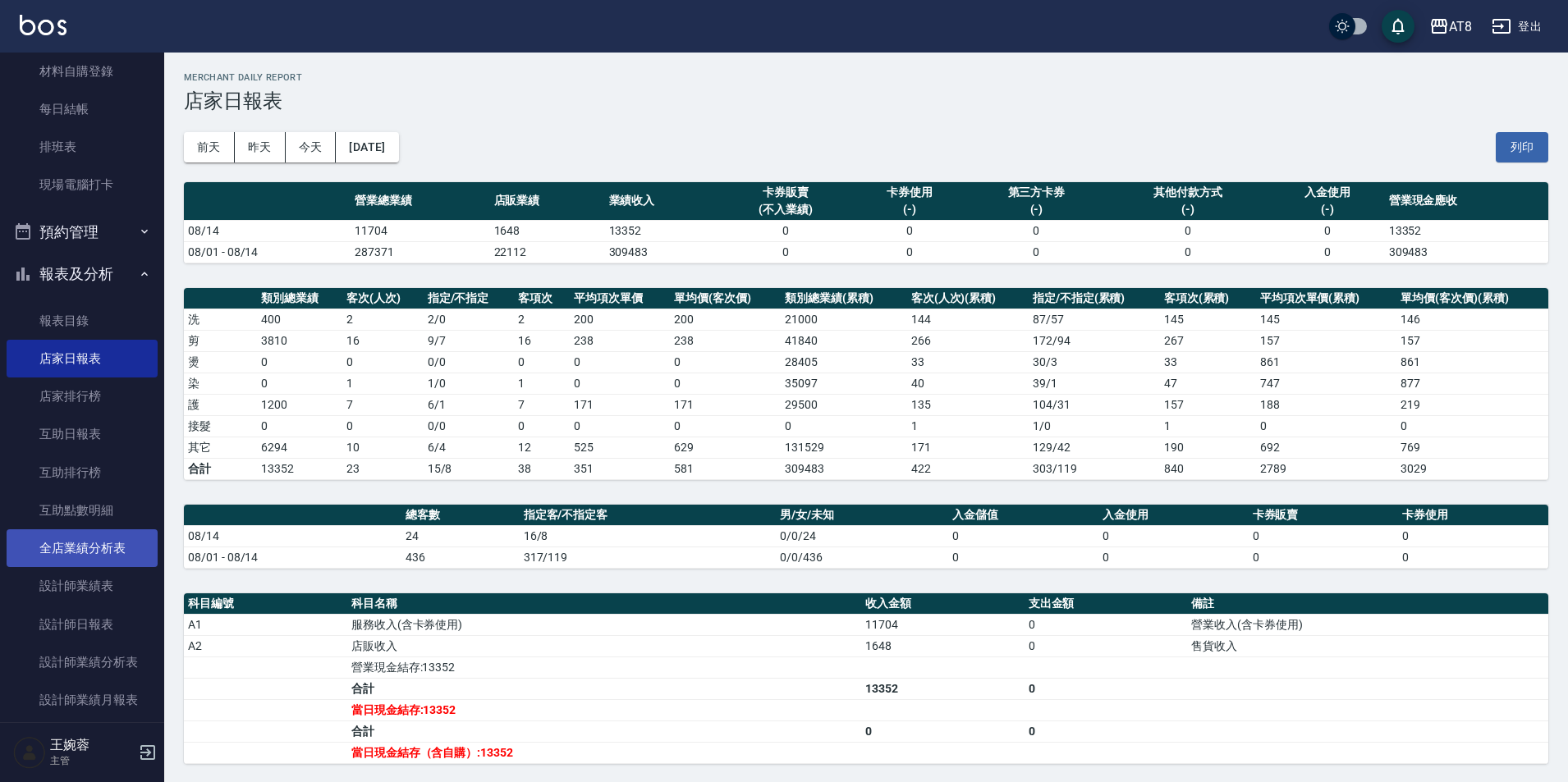
click at [87, 551] on link "全店業績分析表" at bounding box center [82, 548] width 151 height 38
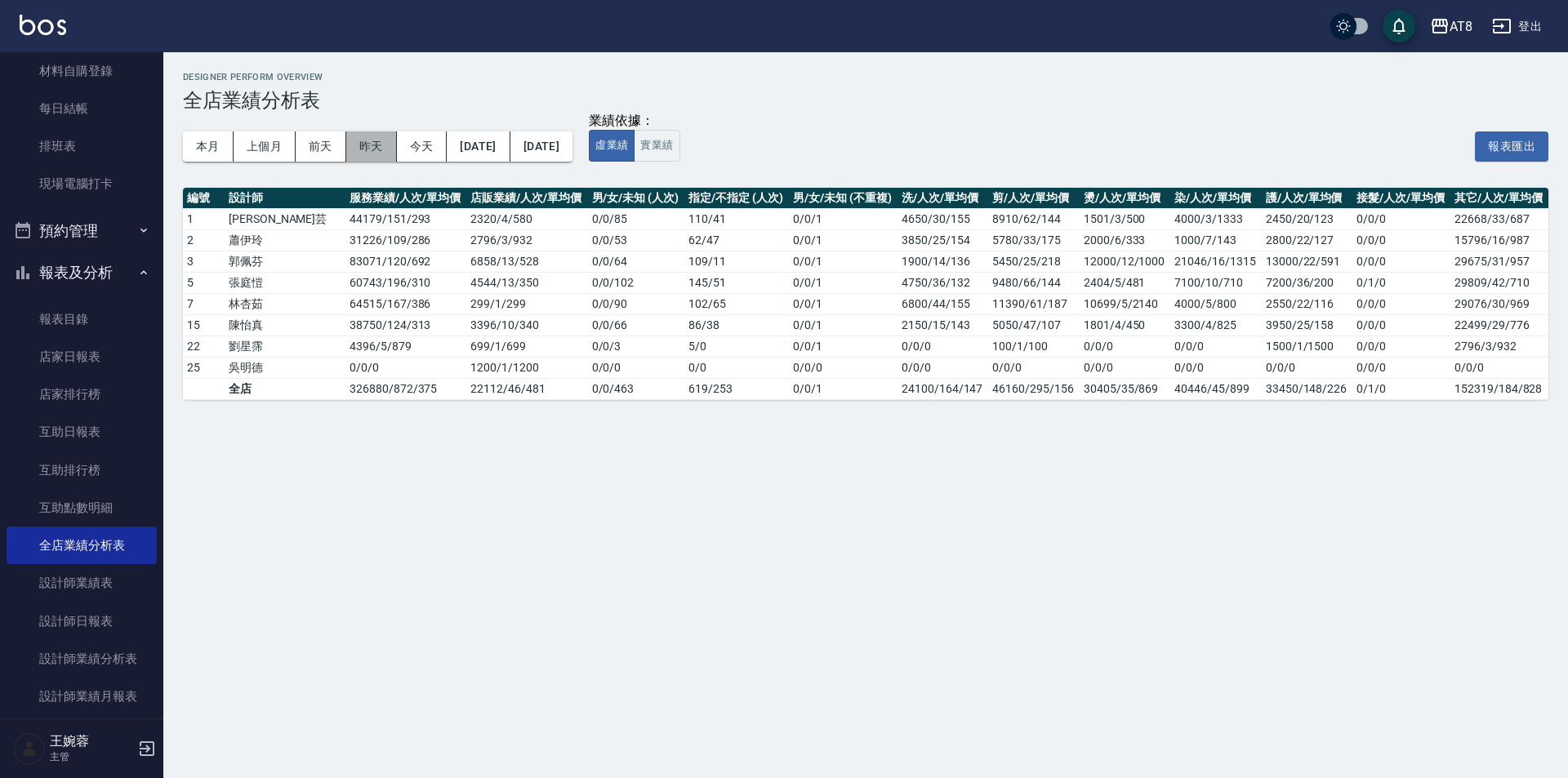
click at [370, 153] on button "昨天" at bounding box center [372, 146] width 51 height 30
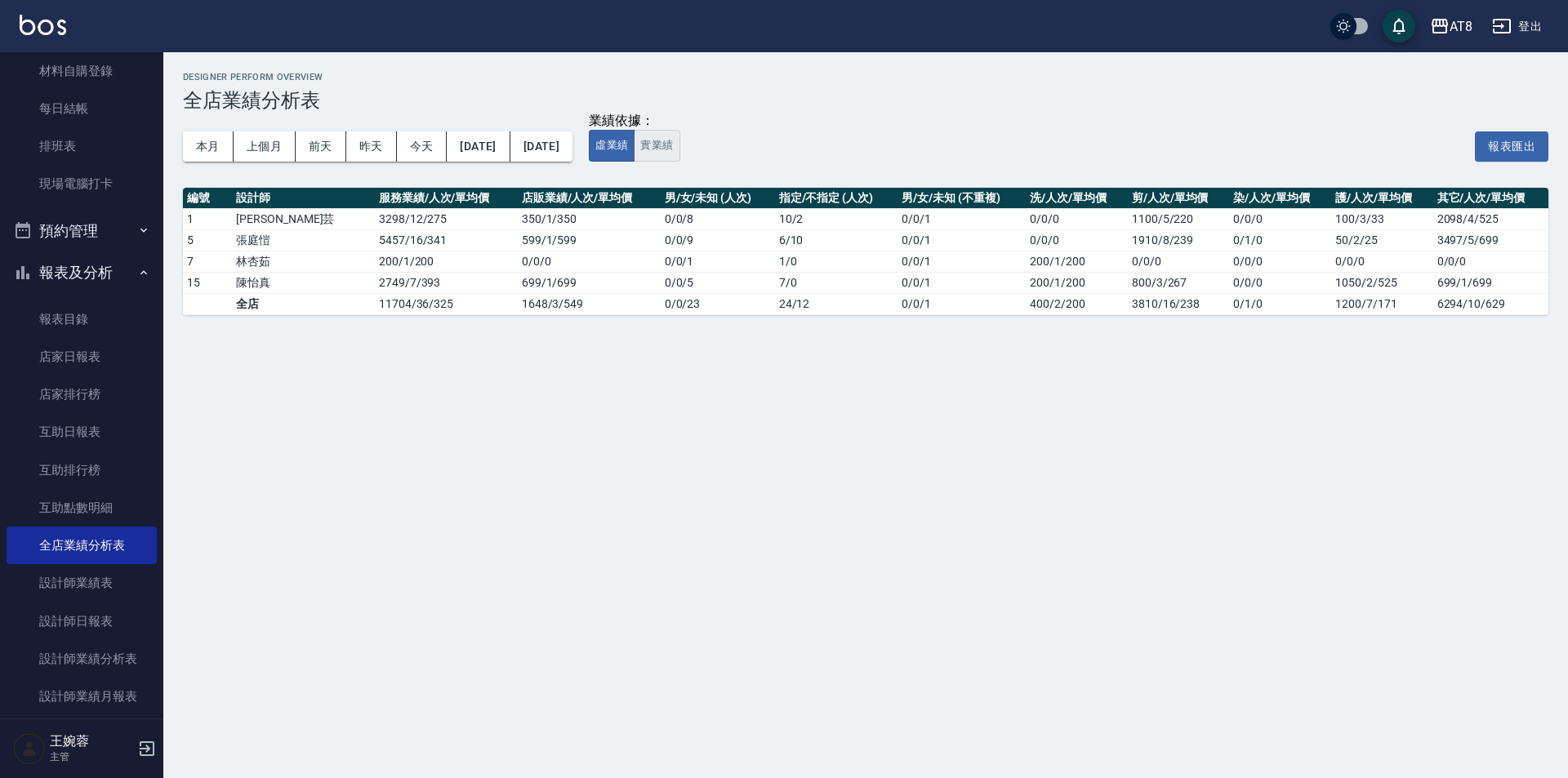
click at [679, 151] on button "實業績" at bounding box center [656, 146] width 46 height 32
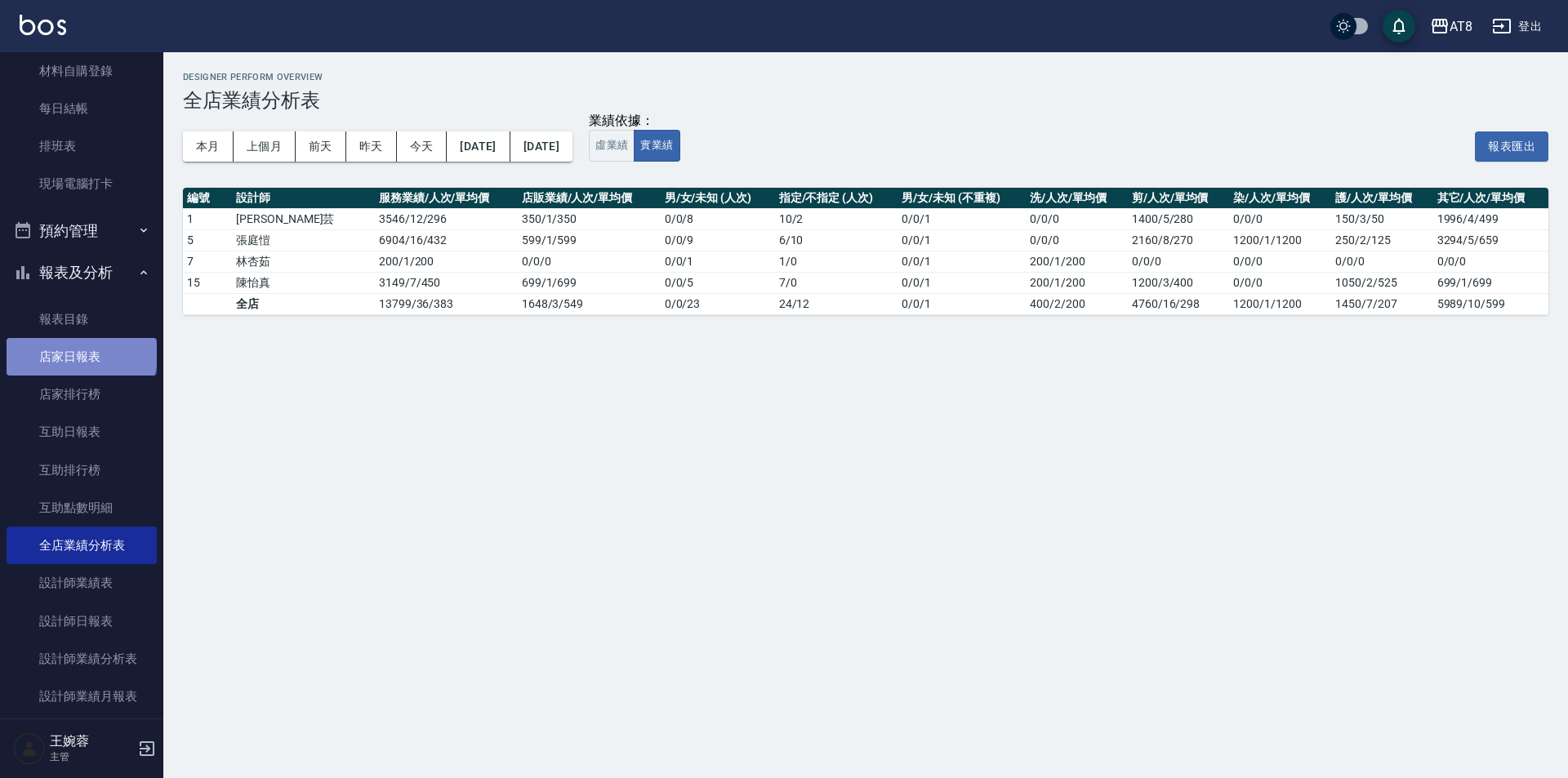
click at [80, 356] on link "店家日報表" at bounding box center [82, 356] width 151 height 38
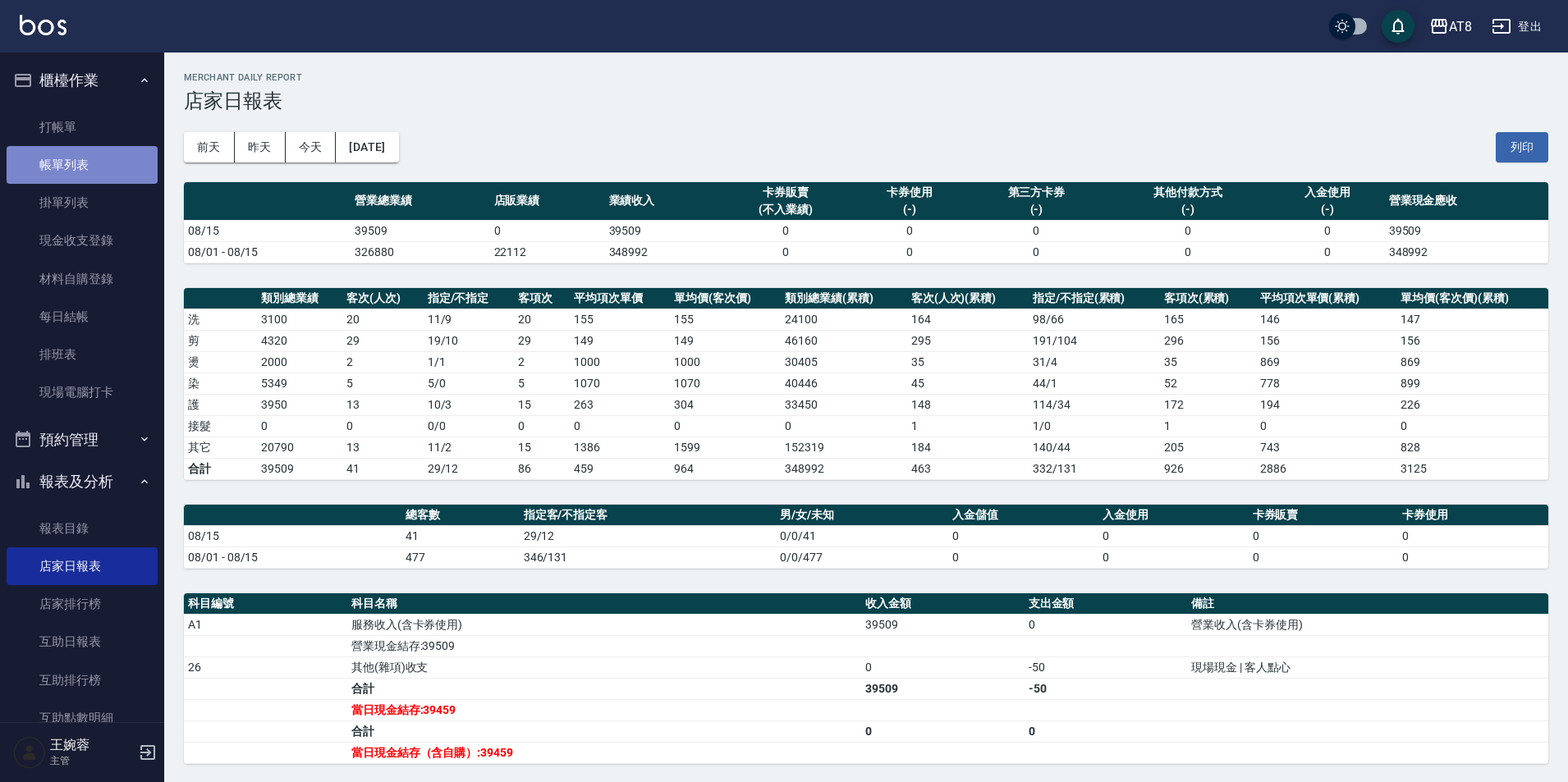
click at [103, 176] on link "帳單列表" at bounding box center [82, 165] width 151 height 38
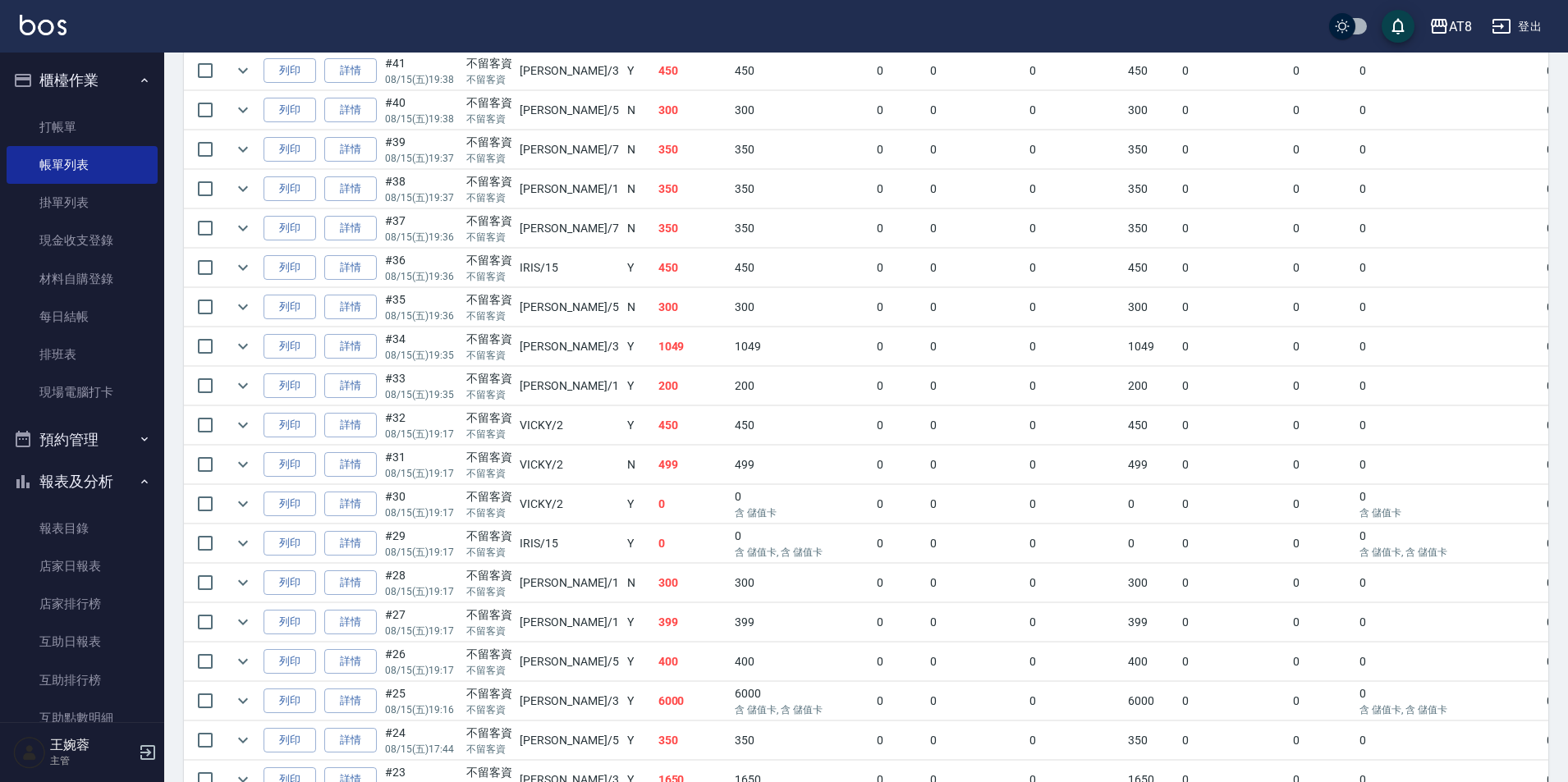
scroll to position [715, 0]
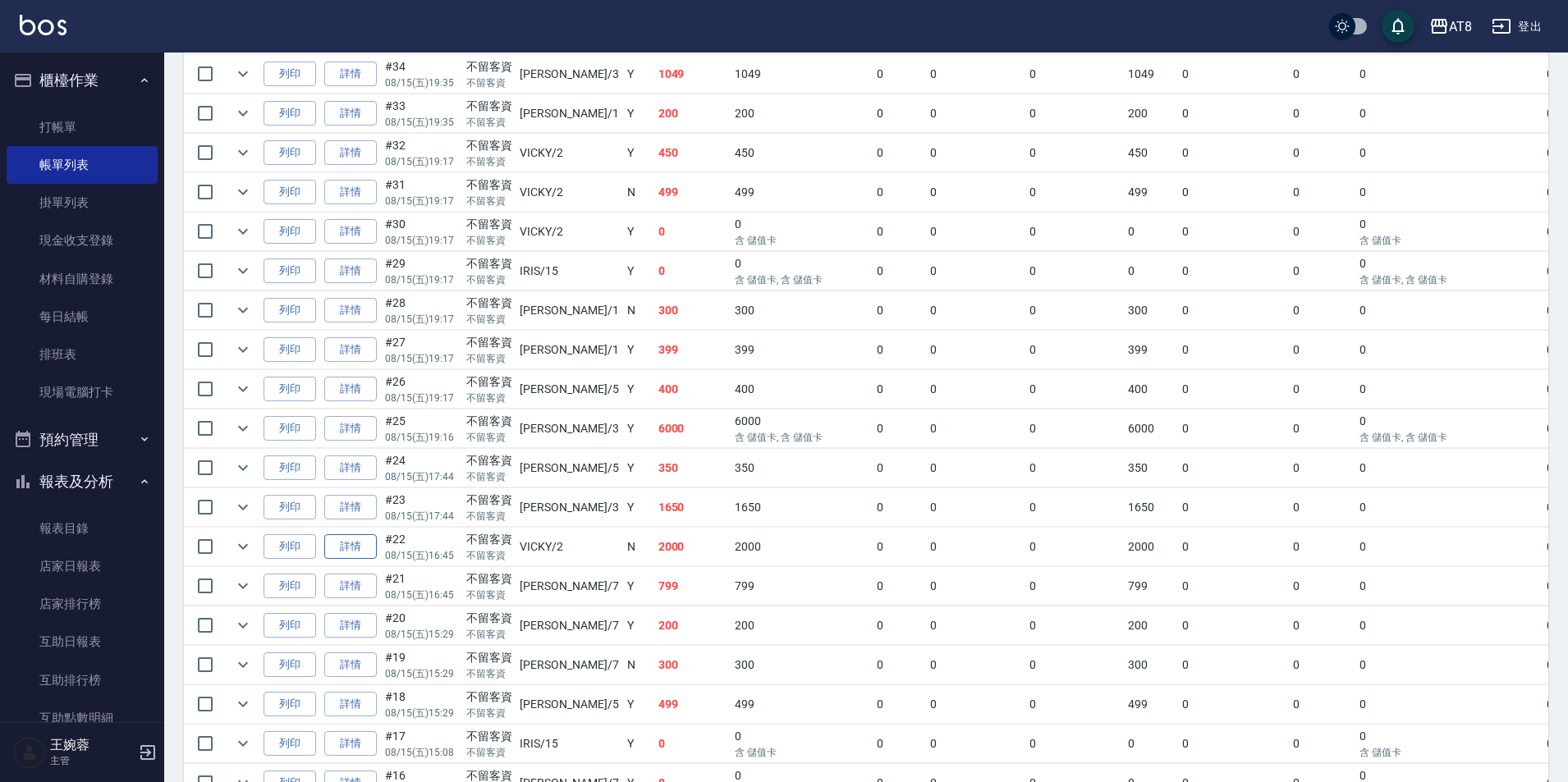
click at [370, 560] on link "詳情" at bounding box center [351, 547] width 52 height 25
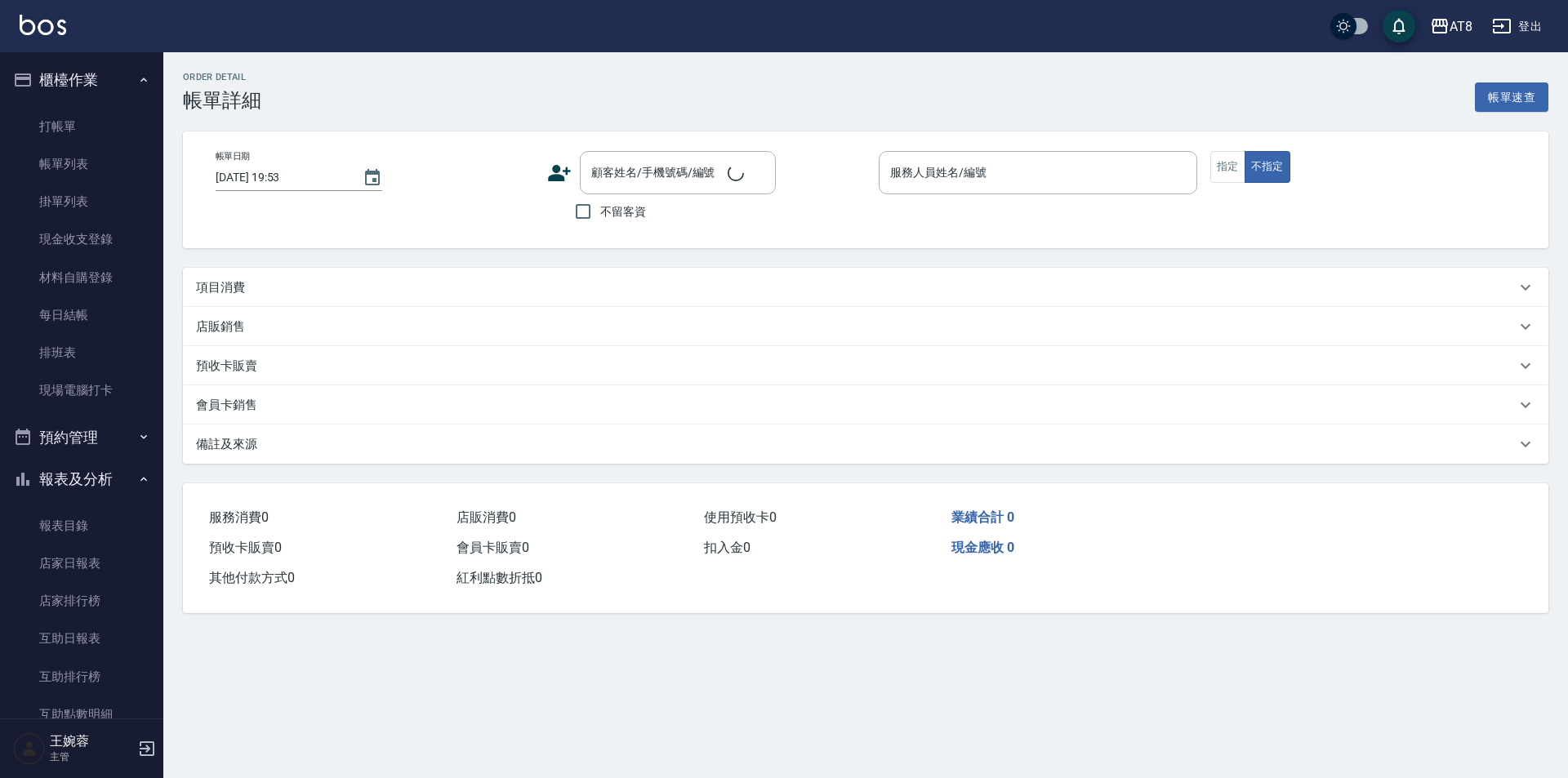
type input "[DATE] 16:45"
checkbox input "true"
type input "VICKY-2"
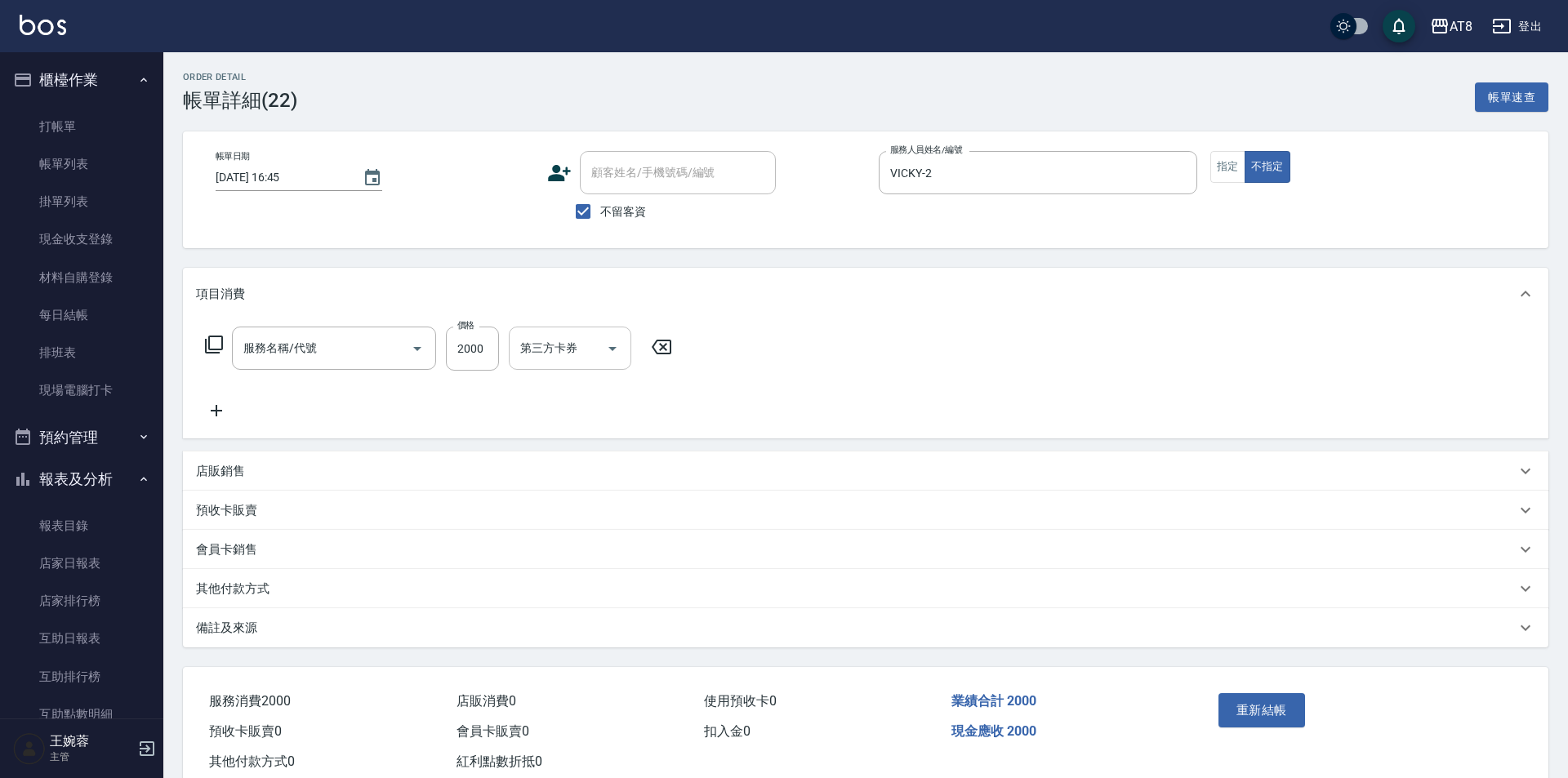
type input "燙髮(32000)"
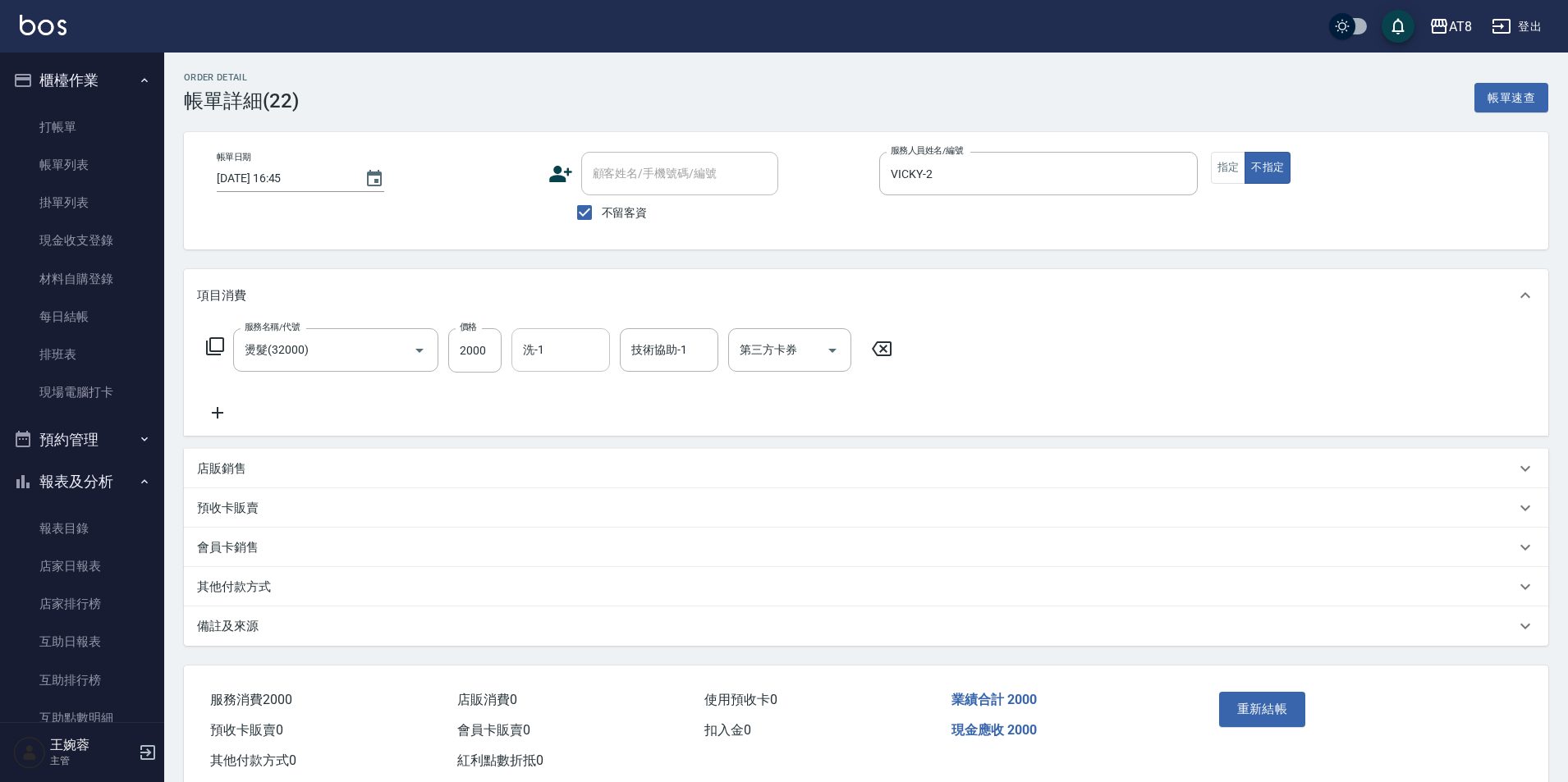
click at [591, 348] on input "洗-1" at bounding box center [561, 350] width 84 height 29
type input "助理-22"
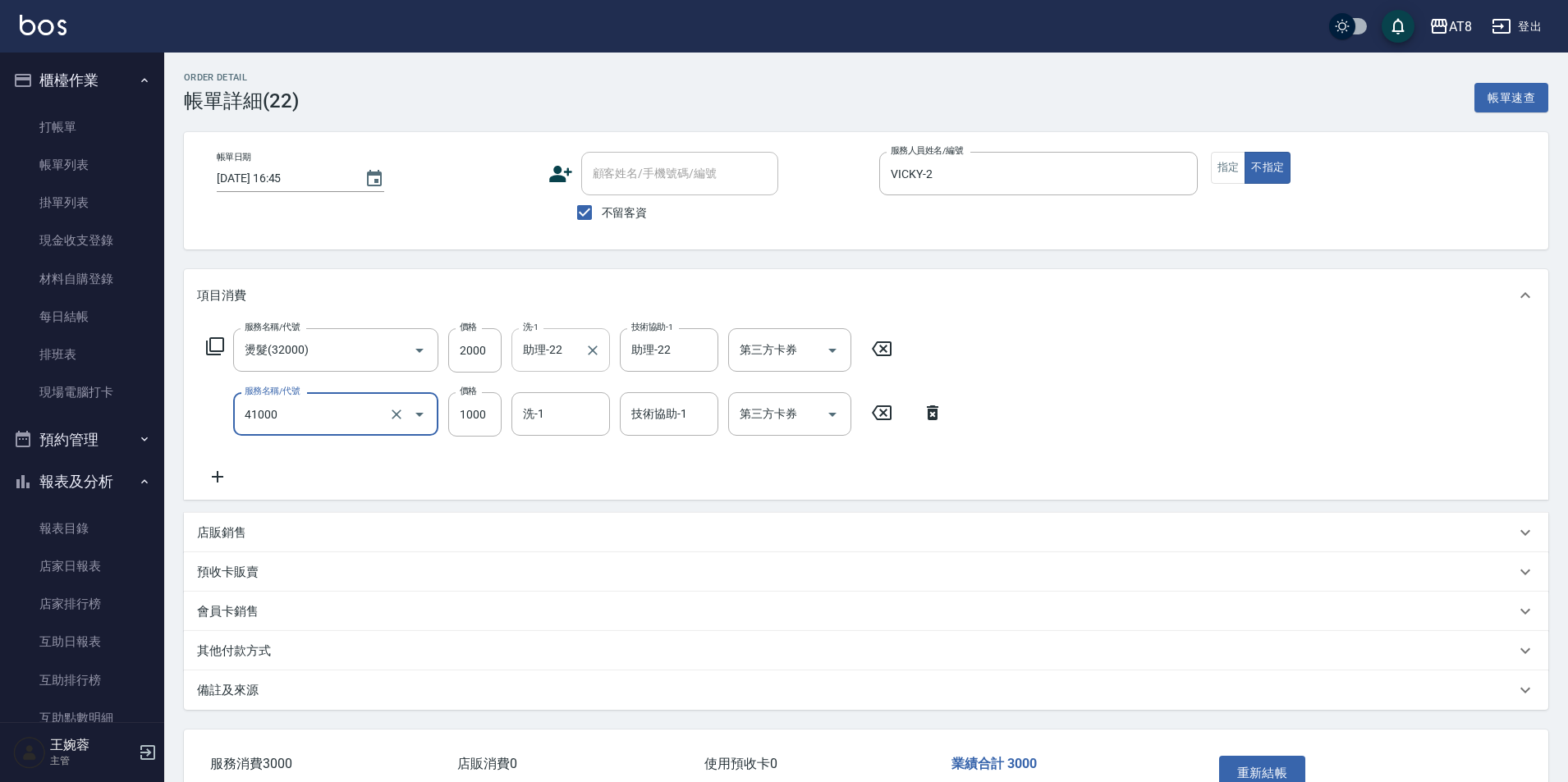
type input "染髮(41000)"
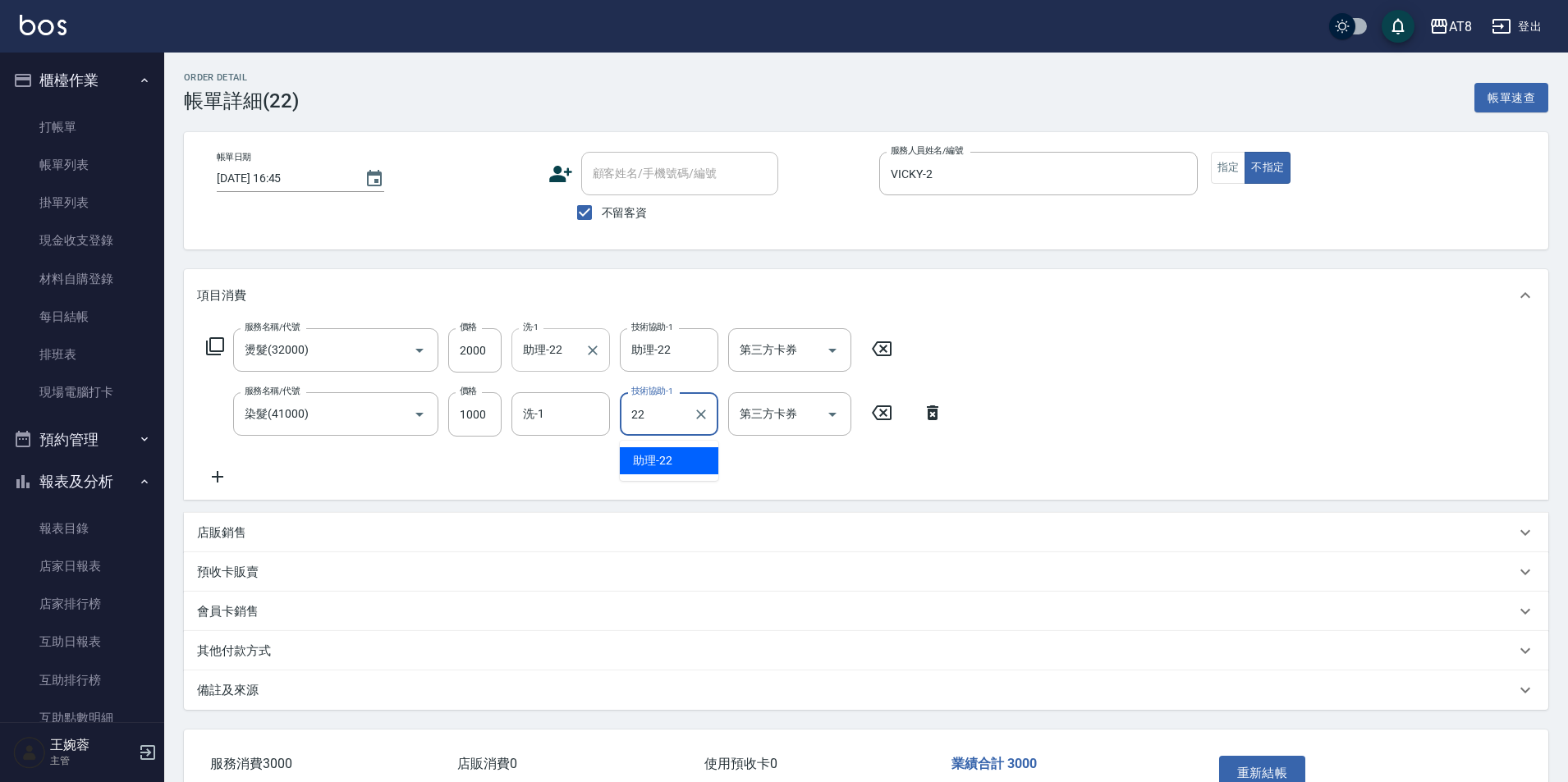
type input "助理-22"
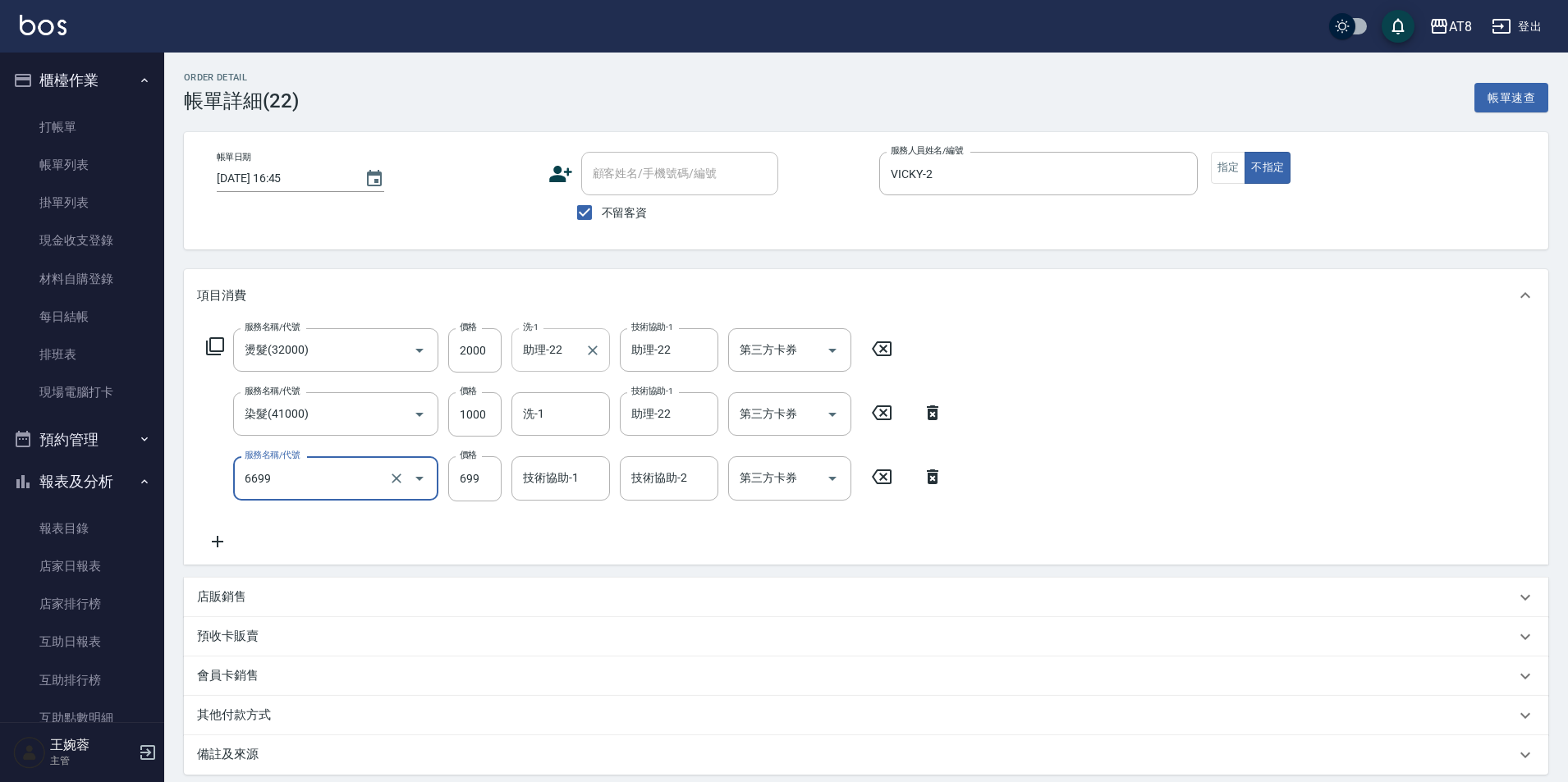
type input "SPA699(6699)"
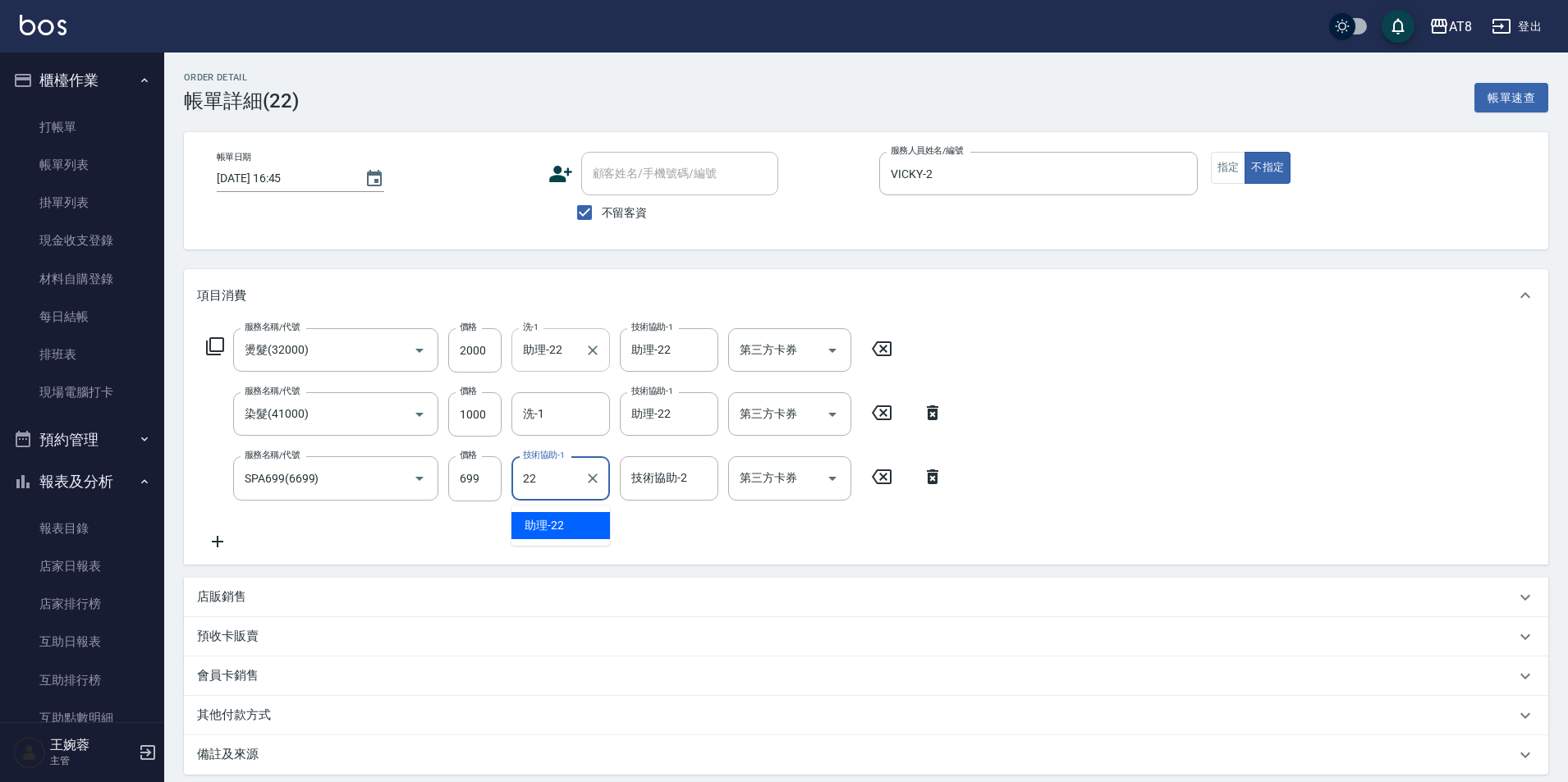
type input "助理-22"
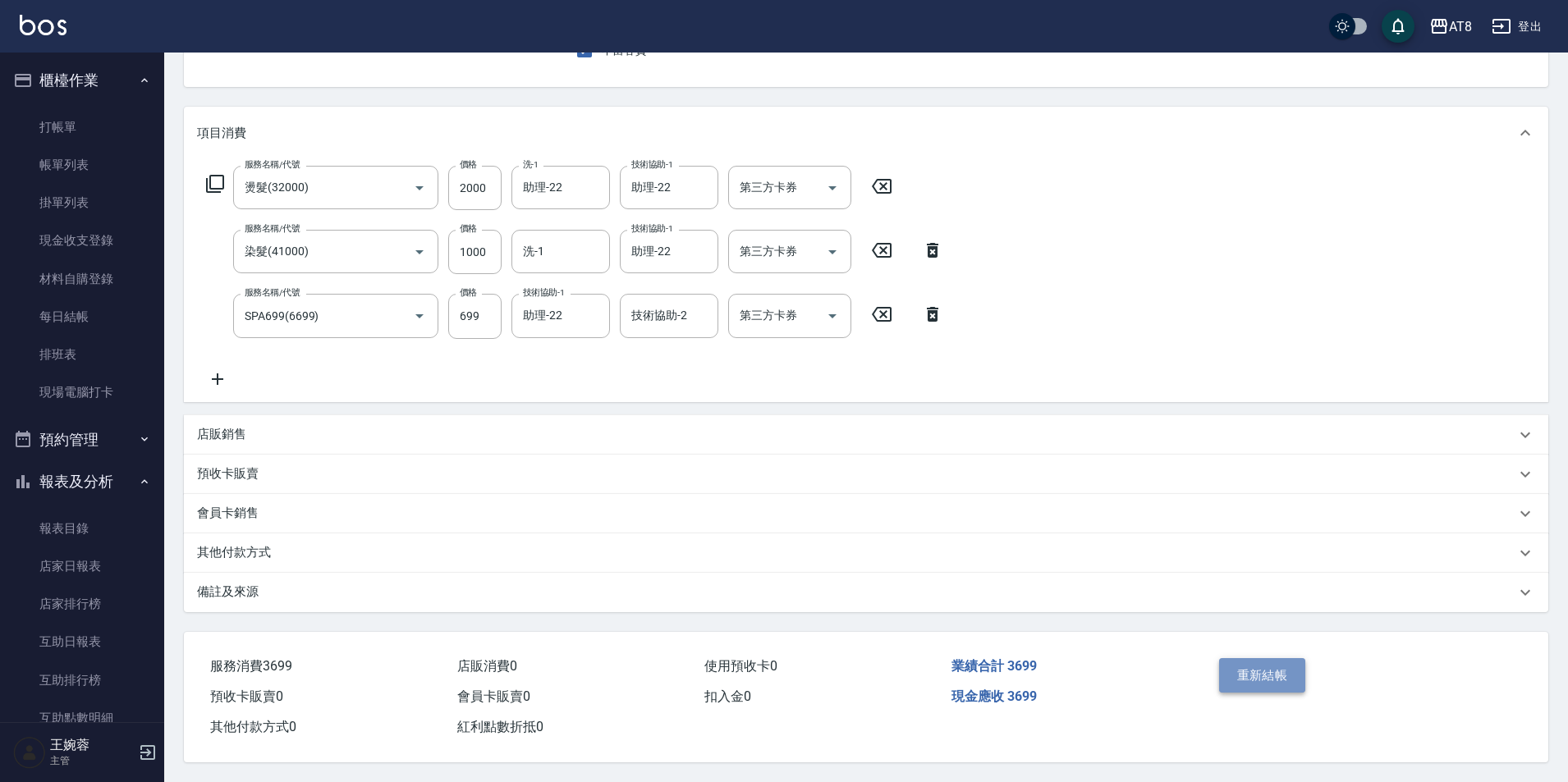
click at [1252, 670] on button "重新結帳" at bounding box center [1263, 675] width 87 height 34
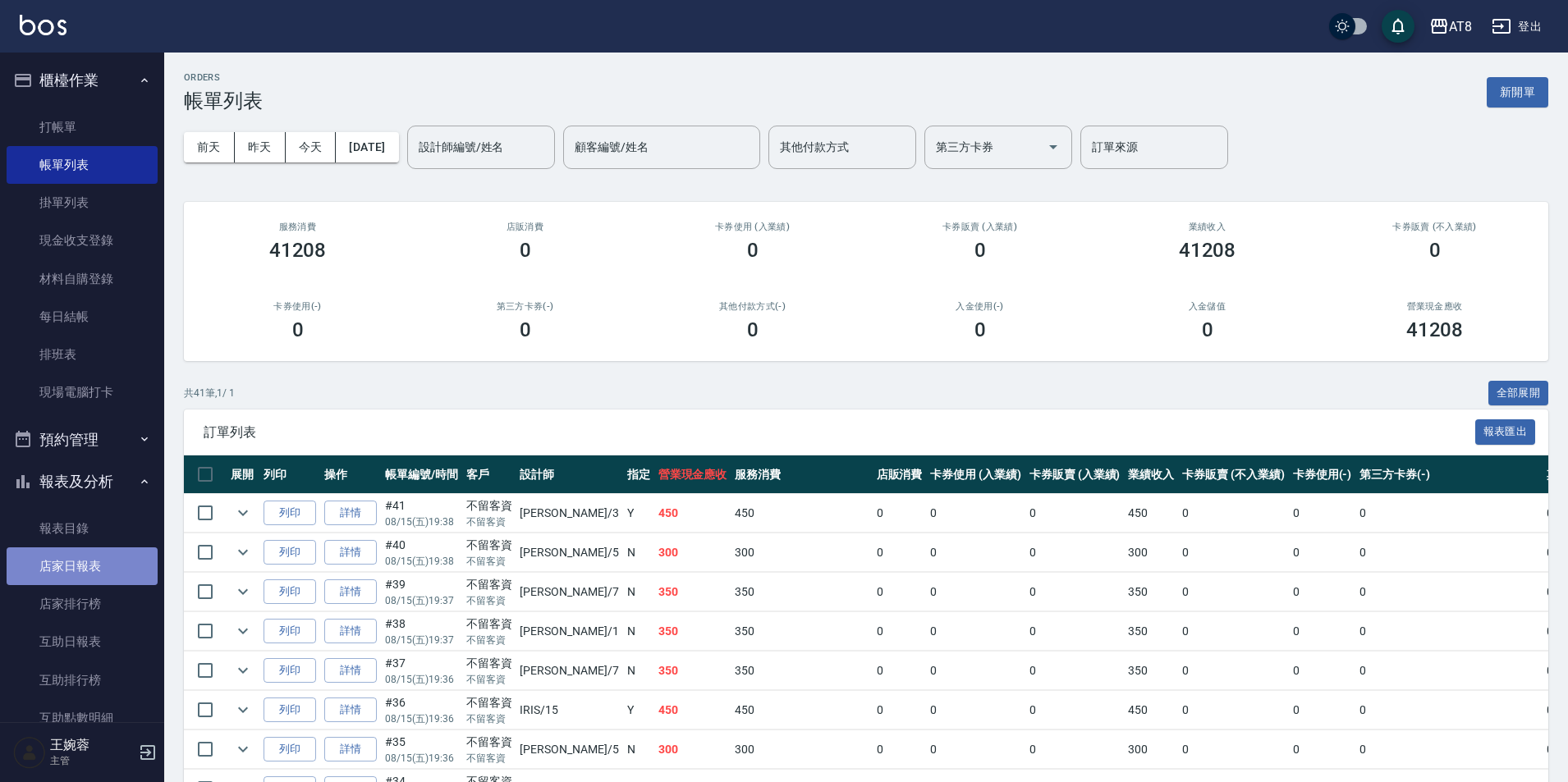
click at [109, 554] on link "店家日報表" at bounding box center [82, 566] width 151 height 38
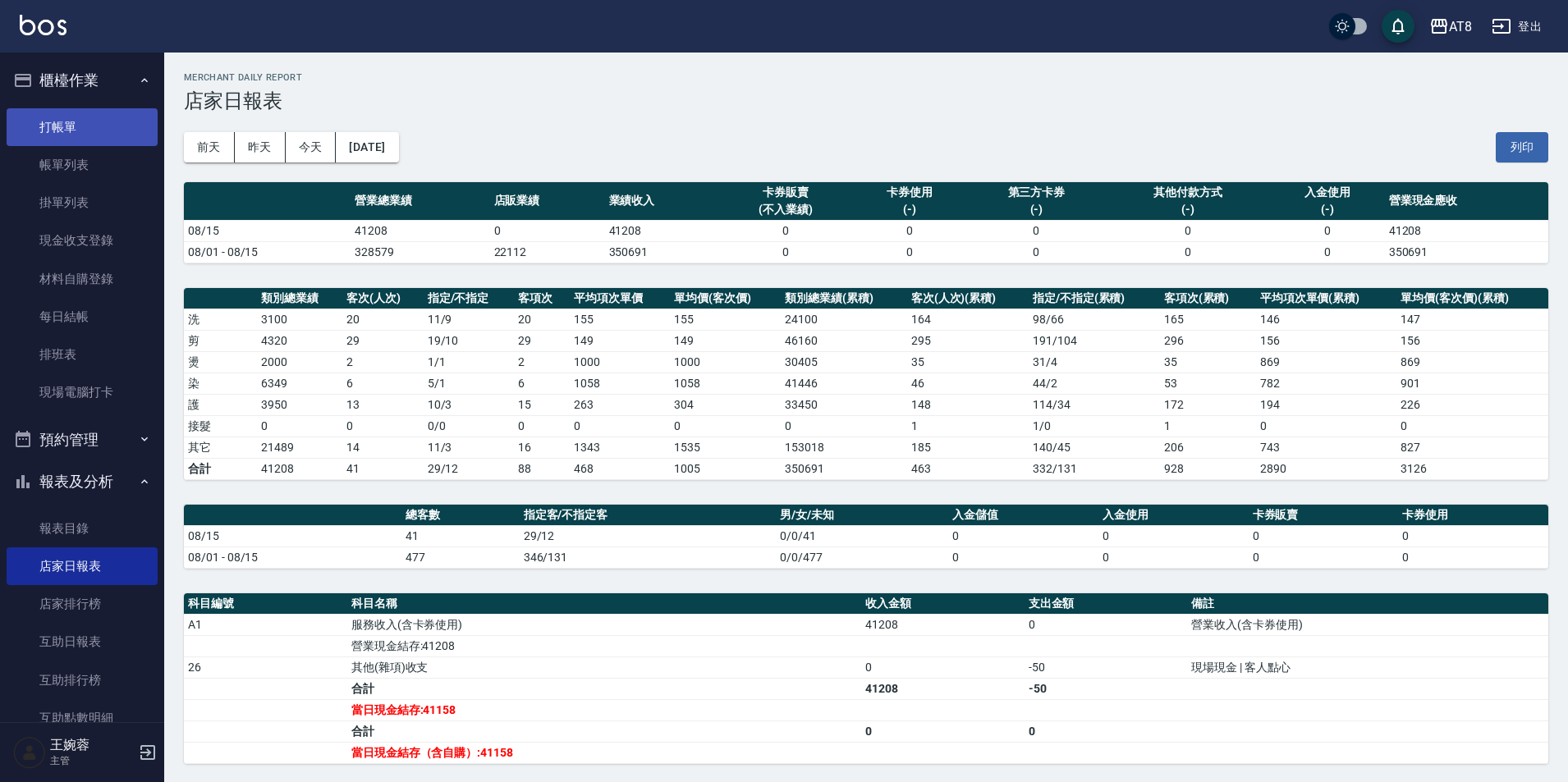
click at [93, 130] on link "打帳單" at bounding box center [82, 127] width 151 height 38
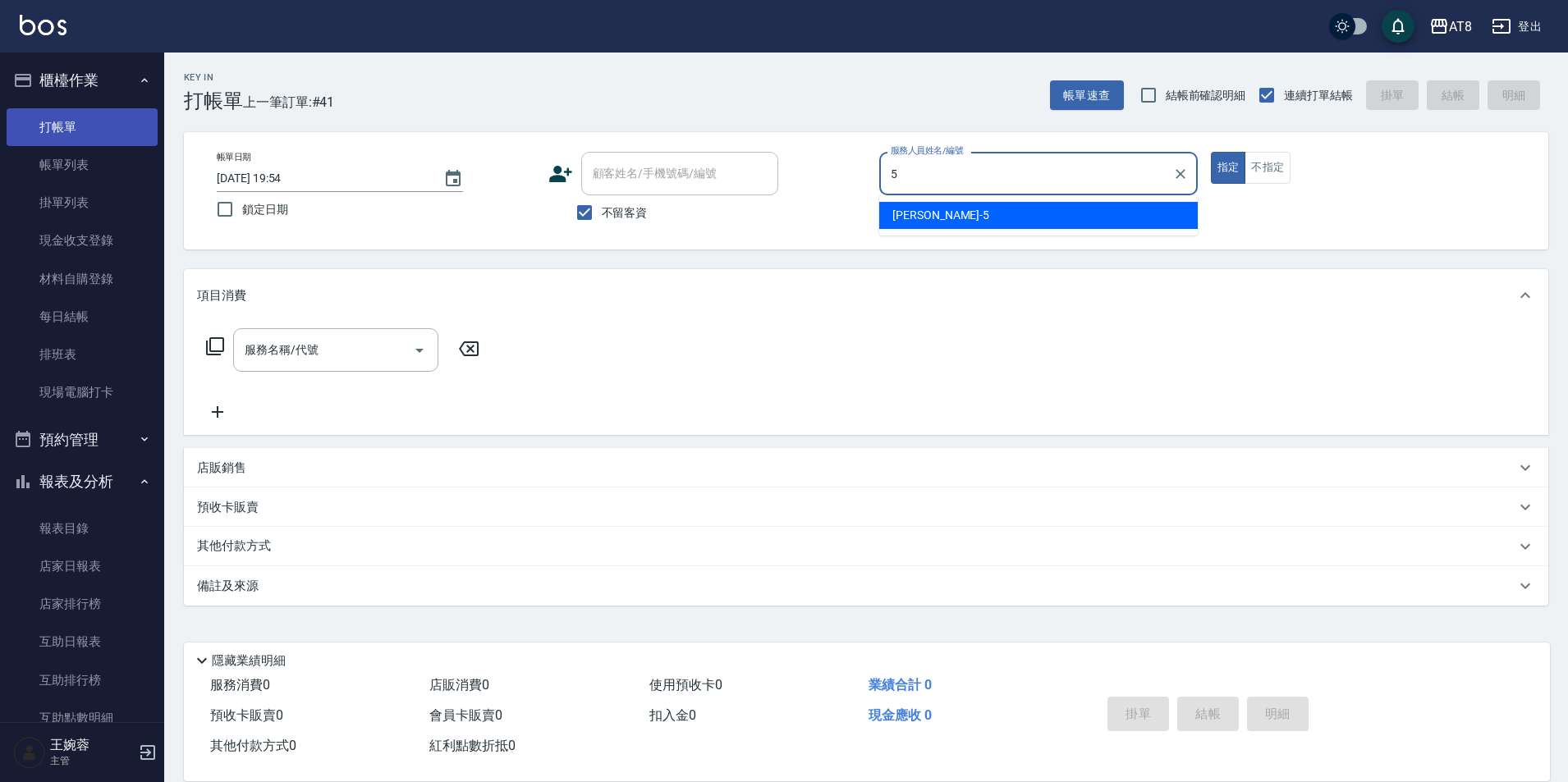
type input "HANK-5"
type button "true"
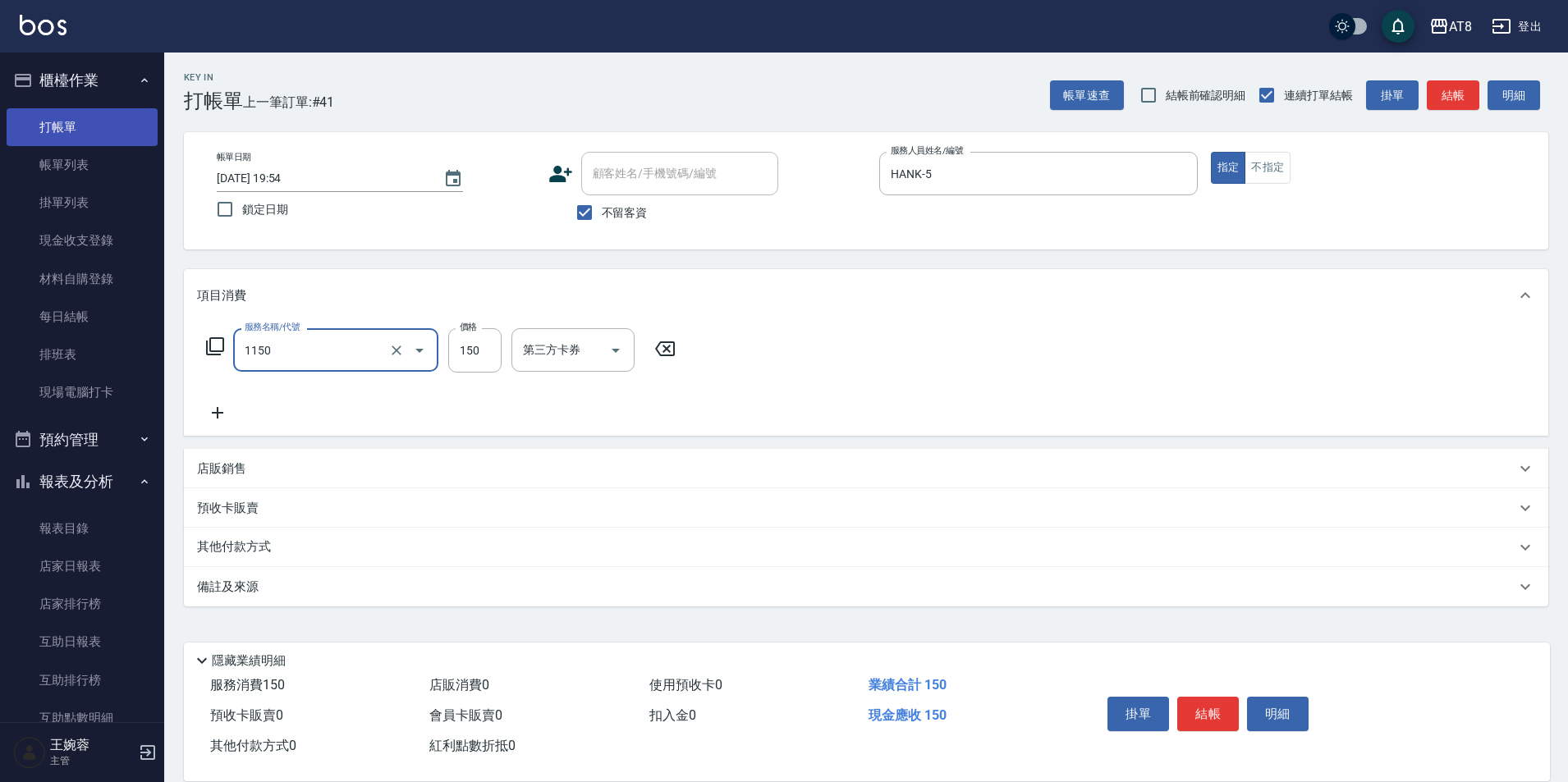
type input "洗髮(1150)"
type input "200"
click at [778, 351] on icon at bounding box center [773, 348] width 41 height 19
type input "入金洗髮150(10150)"
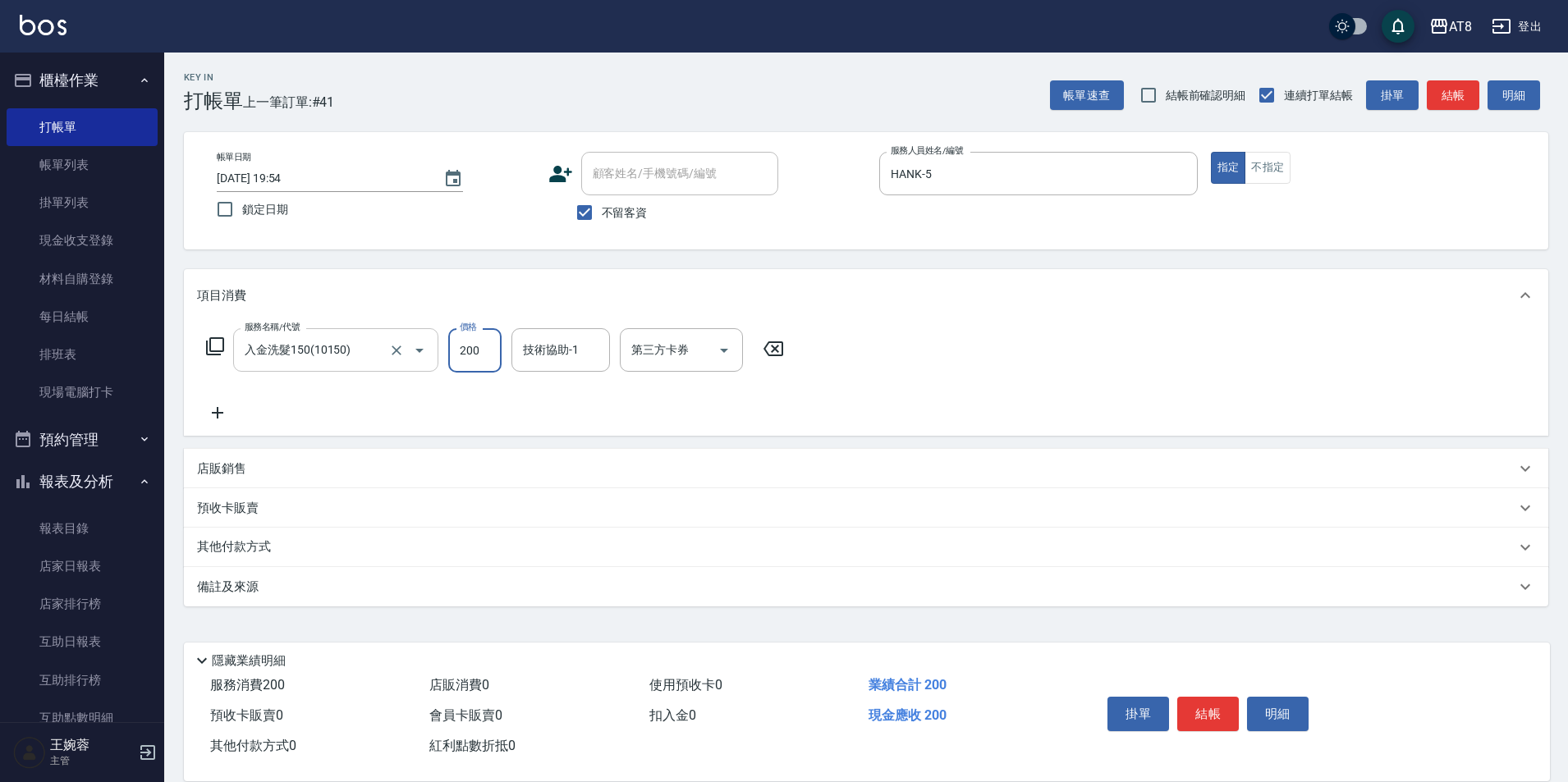
type input "200"
type input "助理-35"
click at [1223, 713] on button "結帳" at bounding box center [1208, 714] width 61 height 34
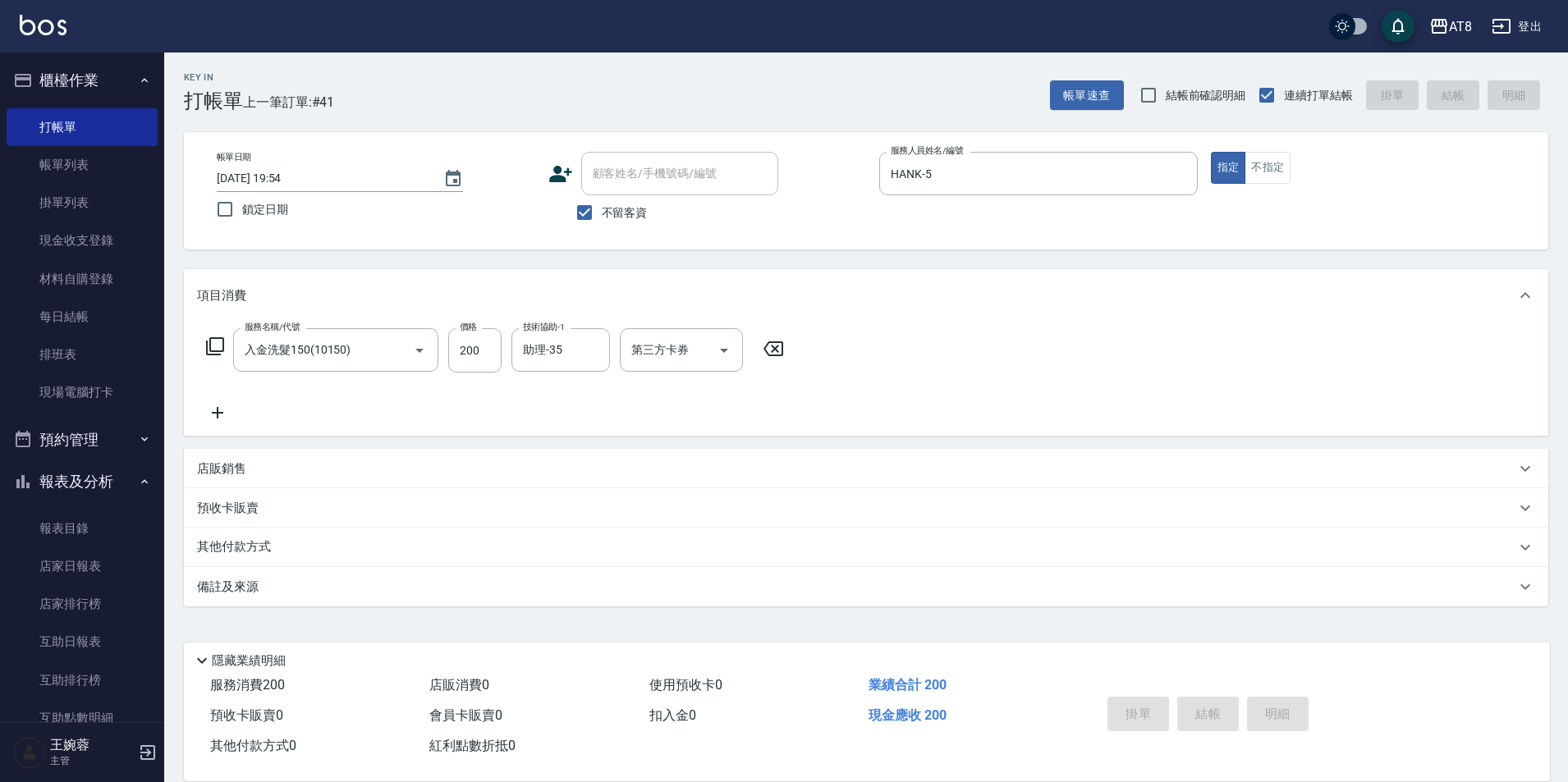
type input "[DATE] 19:55"
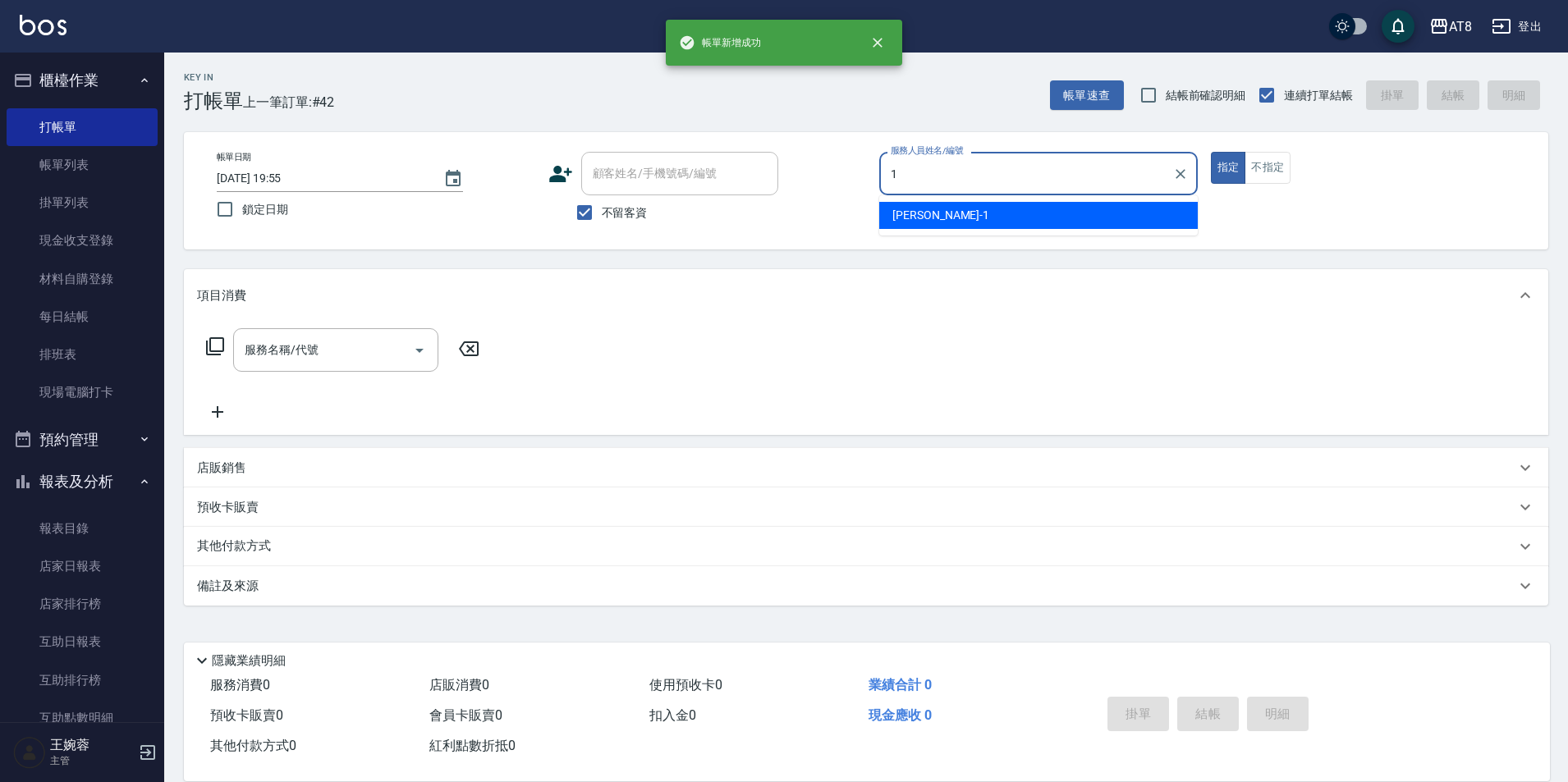
type input "YUKI-1"
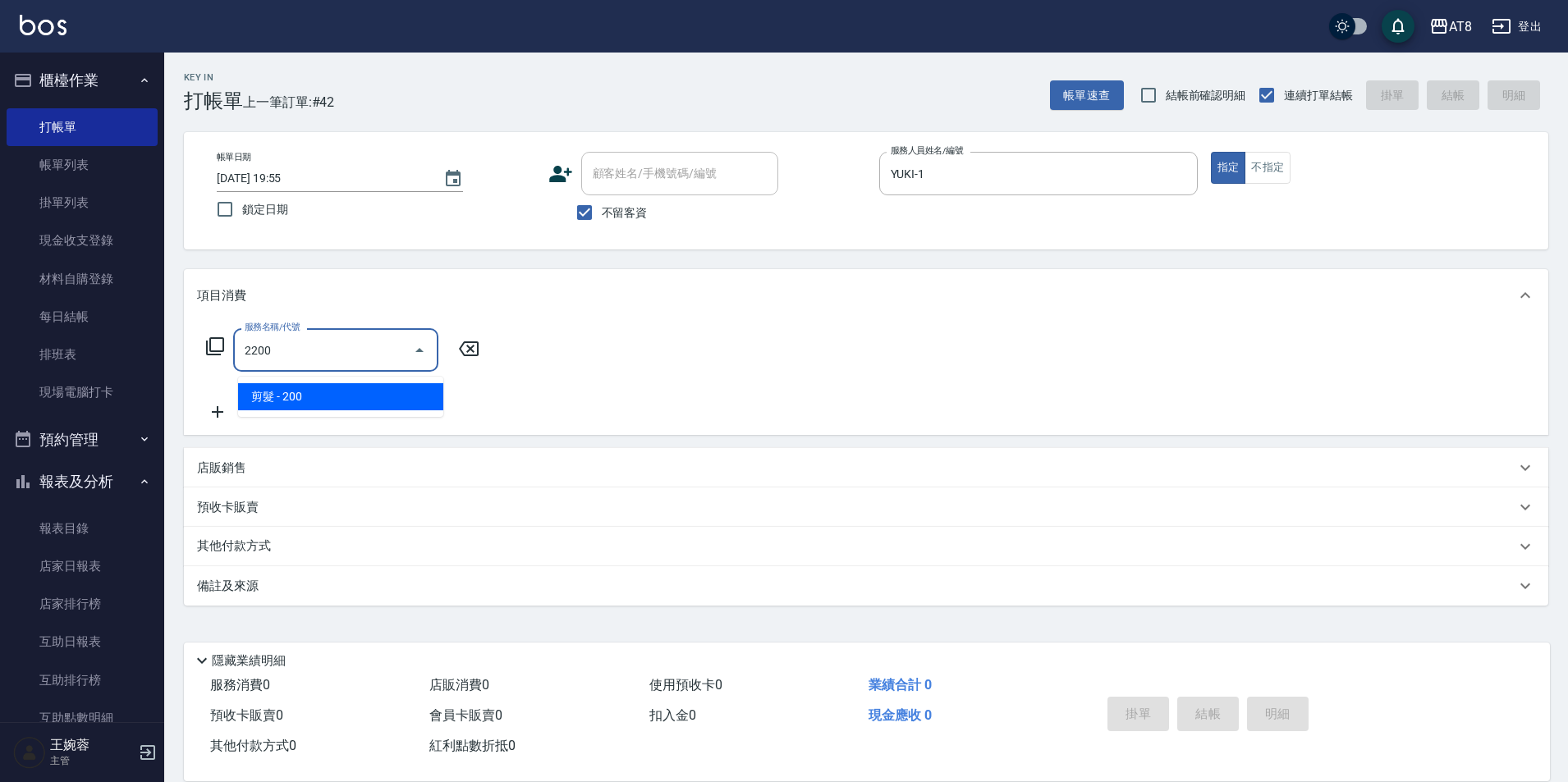
type input "剪髮(2200)"
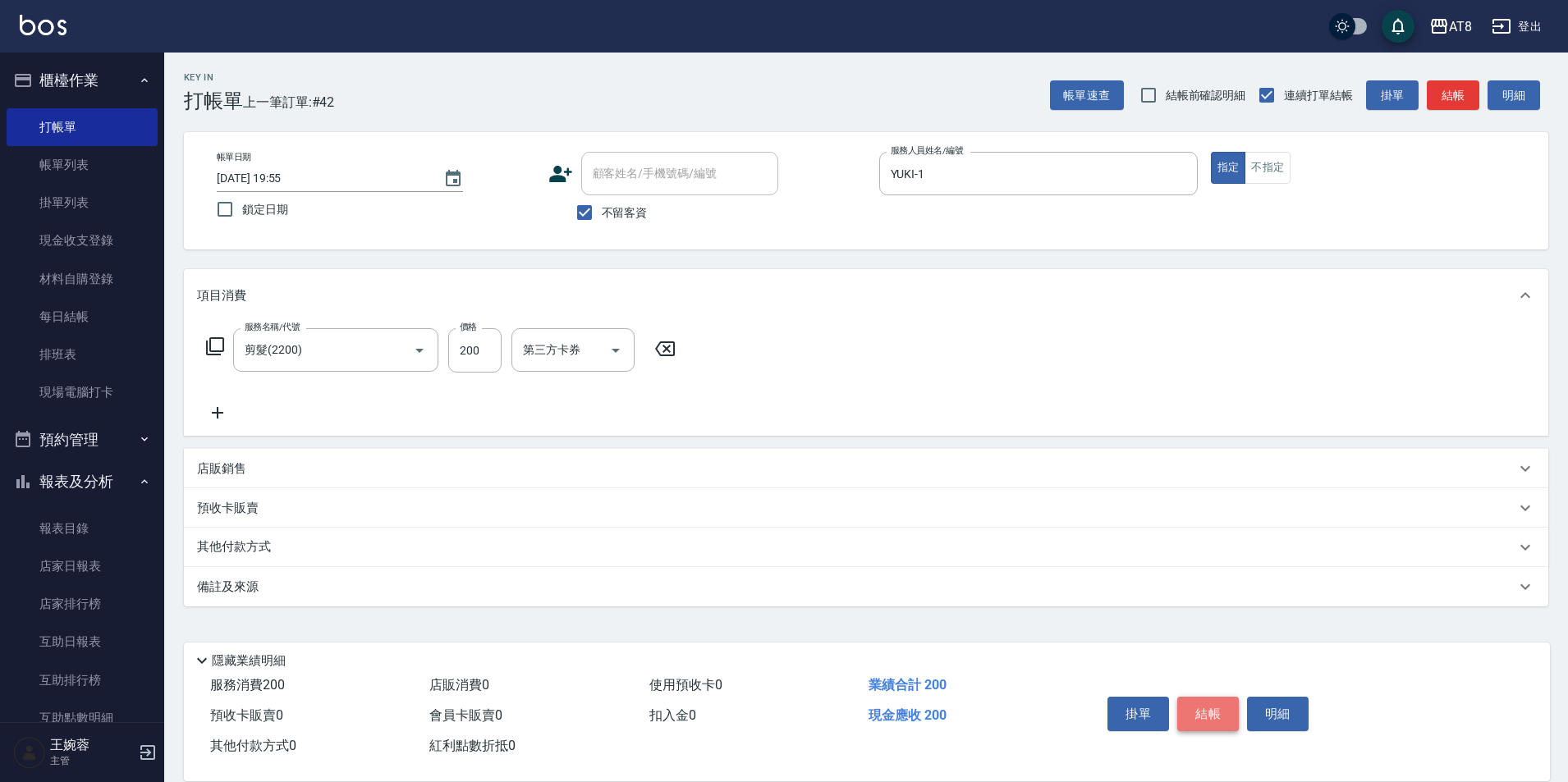
click at [1223, 706] on button "結帳" at bounding box center [1208, 714] width 61 height 34
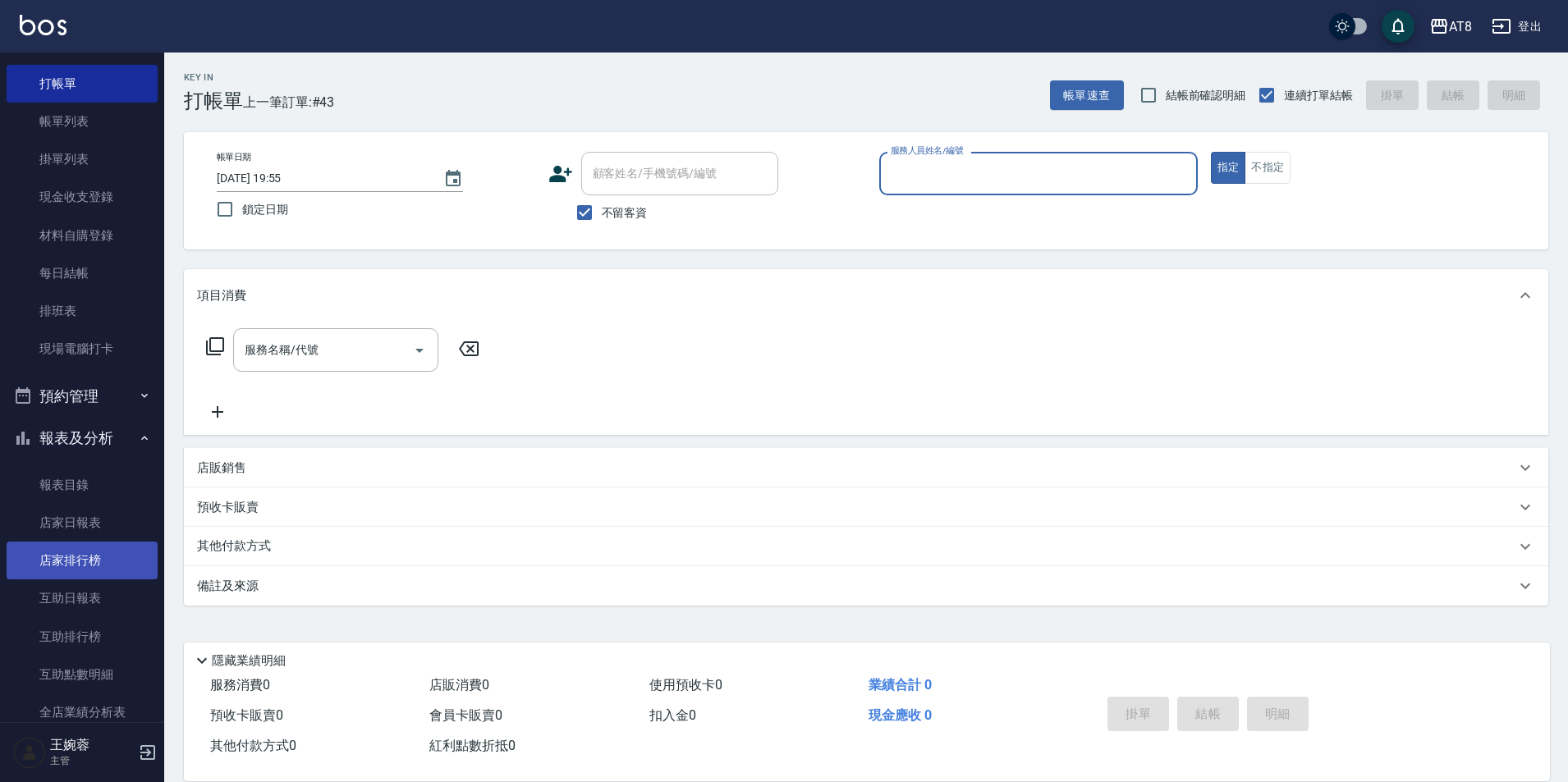
click at [108, 375] on ul "報表目錄 店家日報表 店家排行榜 互助日報表 互助排行榜 互助點數明細 全店業績分析表 設計師業績表 設計師日報表 設計師業績分析表 設計師業績月報表 設計師…" at bounding box center [82, 216] width 151 height 317
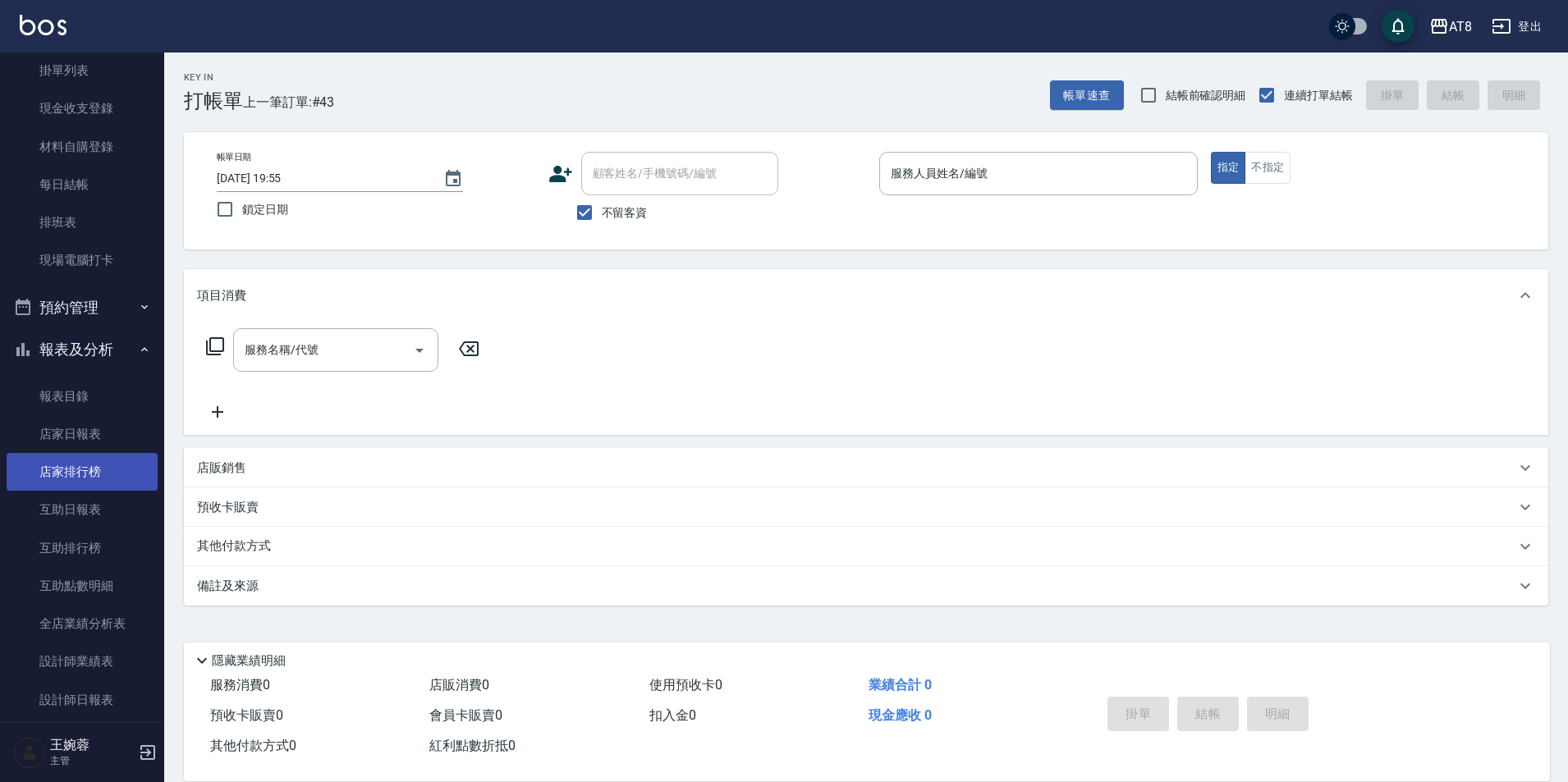
scroll to position [82, 0]
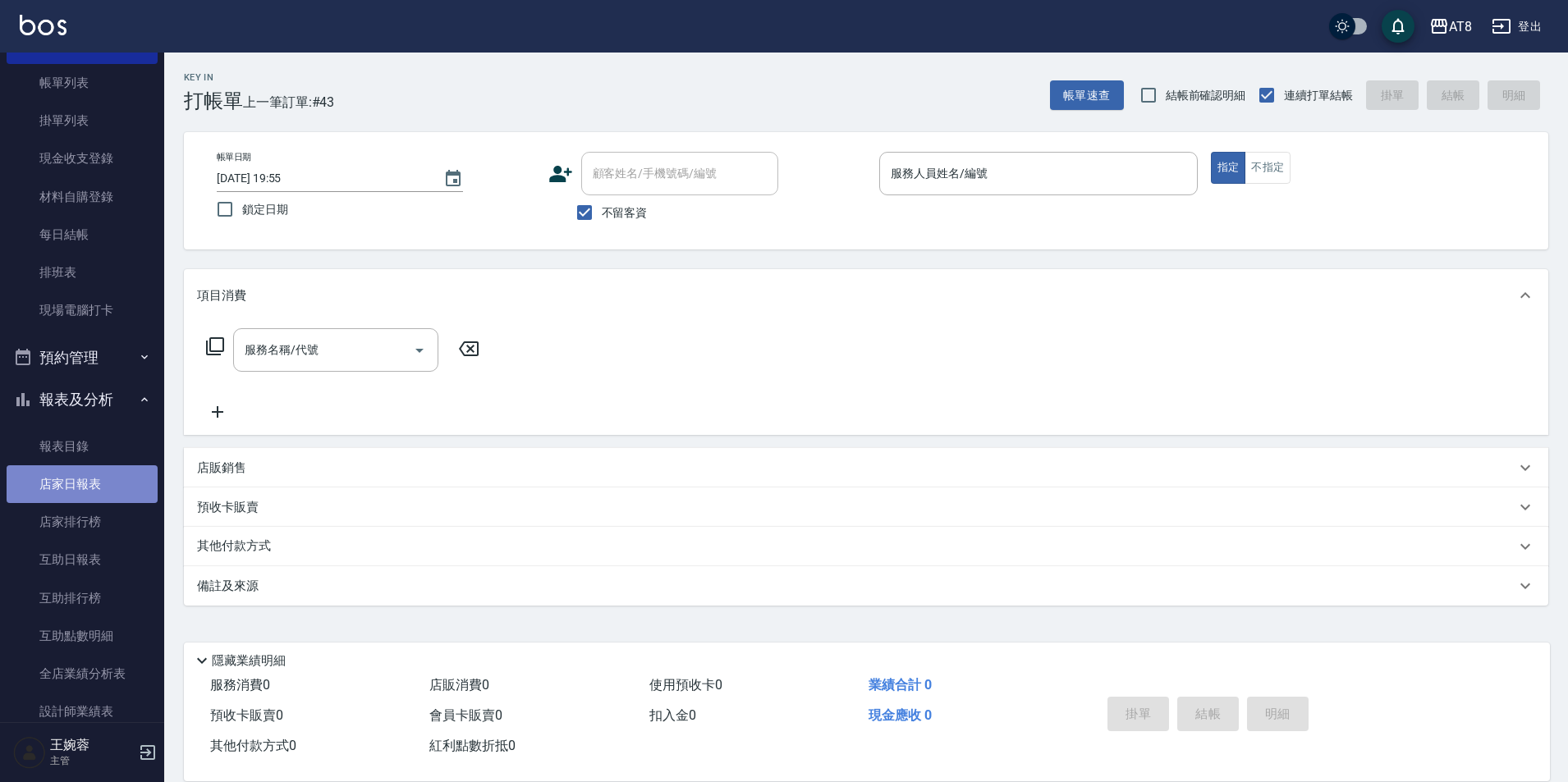
click at [89, 498] on link "店家日報表" at bounding box center [82, 483] width 151 height 38
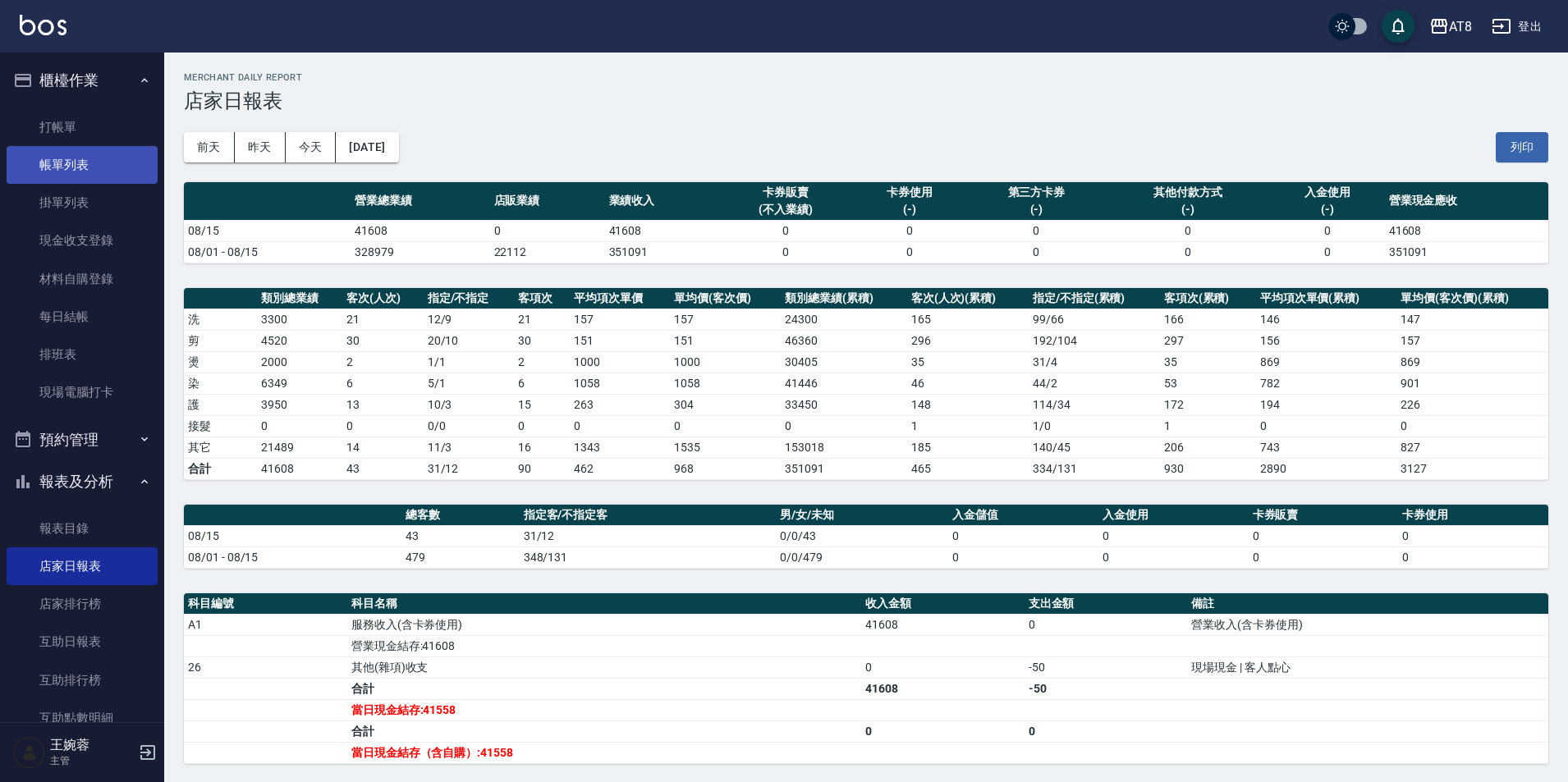
click at [72, 170] on link "帳單列表" at bounding box center [82, 165] width 151 height 38
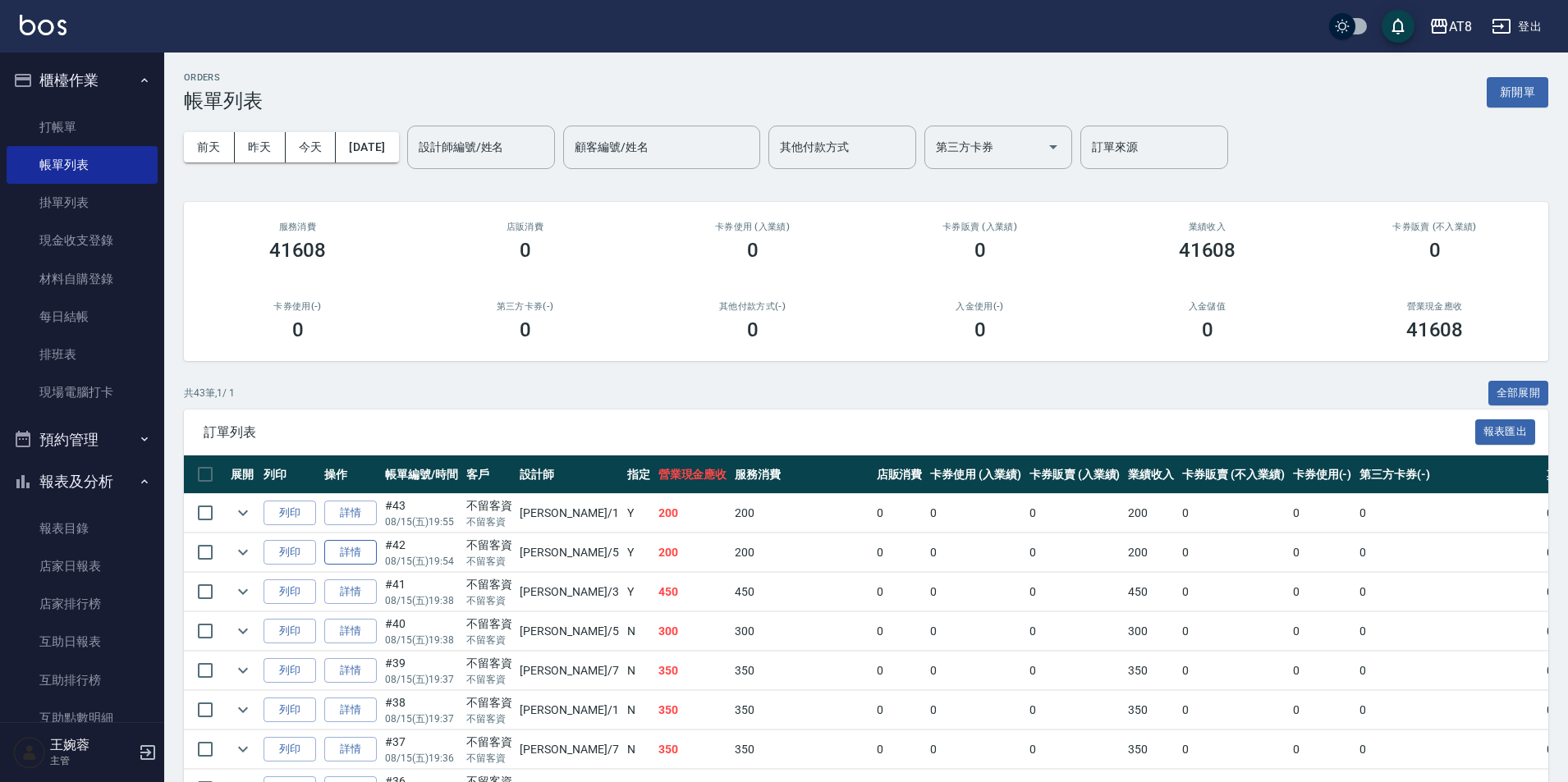
click at [370, 566] on link "詳情" at bounding box center [351, 552] width 52 height 25
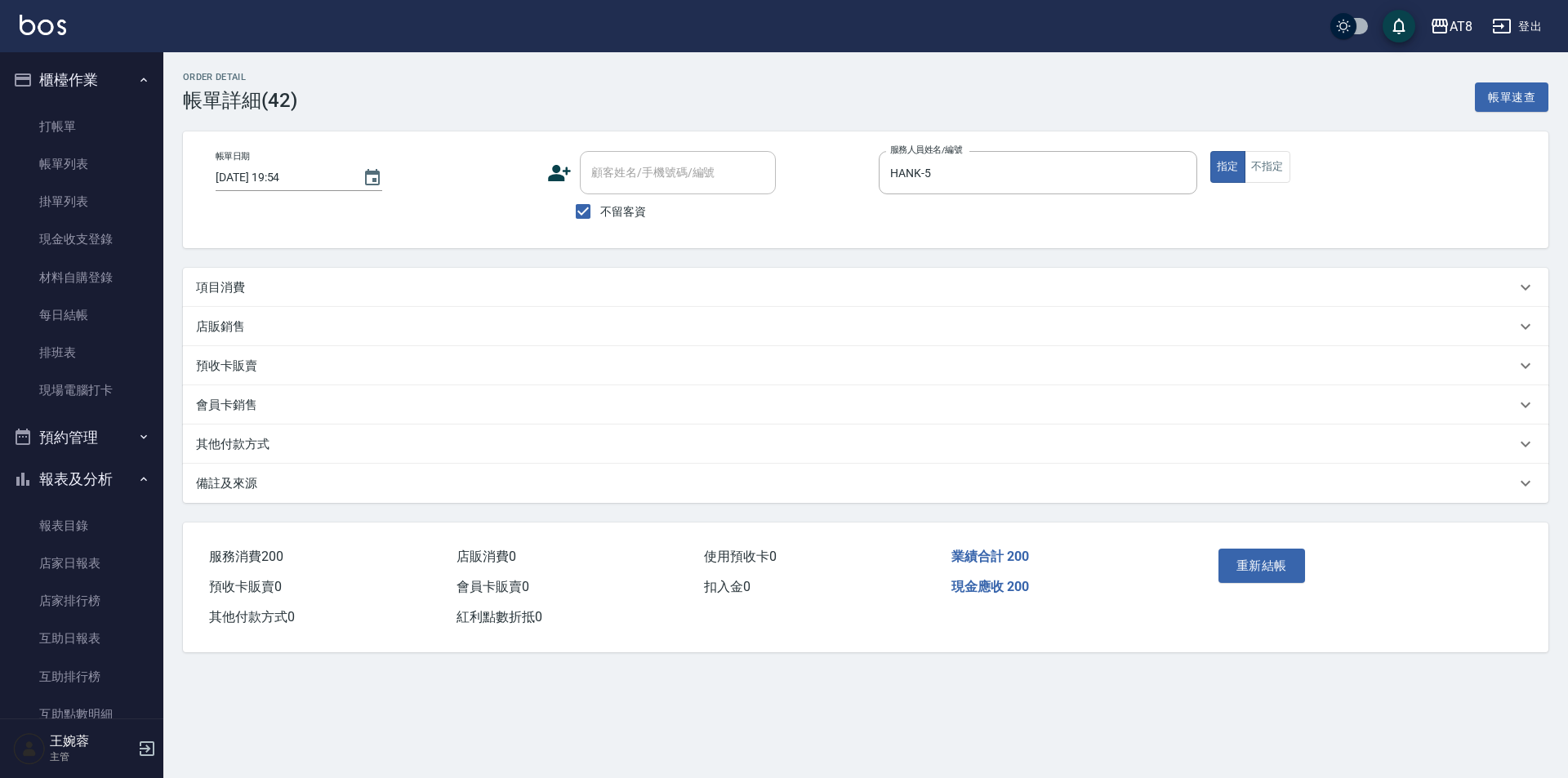
type input "[DATE] 19:54"
checkbox input "true"
type input "HANK-5"
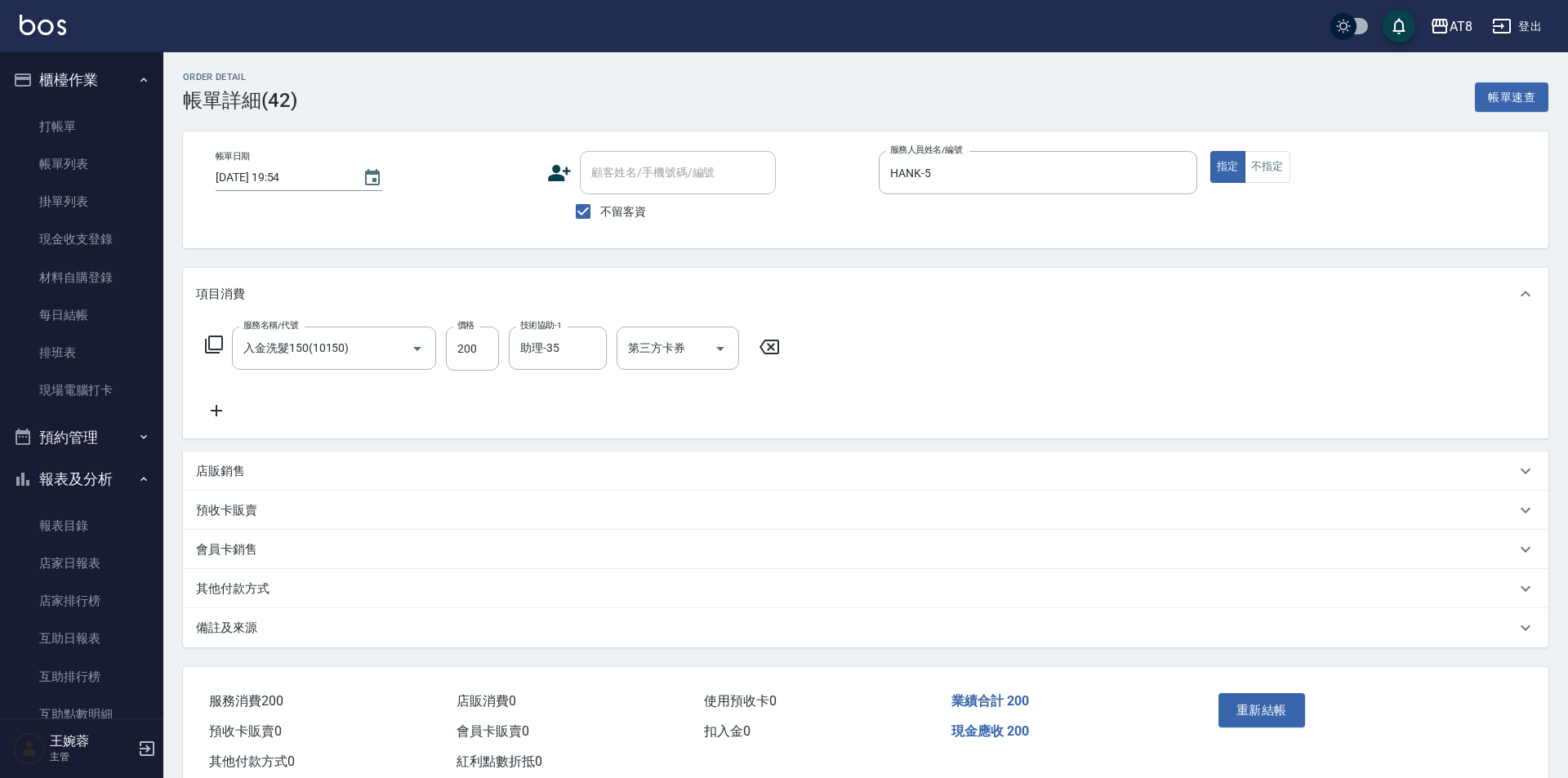
type input "入金洗髮150(10150)"
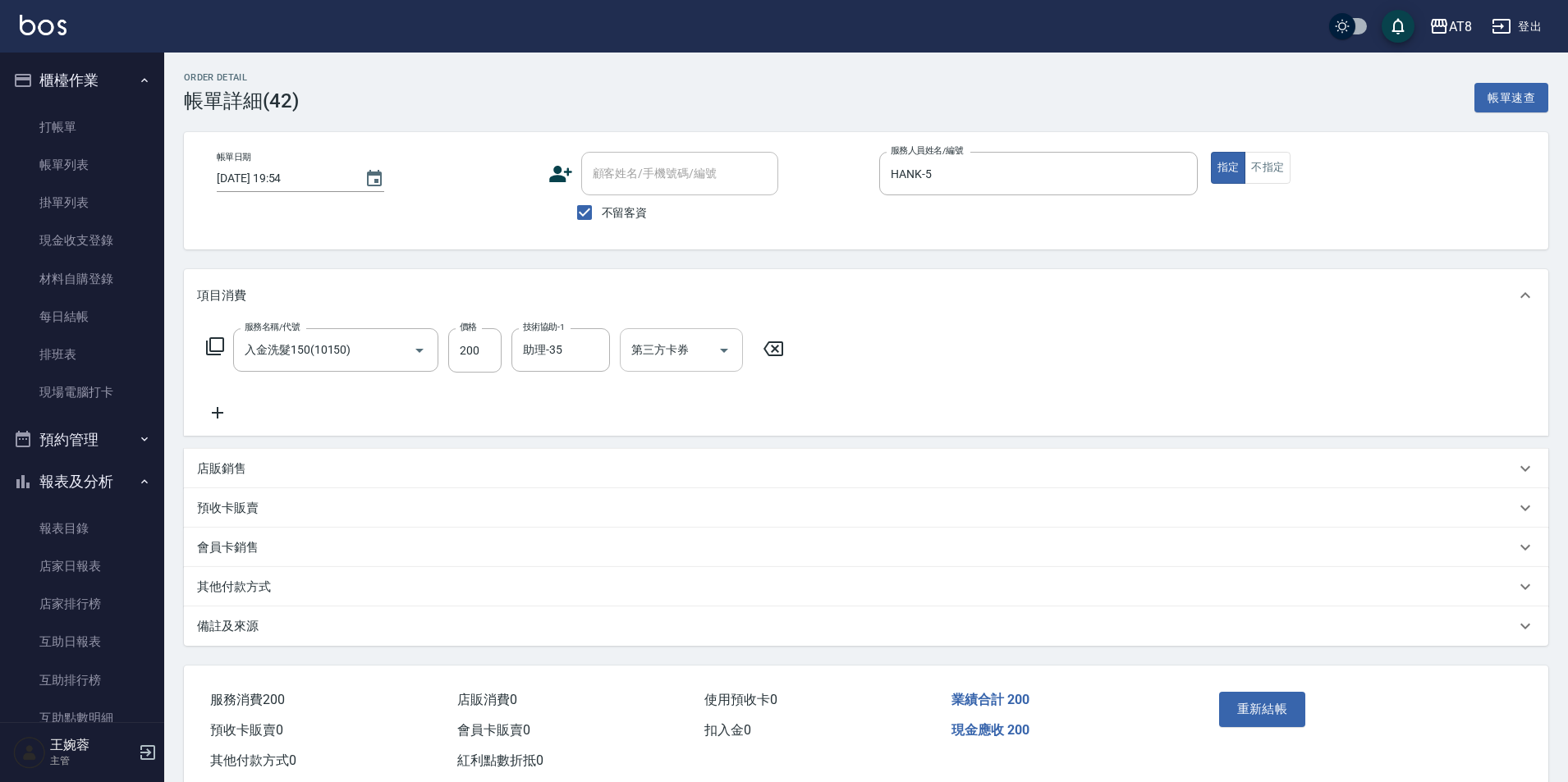
click at [734, 361] on icon "Open" at bounding box center [723, 350] width 19 height 19
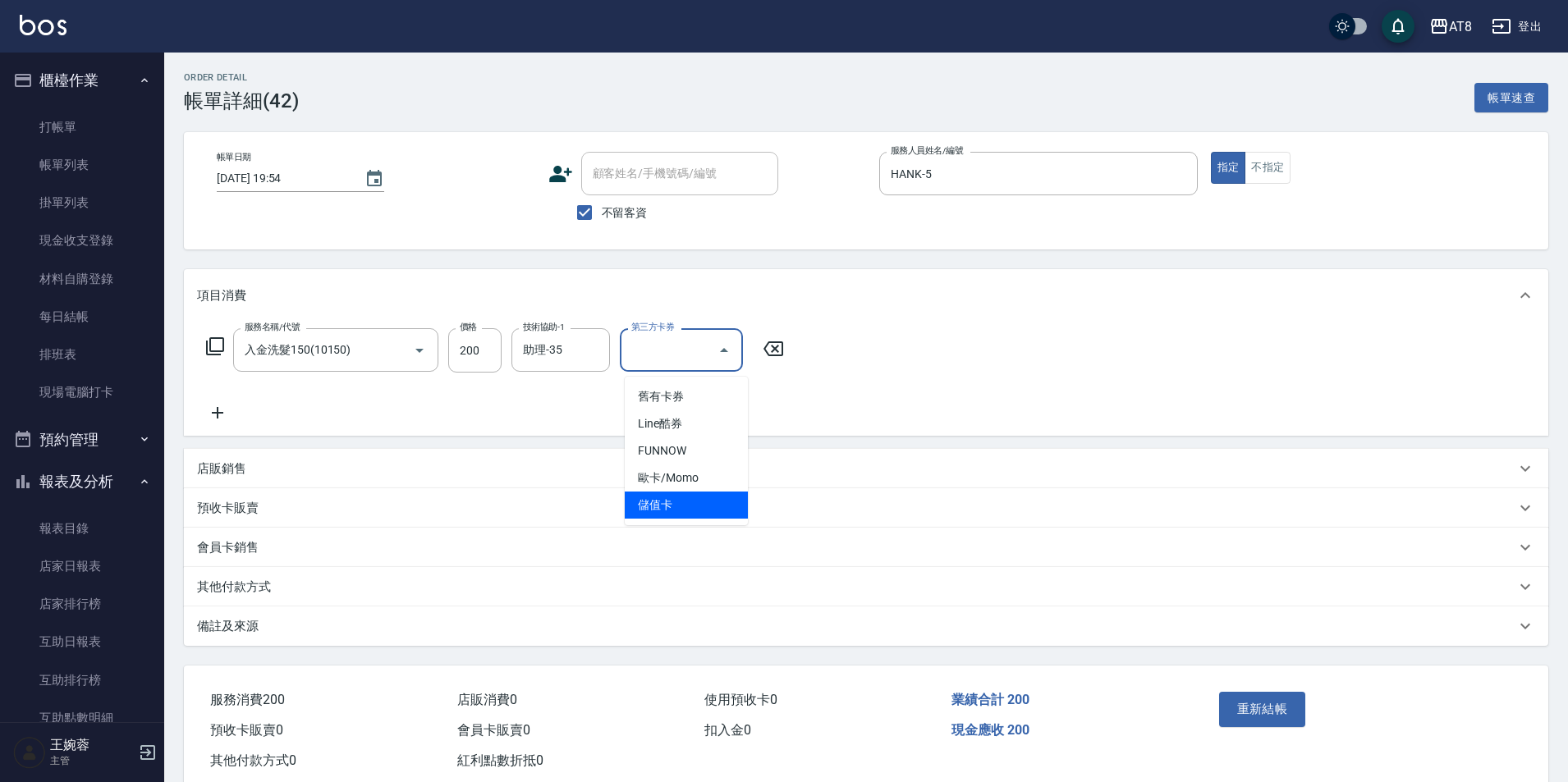
click at [690, 498] on span "儲值卡" at bounding box center [686, 505] width 123 height 27
type input "儲值卡"
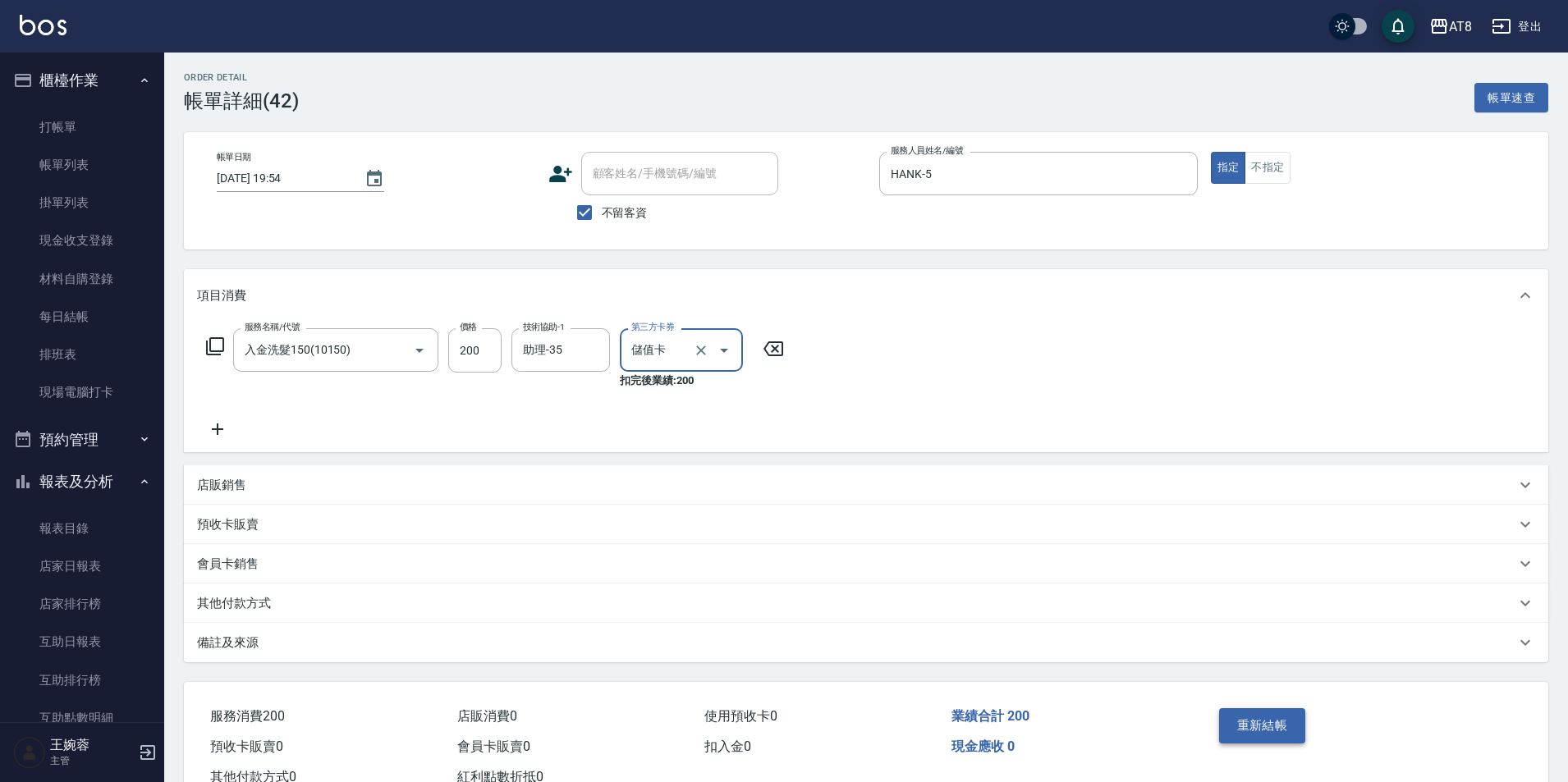
click at [1236, 739] on button "重新結帳" at bounding box center [1263, 725] width 87 height 34
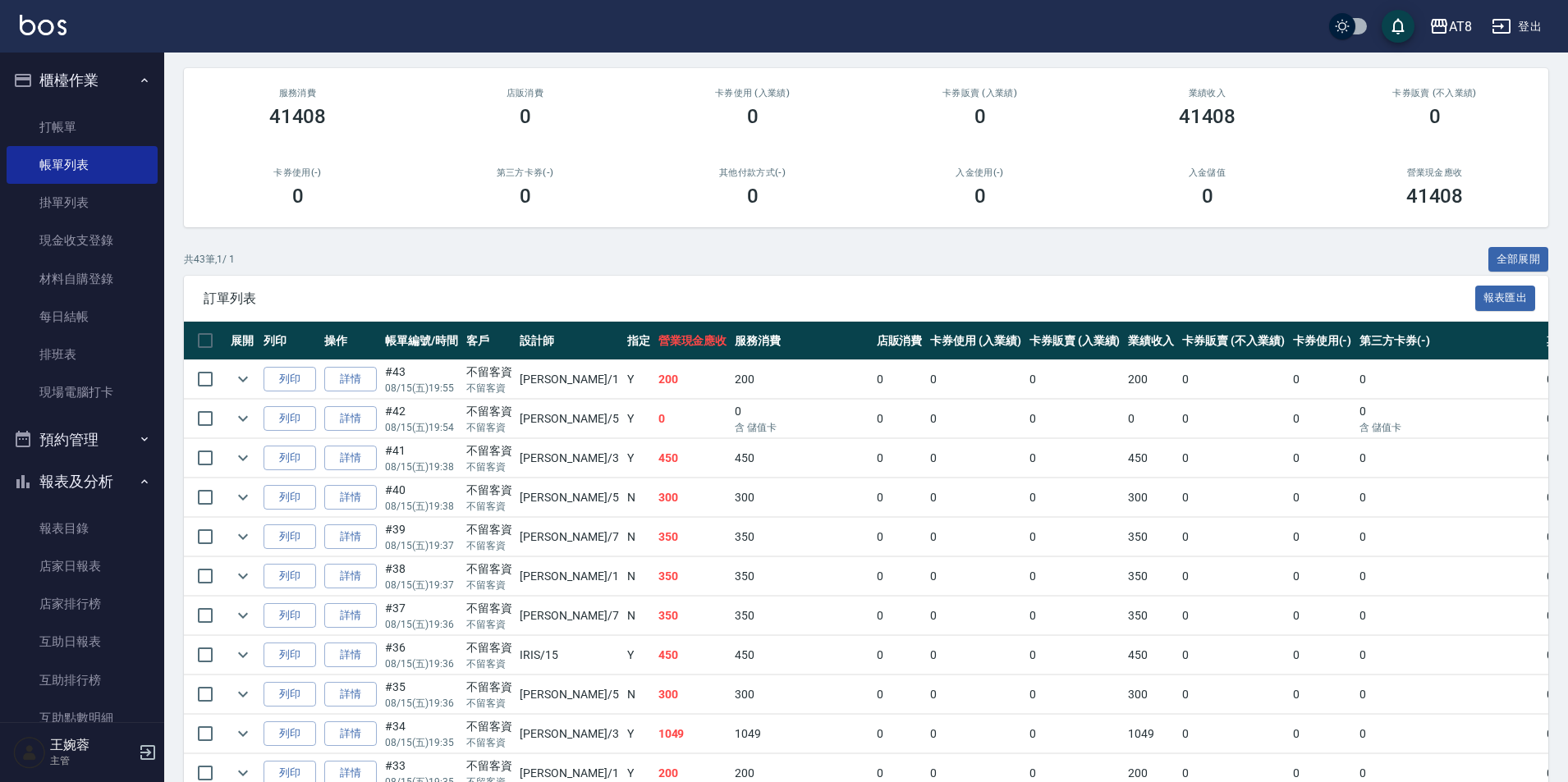
scroll to position [259, 0]
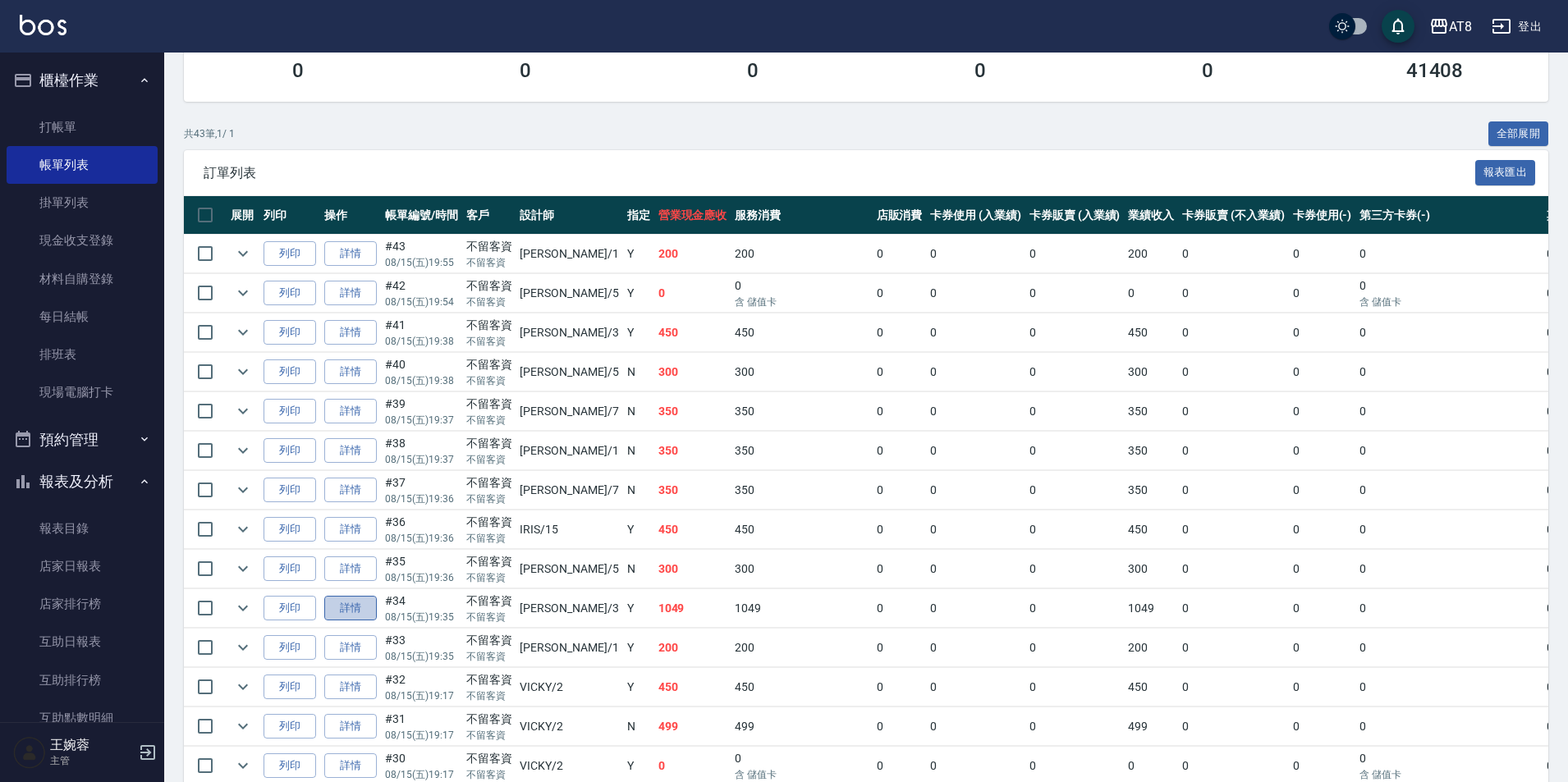
click at [359, 621] on link "詳情" at bounding box center [351, 609] width 52 height 25
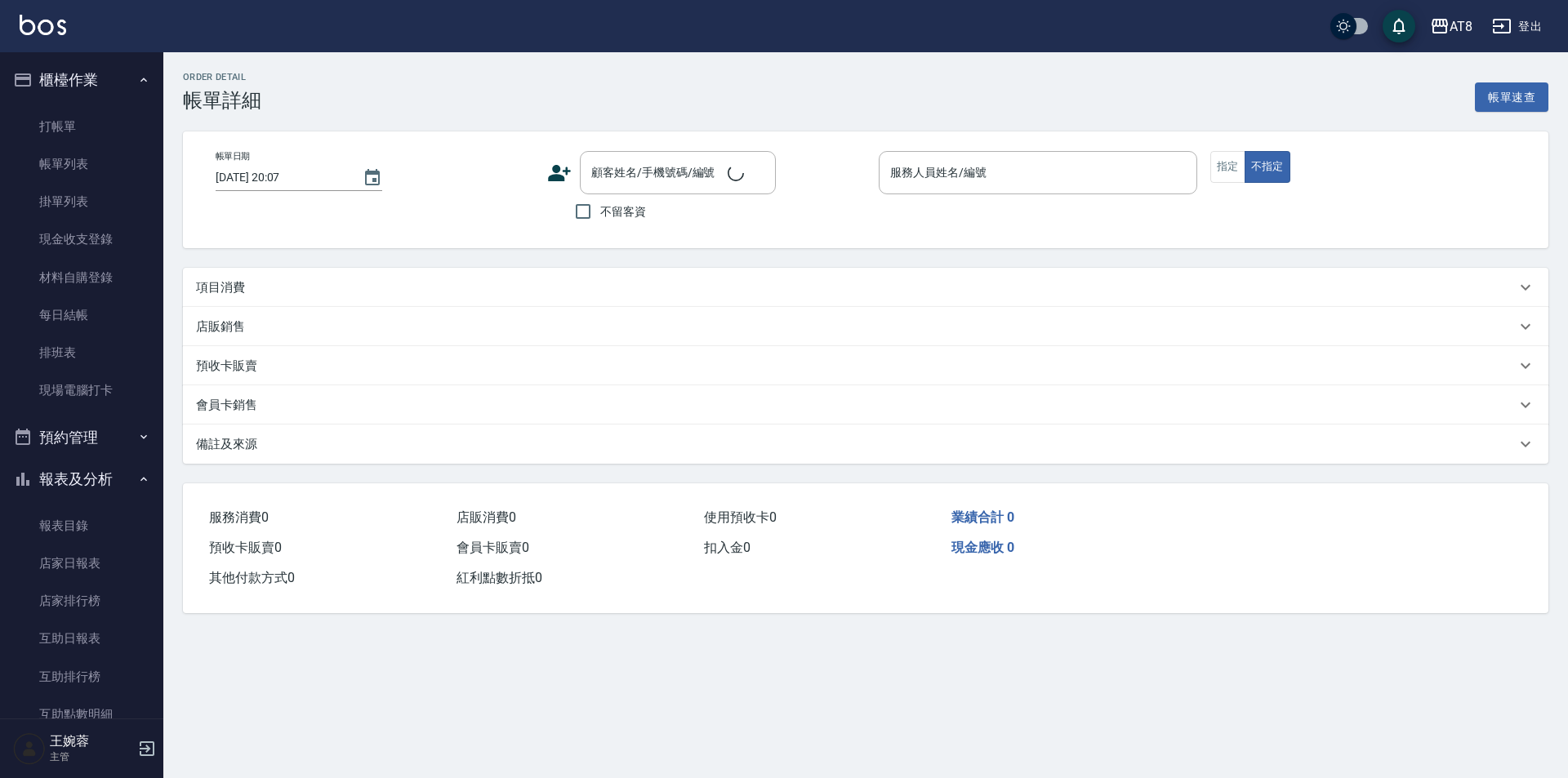
type input "[DATE] 19:35"
checkbox input "true"
type input "[PERSON_NAME]-3"
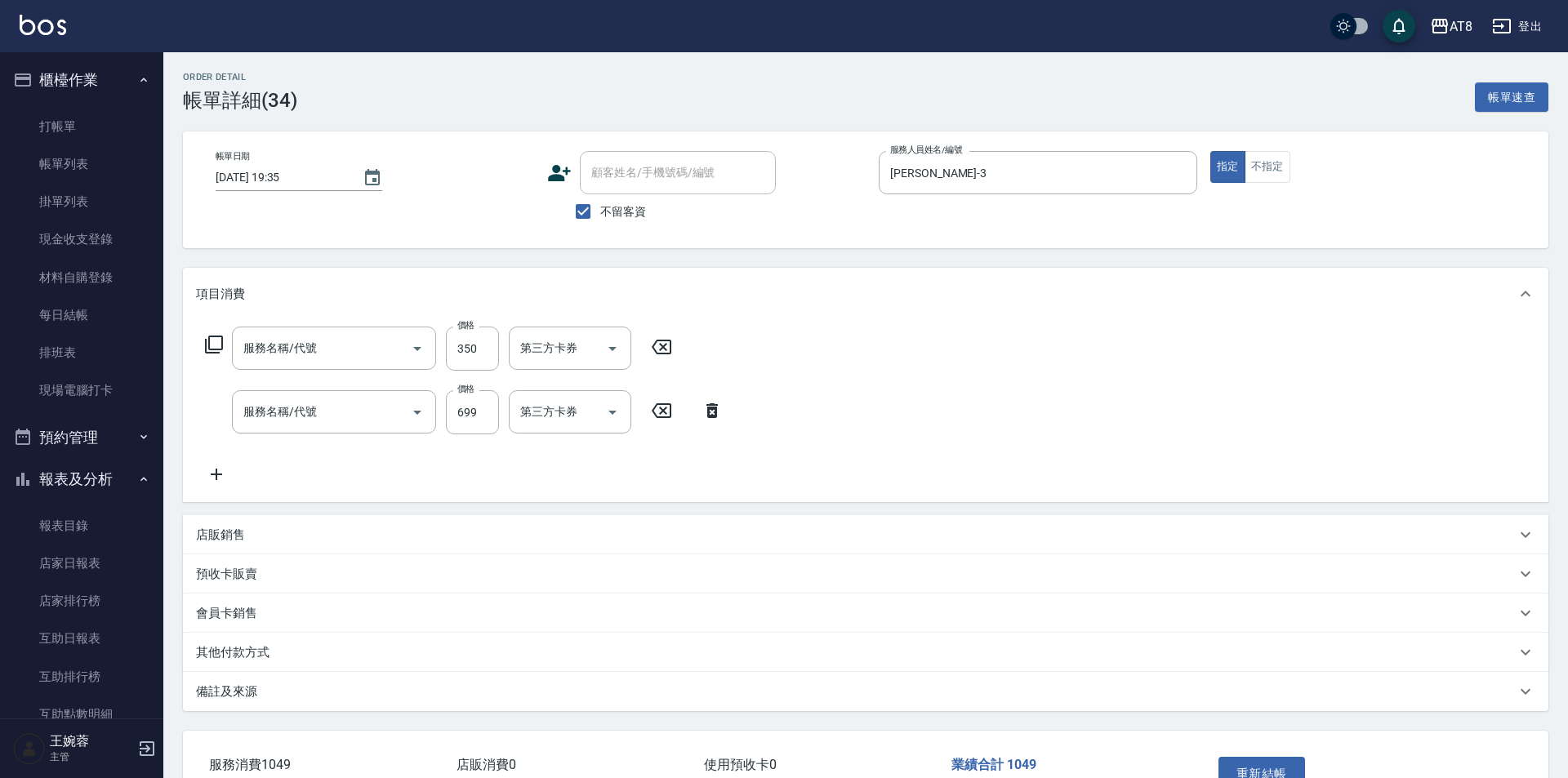
type input "入金剪髮300(20300)"
type input "入金SPA699(60699)"
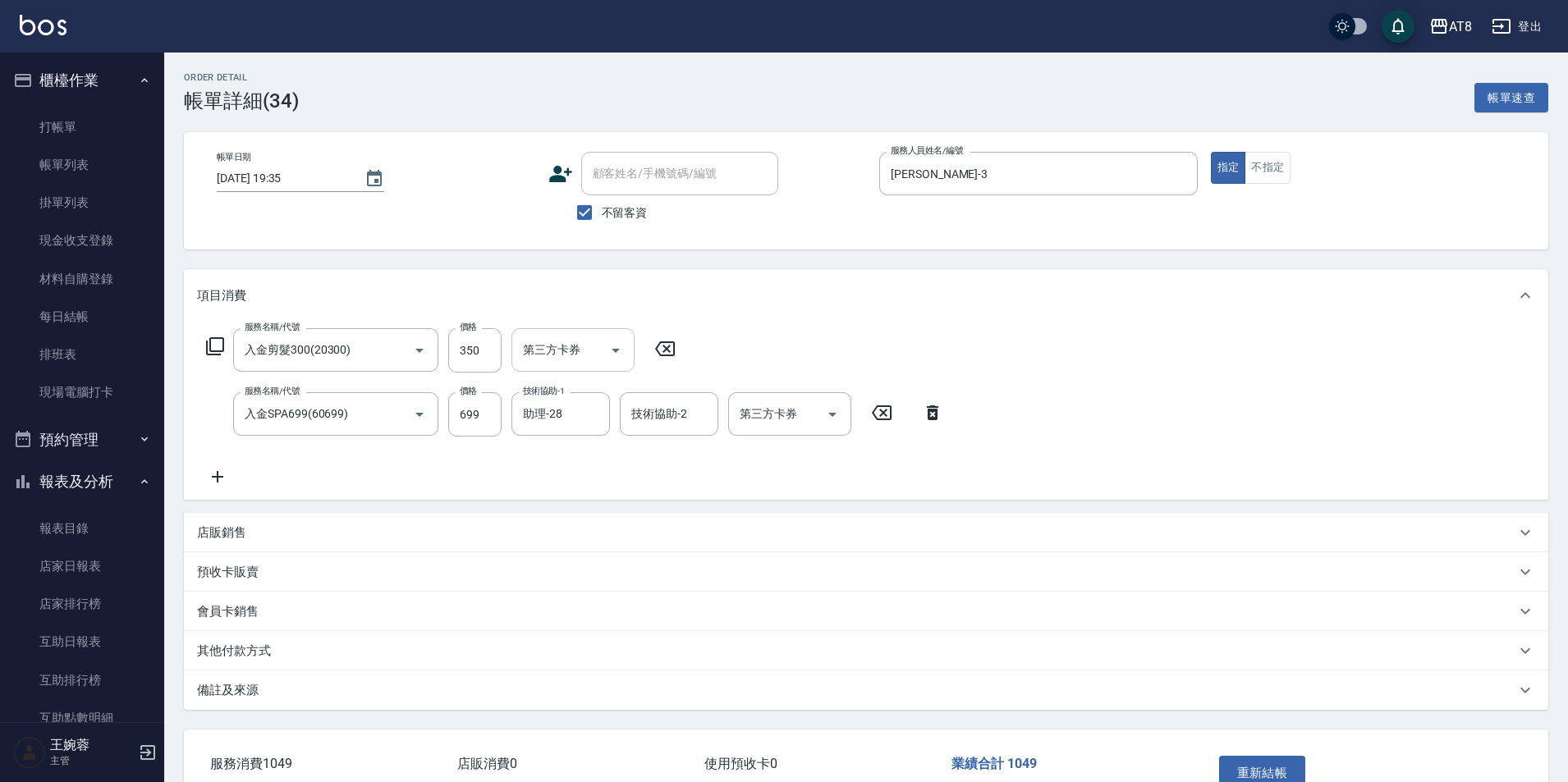
click at [634, 360] on div "第三方卡券" at bounding box center [573, 350] width 123 height 44
click at [613, 499] on span "儲值卡" at bounding box center [578, 505] width 123 height 27
type input "儲值卡"
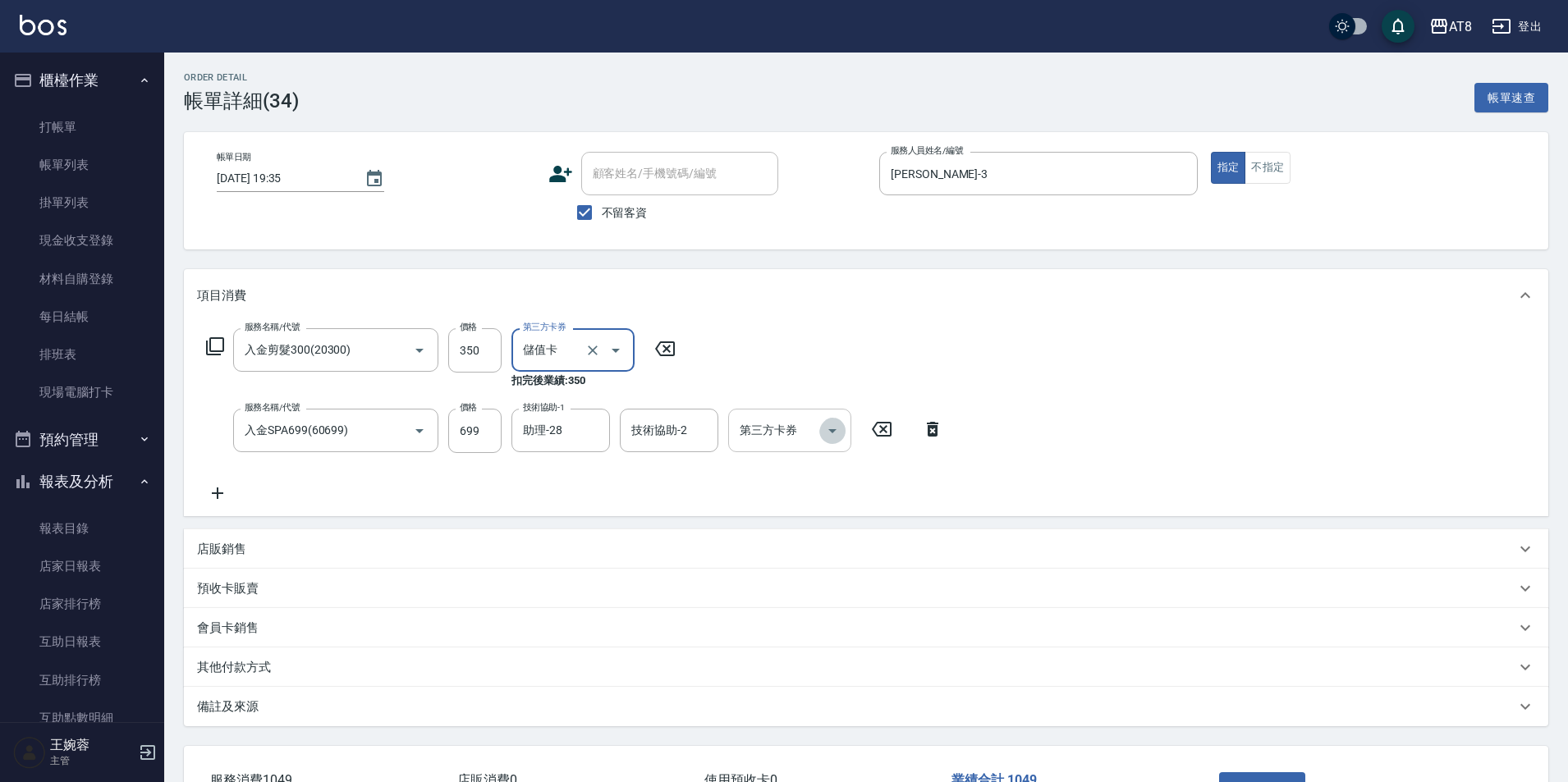
click at [831, 441] on icon "Open" at bounding box center [832, 431] width 19 height 19
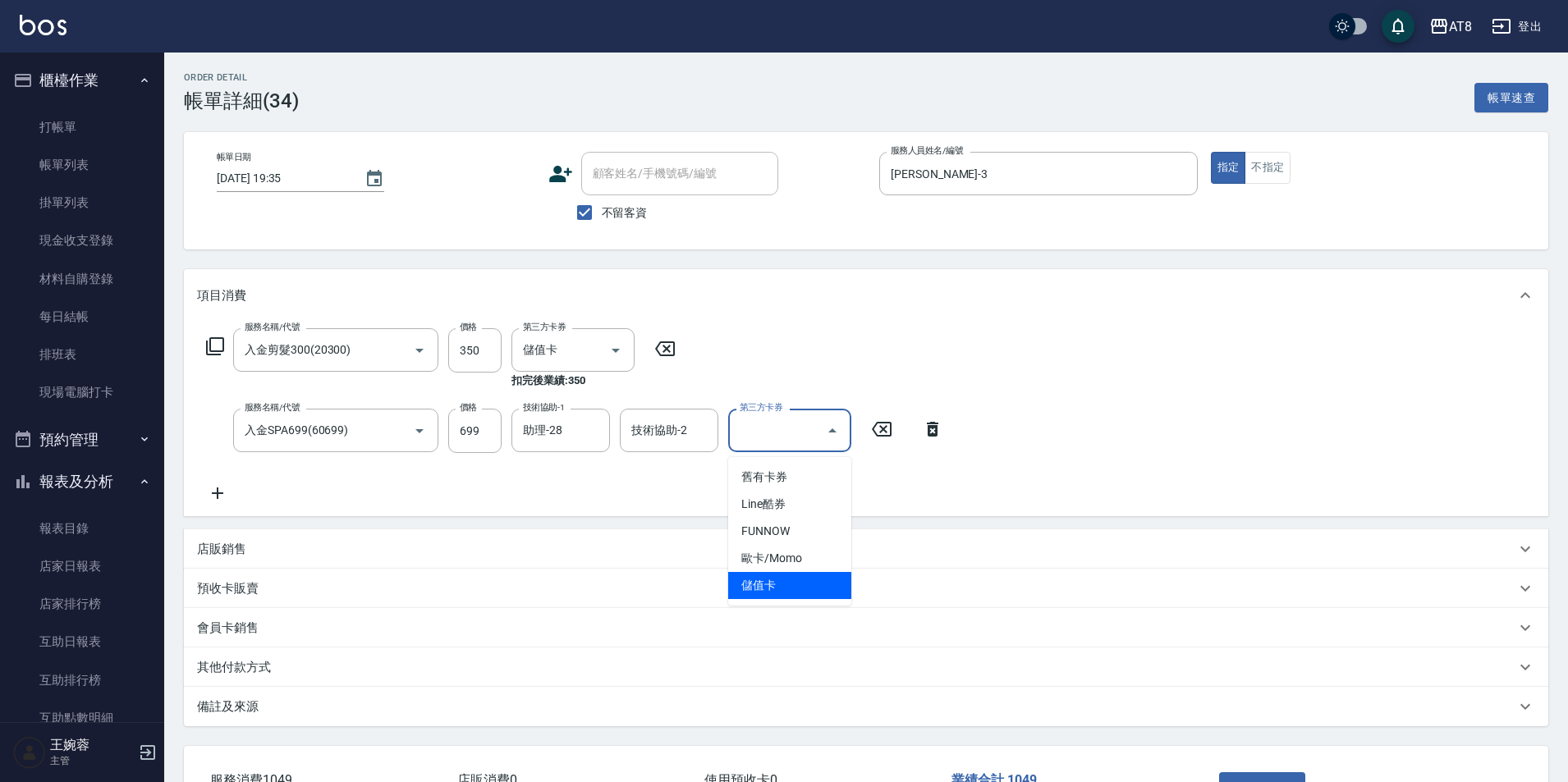
click at [831, 584] on span "儲值卡" at bounding box center [790, 585] width 123 height 27
type input "儲值卡"
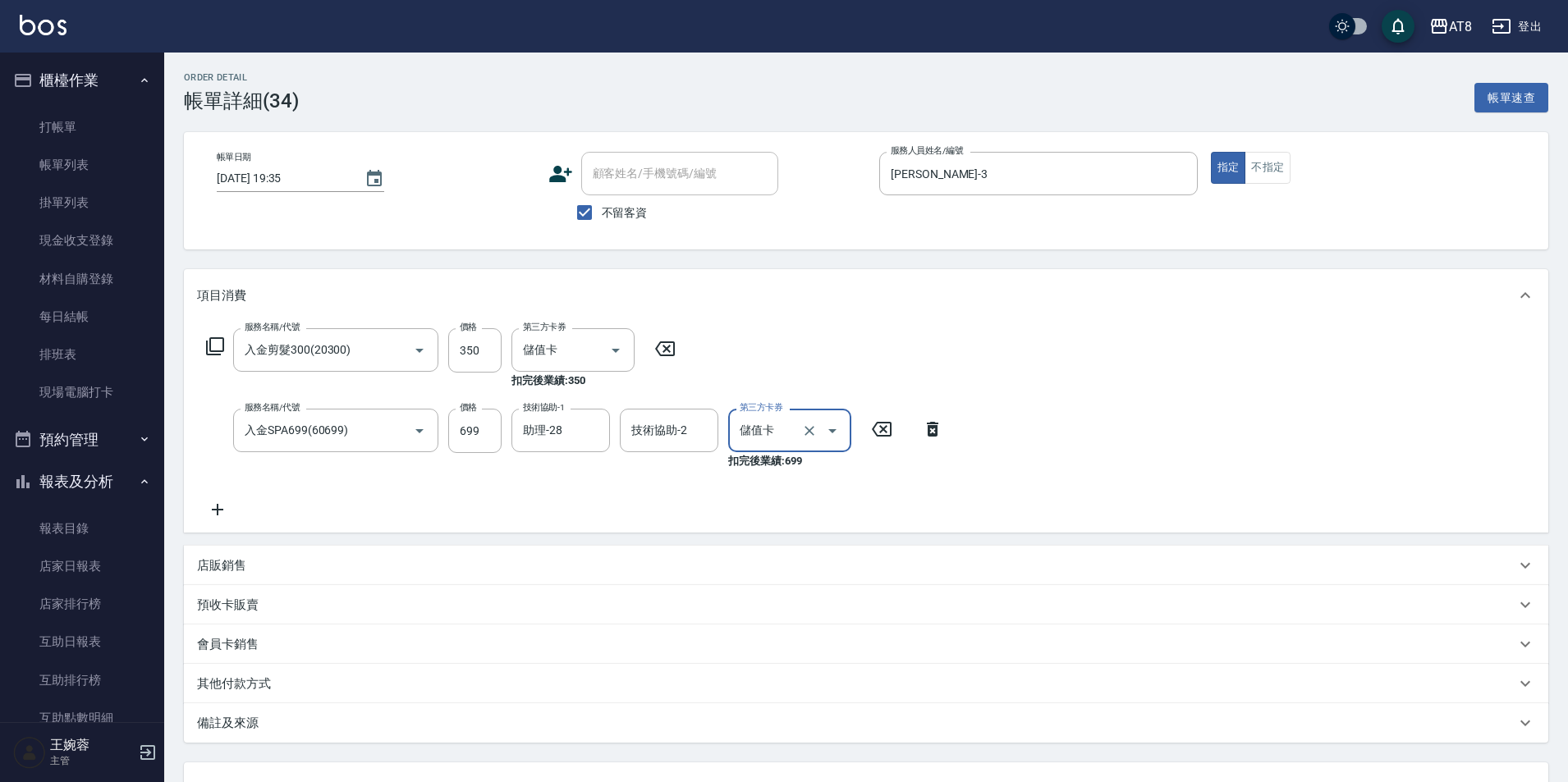
scroll to position [160, 0]
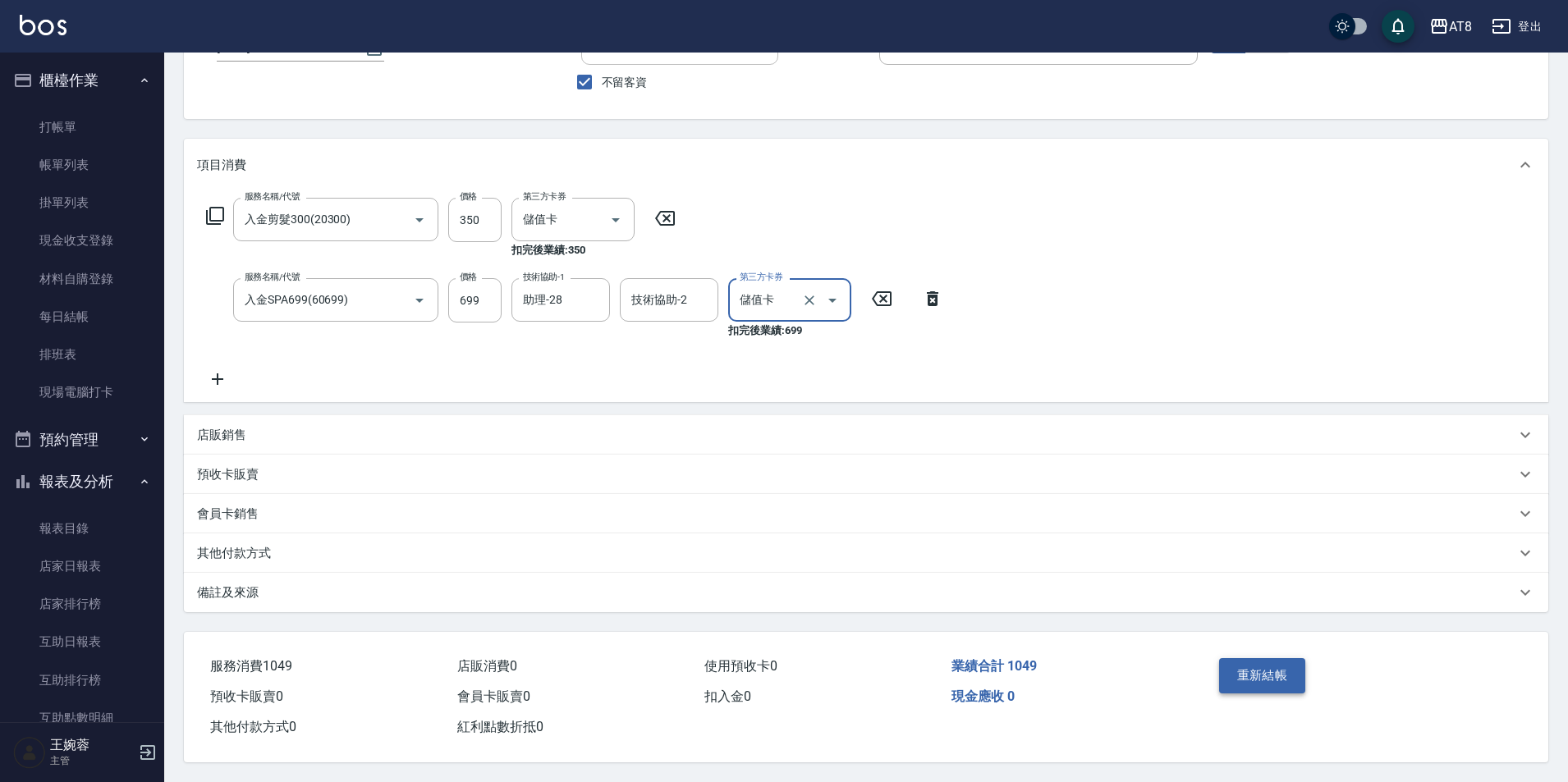
click at [1288, 658] on button "重新結帳" at bounding box center [1263, 675] width 87 height 34
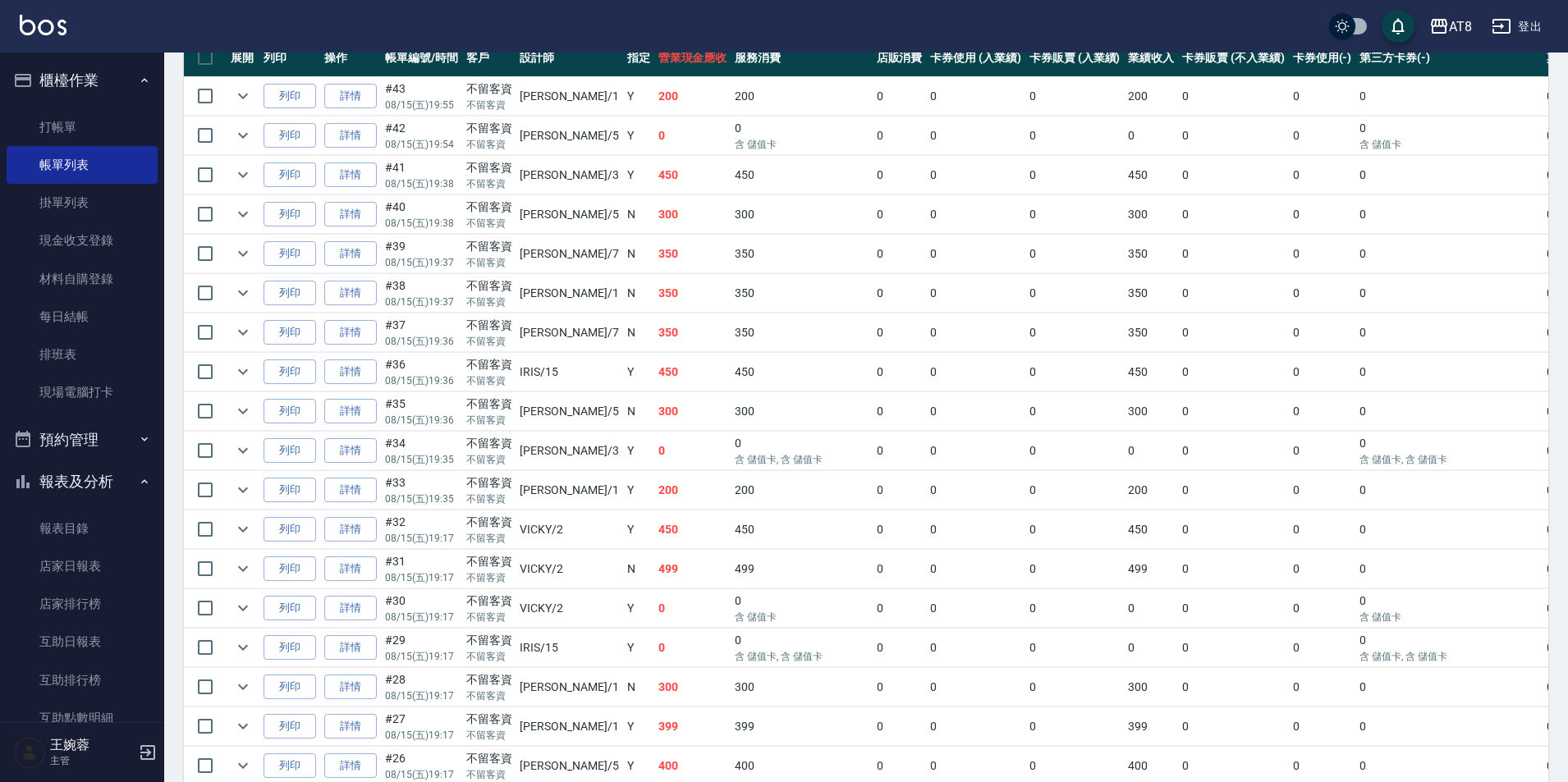
scroll to position [457, 0]
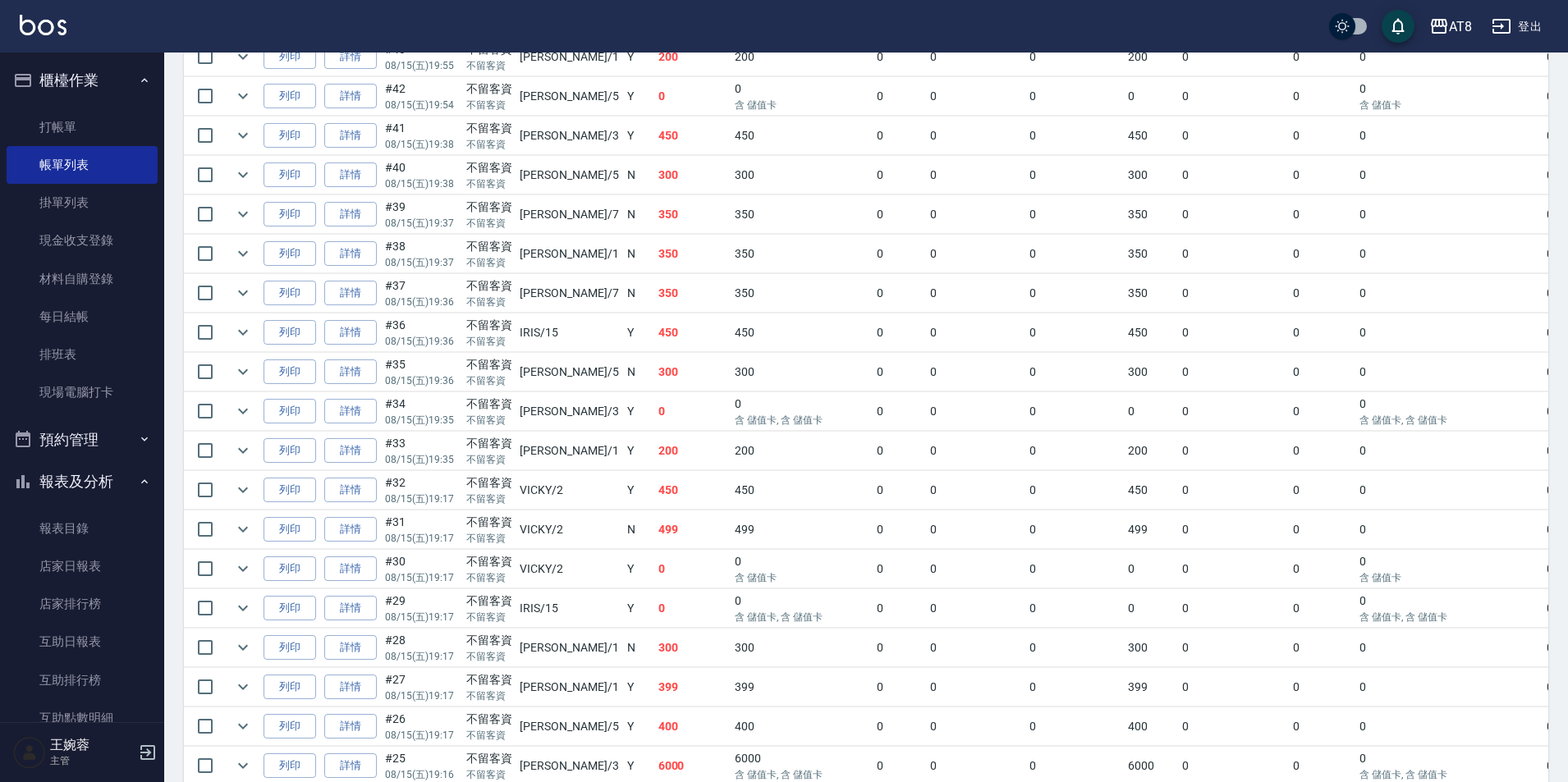
drag, startPoint x: 156, startPoint y: 441, endPoint x: 162, endPoint y: 475, distance: 34.5
click at [162, 475] on nav "櫃檯作業 打帳單 帳單列表 掛單列表 現金收支登錄 材料自購登錄 每日結帳 排班表 現場電腦打卡 預約管理 預約管理 單日預約紀錄 單週預約紀錄 報表及分析 …" at bounding box center [82, 387] width 164 height 670
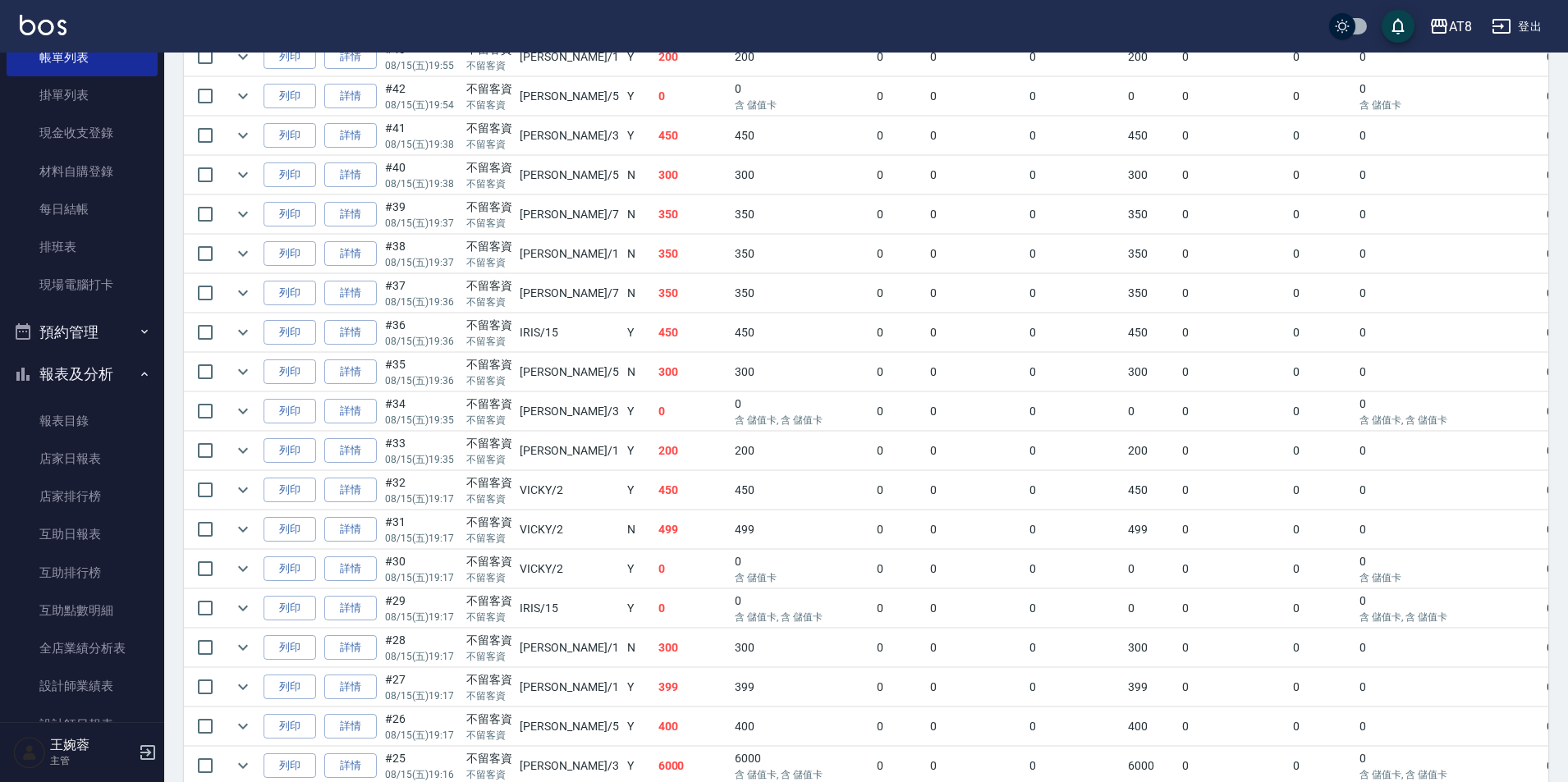
scroll to position [124, 0]
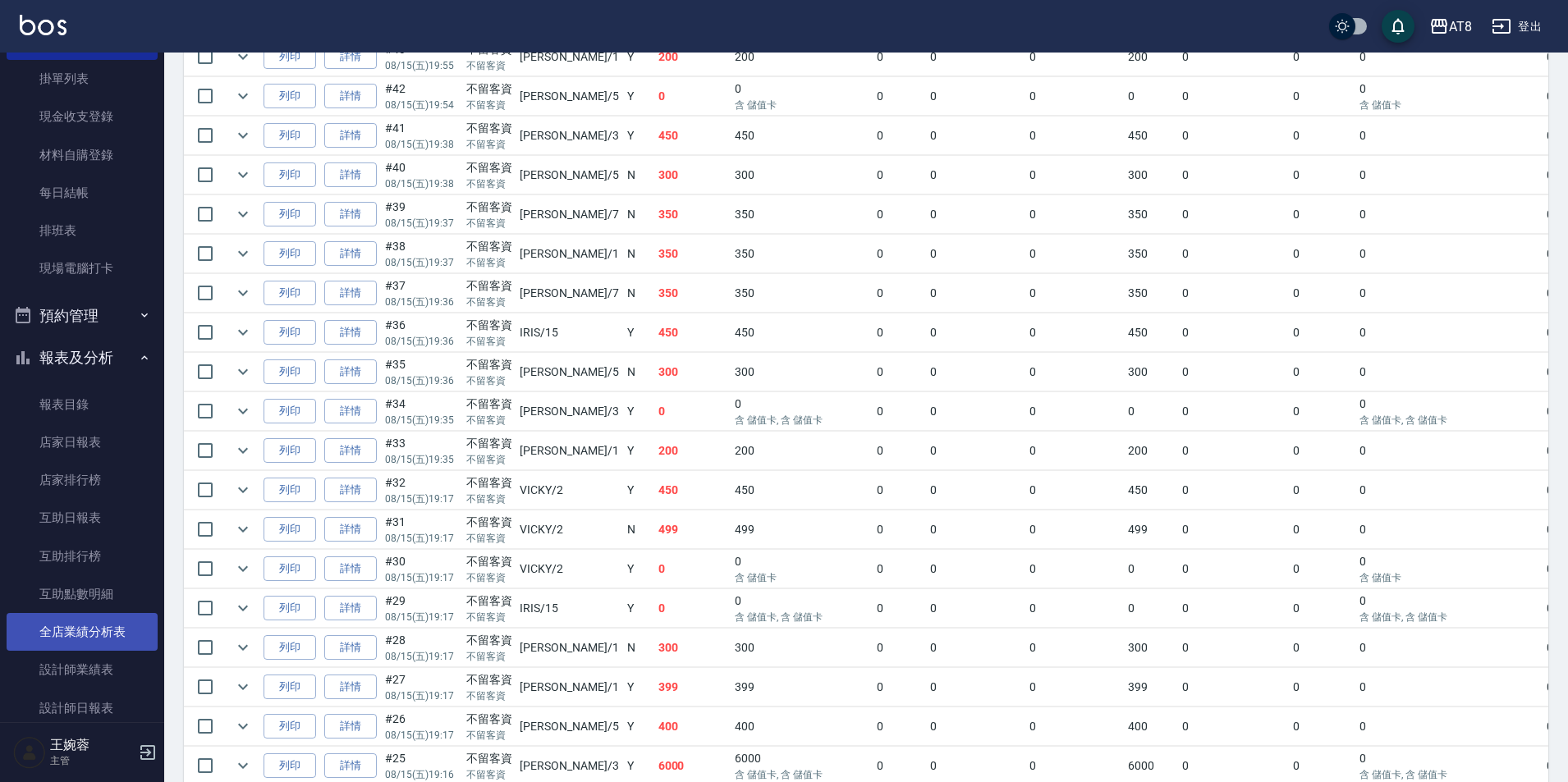
click at [98, 623] on link "全店業績分析表" at bounding box center [82, 631] width 151 height 38
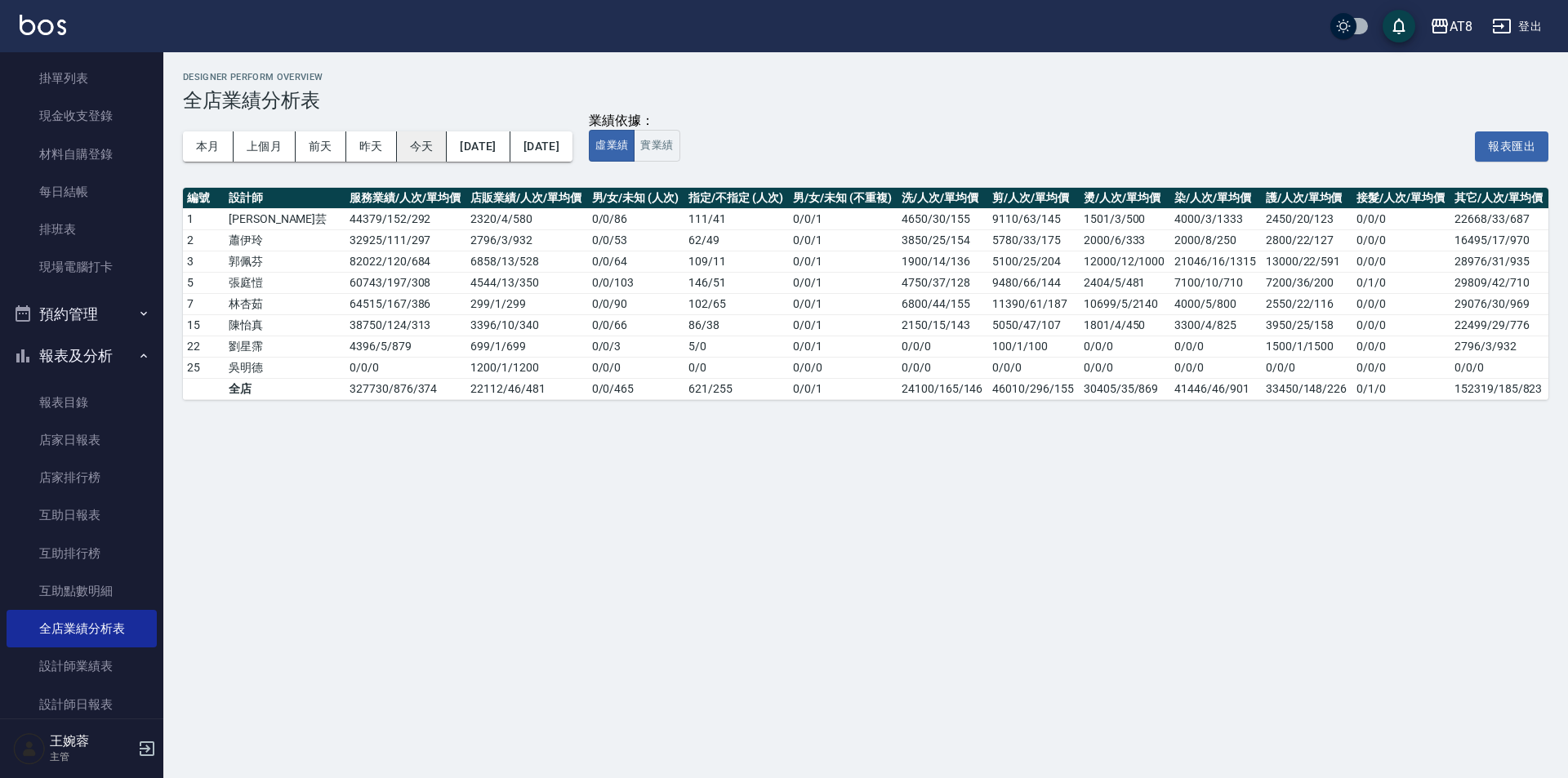
click at [414, 141] on button "今天" at bounding box center [422, 146] width 51 height 30
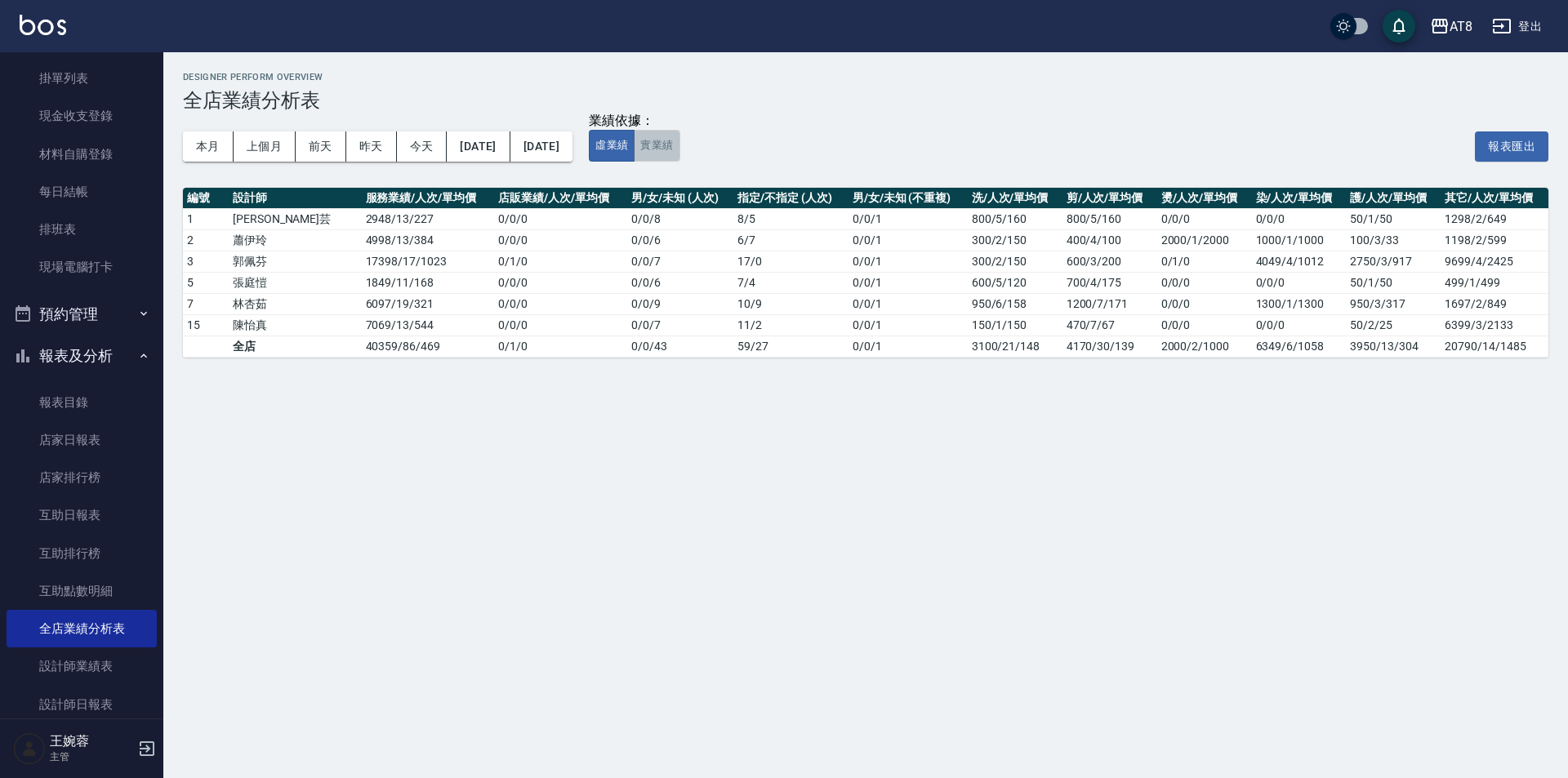
click at [679, 156] on button "實業績" at bounding box center [656, 146] width 46 height 32
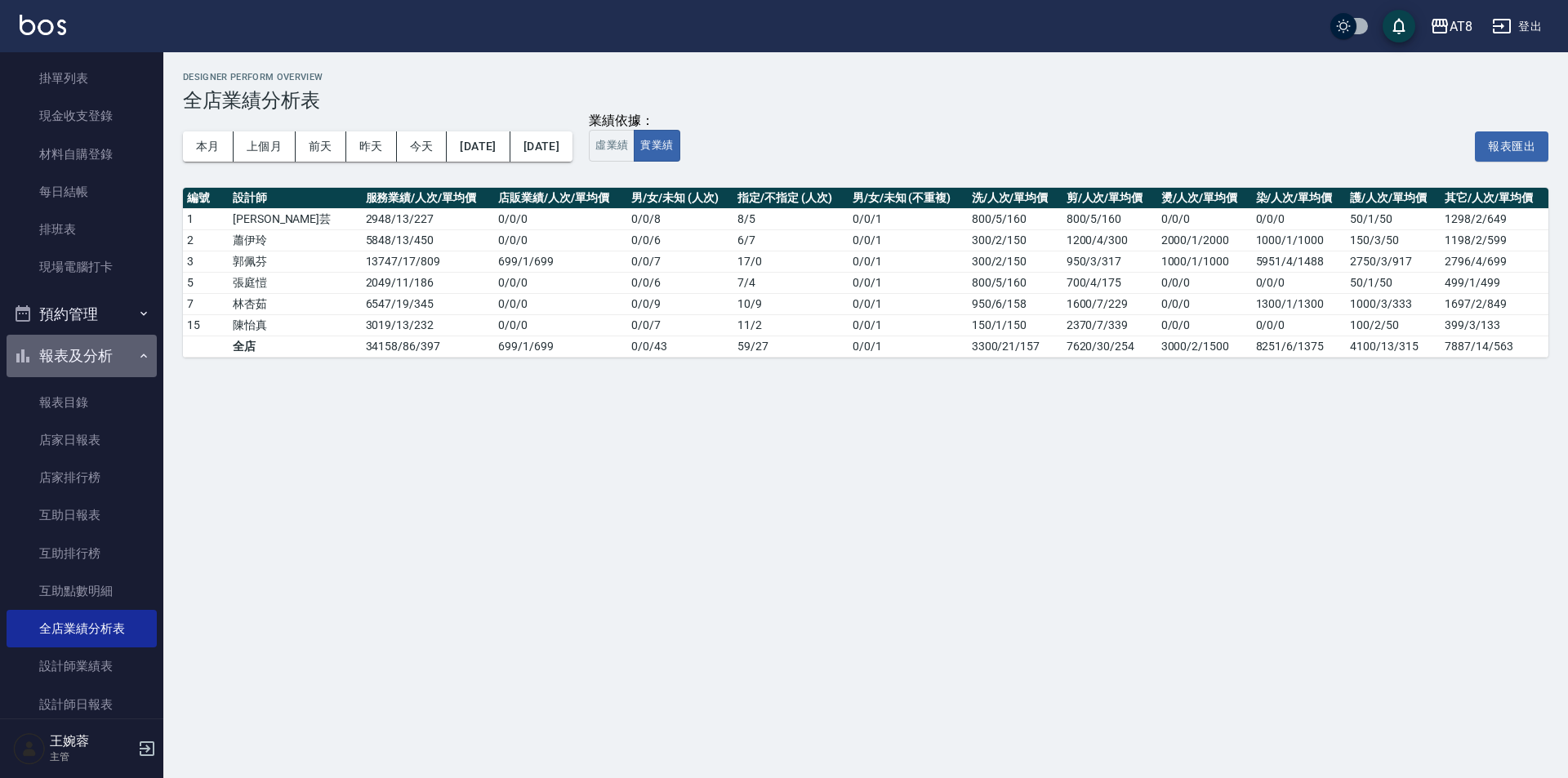
click at [102, 359] on button "報表及分析" at bounding box center [82, 356] width 151 height 43
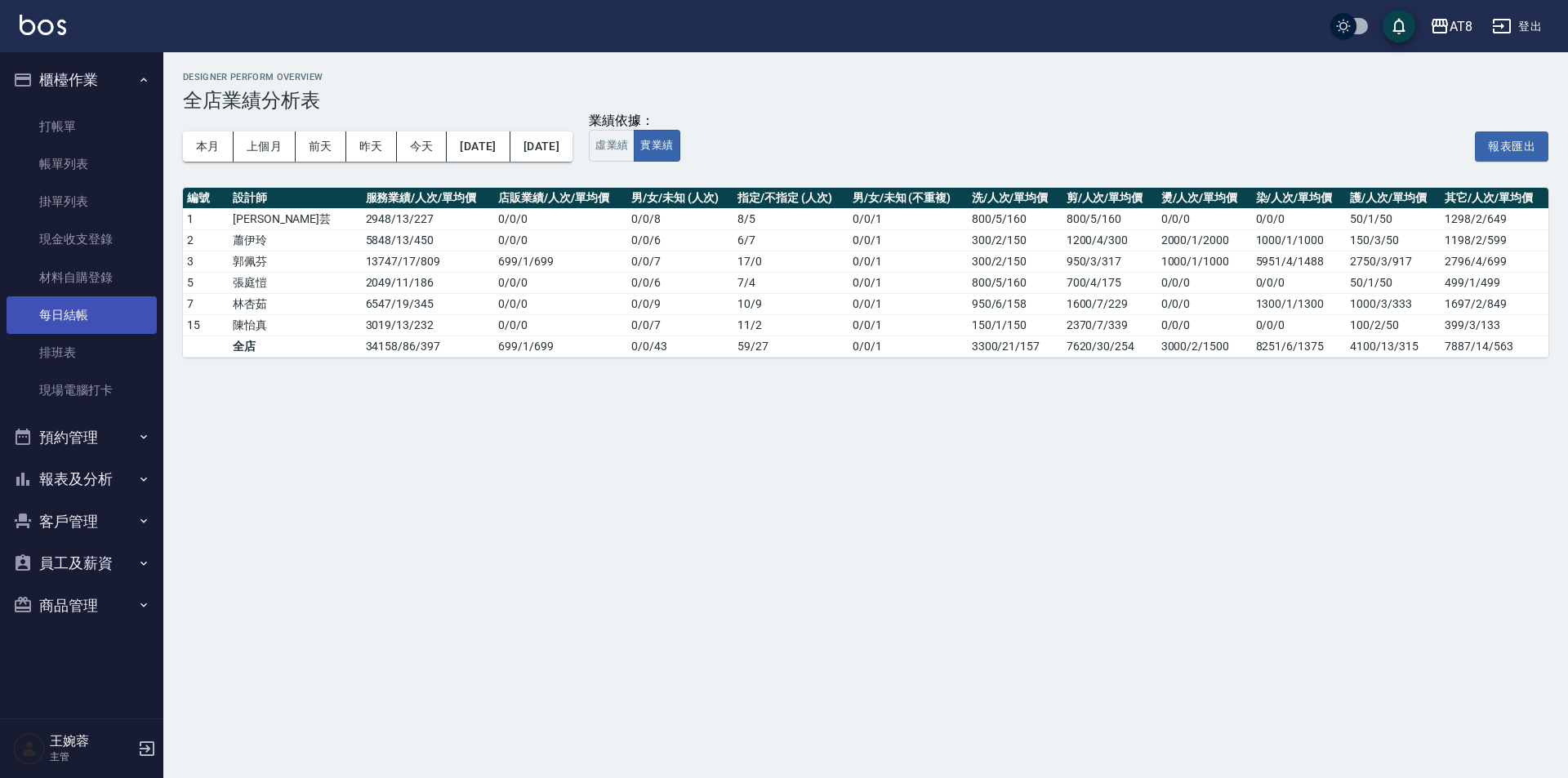
click at [100, 315] on link "每日結帳" at bounding box center [82, 315] width 151 height 38
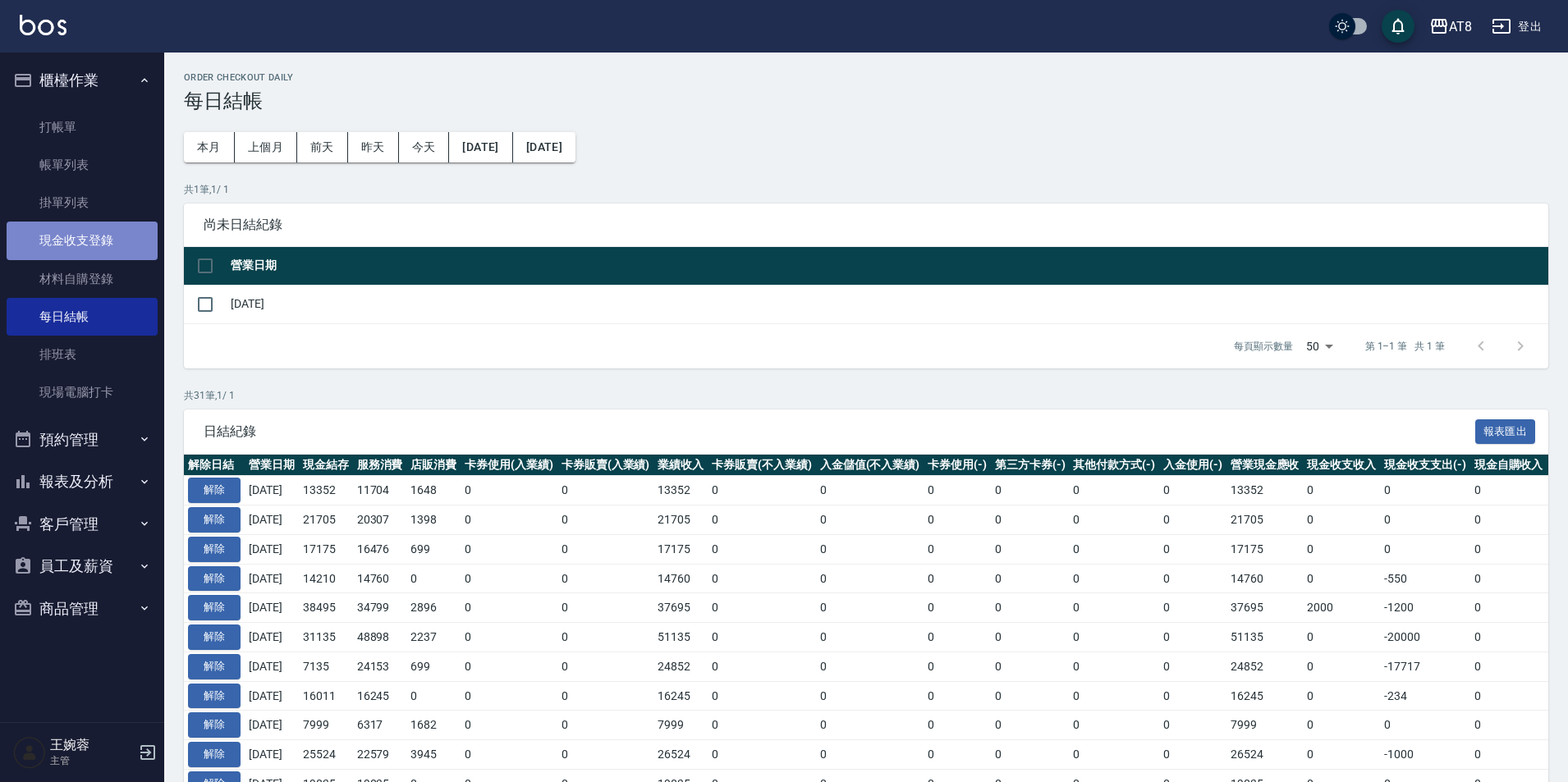
click at [102, 245] on link "現金收支登錄" at bounding box center [82, 240] width 151 height 38
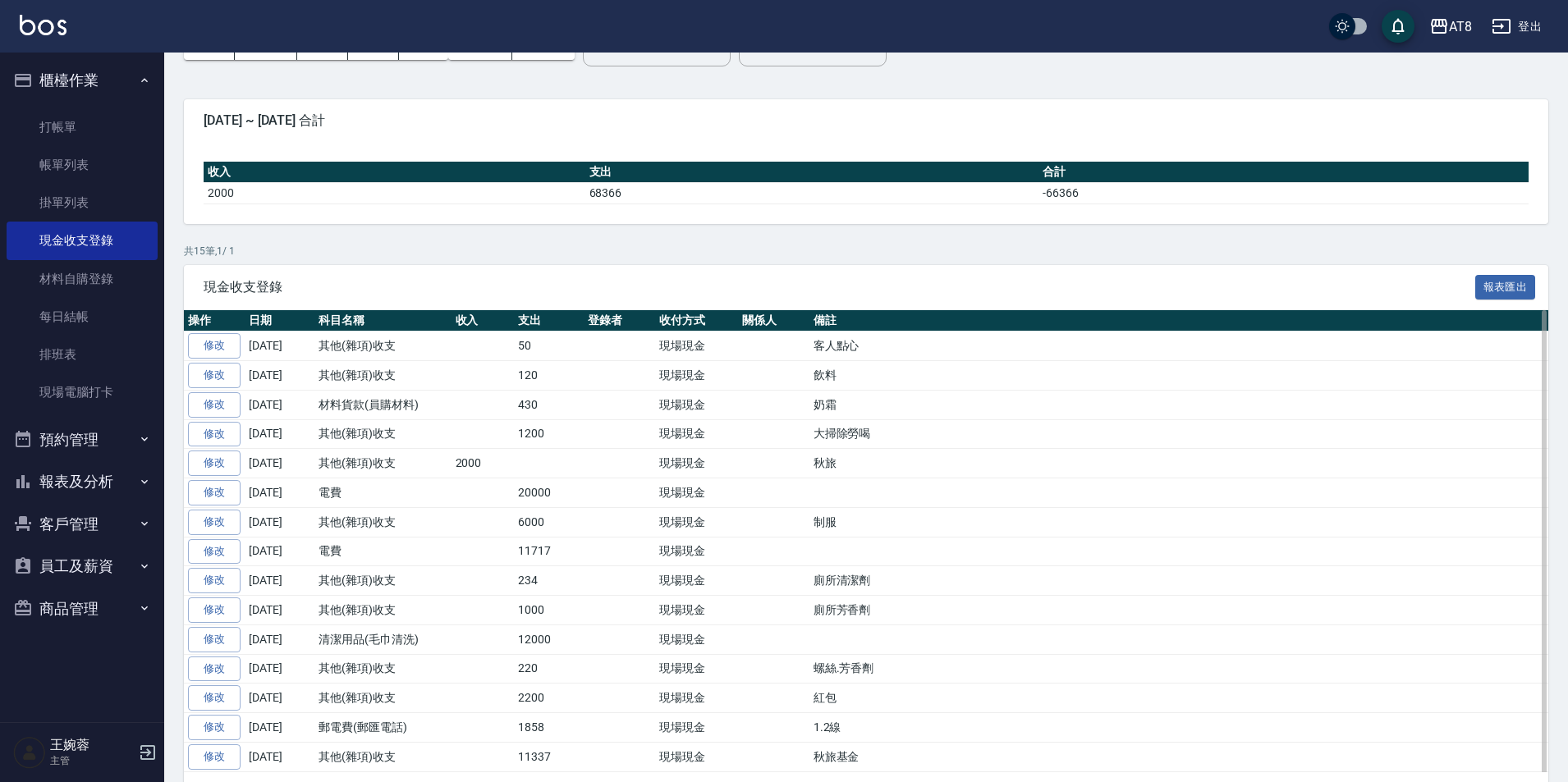
scroll to position [87, 0]
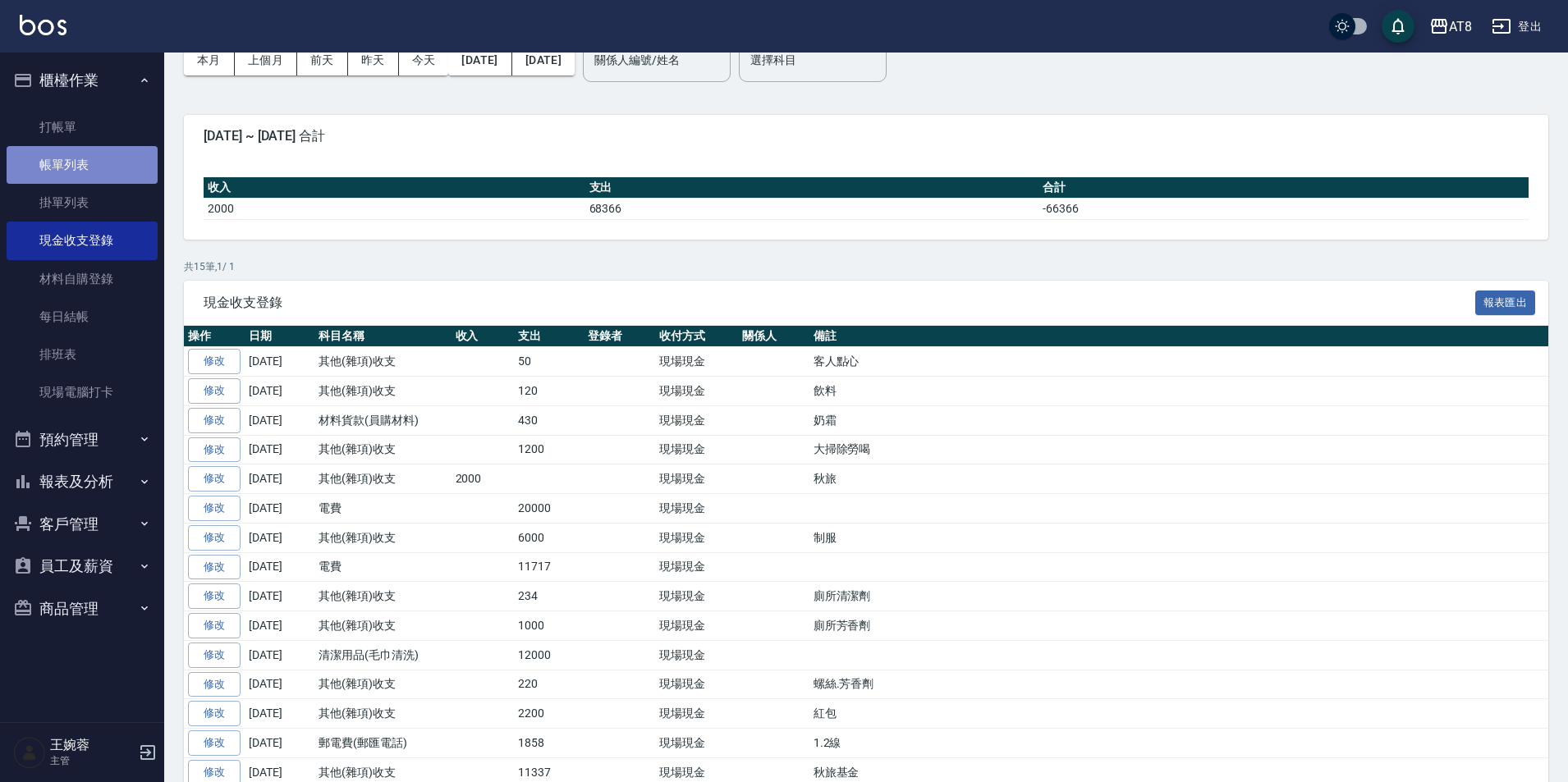
click at [77, 179] on link "帳單列表" at bounding box center [82, 165] width 151 height 38
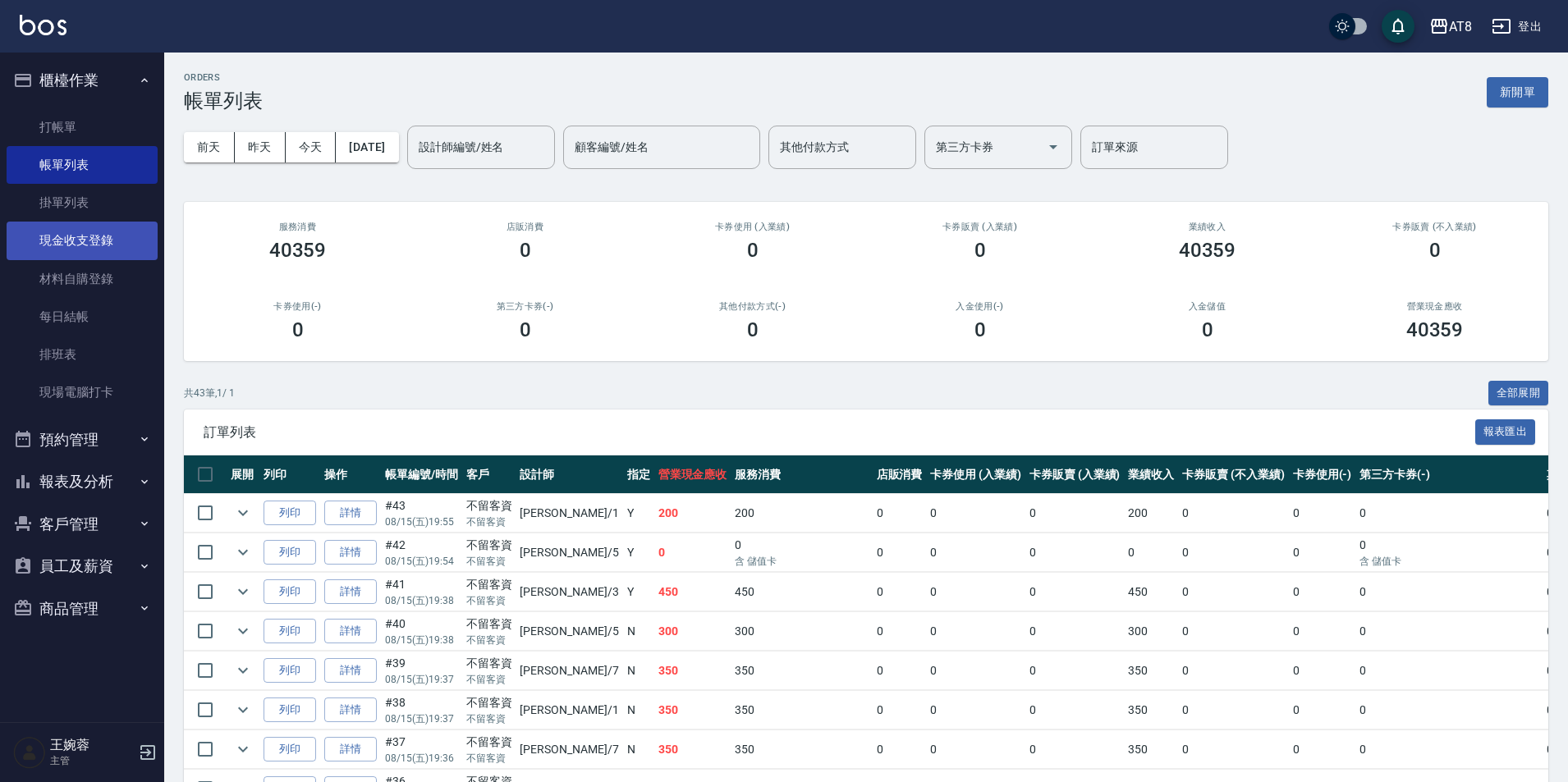
click at [122, 253] on link "現金收支登錄" at bounding box center [82, 240] width 151 height 38
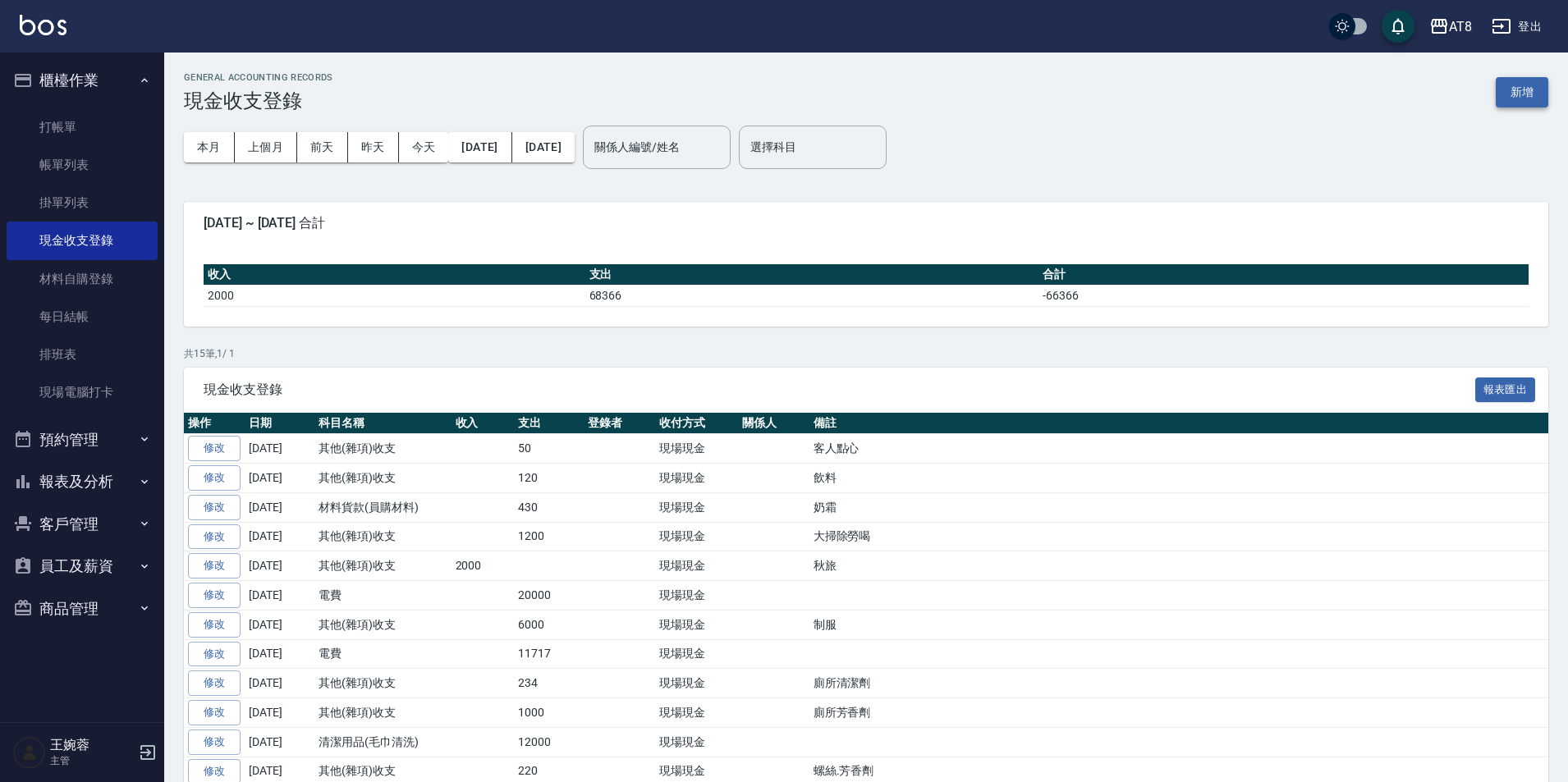
click at [1513, 87] on button "新增" at bounding box center [1522, 92] width 52 height 30
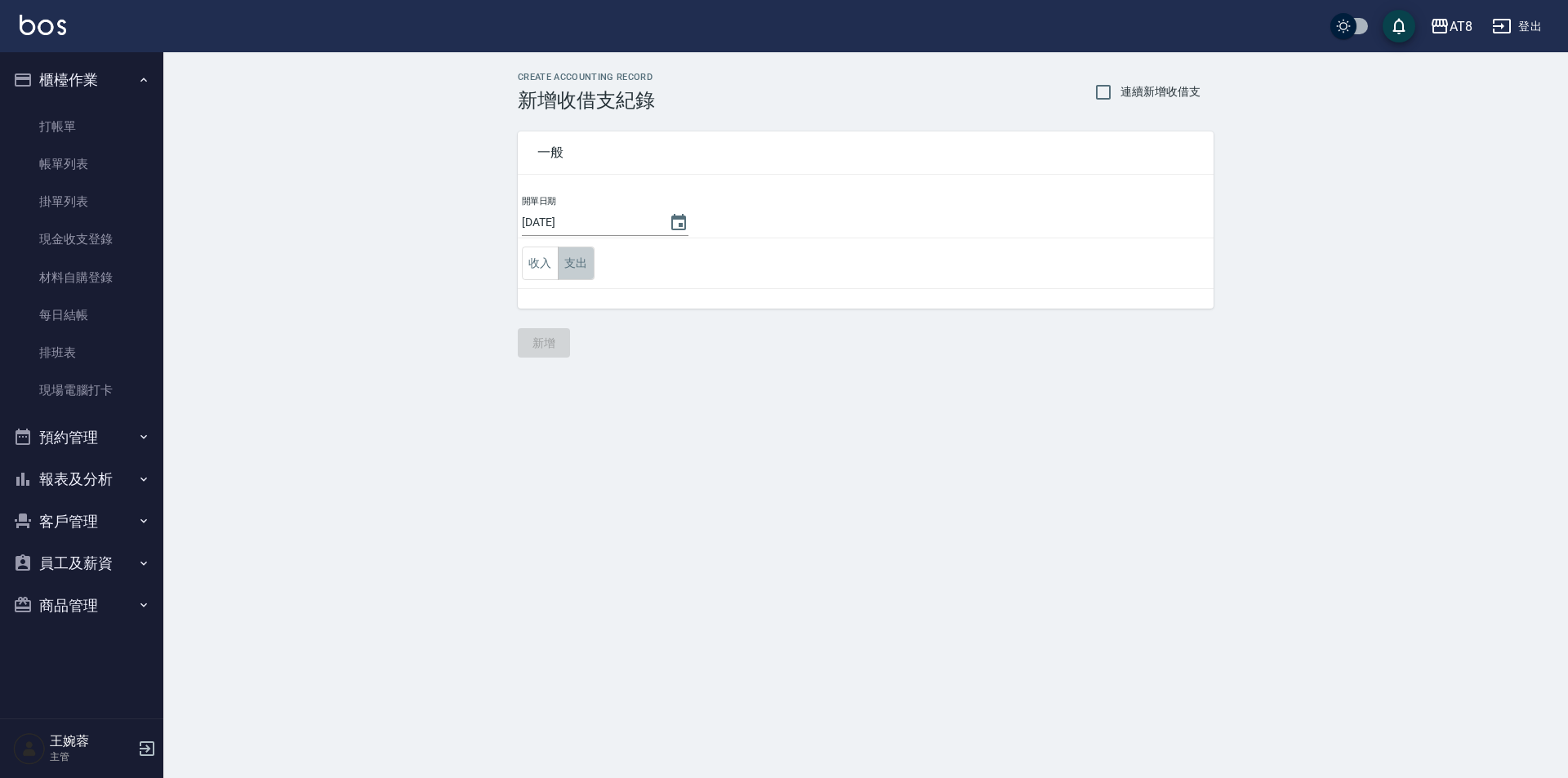
click at [574, 261] on button "支出" at bounding box center [576, 264] width 37 height 33
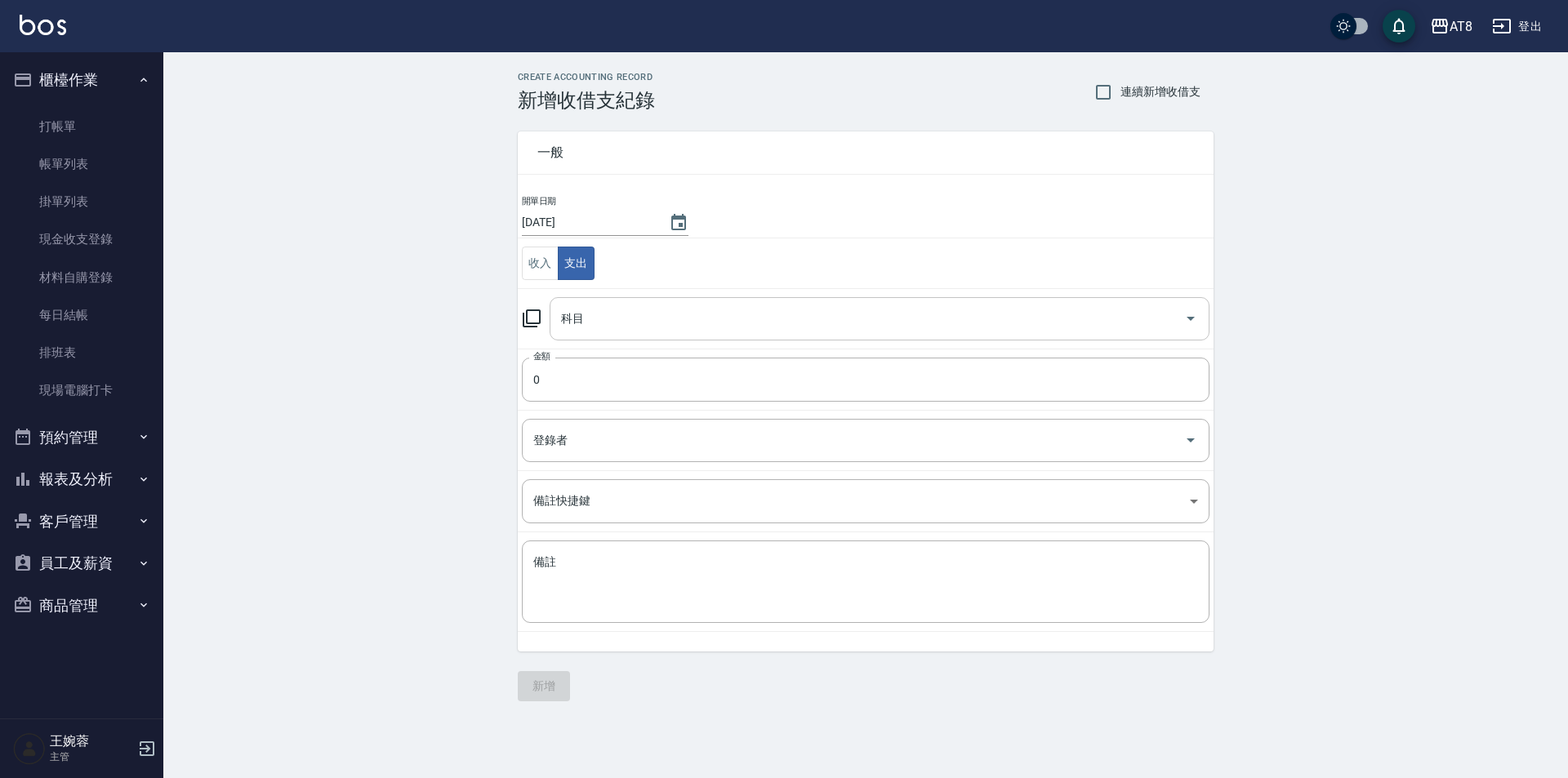
click at [606, 325] on input "科目" at bounding box center [868, 319] width 621 height 28
click at [296, 292] on div "CREATE ACCOUNTING RECORD 新增收借支紀錄 連續新增收借支 一般 開單日期 [DATE] 收入 支出 科目 科目 金額 0 金額 登錄者…" at bounding box center [865, 386] width 1405 height 668
click at [104, 236] on link "現金收支登錄" at bounding box center [82, 239] width 151 height 38
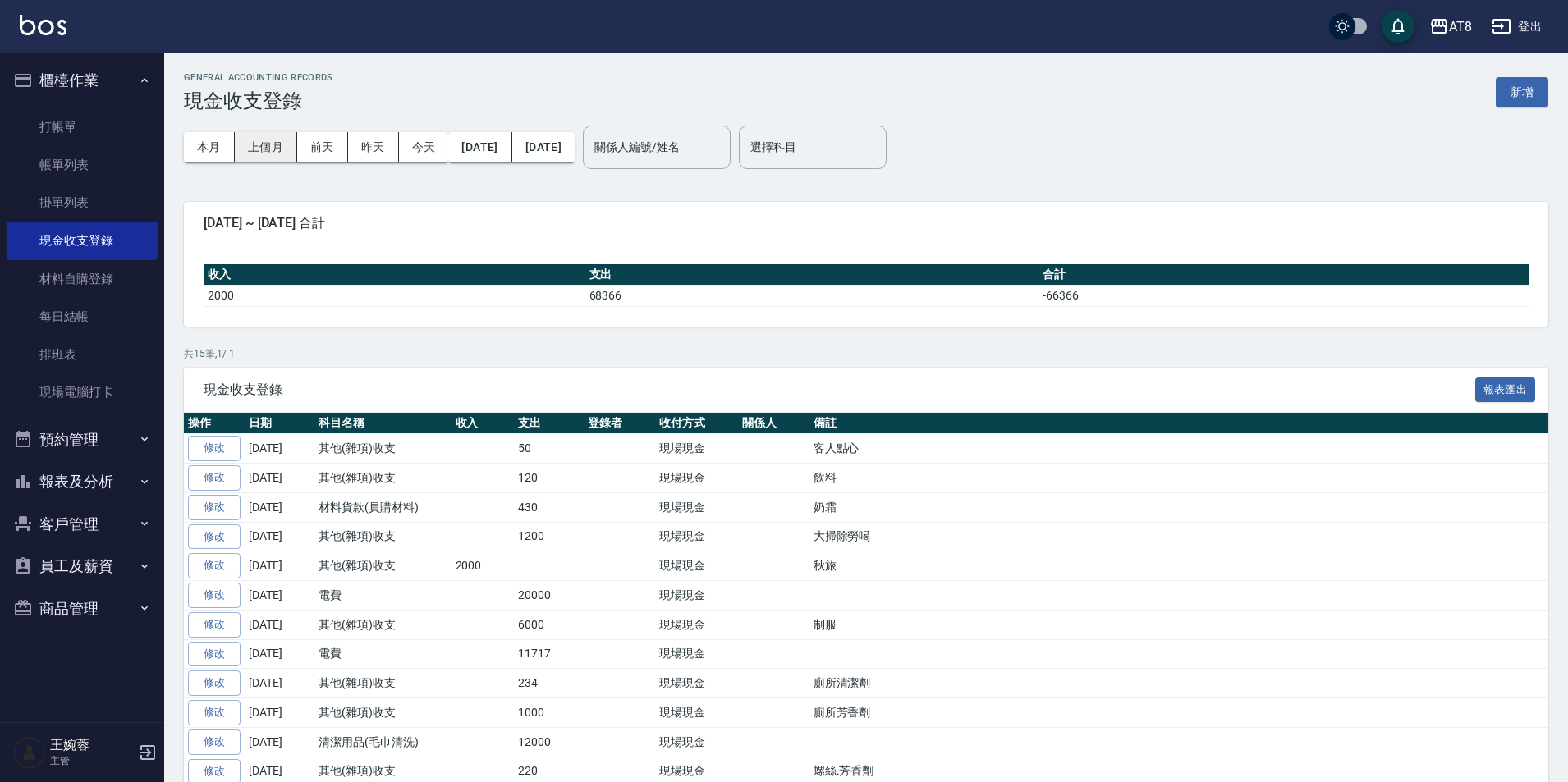
click at [268, 161] on button "上個月" at bounding box center [266, 147] width 62 height 30
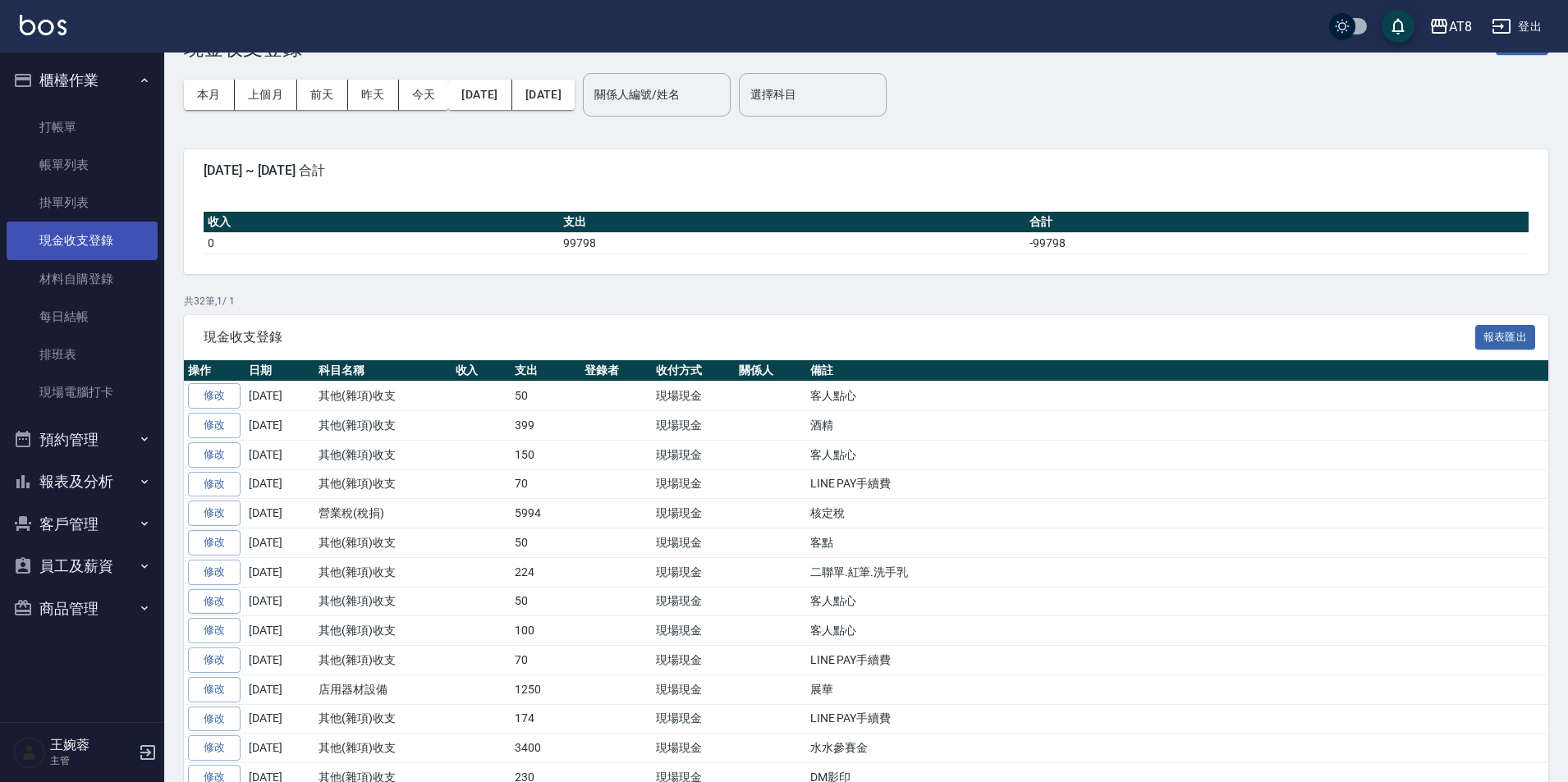
scroll to position [82, 0]
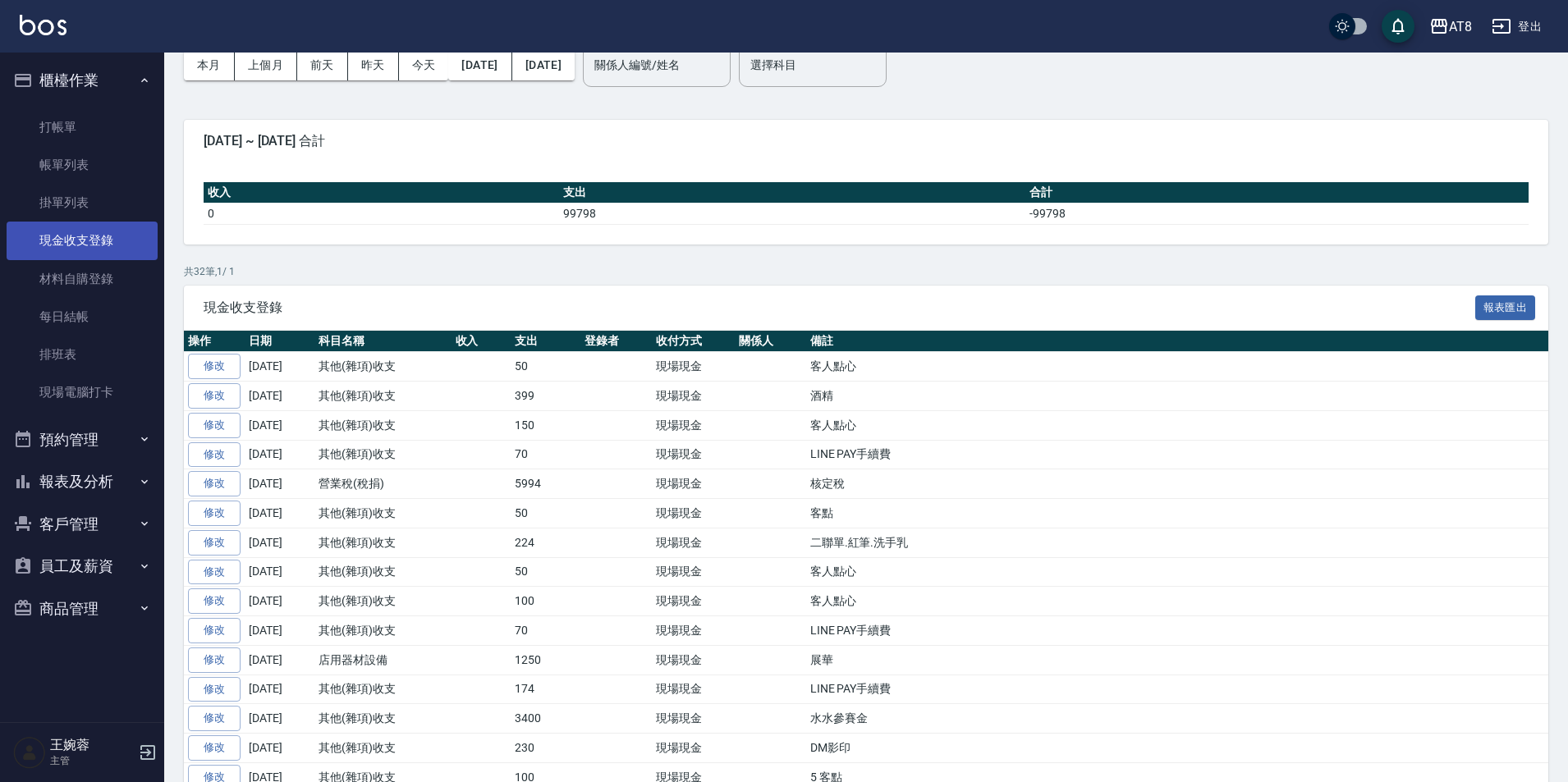
click at [85, 247] on link "現金收支登錄" at bounding box center [82, 240] width 151 height 38
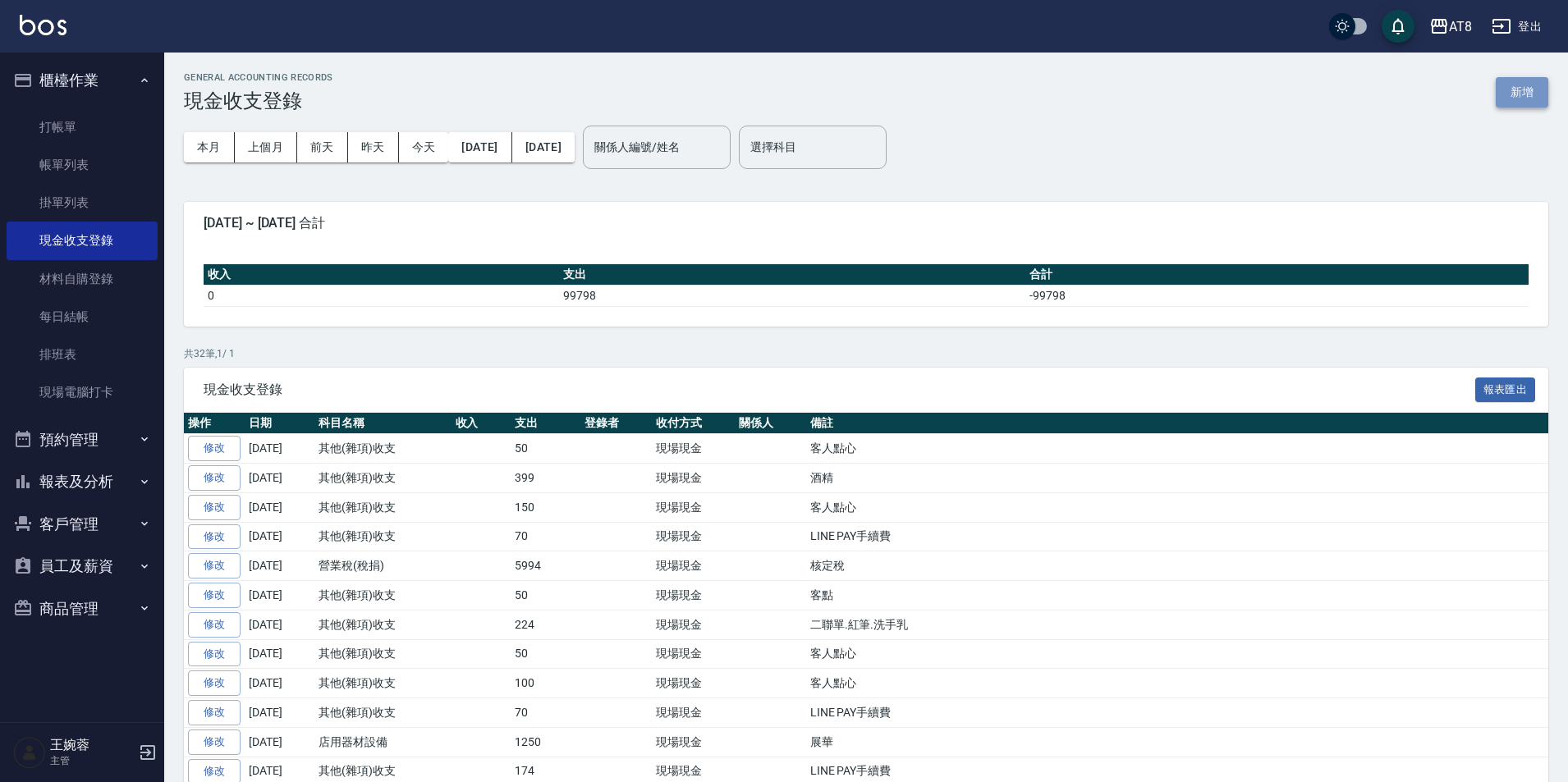
click at [1540, 94] on button "新增" at bounding box center [1522, 92] width 52 height 30
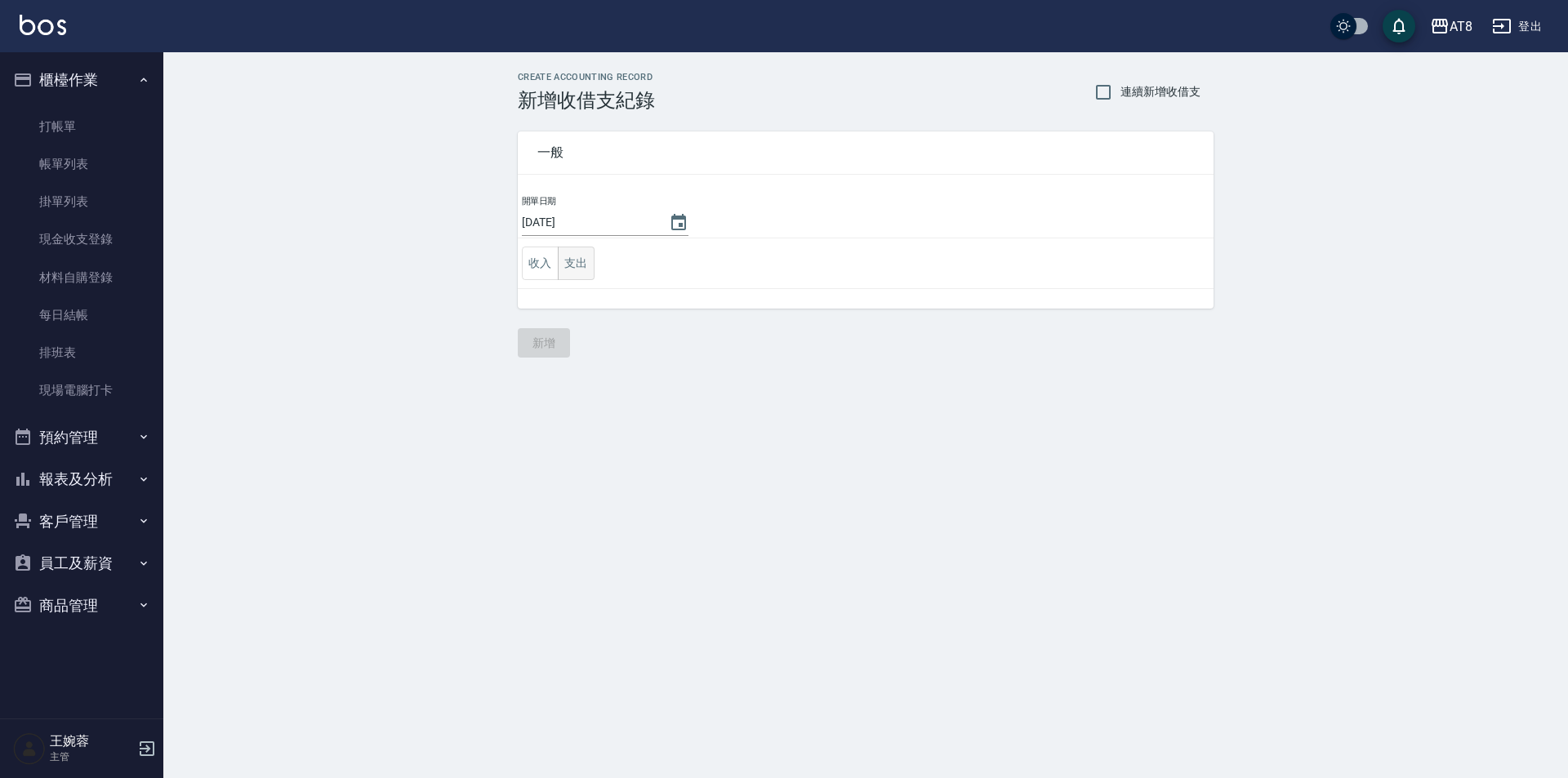
click at [587, 259] on button "支出" at bounding box center [576, 264] width 37 height 33
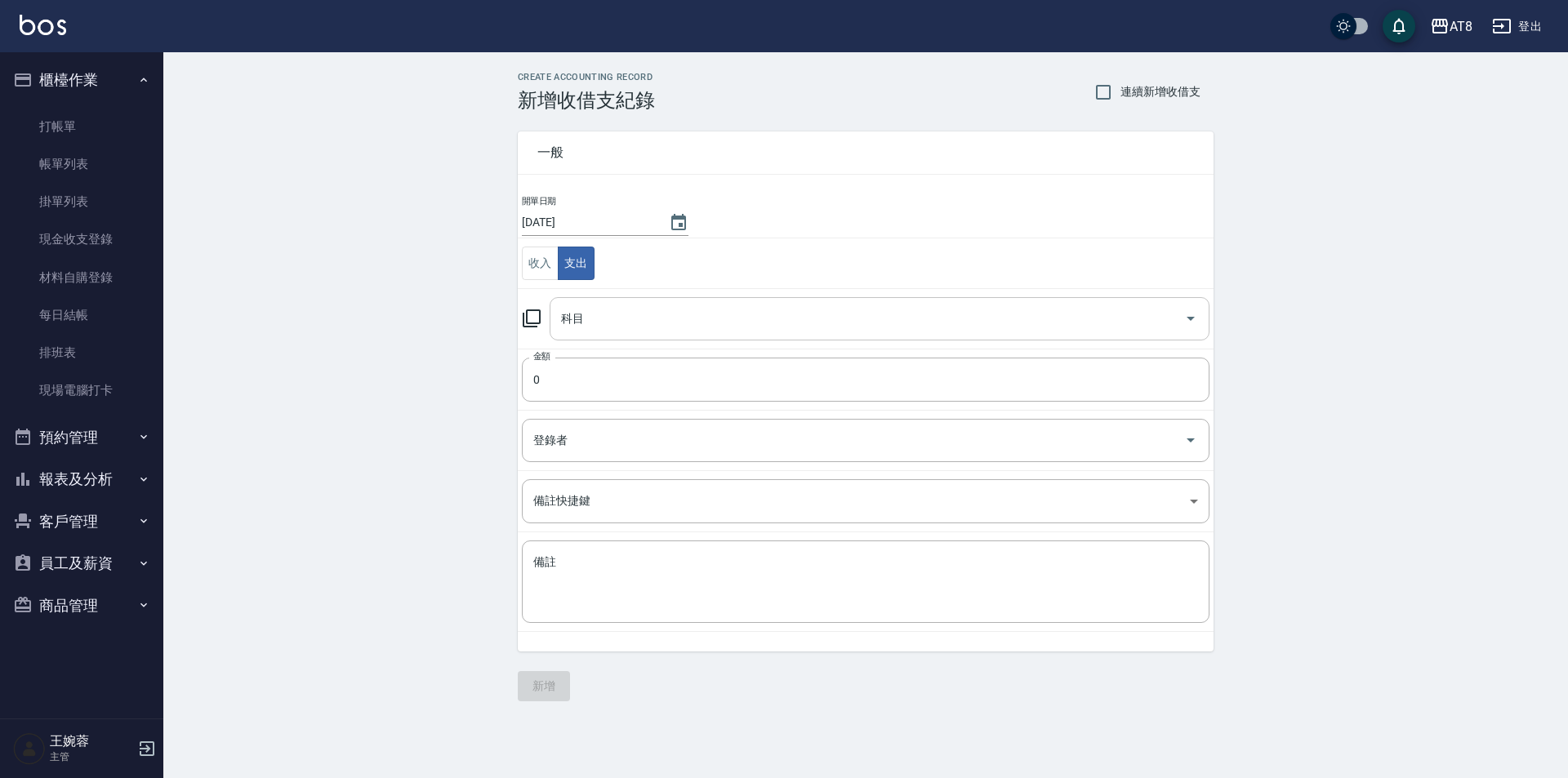
click at [629, 336] on div "科目" at bounding box center [879, 319] width 660 height 44
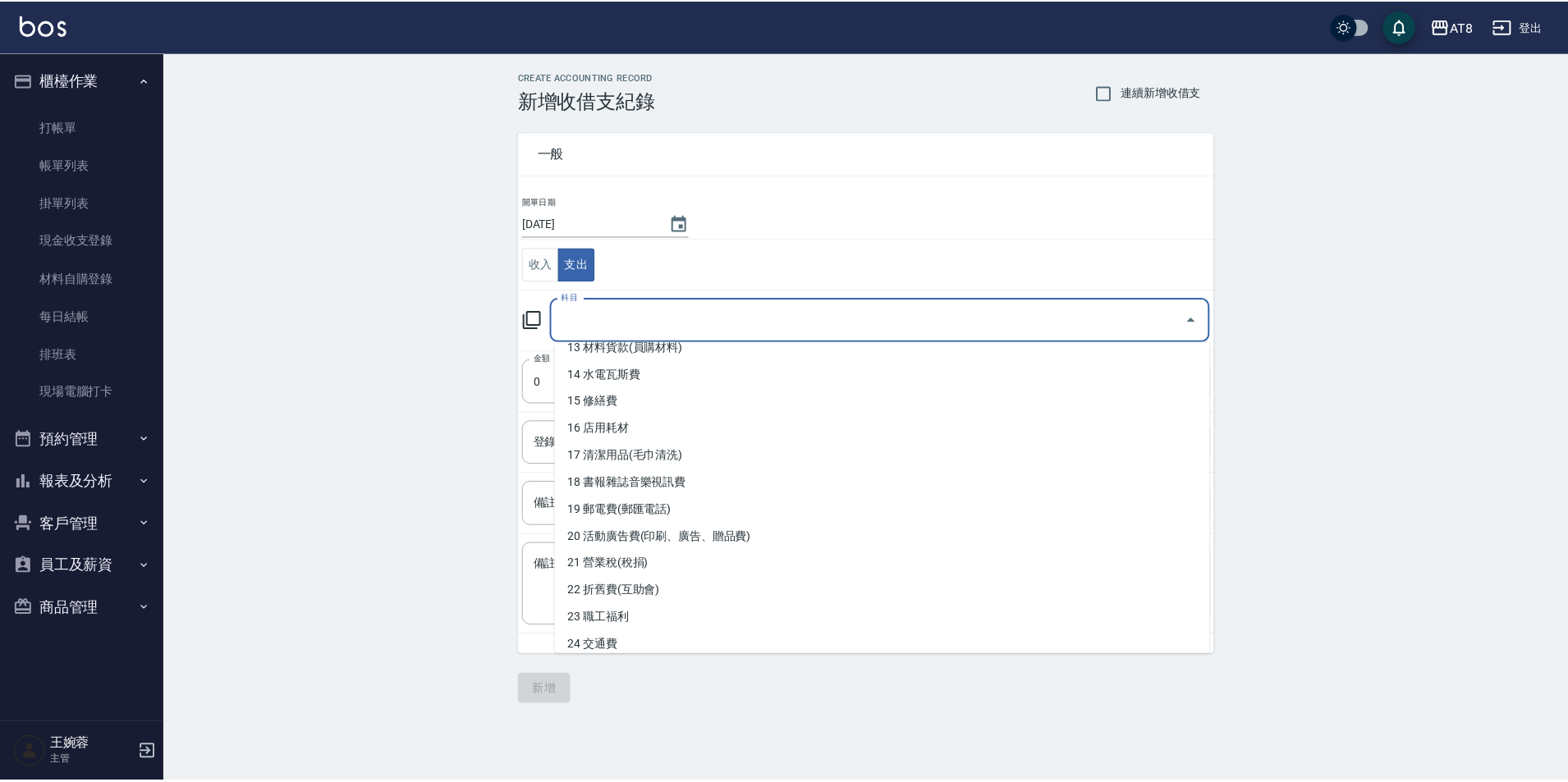
scroll to position [368, 0]
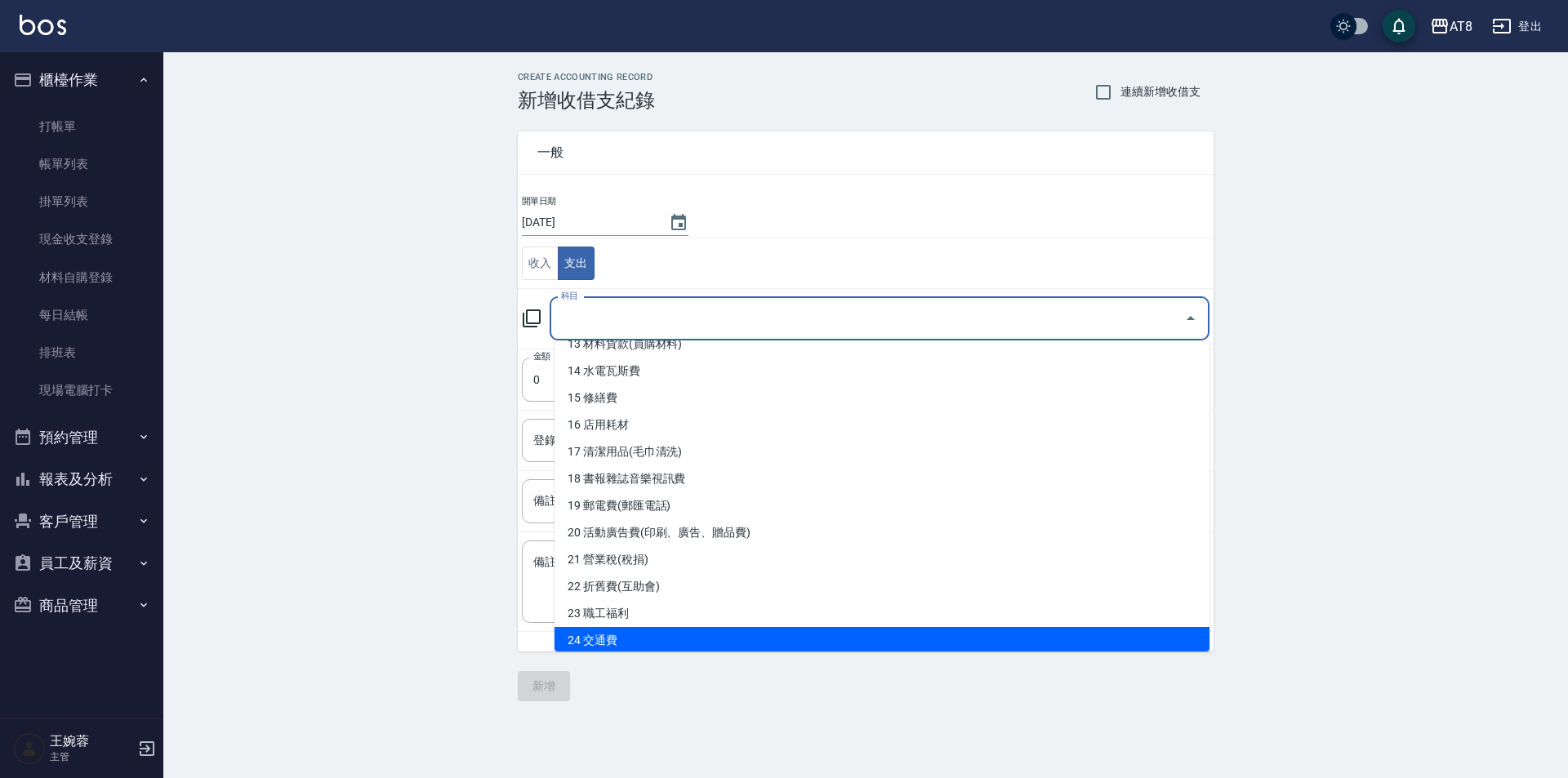
click at [1099, 627] on li "23 職工福利" at bounding box center [882, 613] width 655 height 27
type input "23 職工福利"
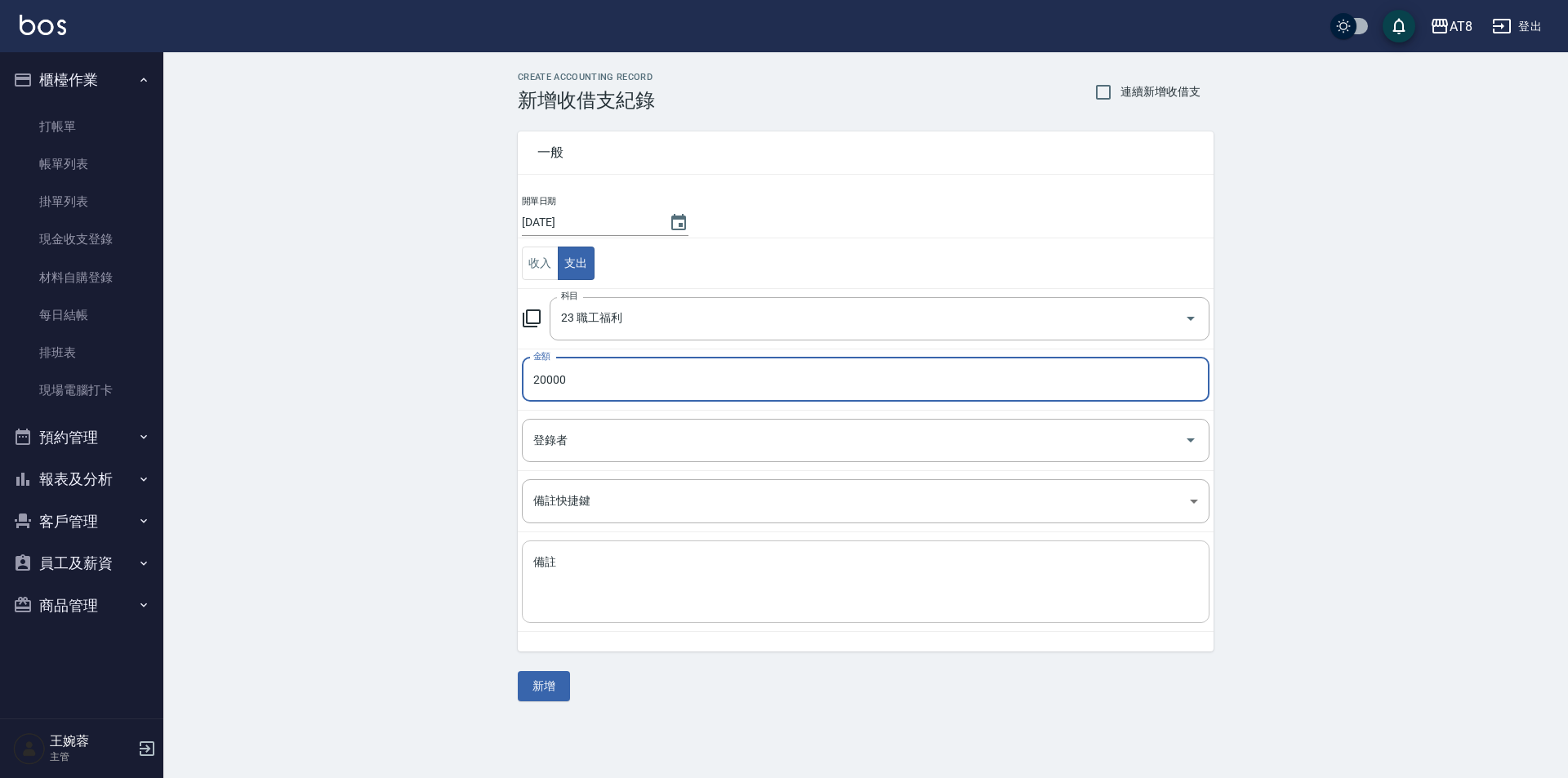
type input "20000"
click at [984, 596] on textarea "備註" at bounding box center [865, 582] width 665 height 55
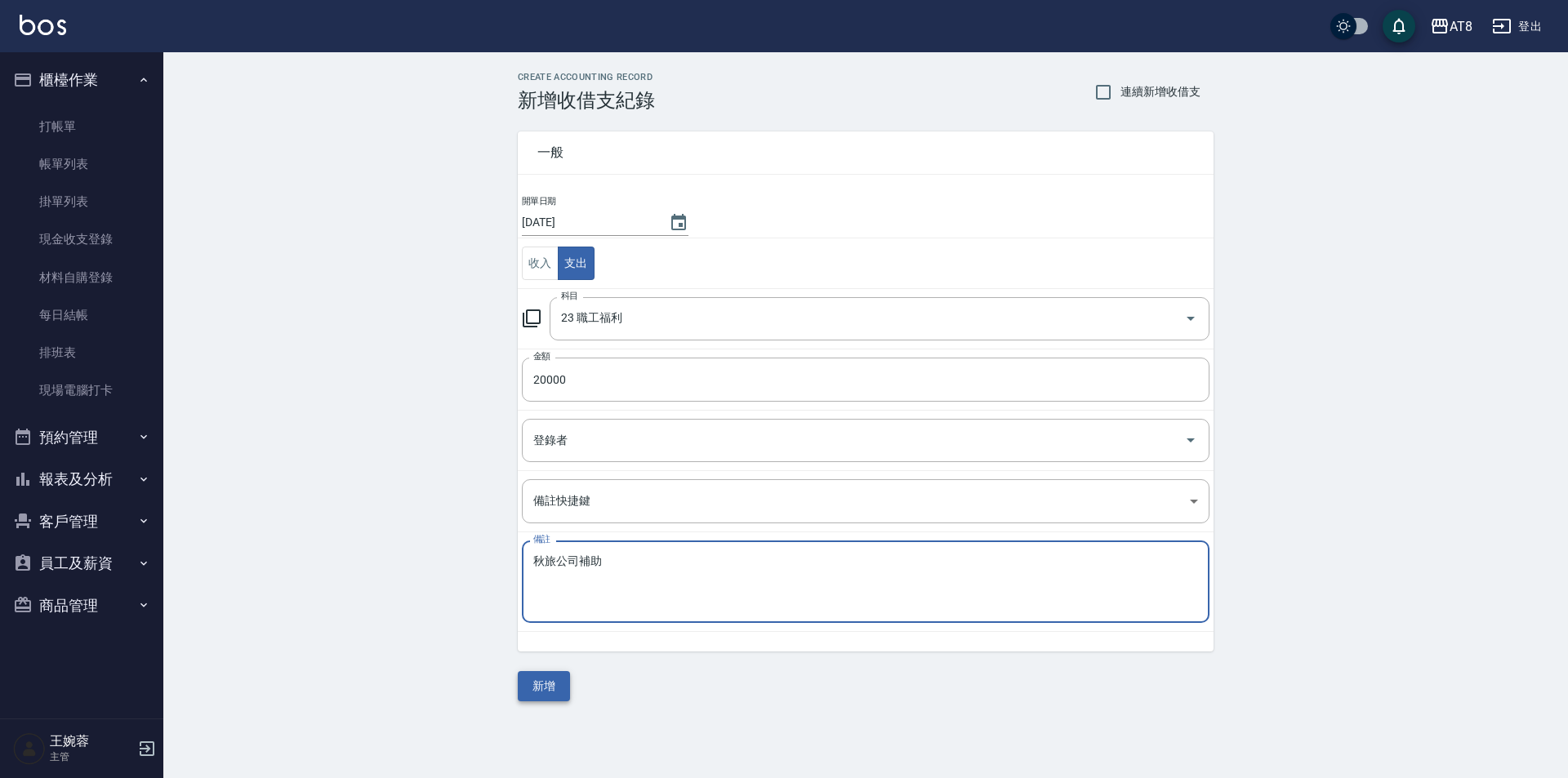
type textarea "秋旅公司補助"
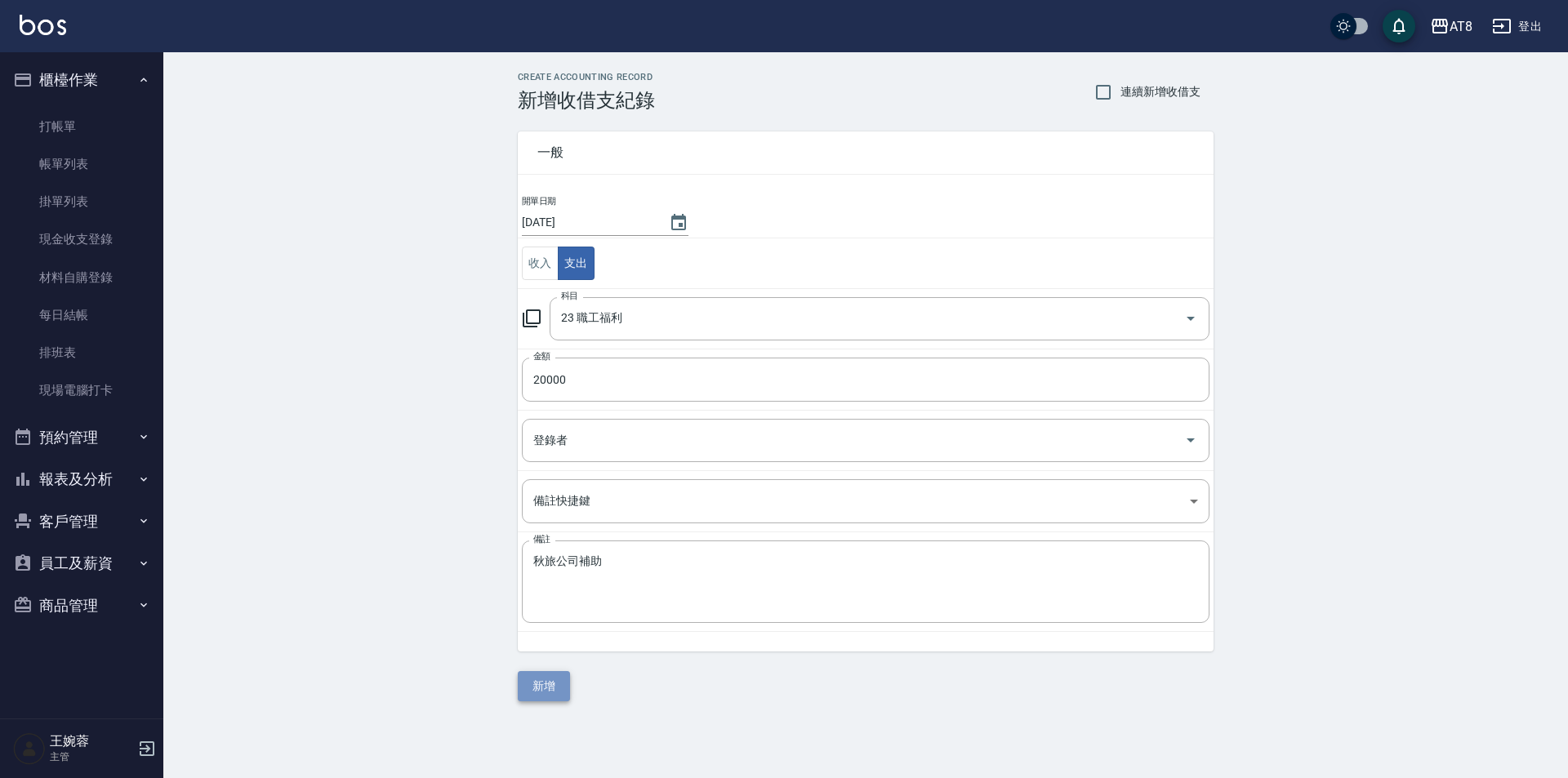
click at [537, 678] on button "新增" at bounding box center [544, 686] width 52 height 30
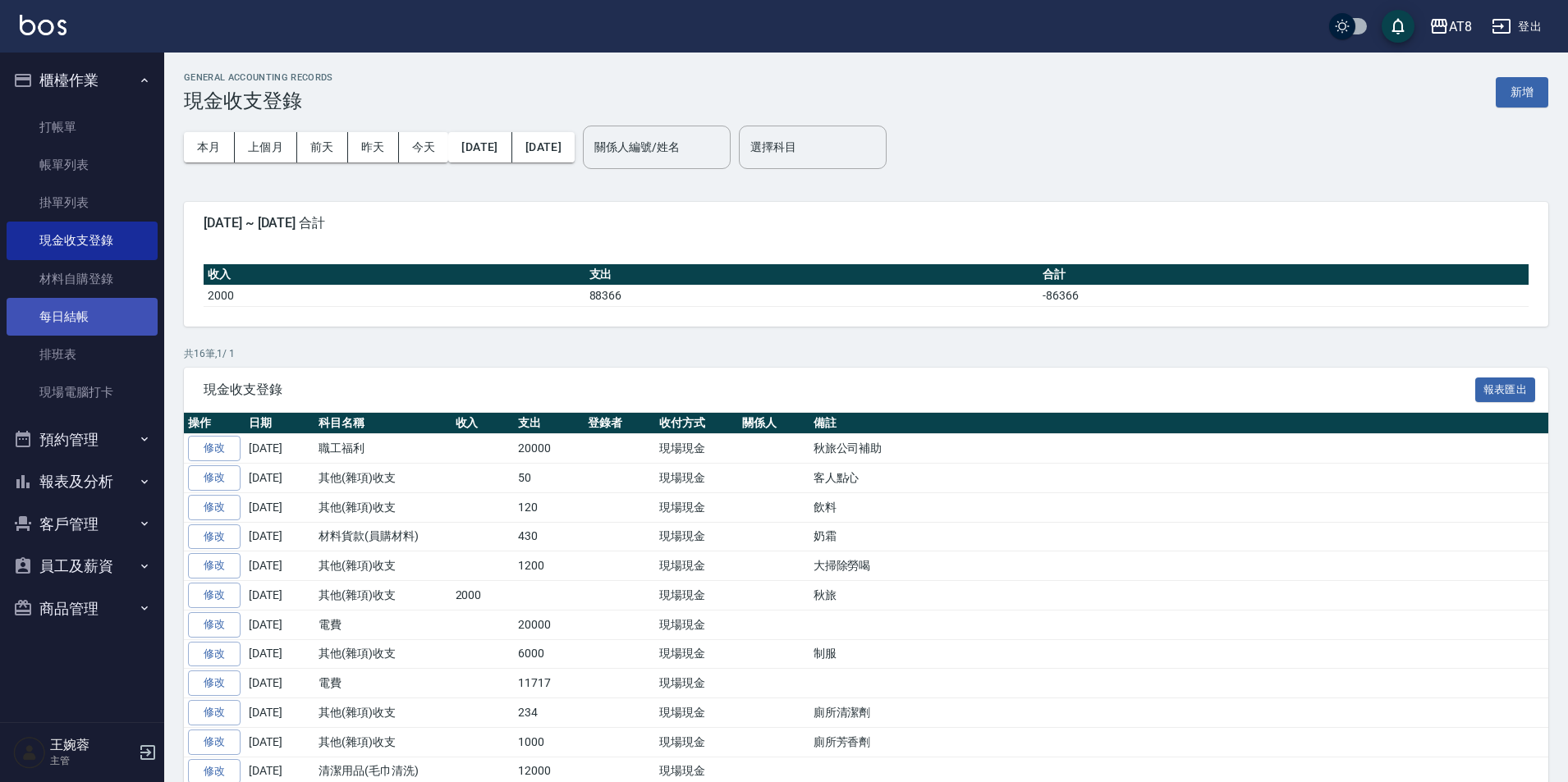
click at [65, 309] on link "每日結帳" at bounding box center [82, 316] width 151 height 38
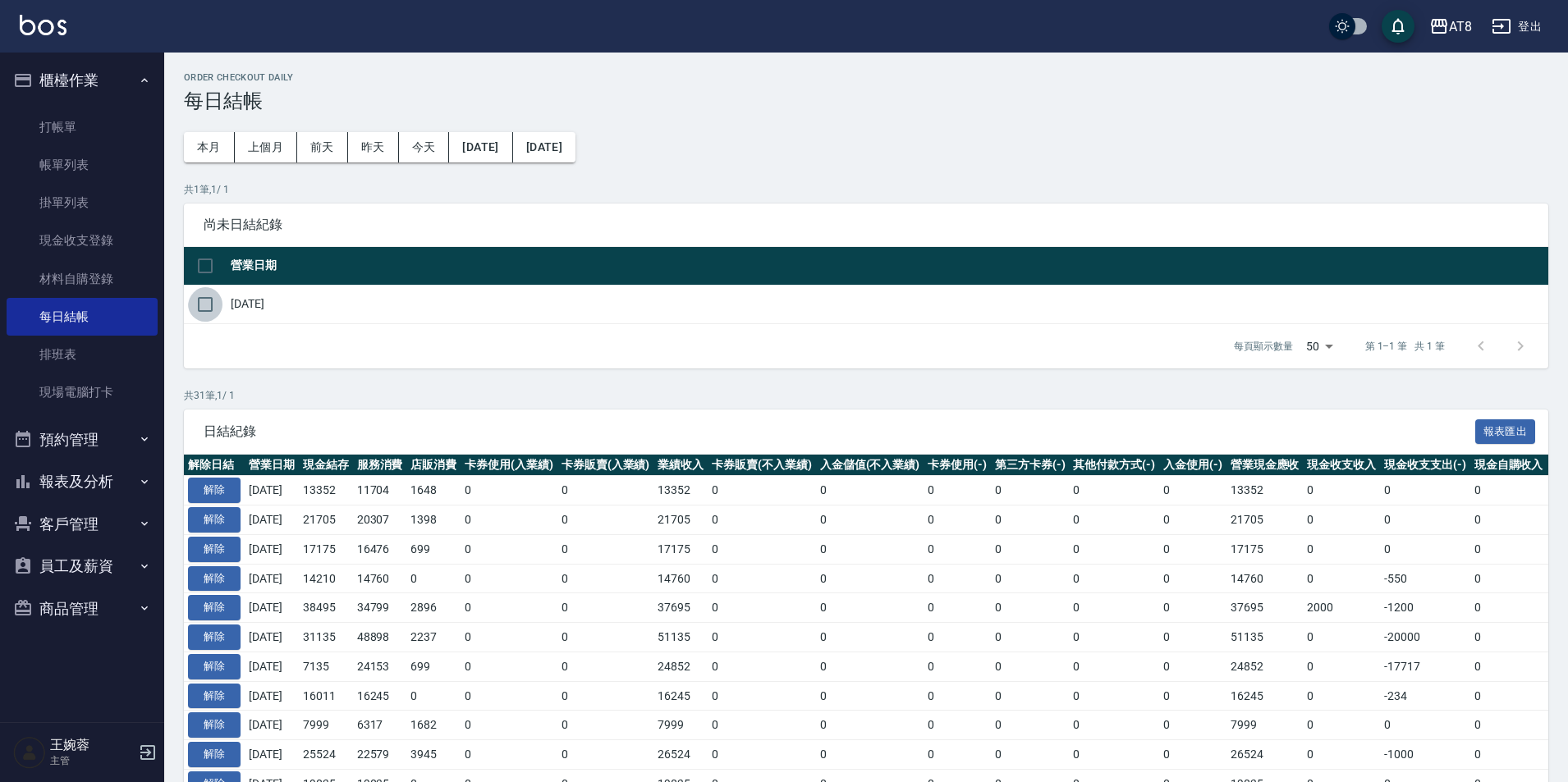
click at [206, 314] on input "checkbox" at bounding box center [205, 304] width 34 height 34
checkbox input "true"
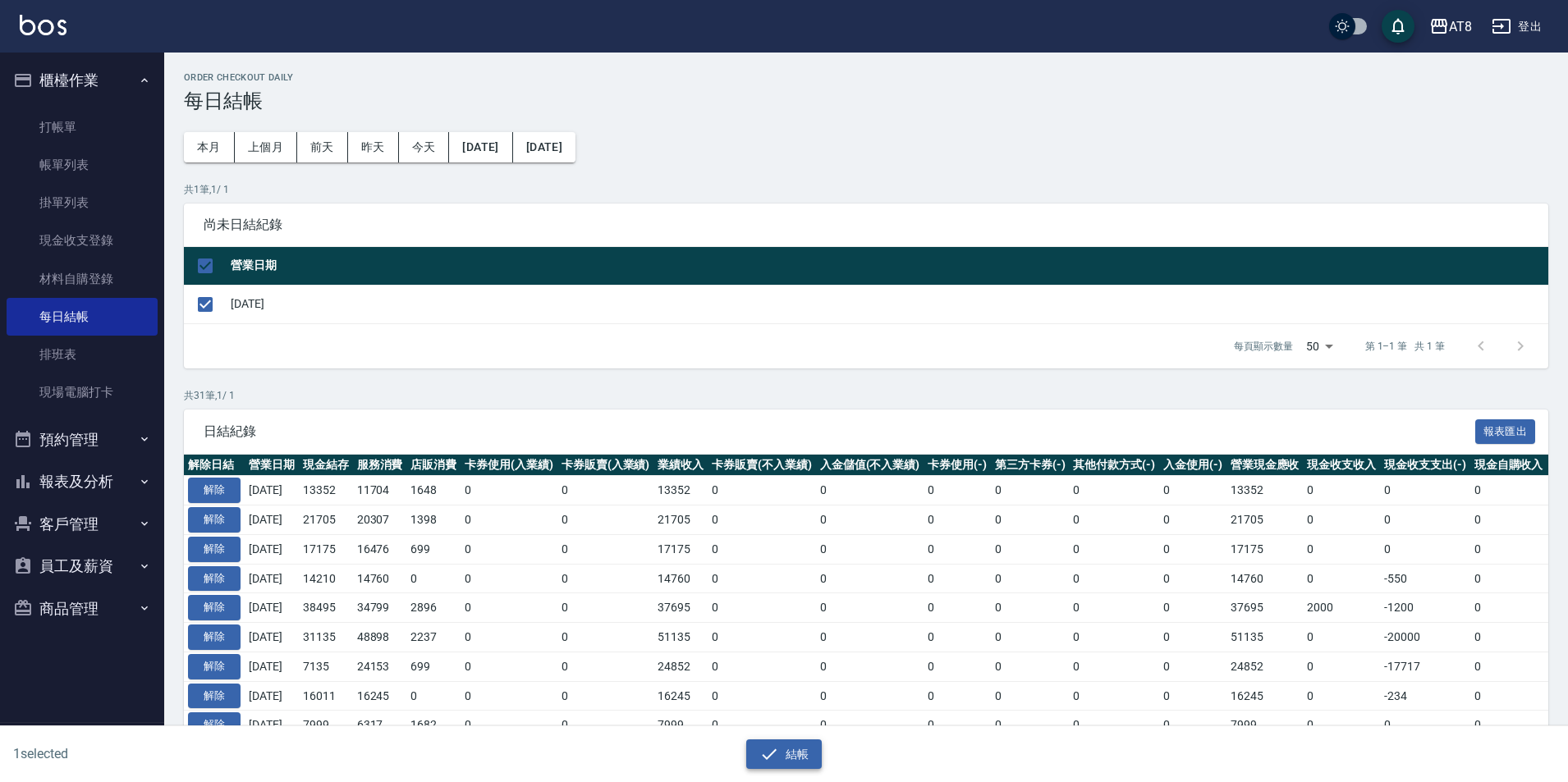
click at [765, 748] on icon "button" at bounding box center [769, 753] width 19 height 19
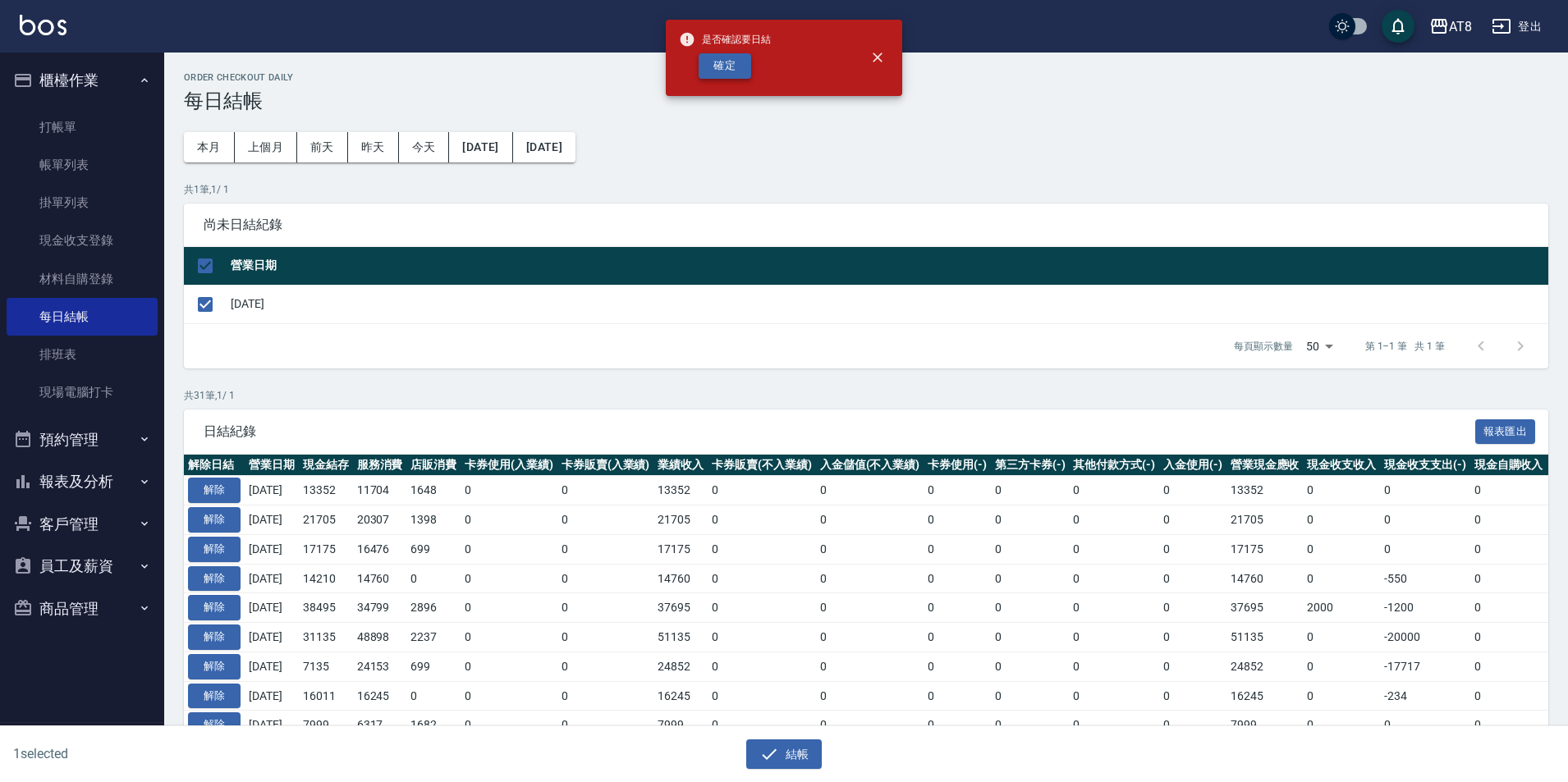
click at [740, 70] on button "確定" at bounding box center [725, 66] width 52 height 25
checkbox input "false"
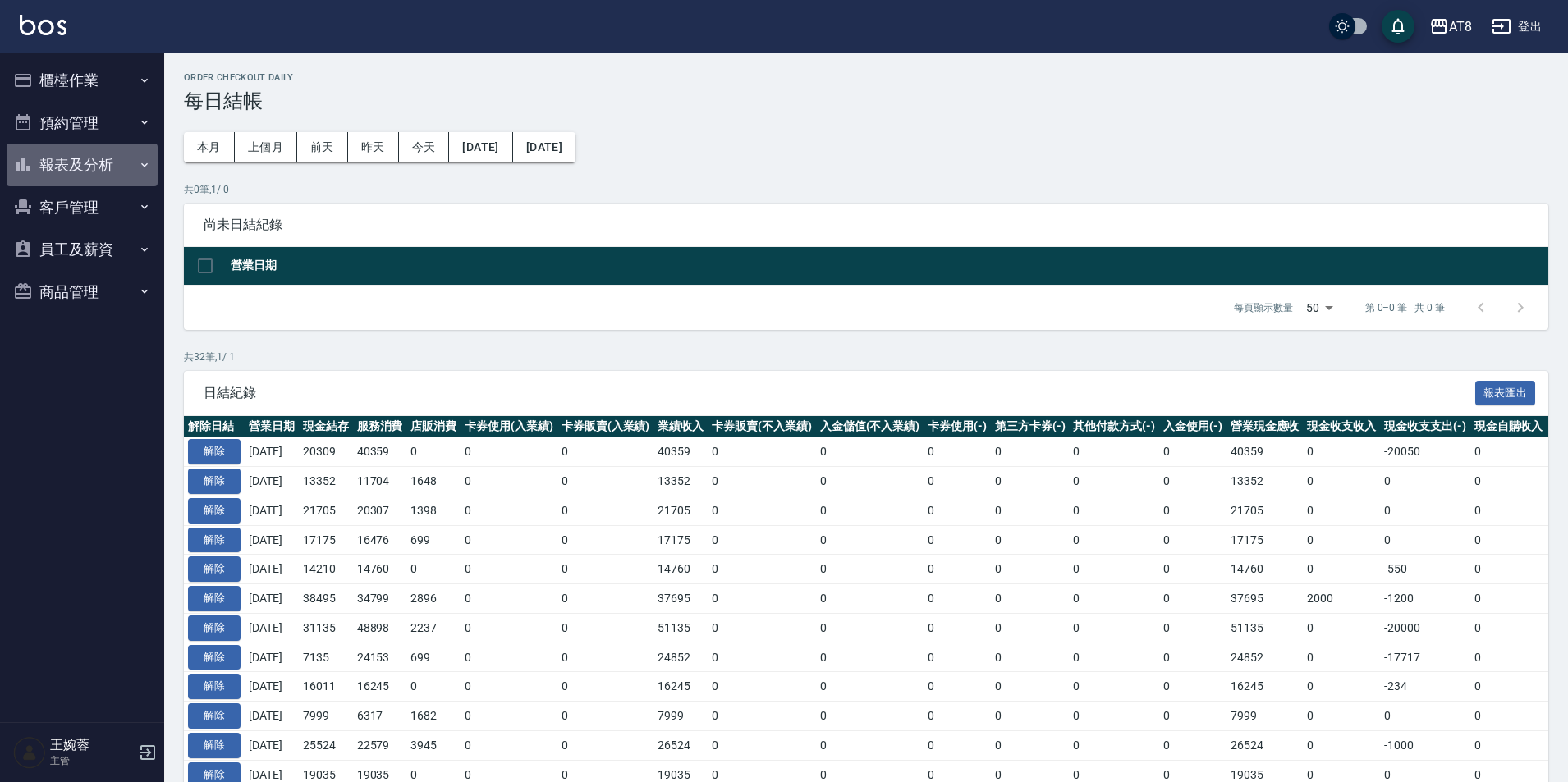
click at [119, 156] on button "報表及分析" at bounding box center [82, 165] width 151 height 43
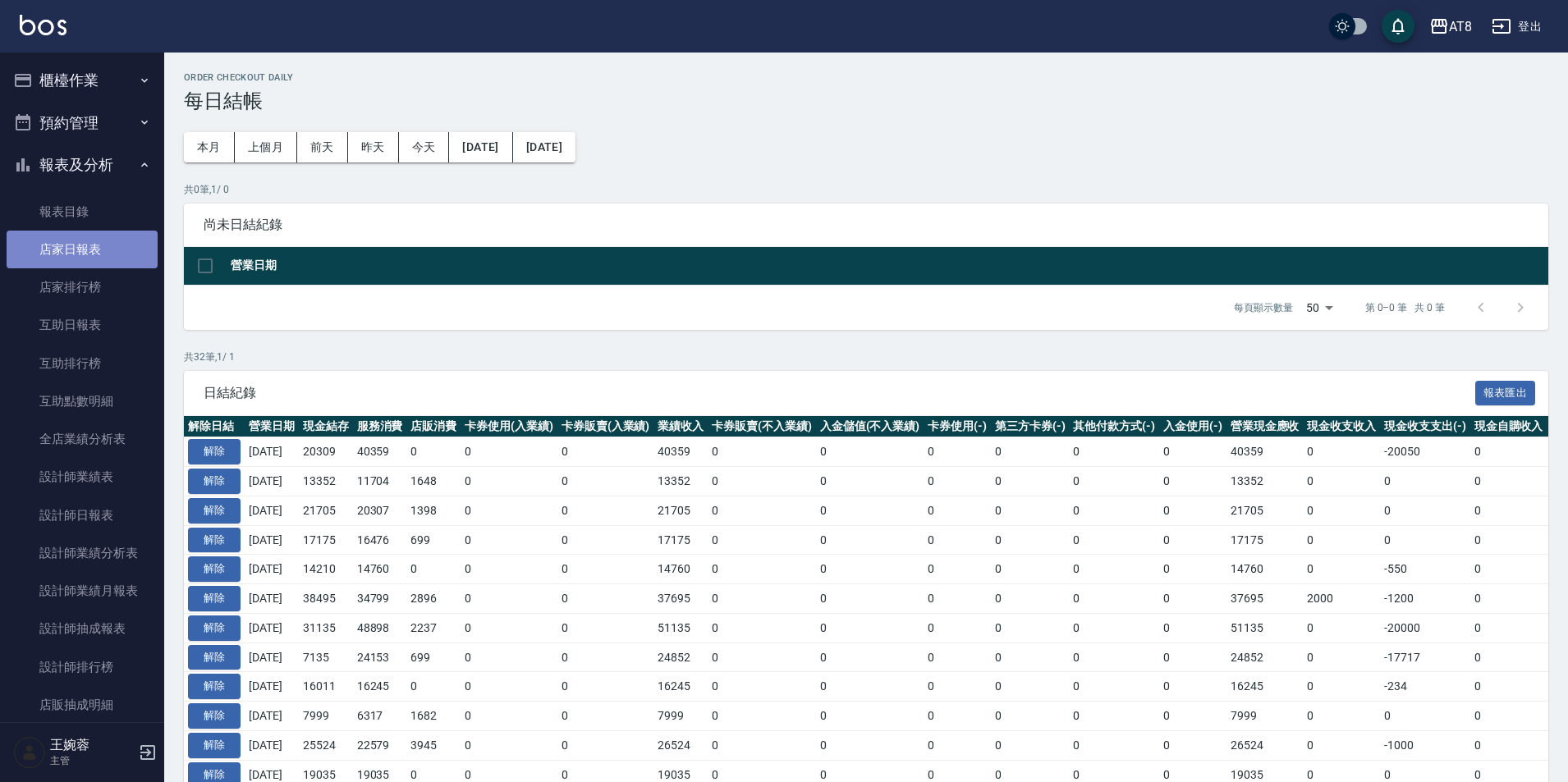
click at [97, 259] on link "店家日報表" at bounding box center [82, 249] width 151 height 38
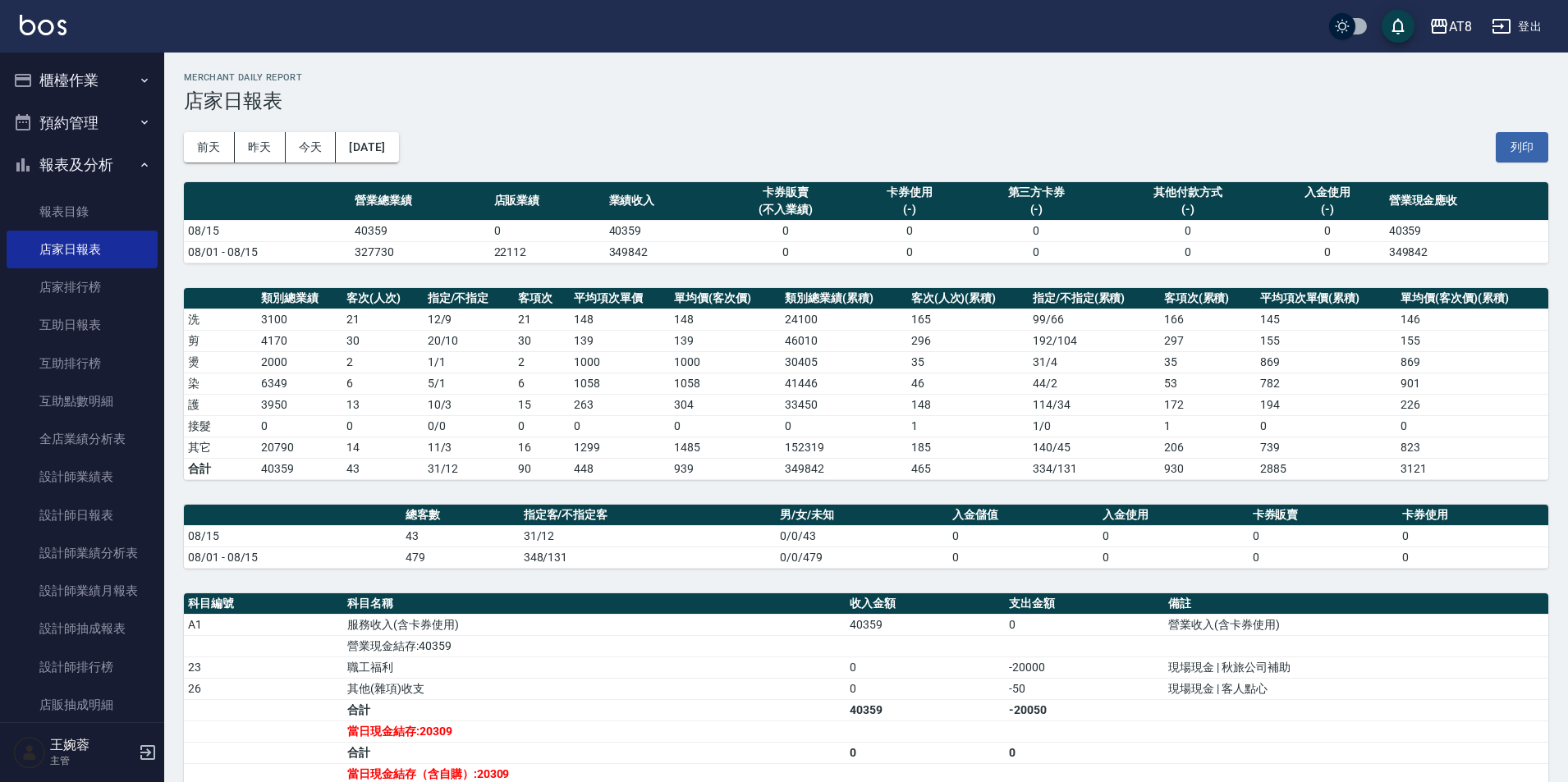
scroll to position [58, 0]
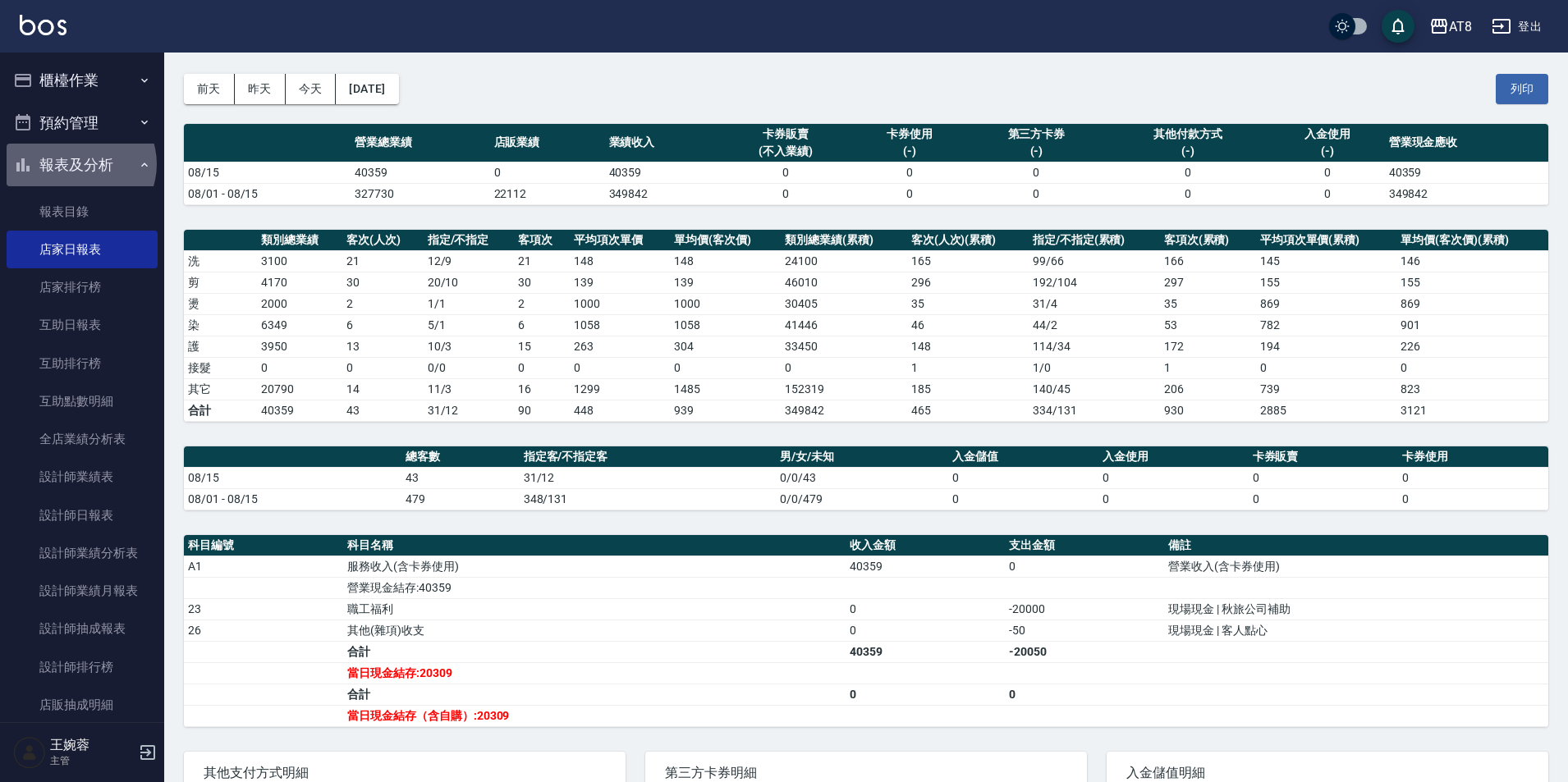
click at [80, 164] on button "報表及分析" at bounding box center [82, 165] width 151 height 43
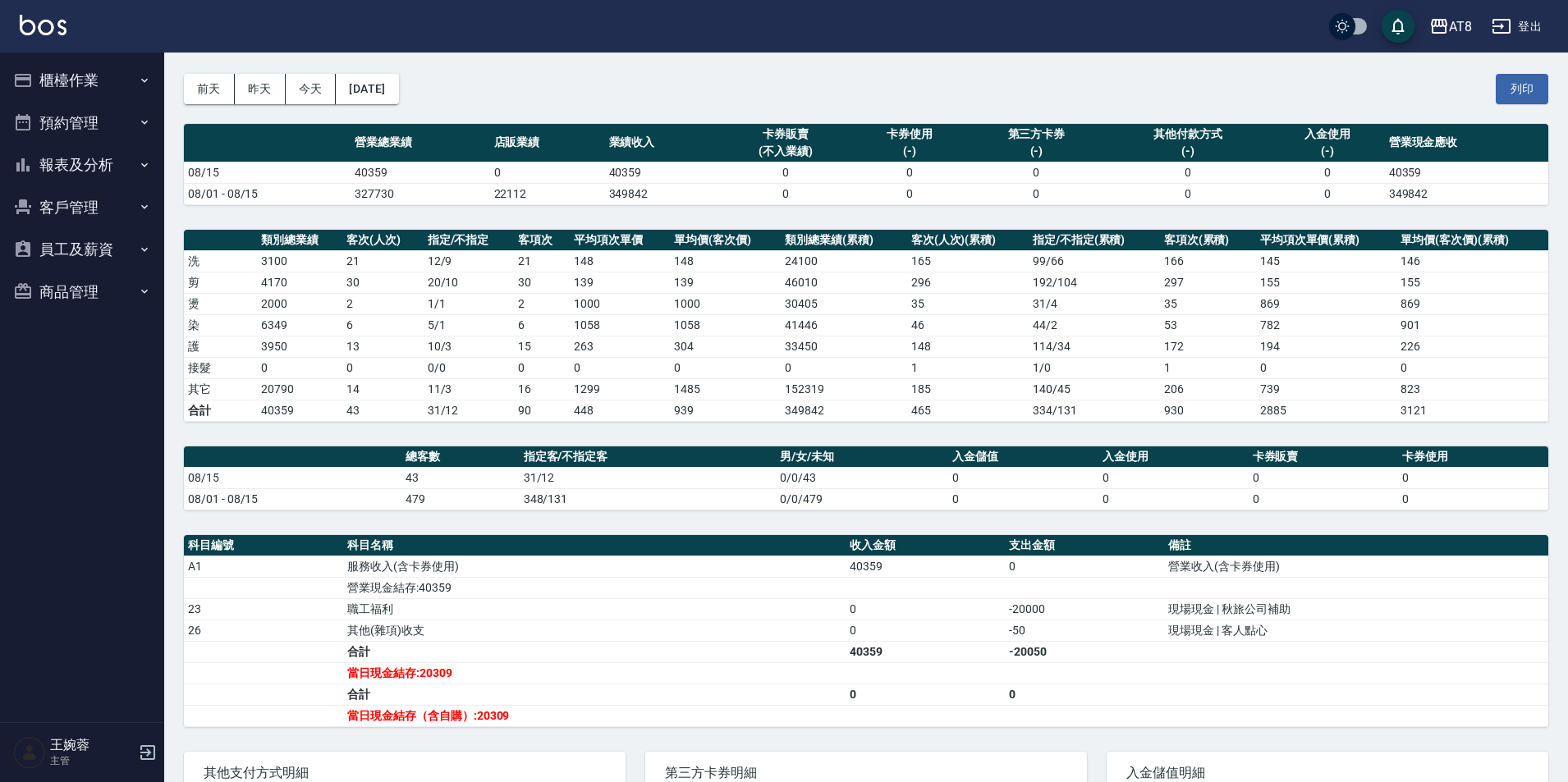
click at [82, 166] on button "報表及分析" at bounding box center [82, 165] width 151 height 43
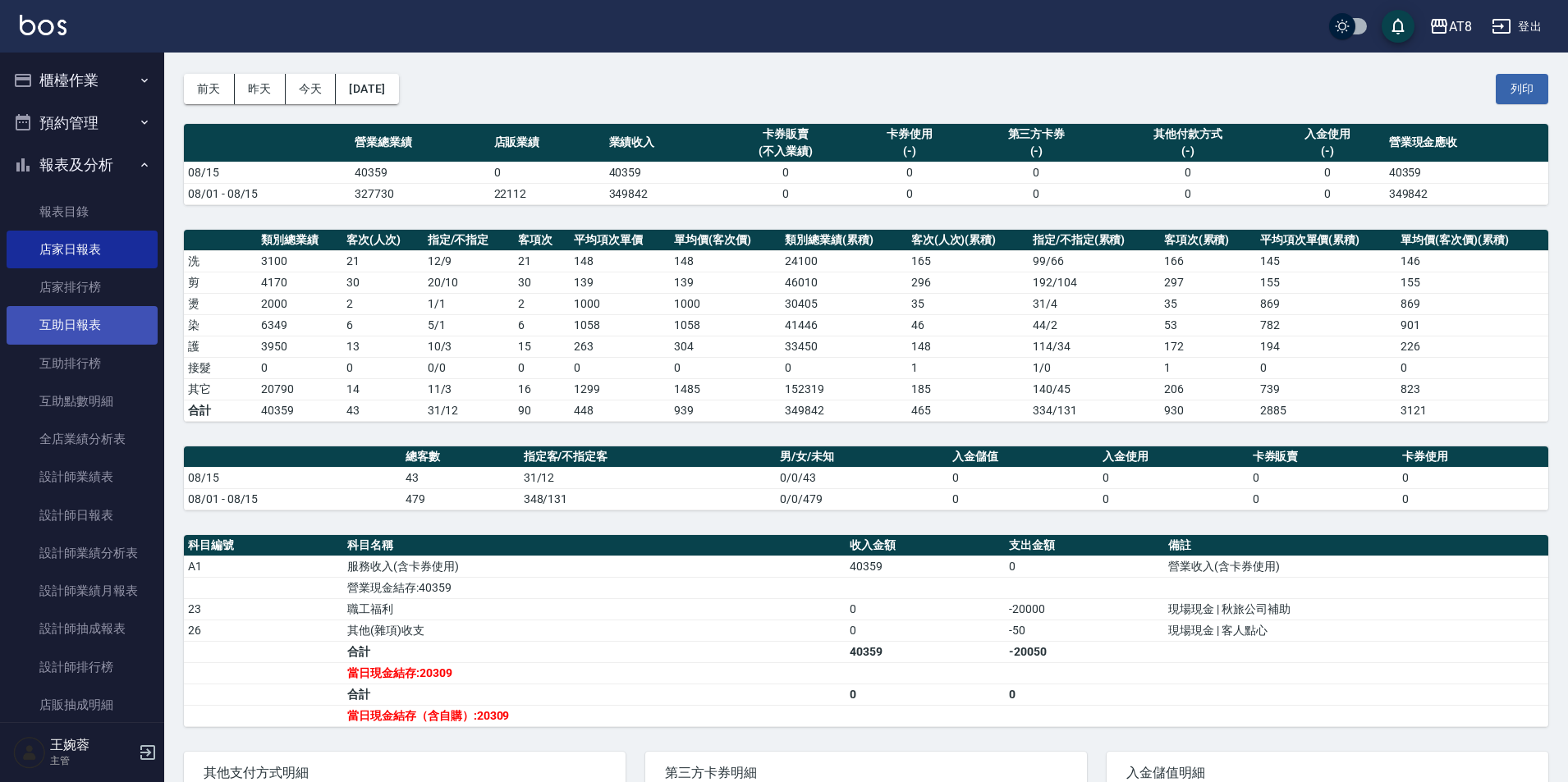
click at [87, 330] on link "互助日報表" at bounding box center [82, 325] width 151 height 38
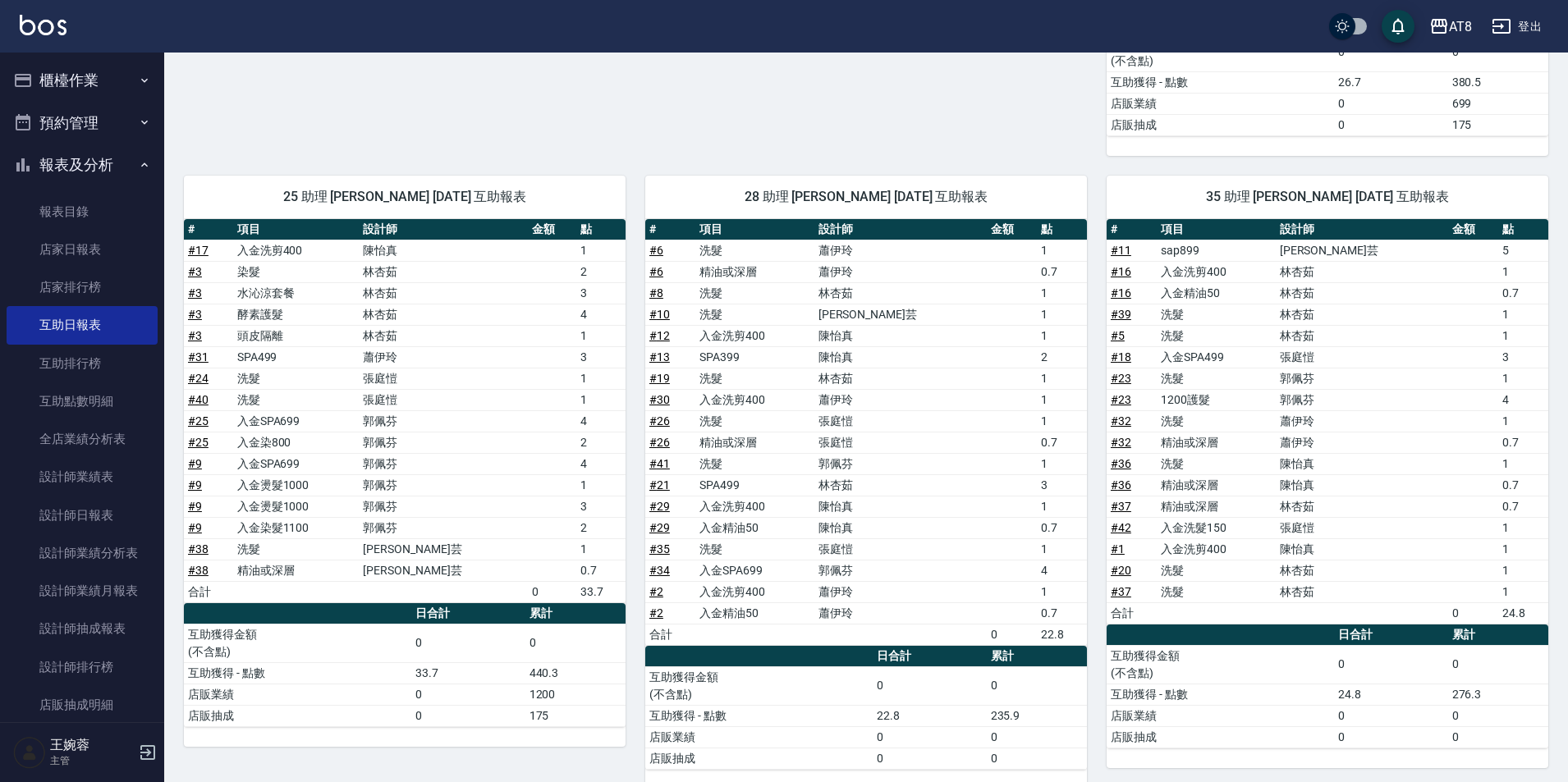
scroll to position [600, 0]
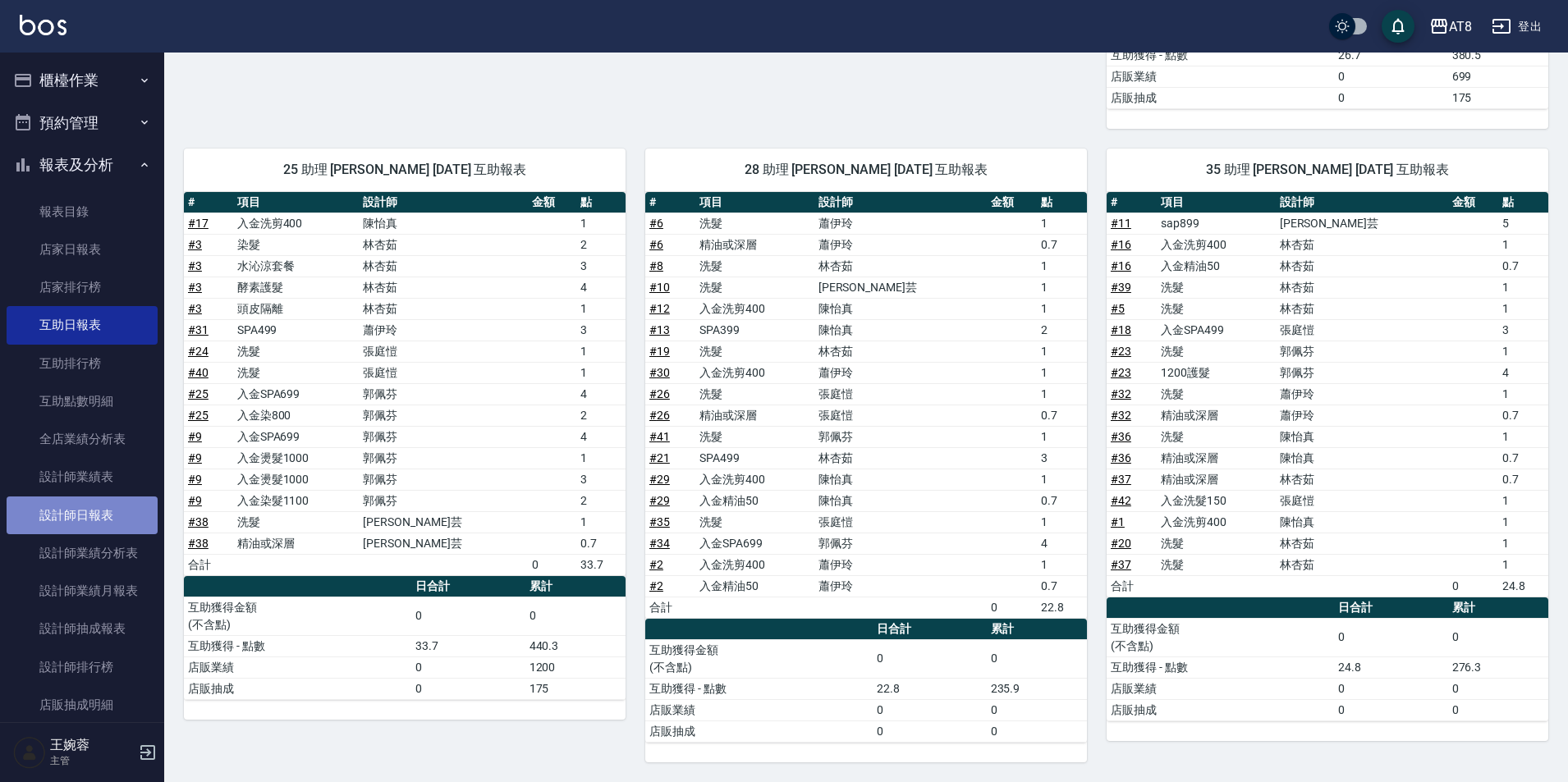
click at [93, 505] on link "設計師日報表" at bounding box center [82, 515] width 151 height 38
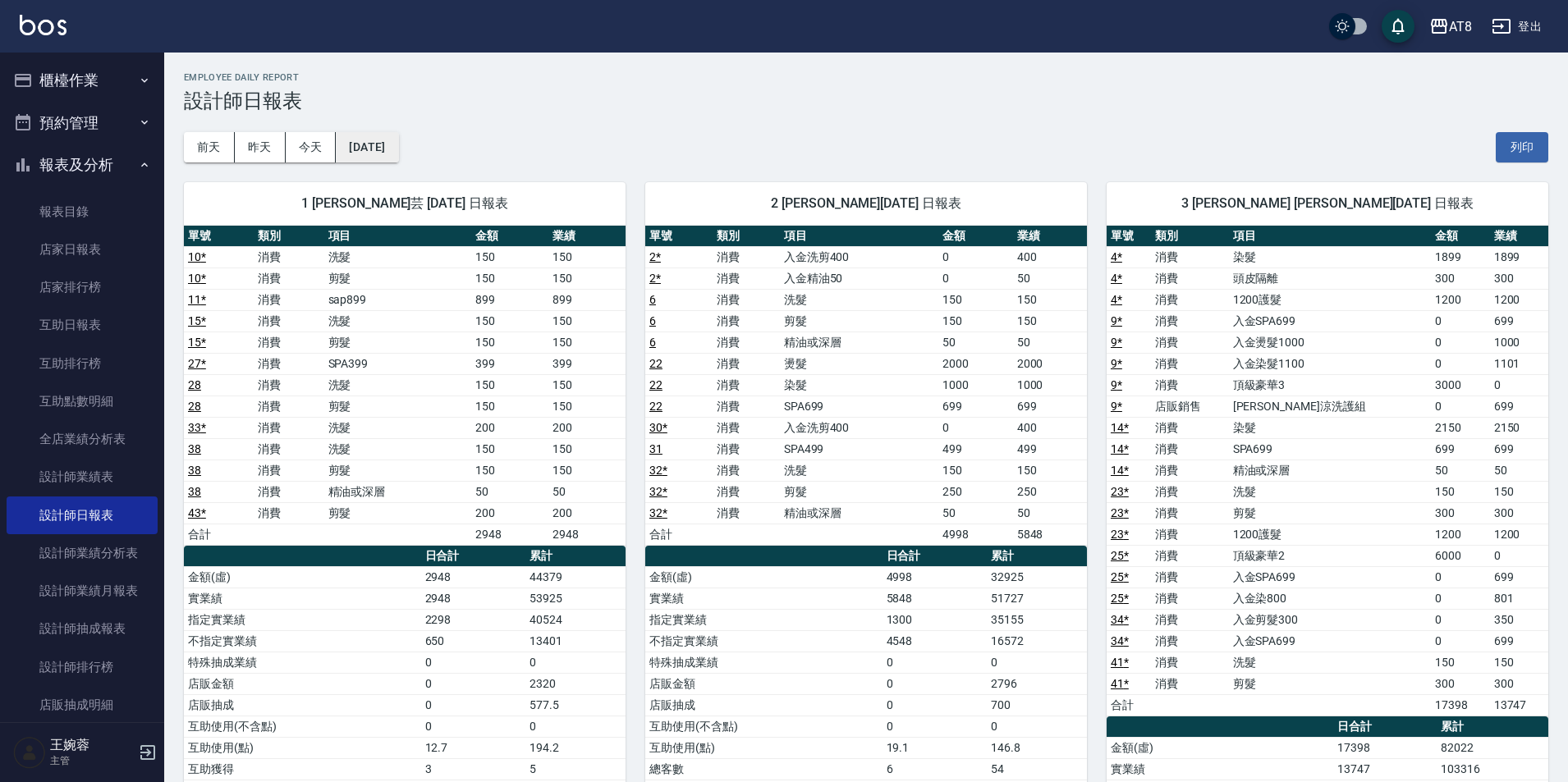
click at [398, 147] on button "[DATE]" at bounding box center [367, 147] width 62 height 30
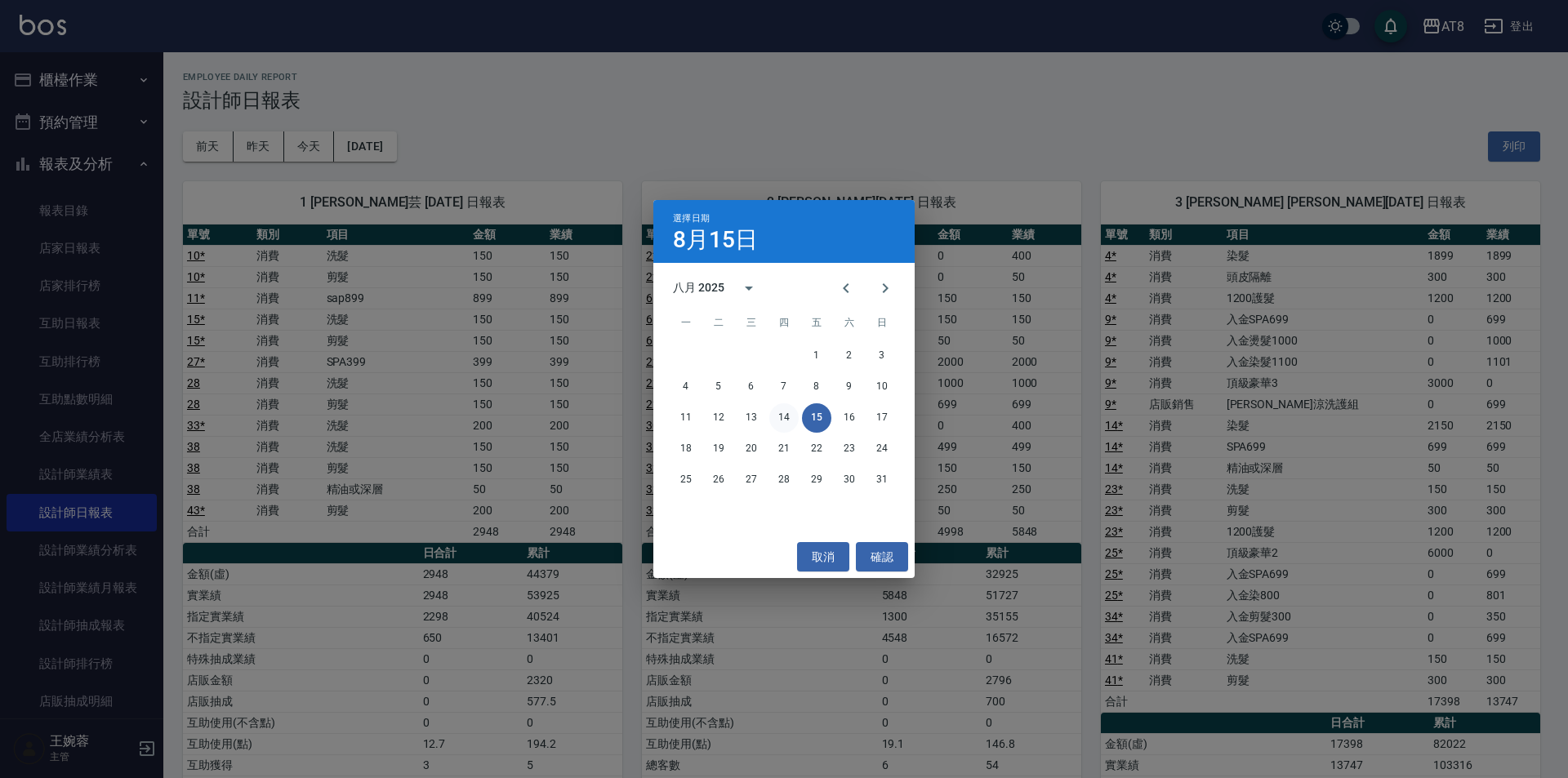
click at [777, 414] on button "14" at bounding box center [783, 417] width 29 height 29
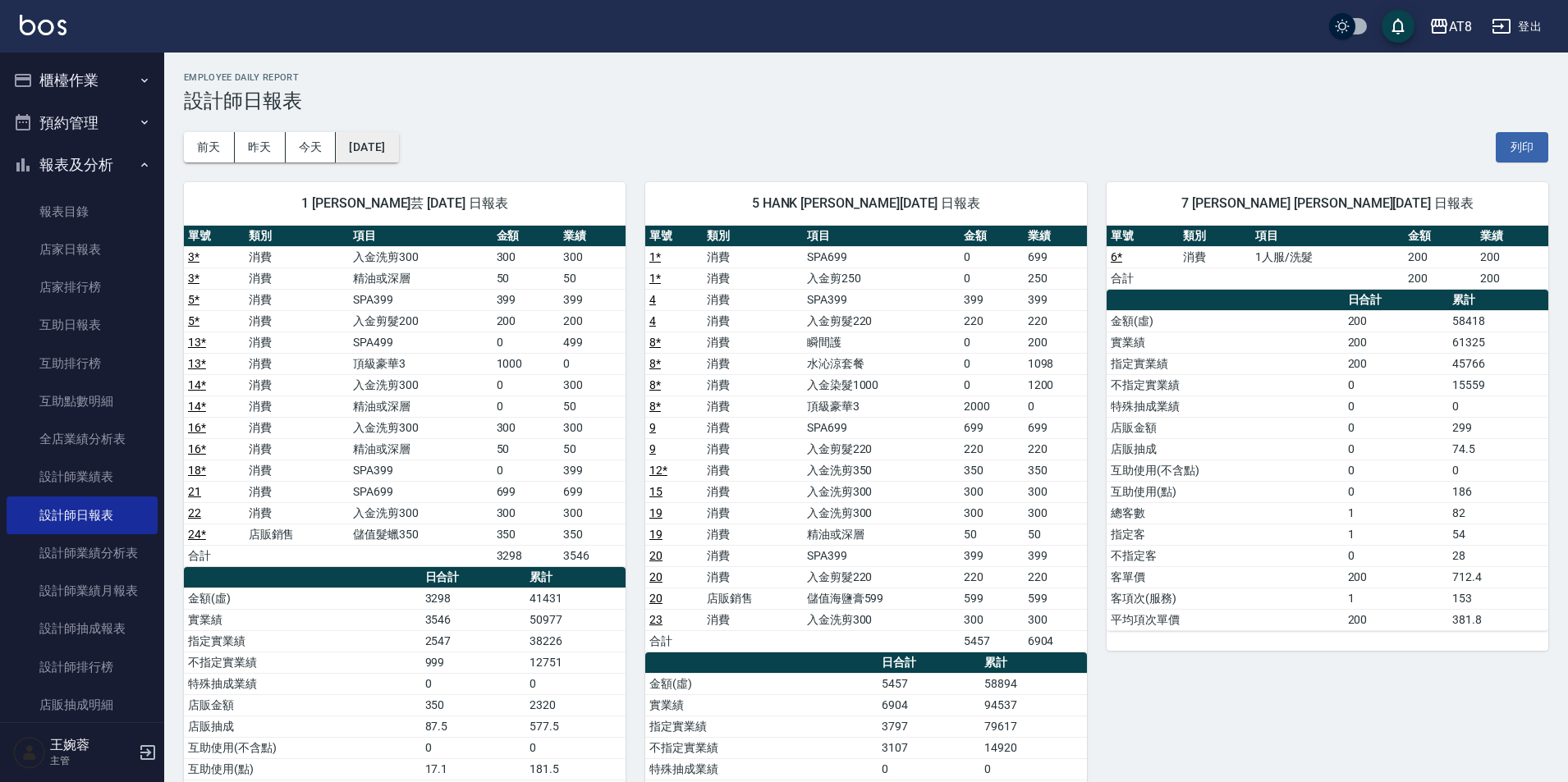
click at [394, 136] on button "[DATE]" at bounding box center [367, 147] width 62 height 30
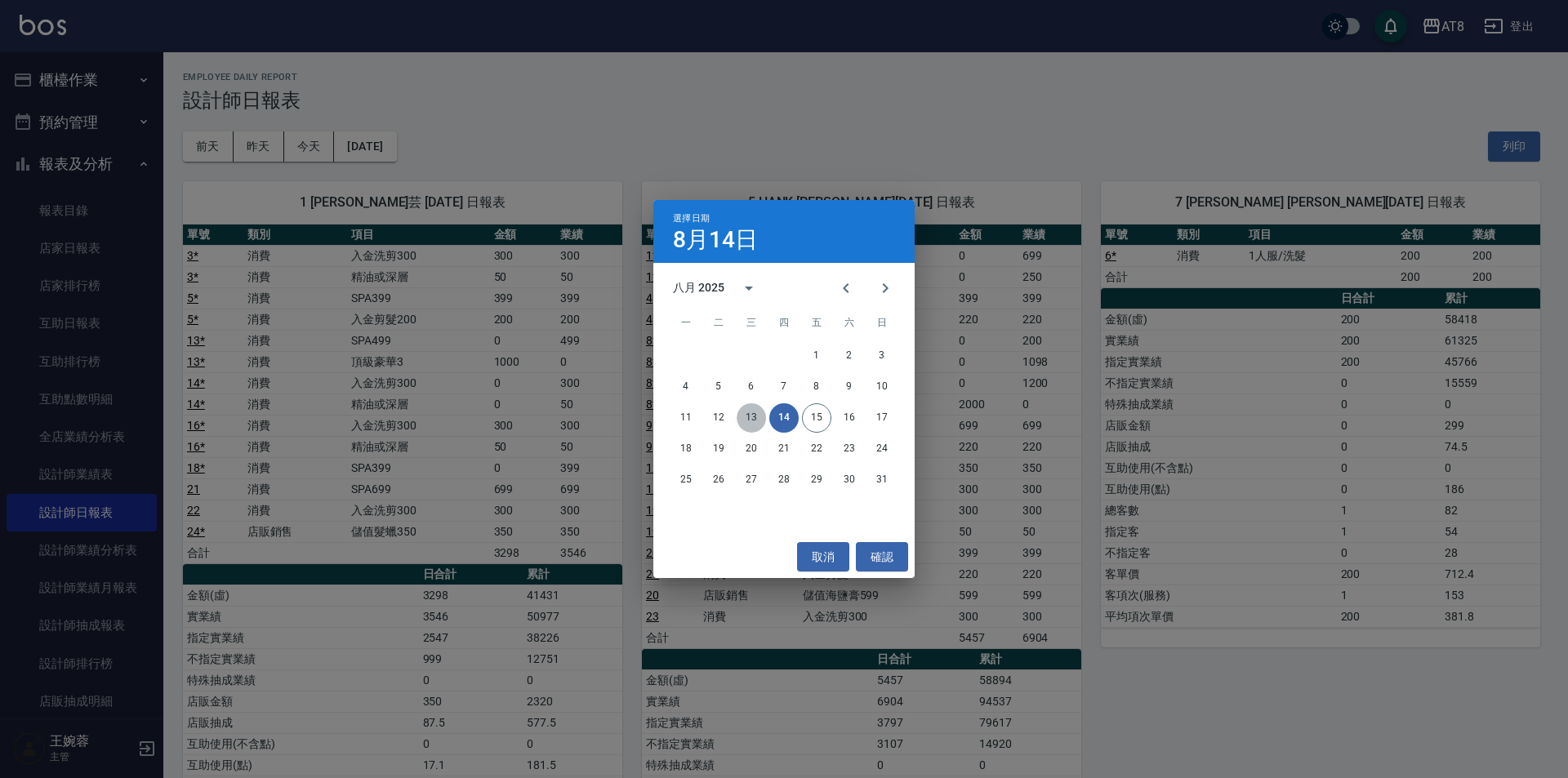
click at [751, 413] on button "13" at bounding box center [751, 417] width 29 height 29
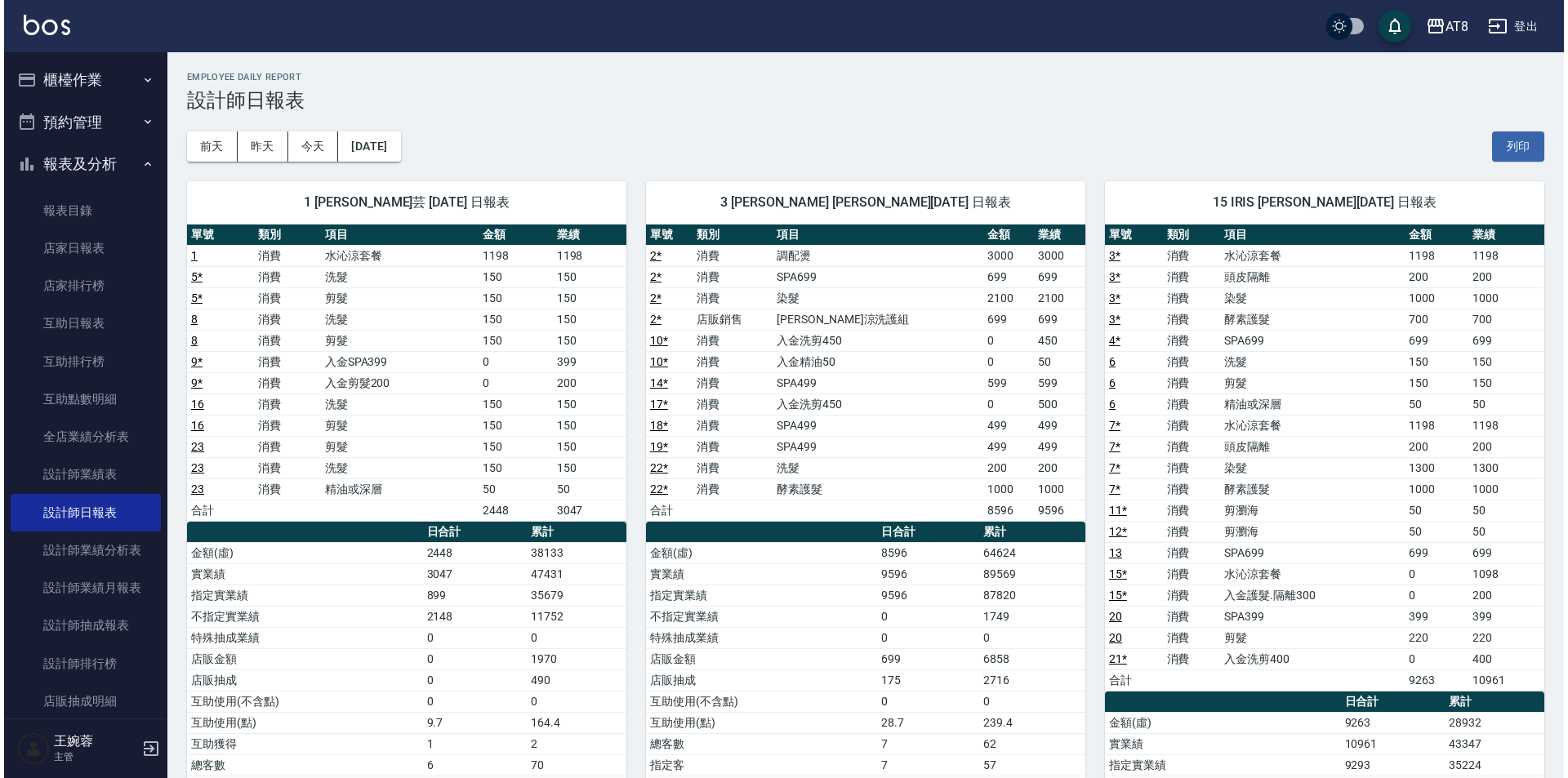
scroll to position [82, 0]
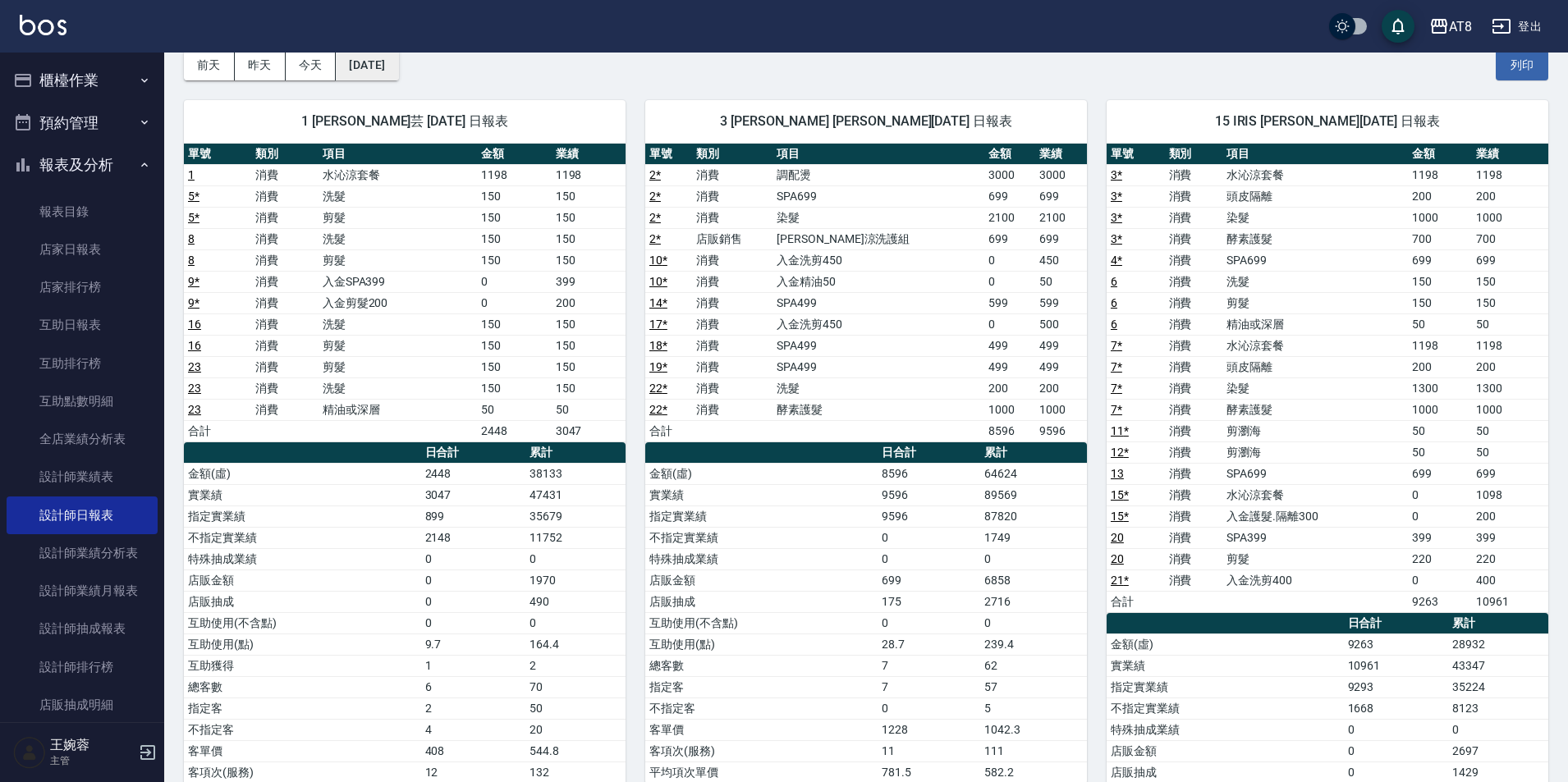
click at [363, 67] on button "[DATE]" at bounding box center [367, 66] width 62 height 30
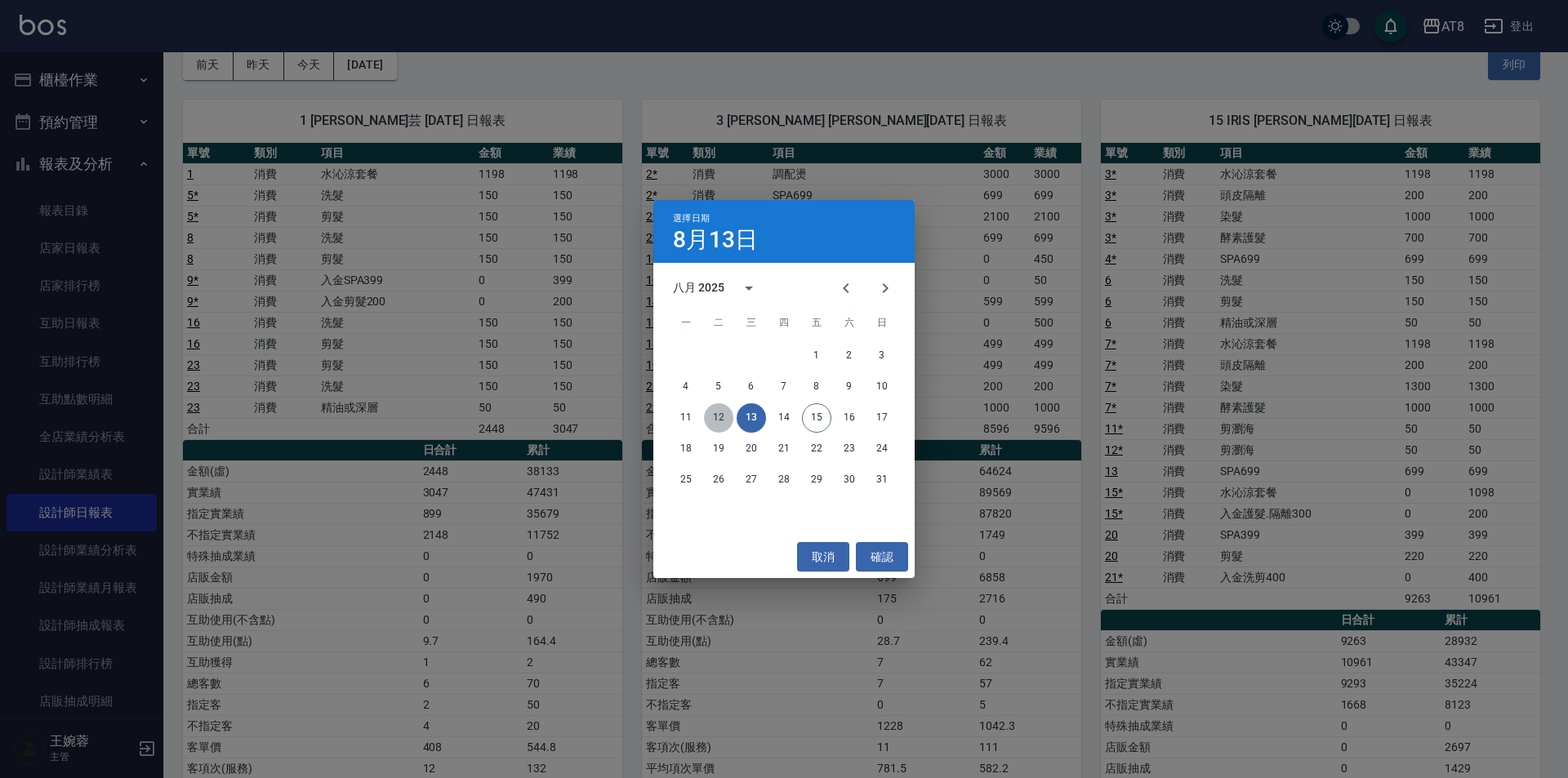
click at [722, 418] on button "12" at bounding box center [718, 417] width 29 height 29
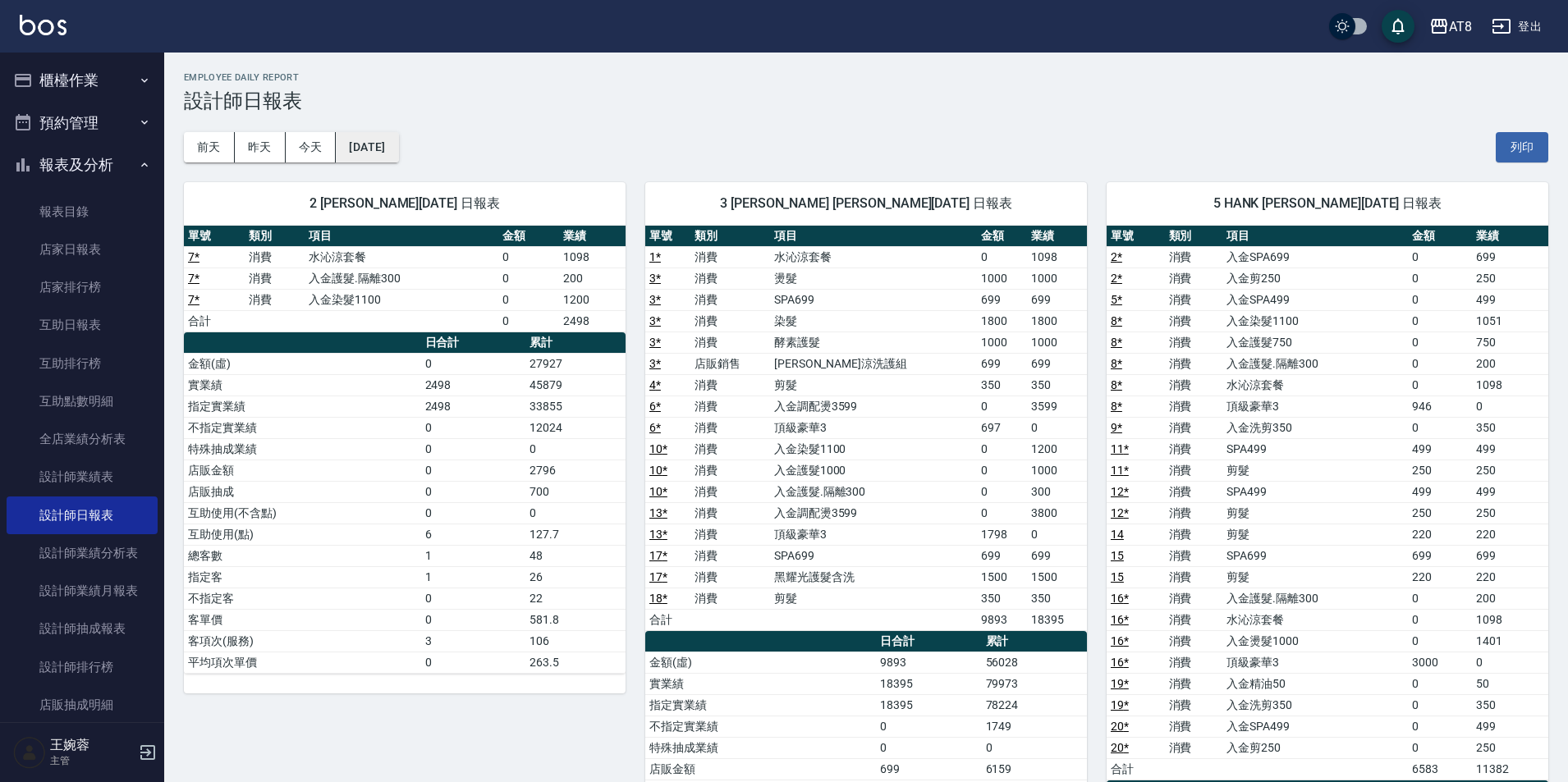
click at [389, 156] on button "[DATE]" at bounding box center [367, 147] width 62 height 30
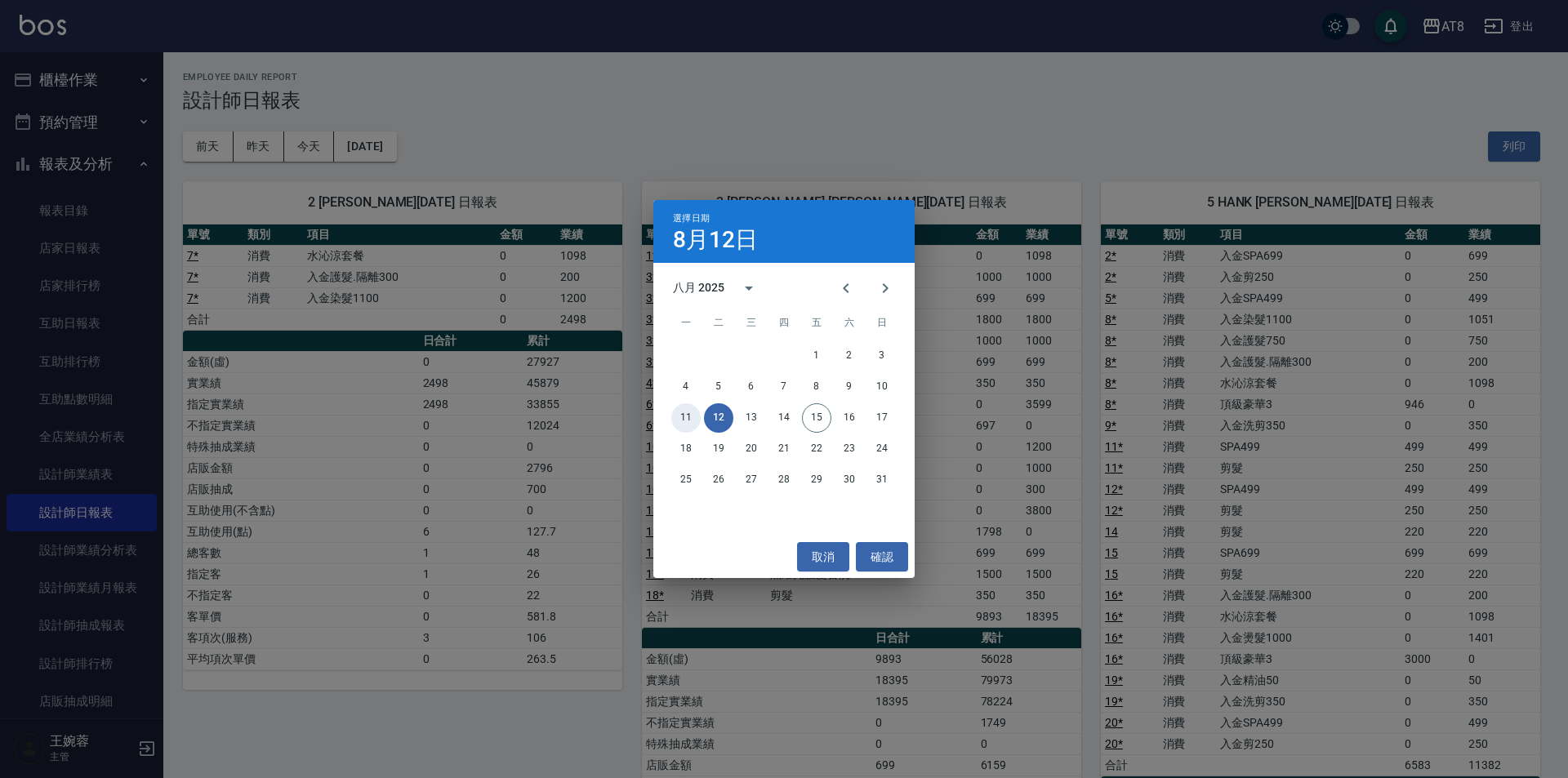
click at [685, 412] on button "11" at bounding box center [685, 417] width 29 height 29
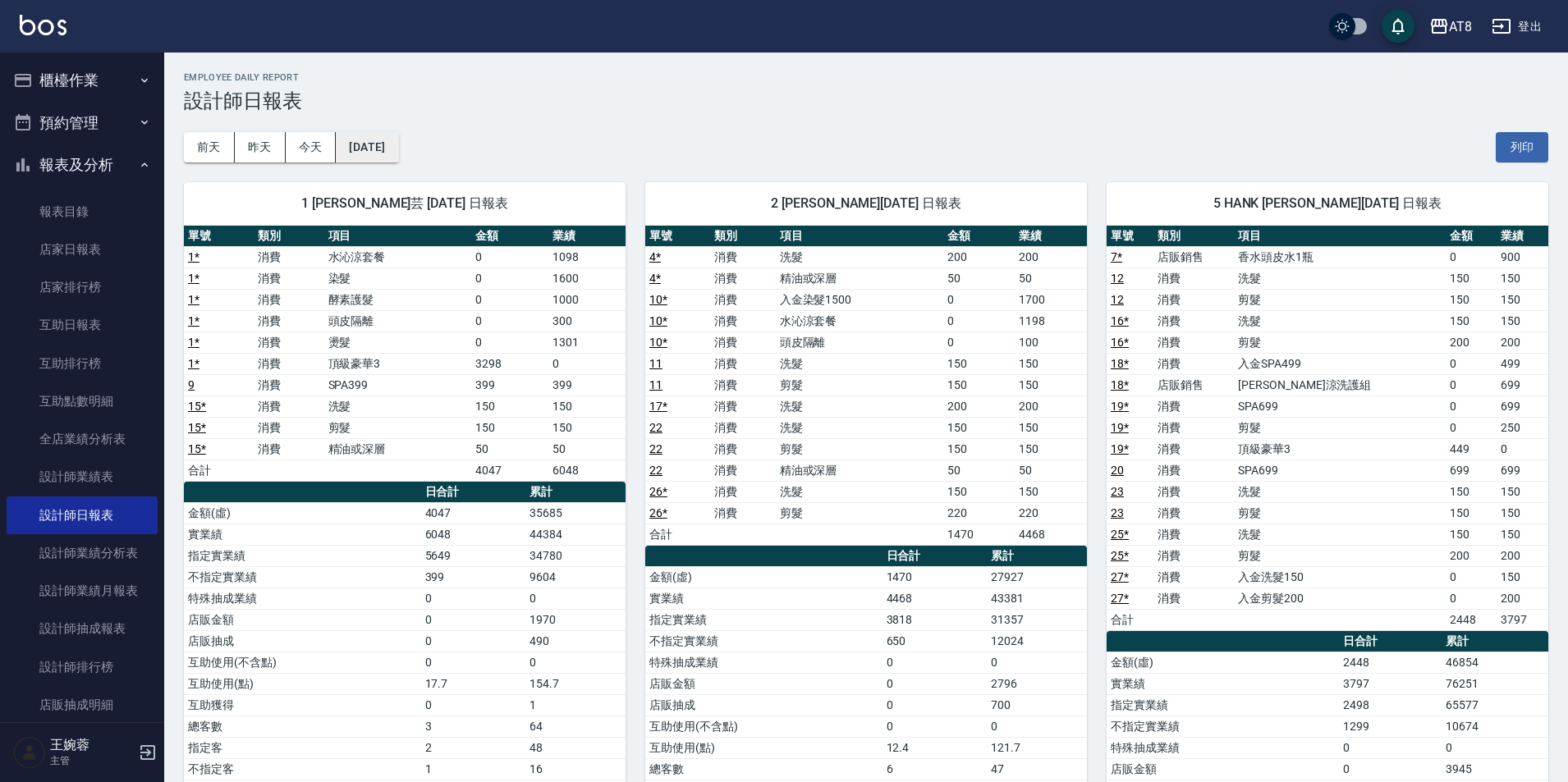
click at [378, 142] on button "[DATE]" at bounding box center [367, 147] width 62 height 30
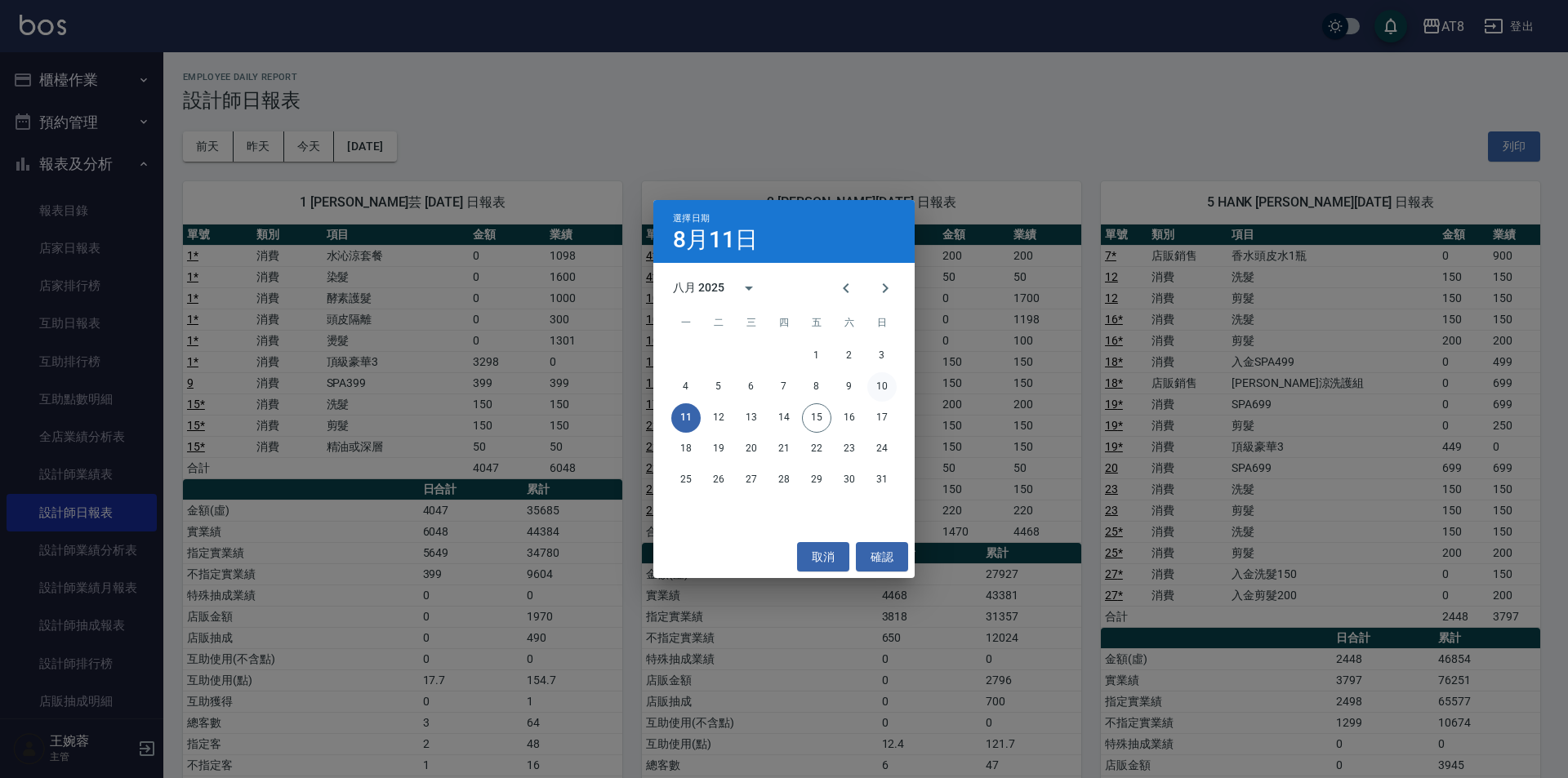
click at [889, 388] on button "10" at bounding box center [882, 386] width 29 height 29
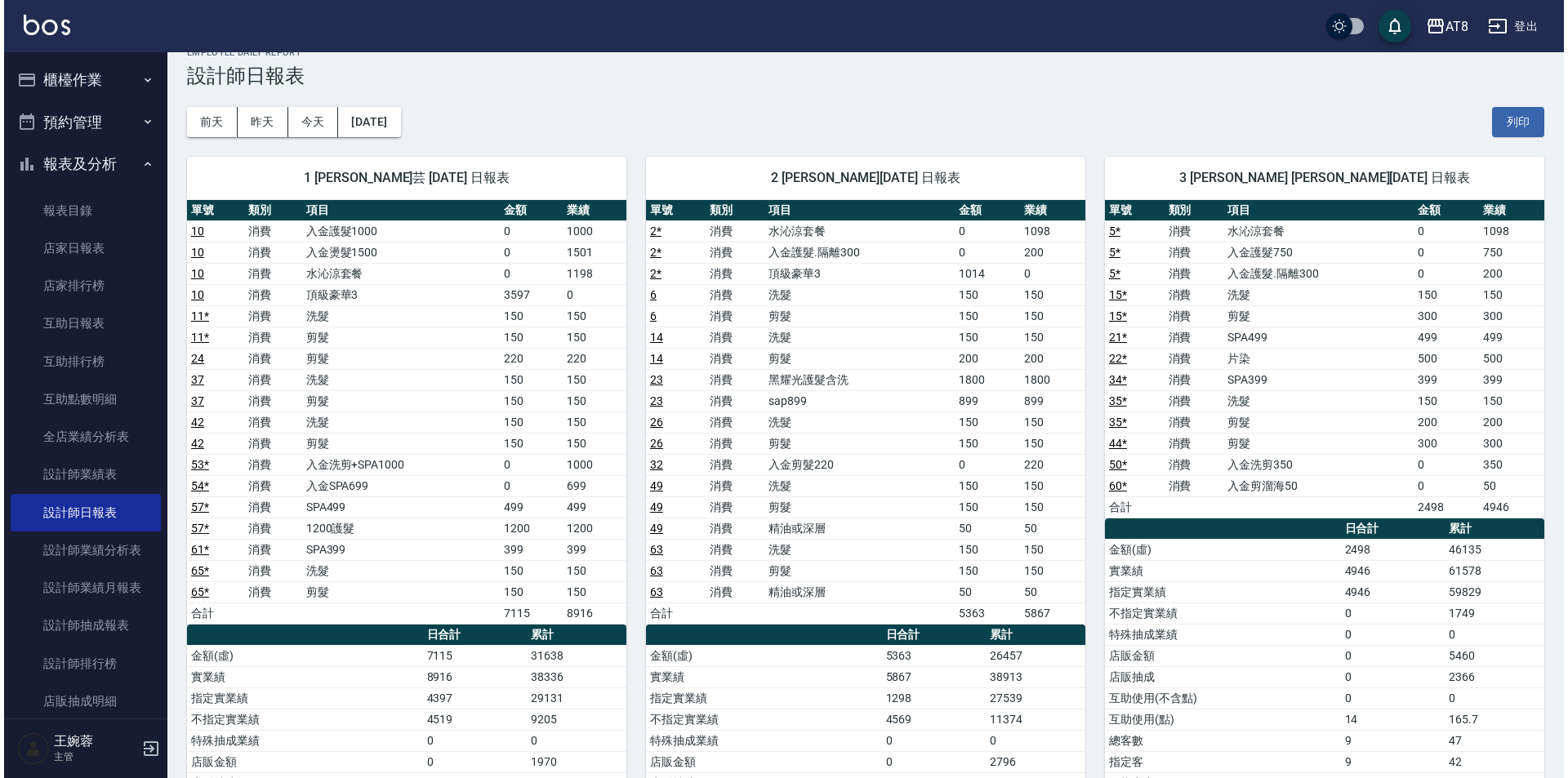
scroll to position [9, 0]
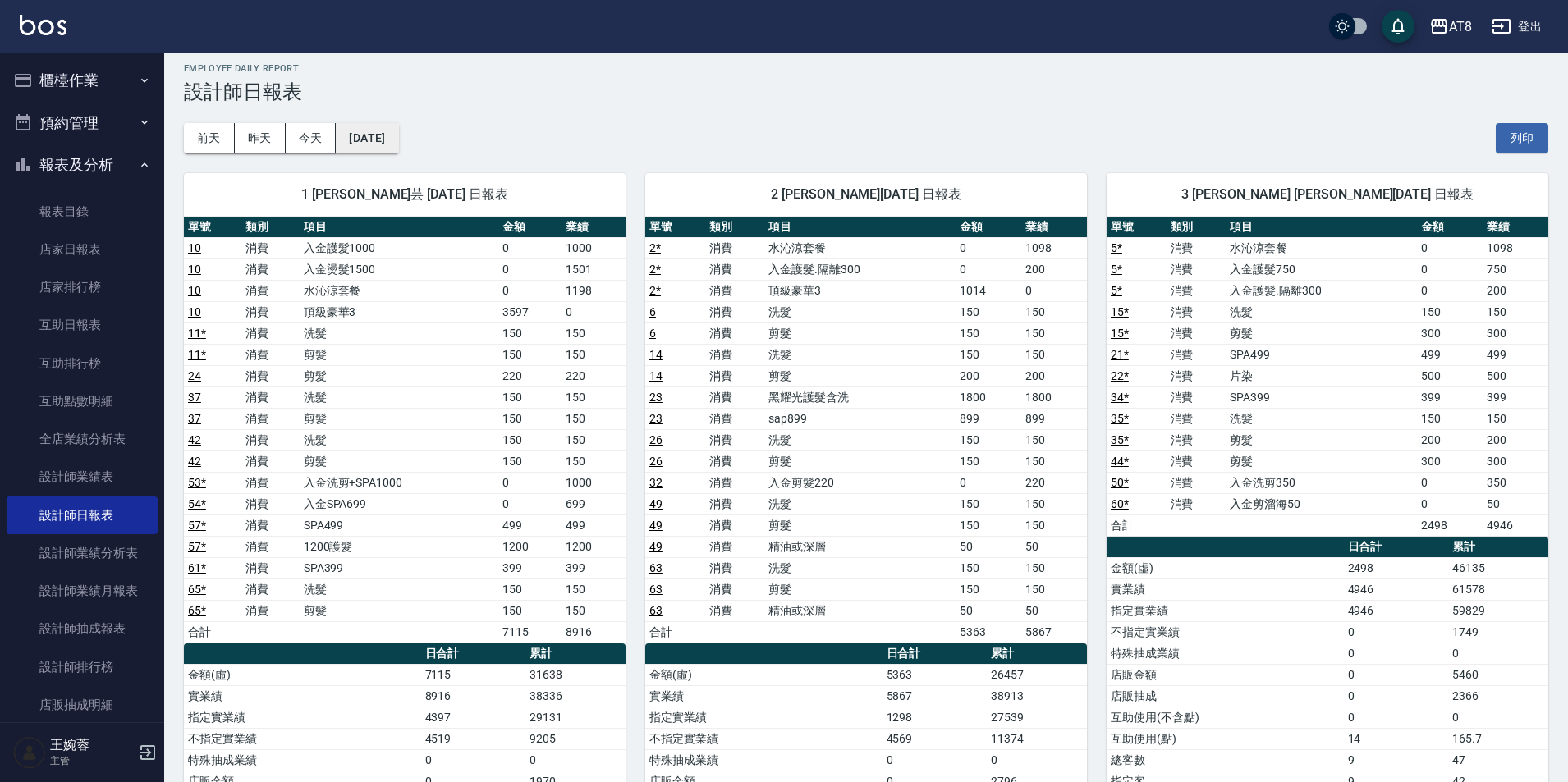
click at [394, 133] on button "[DATE]" at bounding box center [367, 138] width 62 height 30
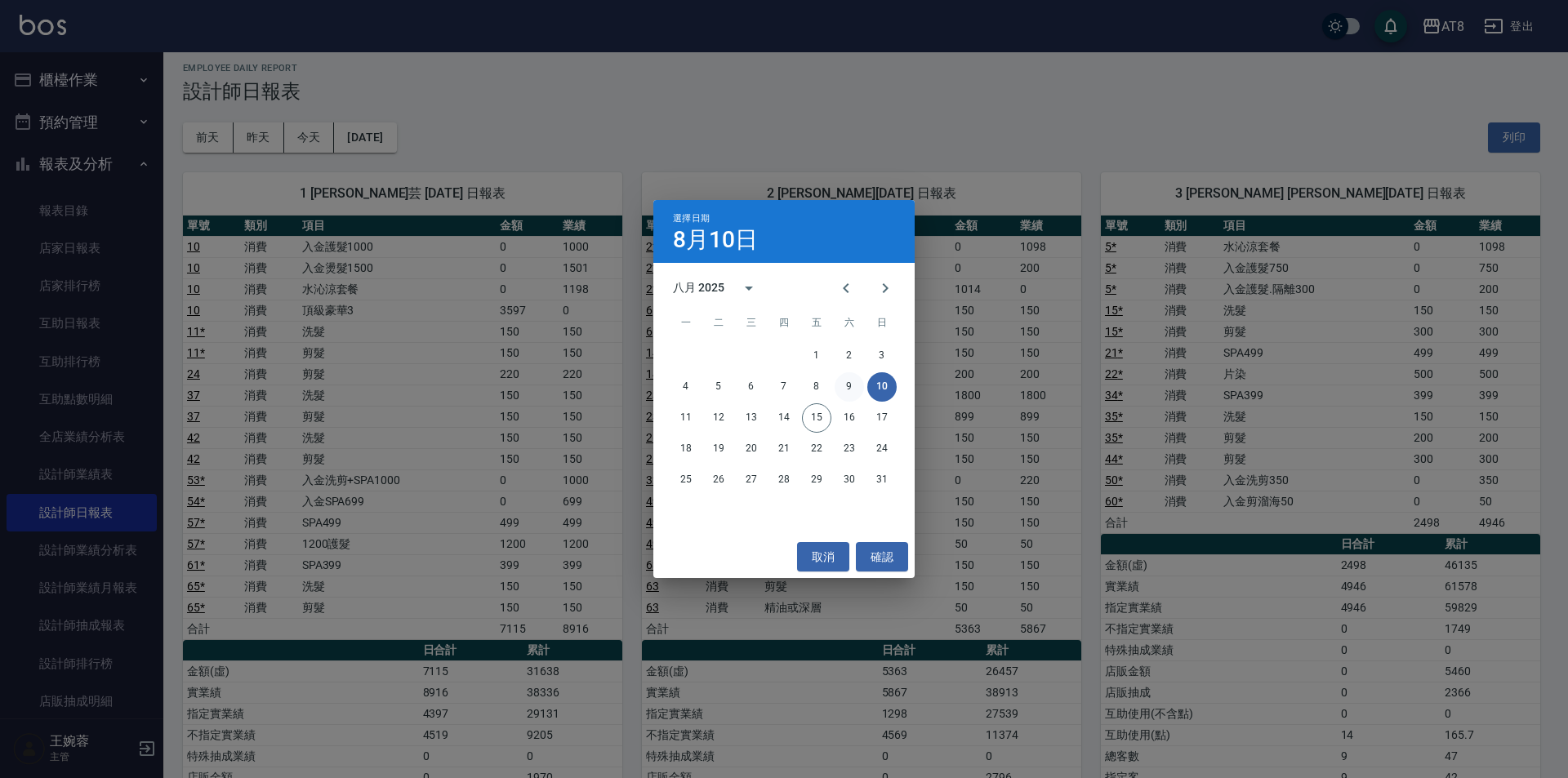
click at [858, 384] on button "9" at bounding box center [849, 386] width 29 height 29
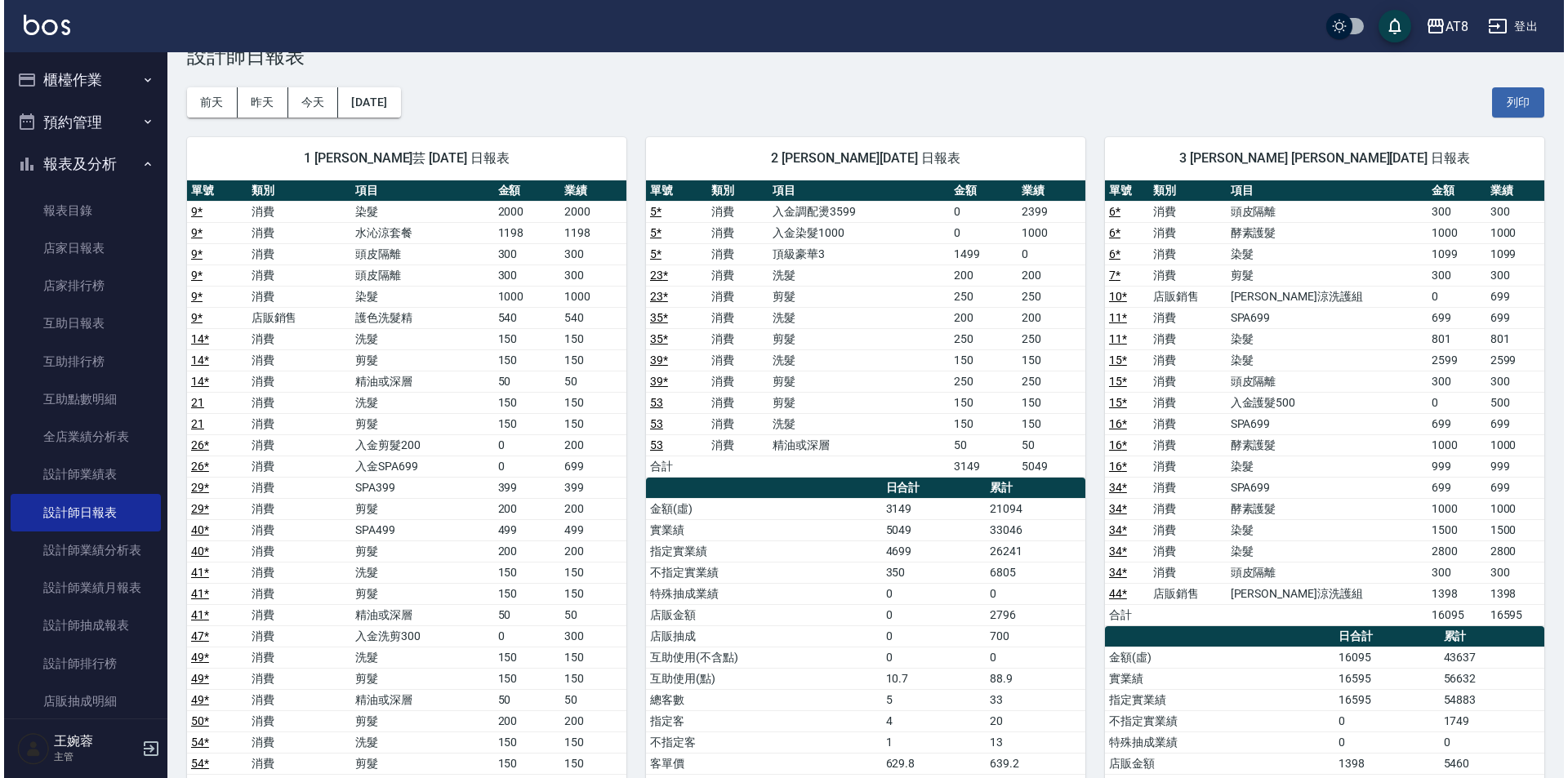
scroll to position [42, 0]
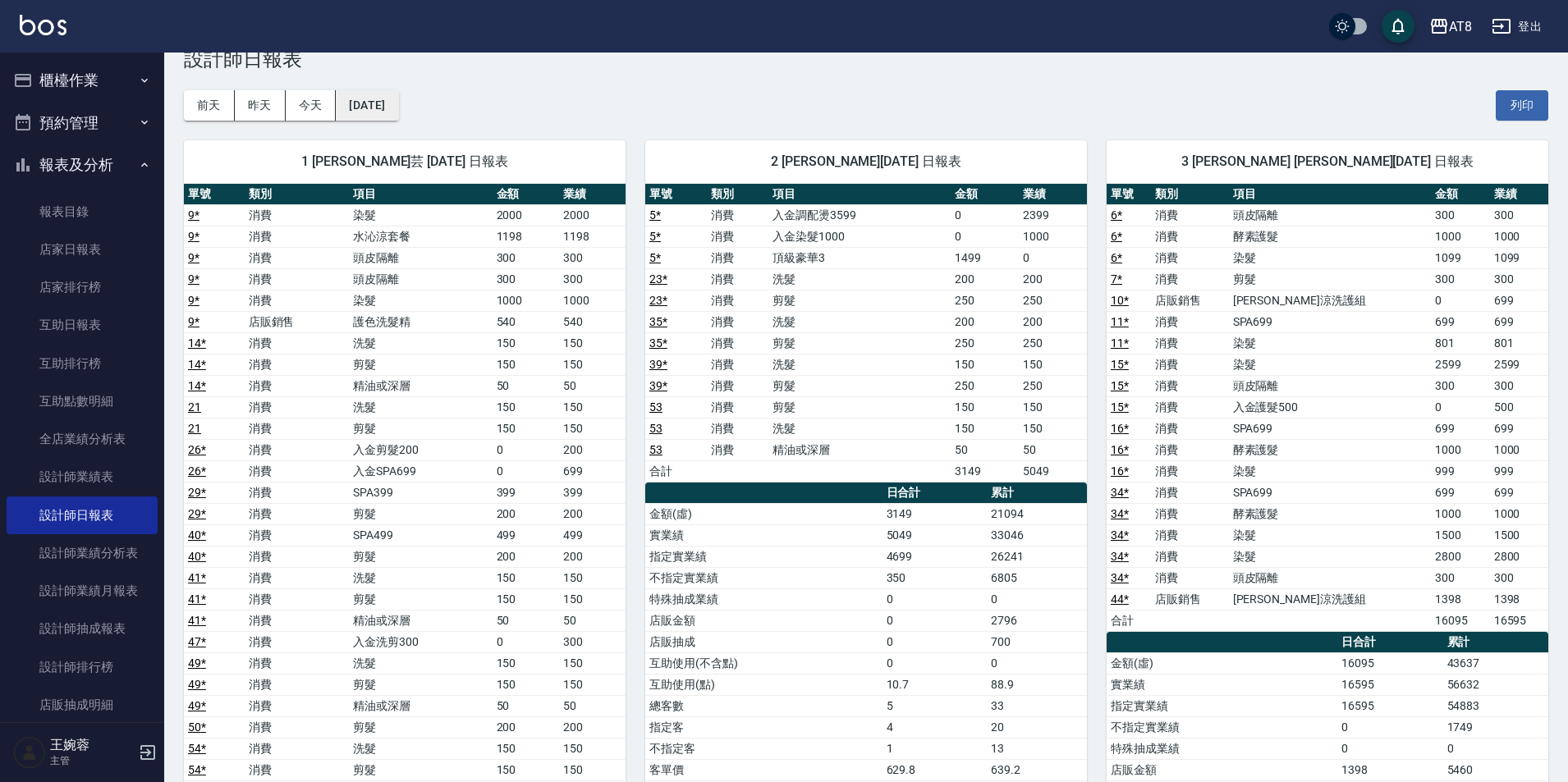
click at [392, 107] on button "[DATE]" at bounding box center [367, 105] width 62 height 30
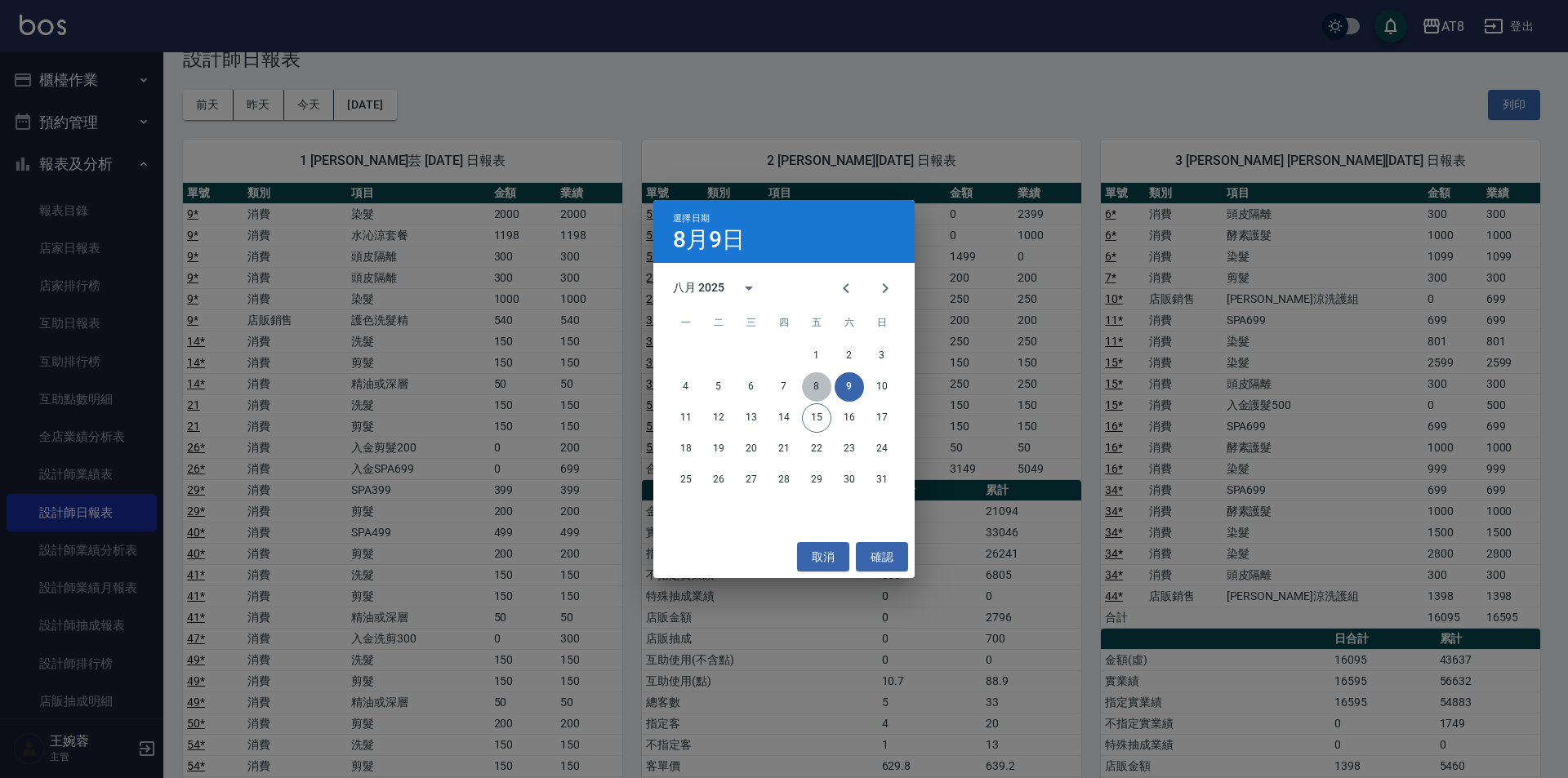
click at [822, 387] on button "8" at bounding box center [817, 386] width 29 height 29
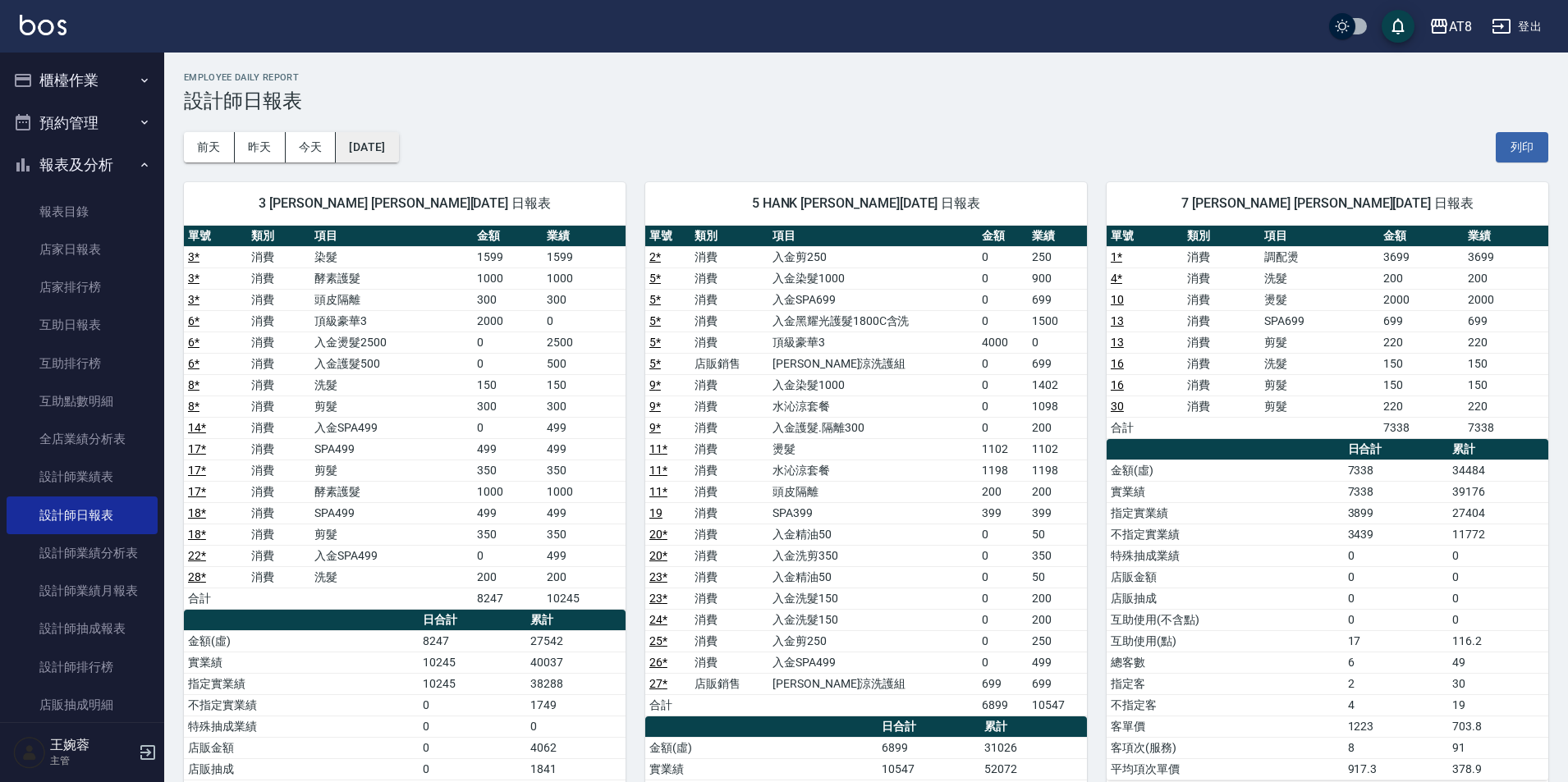
click at [398, 151] on button "[DATE]" at bounding box center [367, 147] width 62 height 30
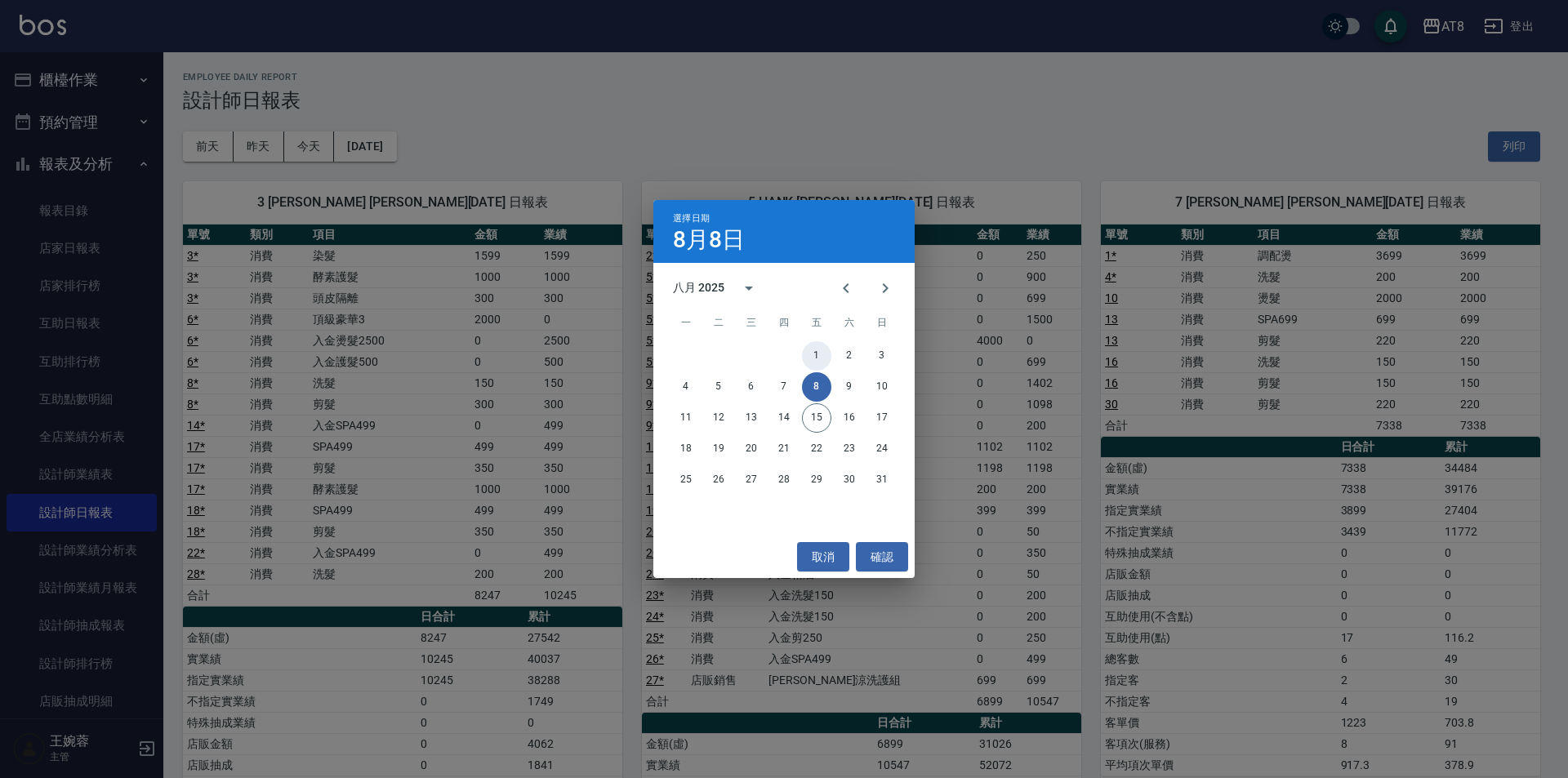
click at [817, 359] on button "1" at bounding box center [817, 356] width 29 height 29
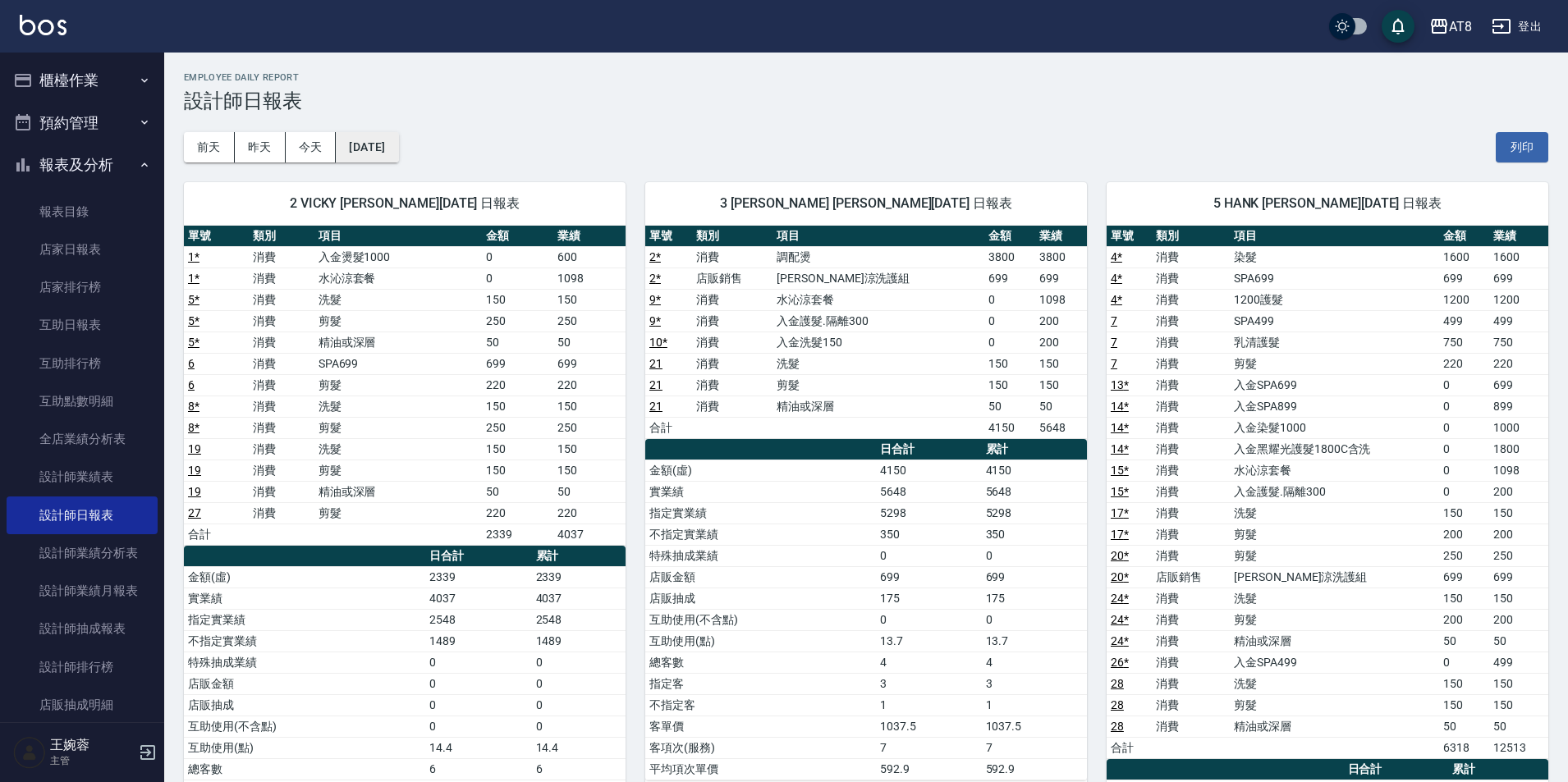
click at [398, 138] on button "[DATE]" at bounding box center [367, 147] width 62 height 30
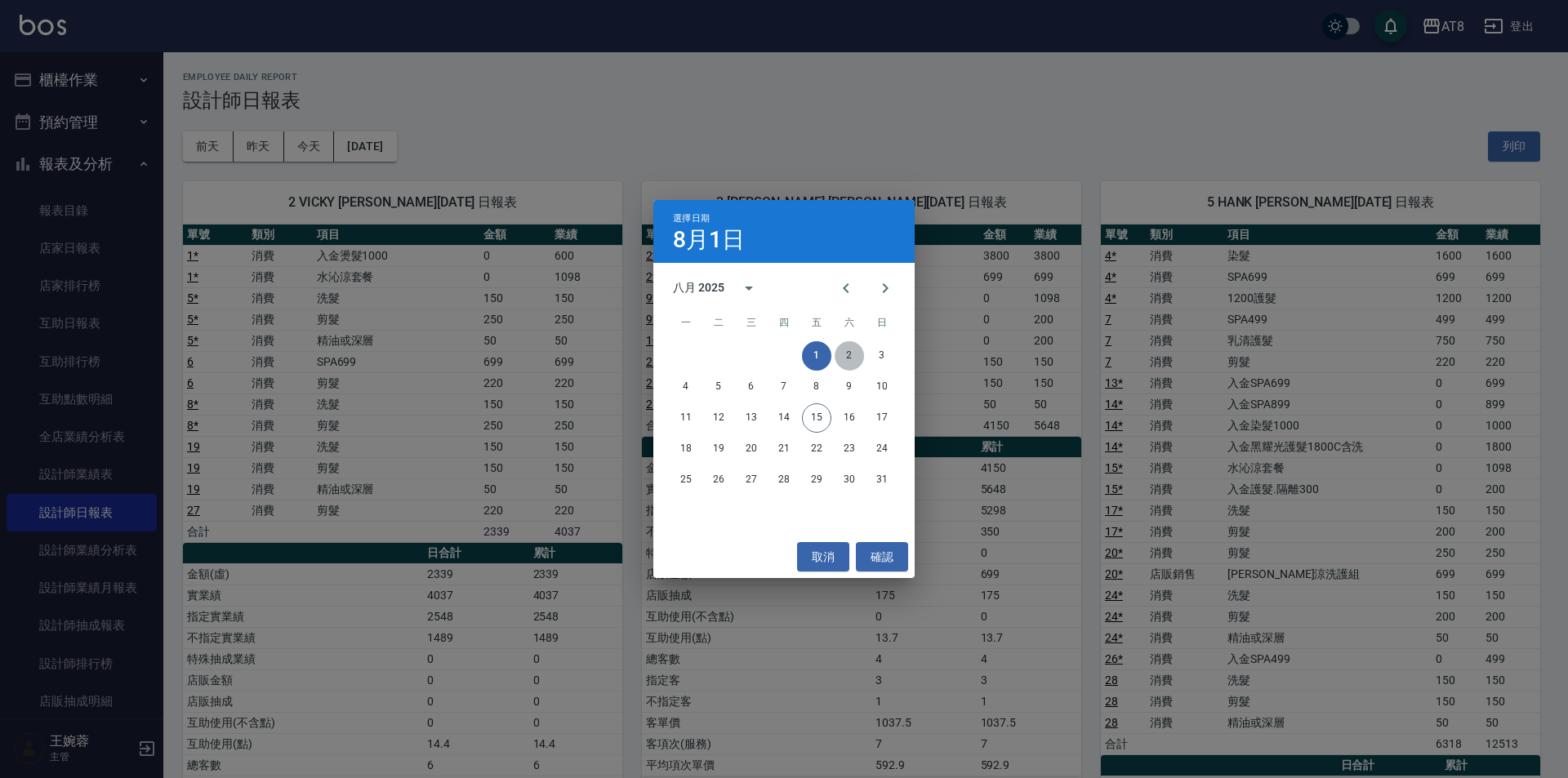
click at [856, 355] on button "2" at bounding box center [849, 356] width 29 height 29
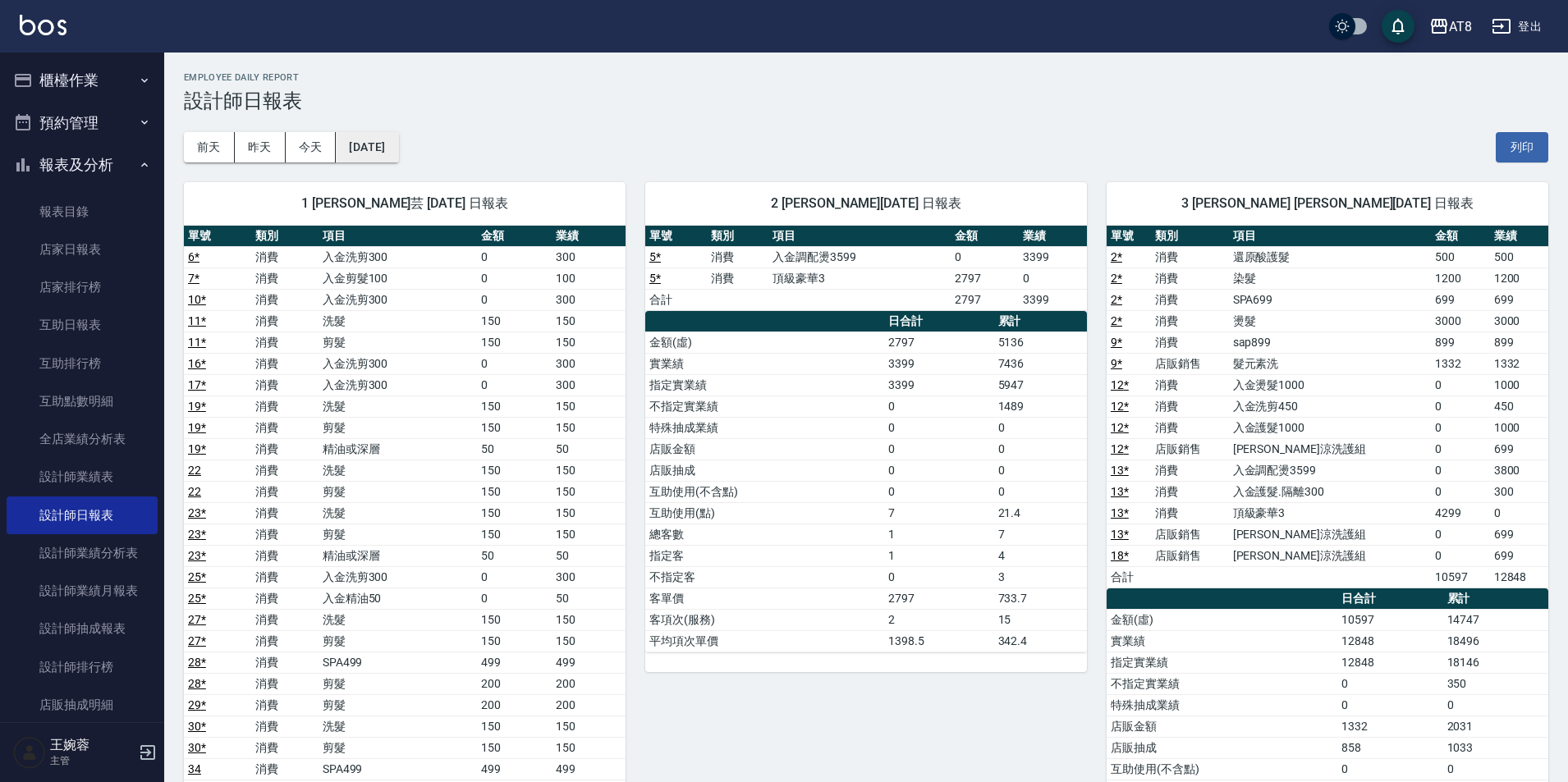
click at [392, 150] on button "[DATE]" at bounding box center [367, 147] width 62 height 30
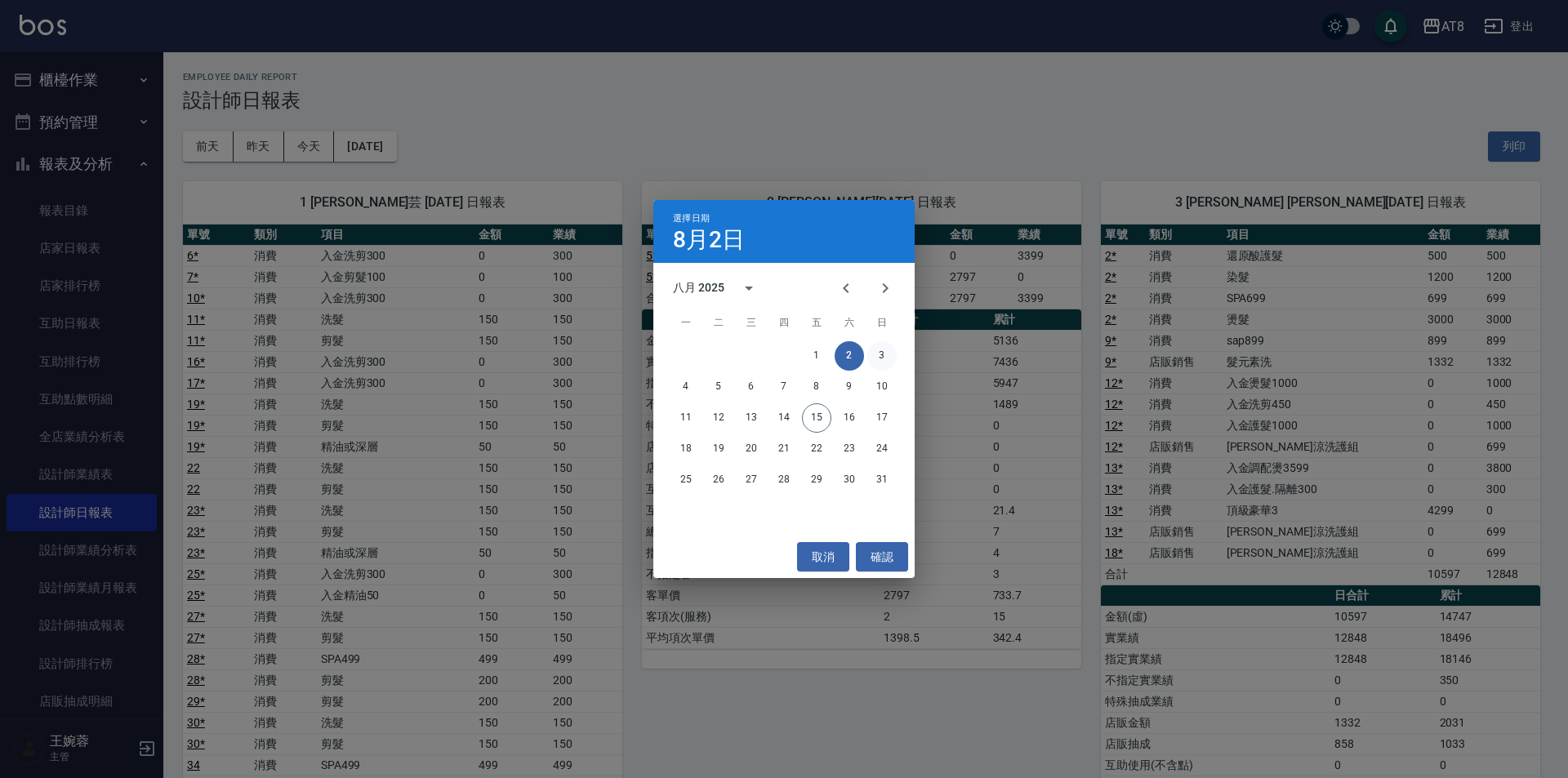
click at [879, 357] on button "3" at bounding box center [882, 356] width 29 height 29
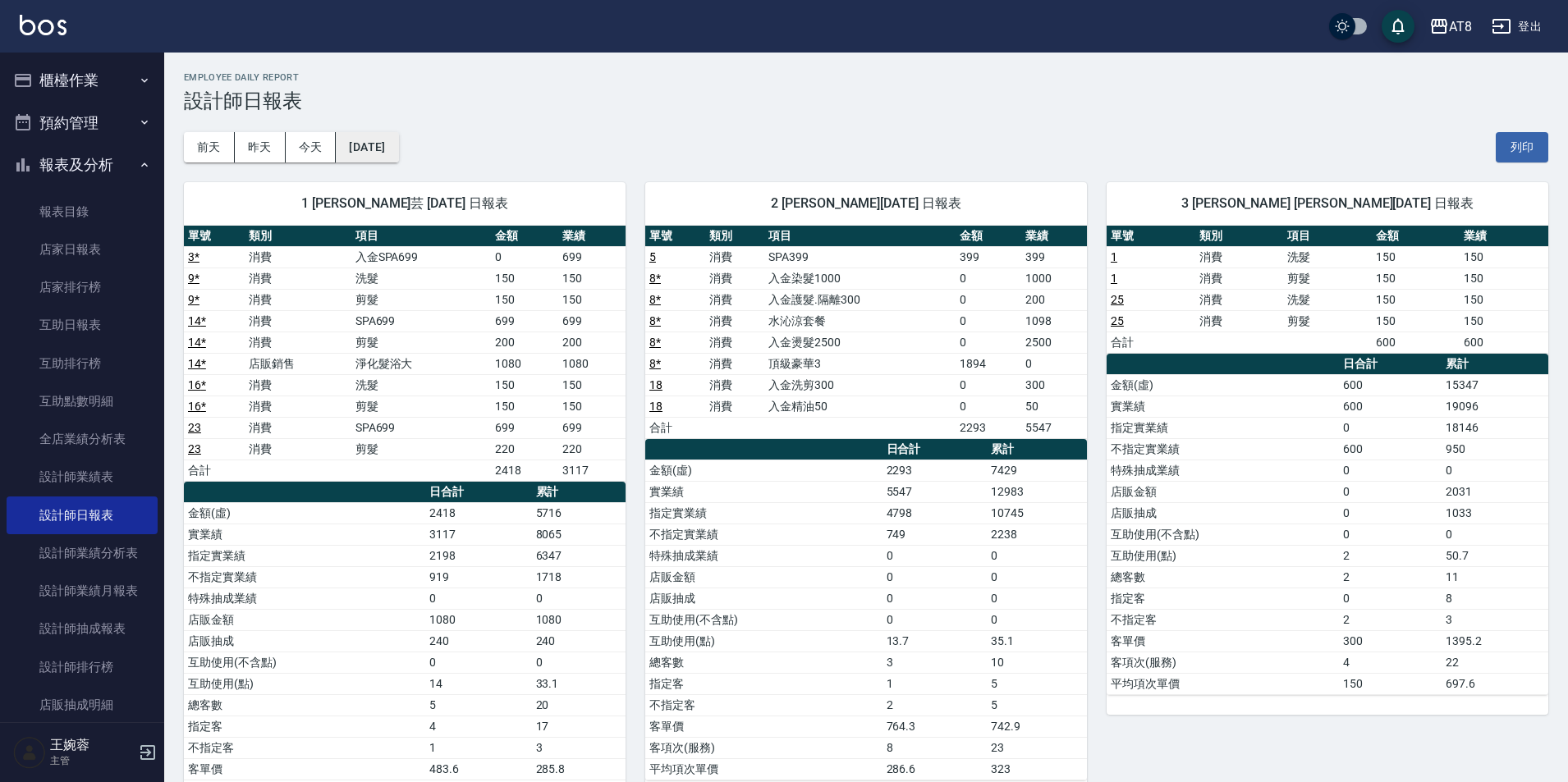
click at [398, 142] on button "[DATE]" at bounding box center [367, 147] width 62 height 30
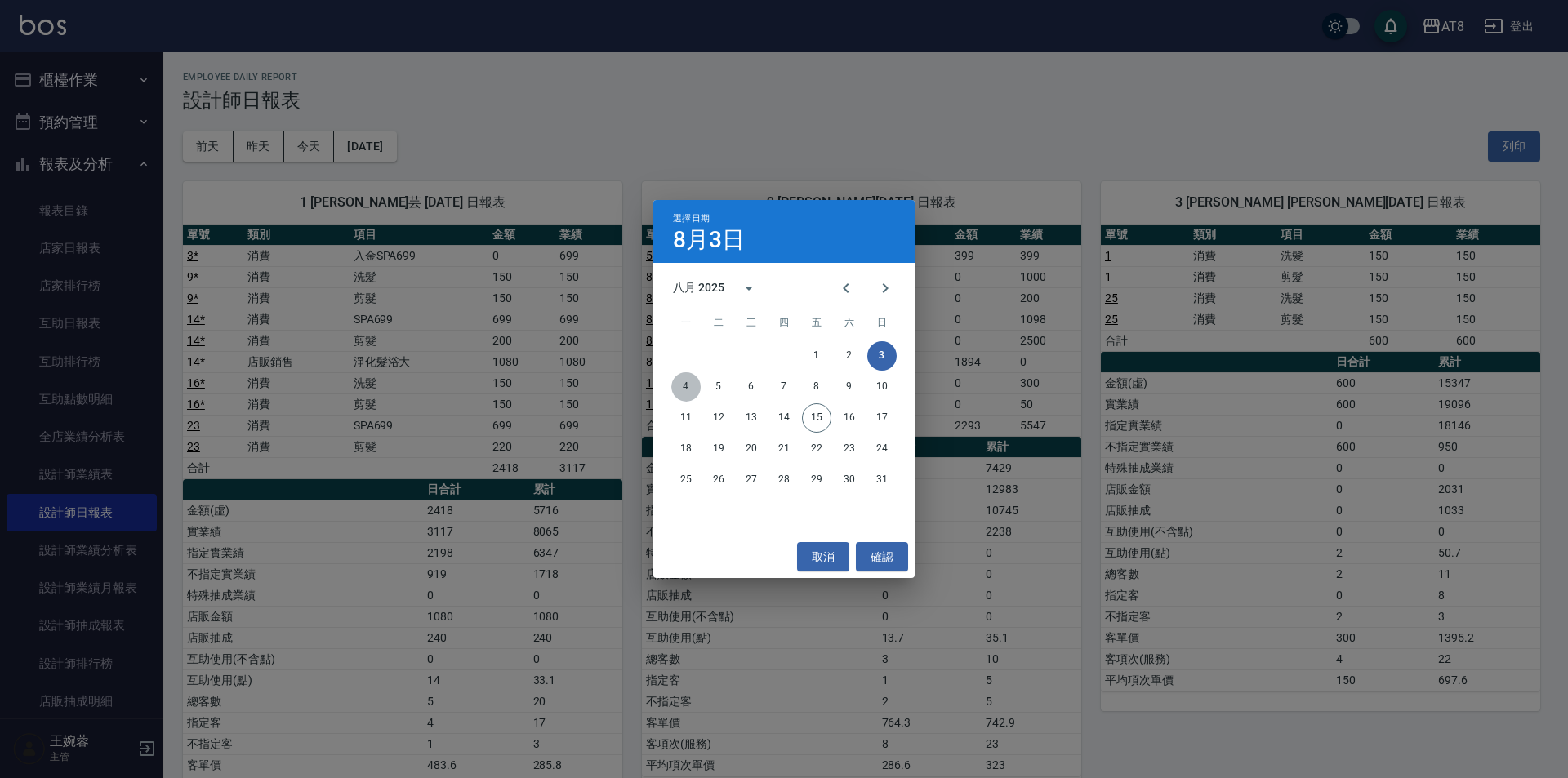
click at [692, 381] on button "4" at bounding box center [685, 386] width 29 height 29
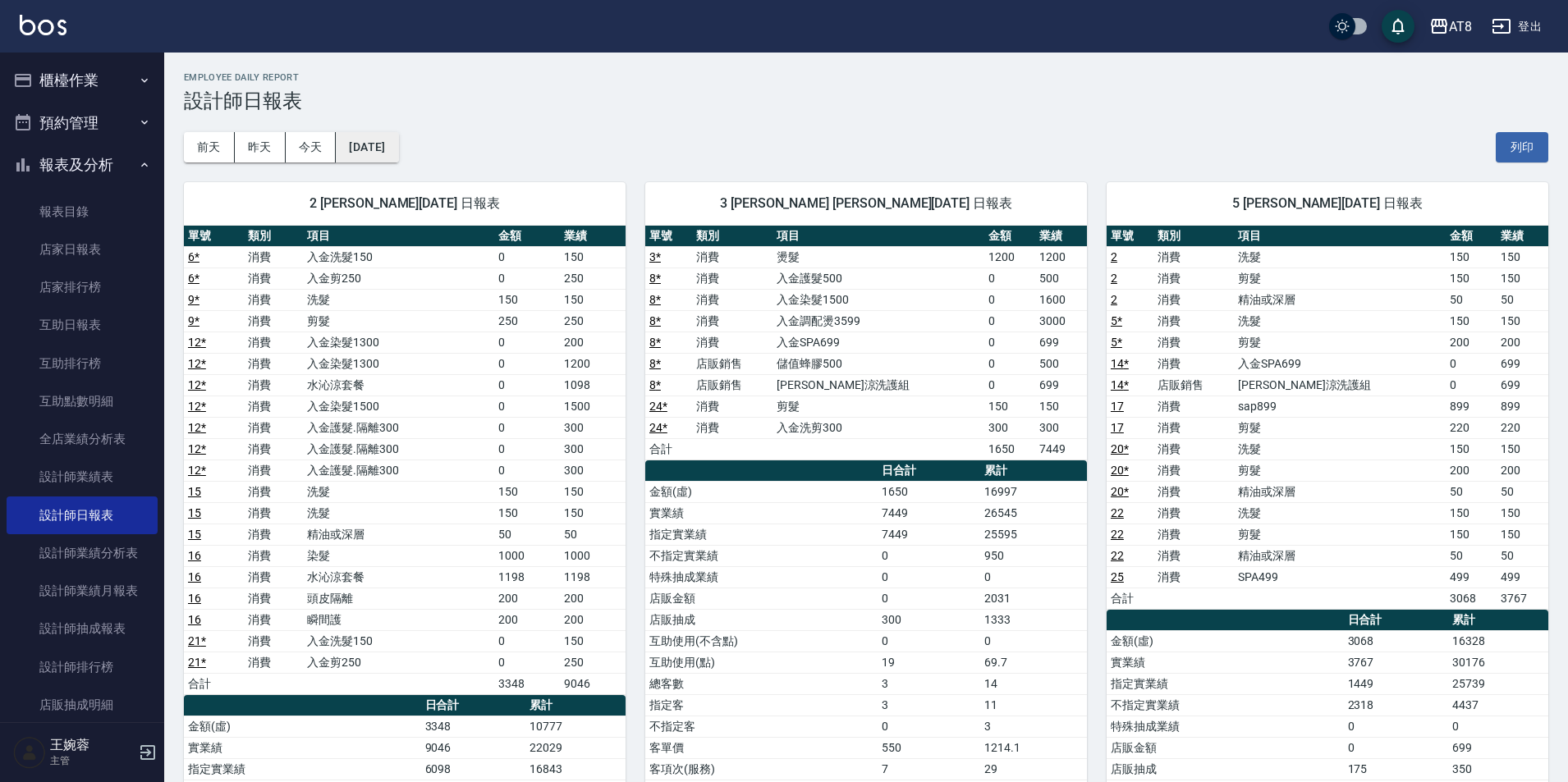
click at [398, 140] on button "[DATE]" at bounding box center [367, 147] width 62 height 30
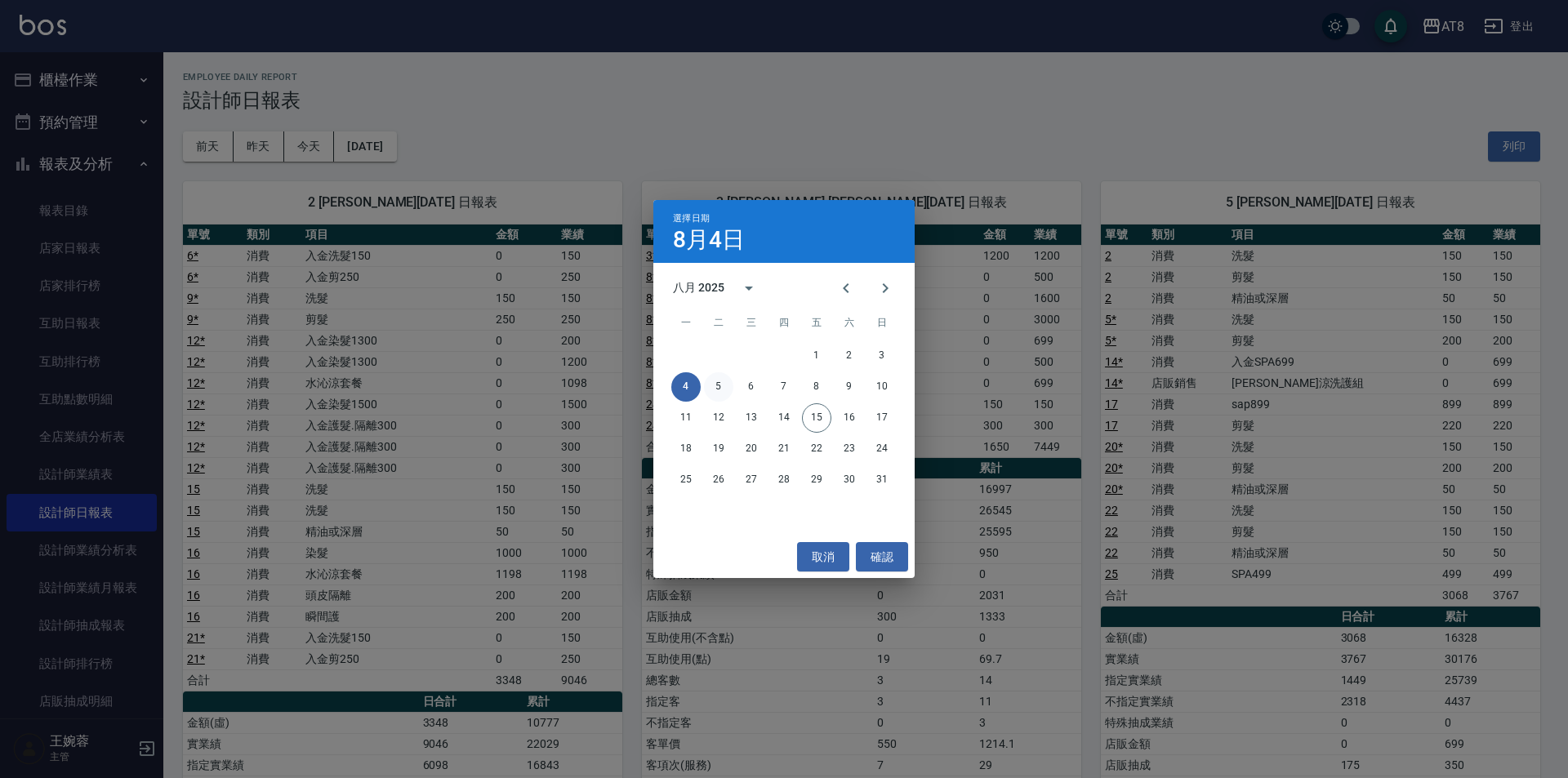
click at [724, 391] on button "5" at bounding box center [718, 386] width 29 height 29
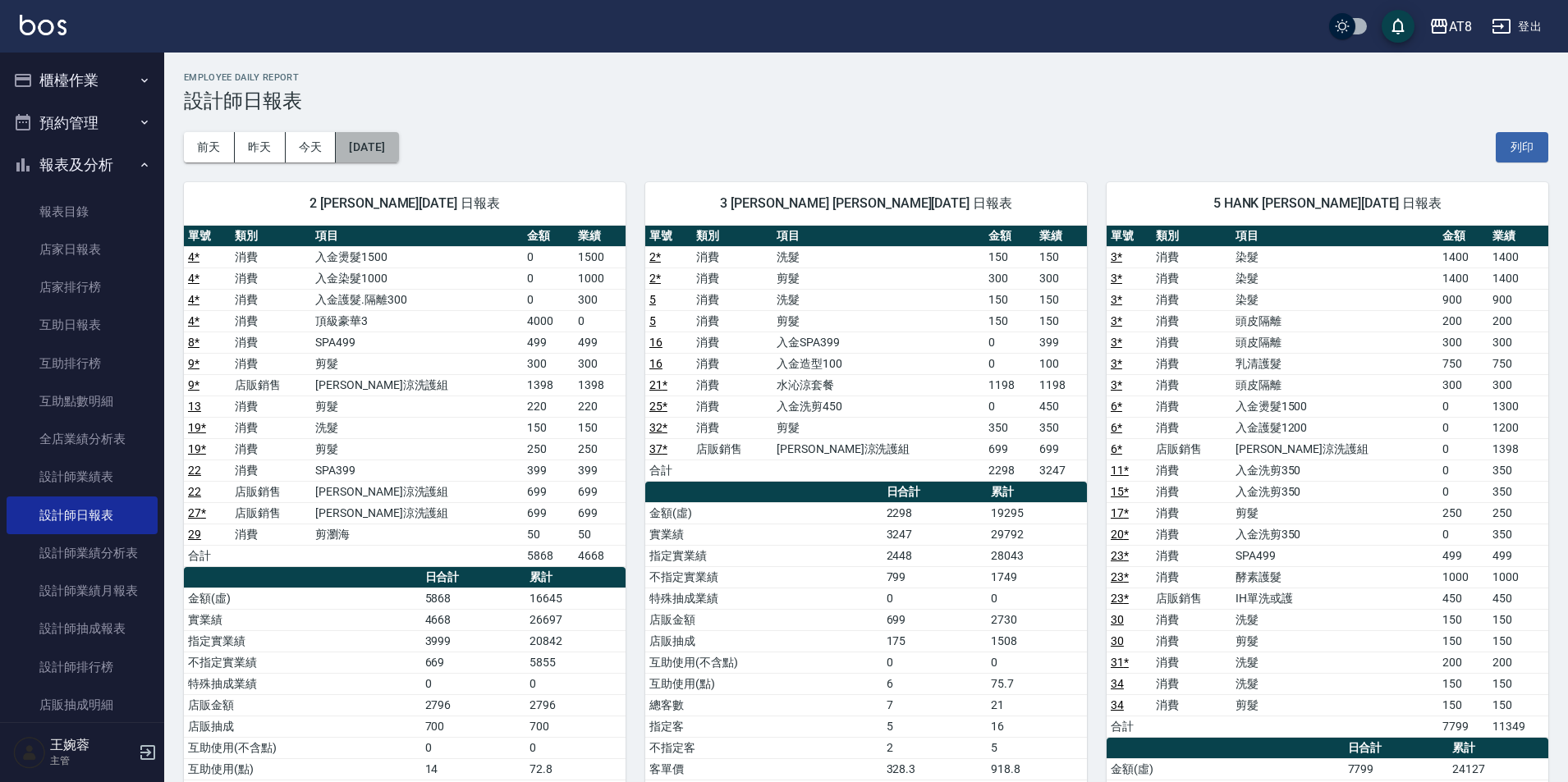
click at [373, 142] on button "[DATE]" at bounding box center [367, 147] width 62 height 30
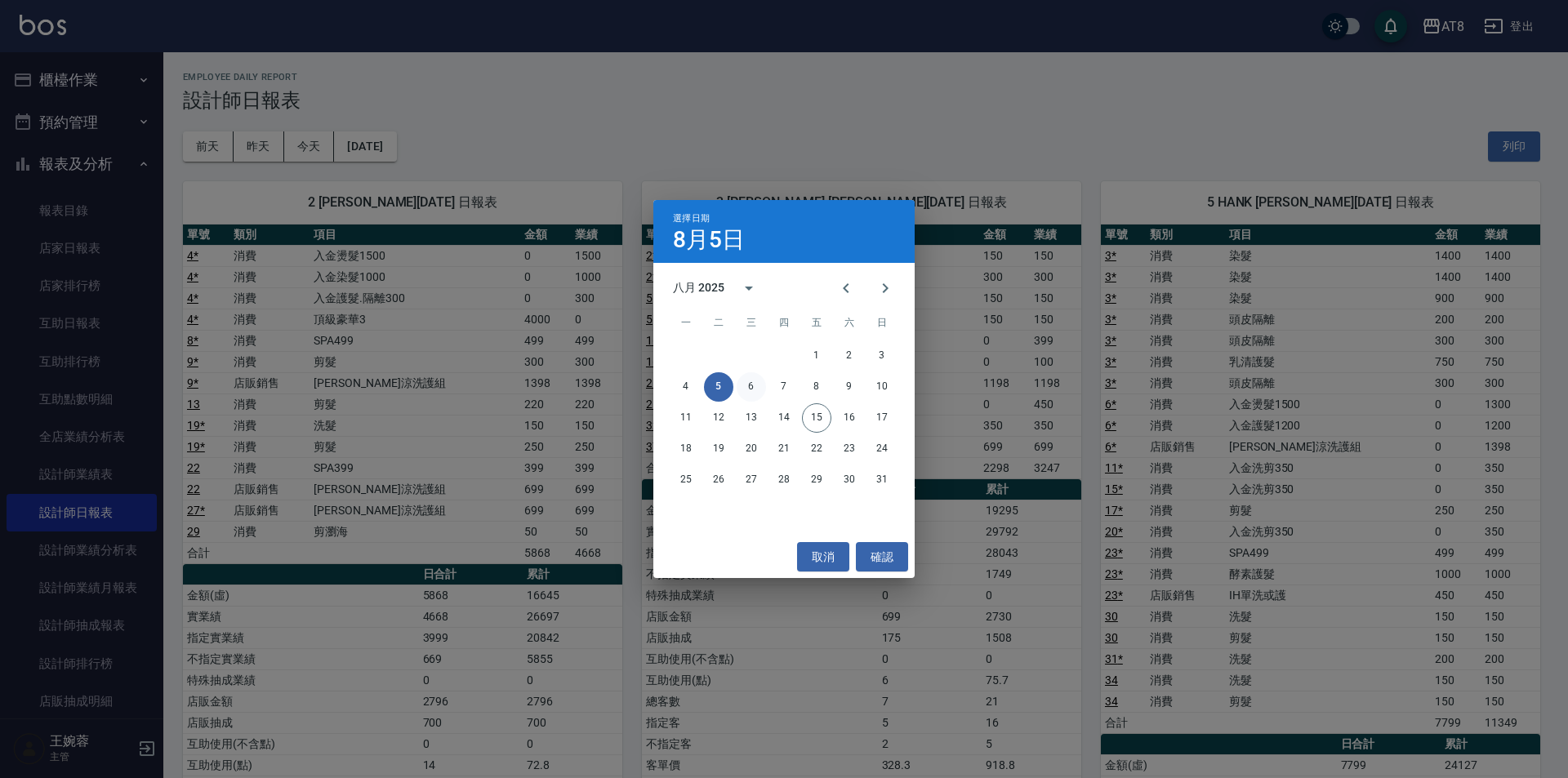
click at [761, 386] on button "6" at bounding box center [751, 386] width 29 height 29
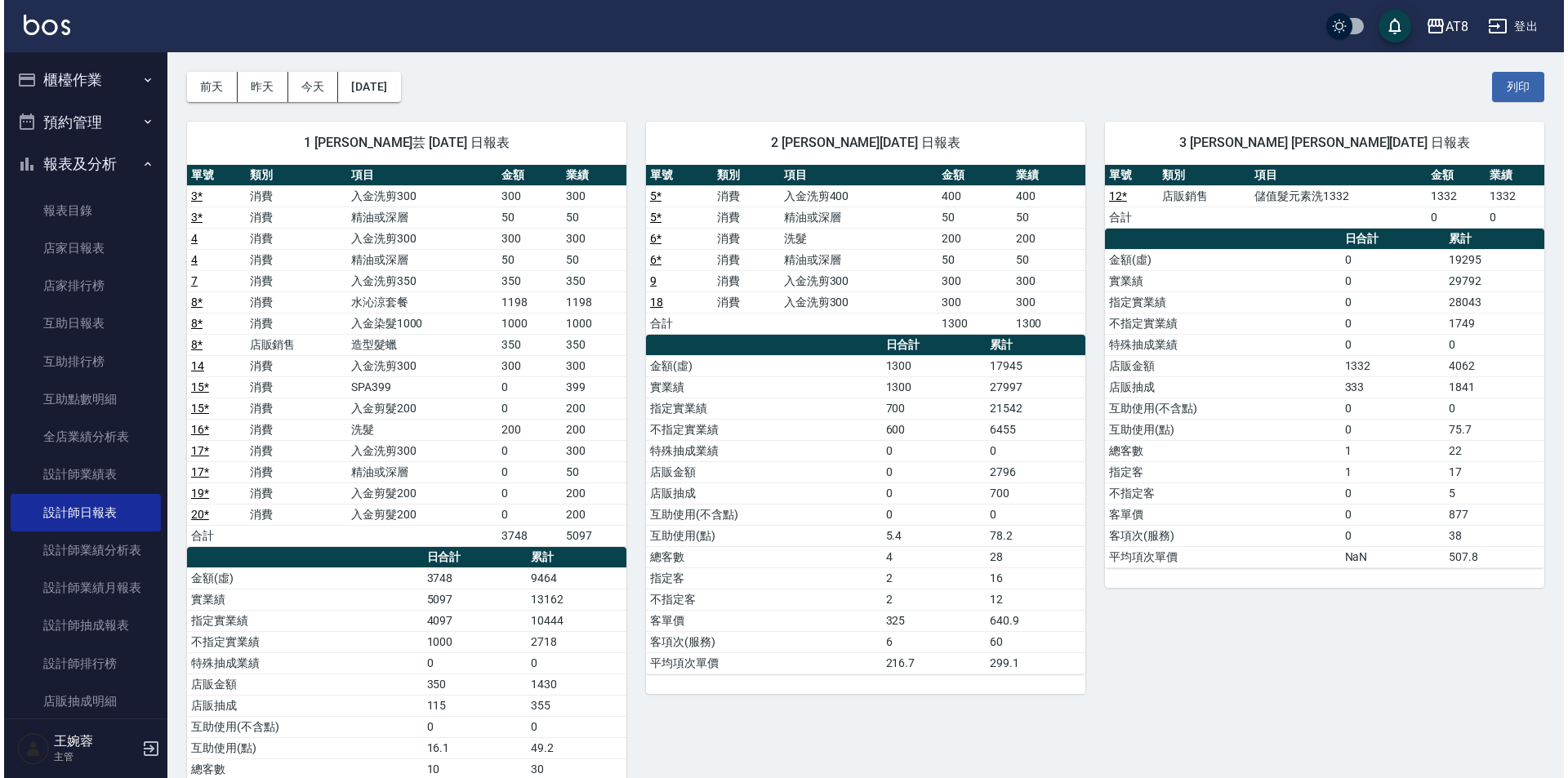
scroll to position [43, 0]
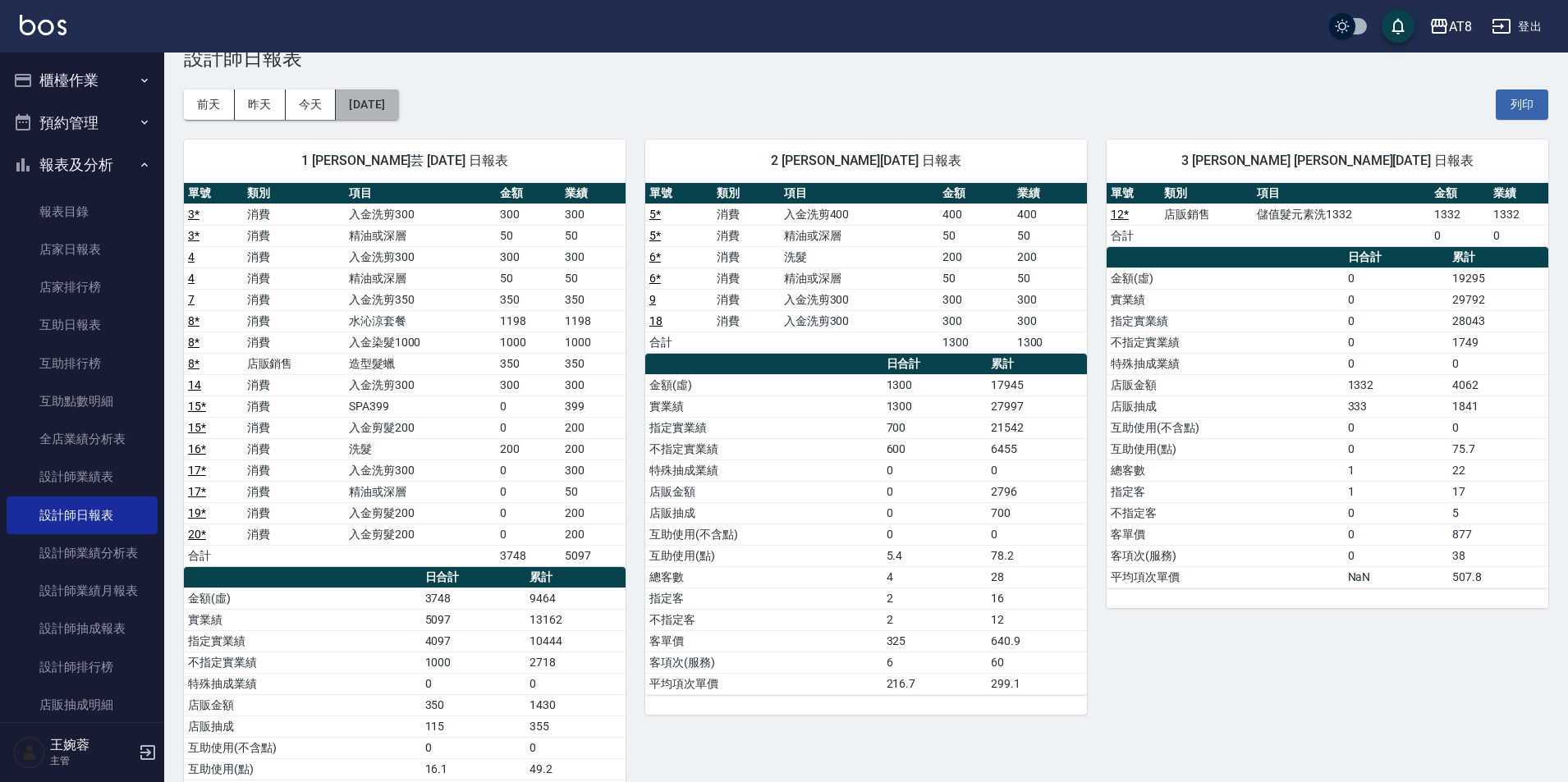
click at [398, 110] on button "[DATE]" at bounding box center [367, 104] width 62 height 30
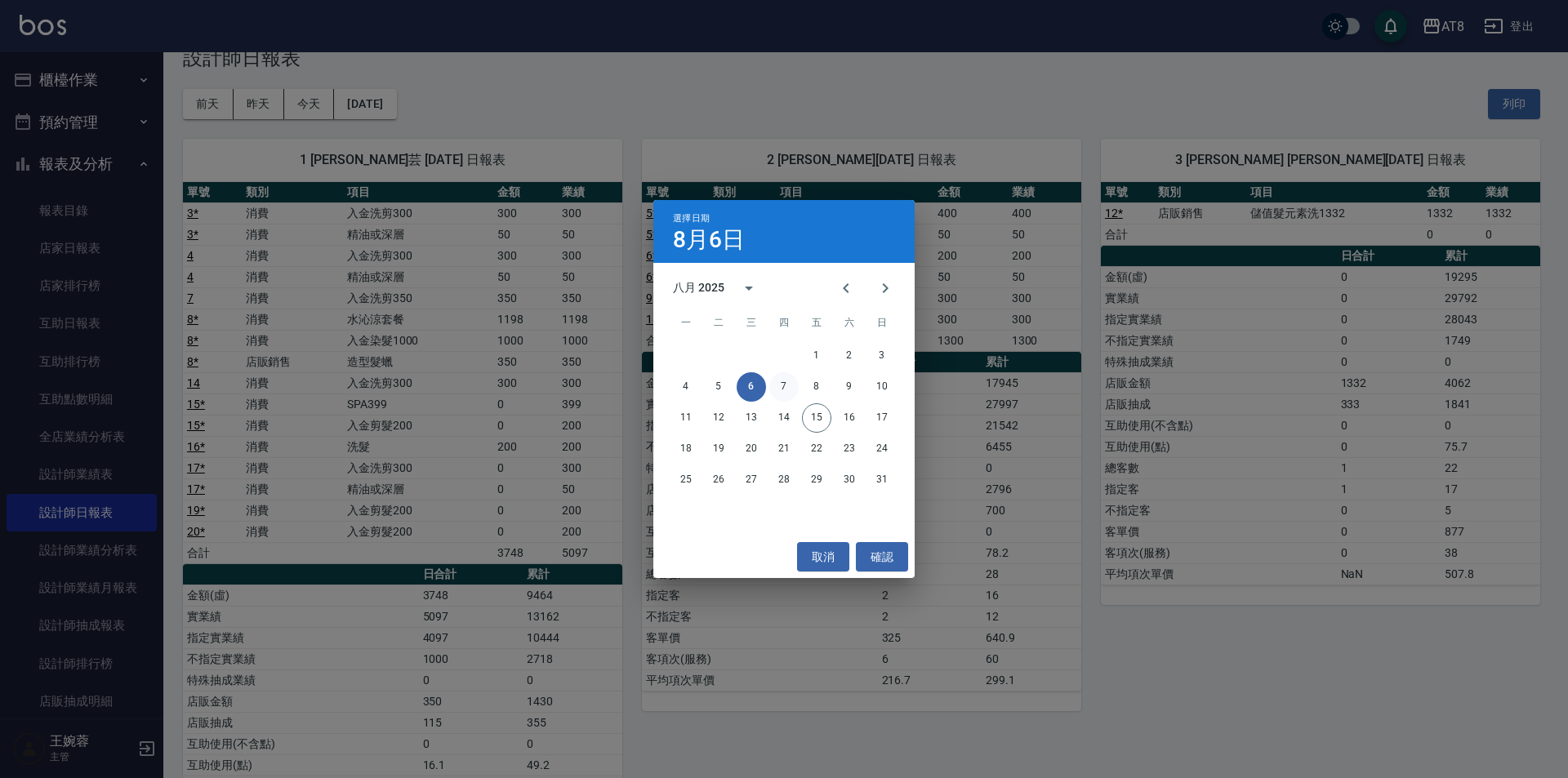
click at [783, 387] on button "7" at bounding box center [783, 386] width 29 height 29
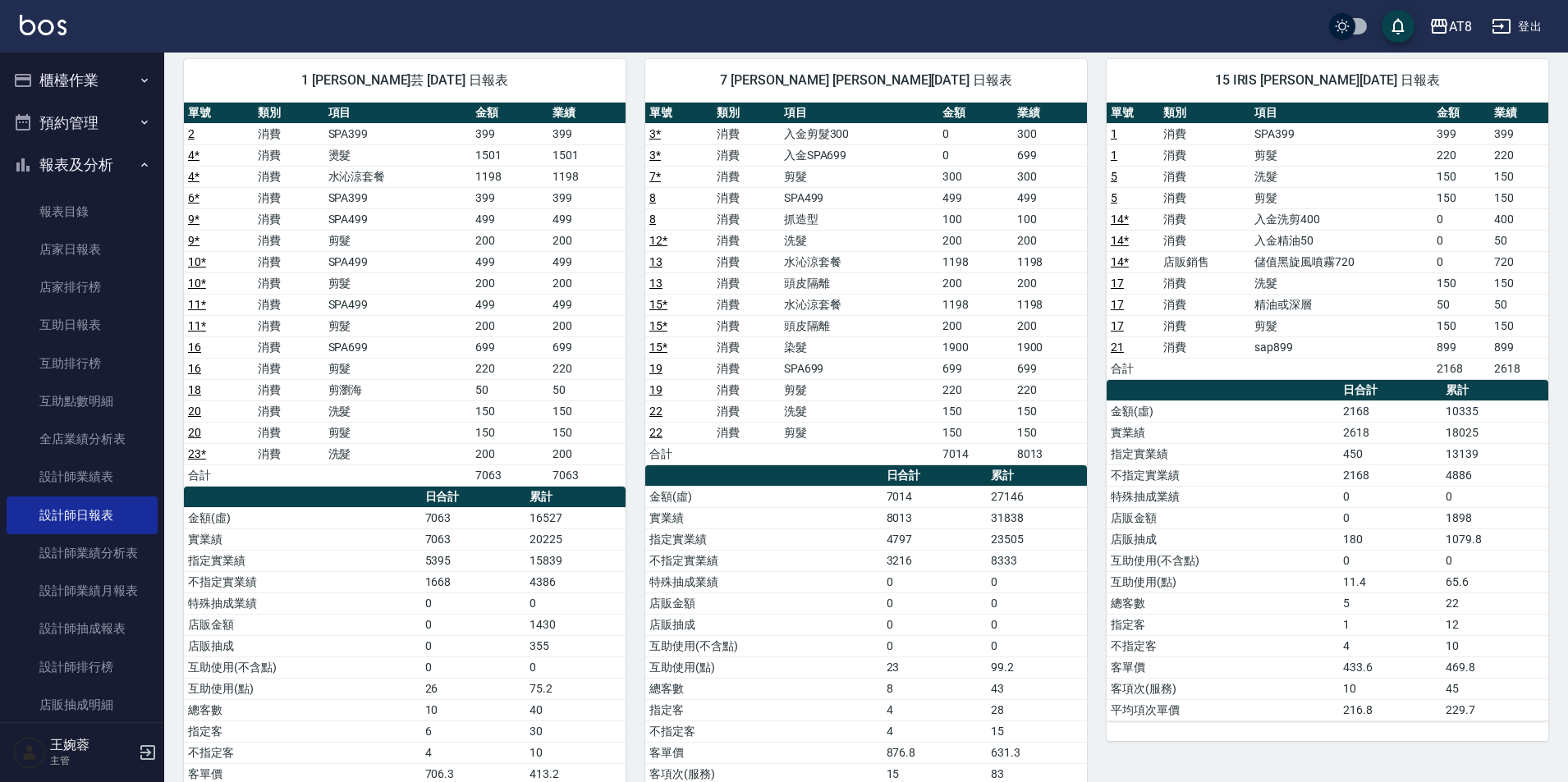
scroll to position [125, 0]
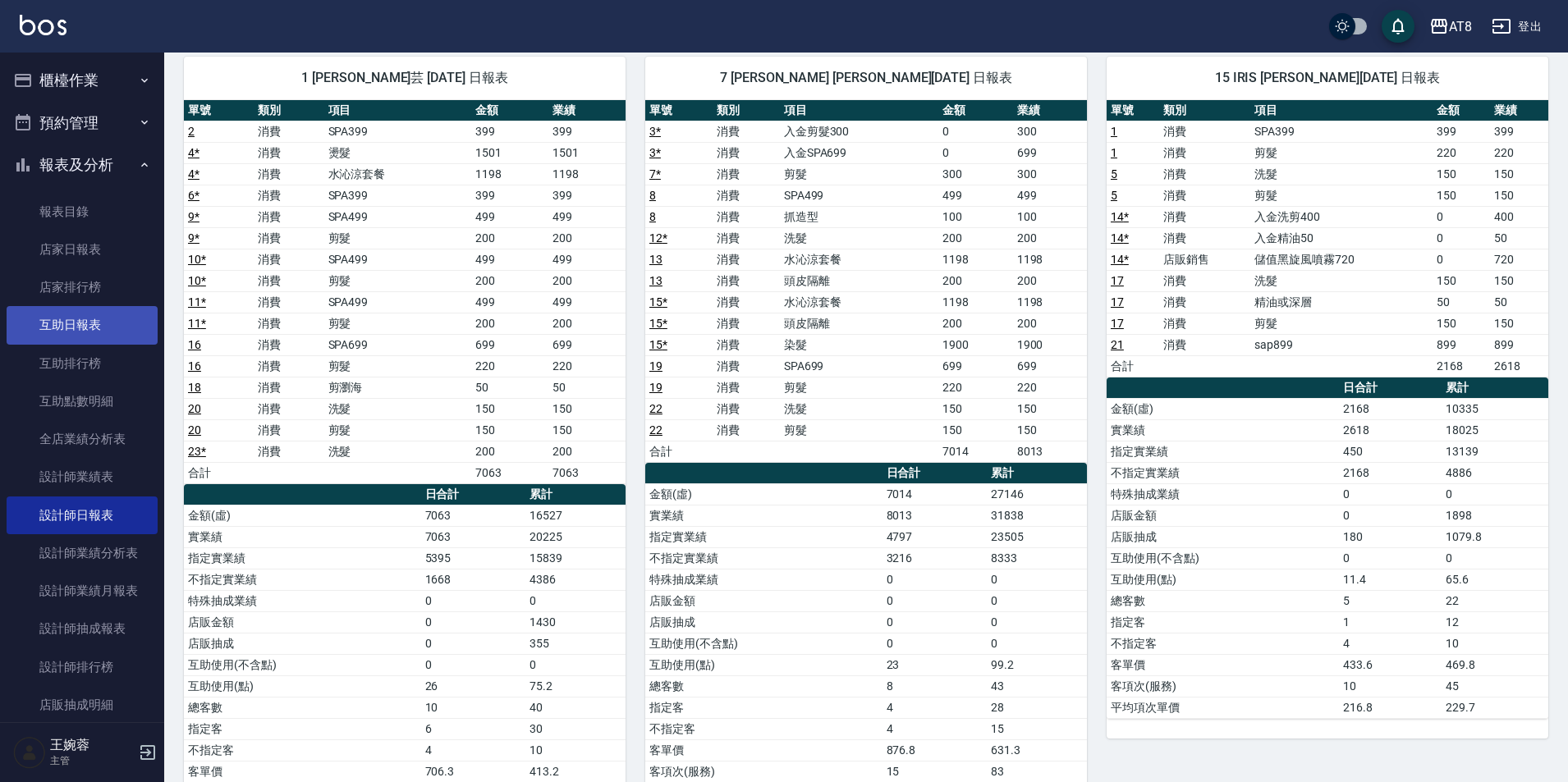
click at [93, 331] on link "互助日報表" at bounding box center [82, 325] width 151 height 38
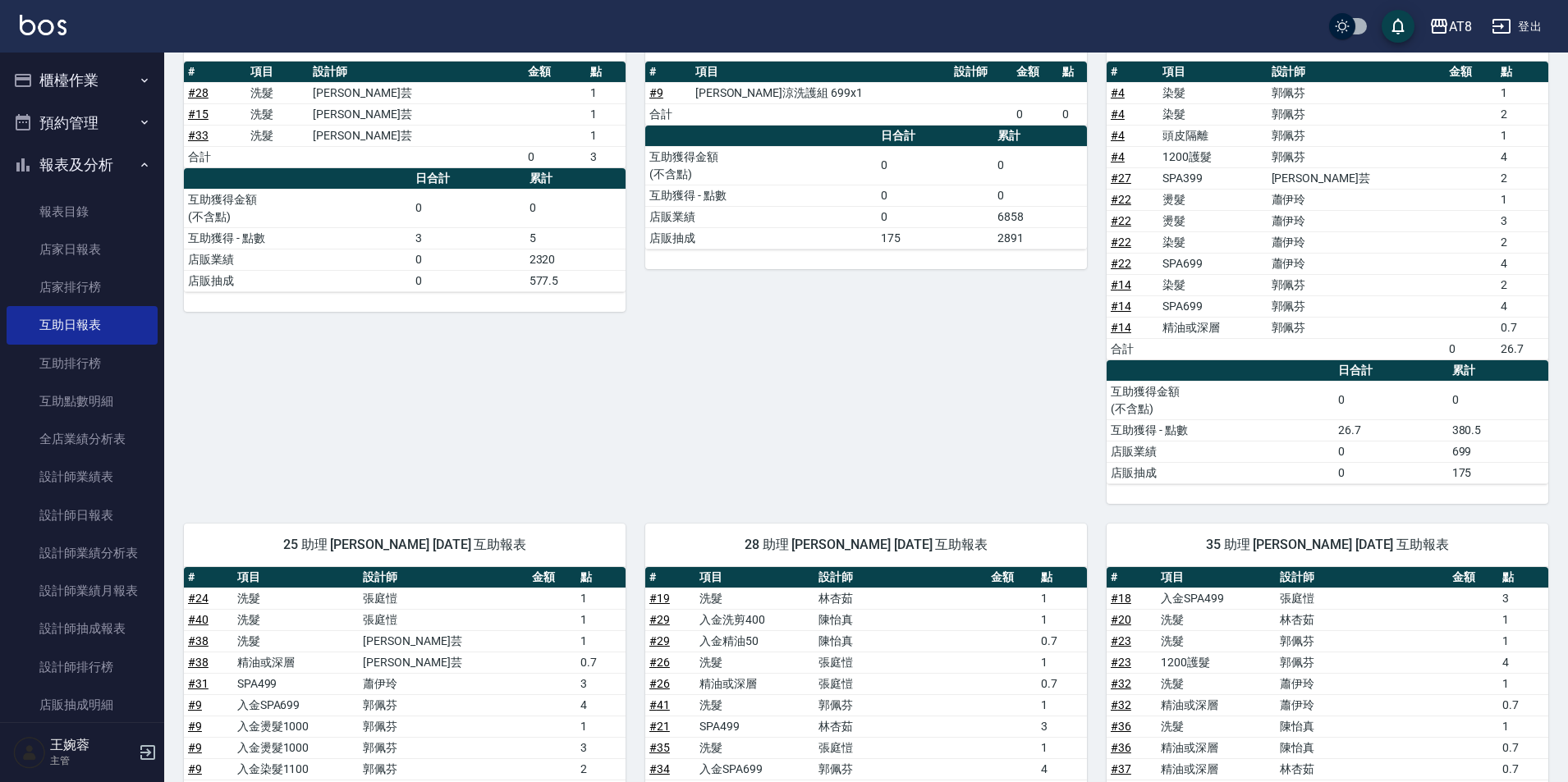
scroll to position [110, 0]
